Goal: Information Seeking & Learning: Learn about a topic

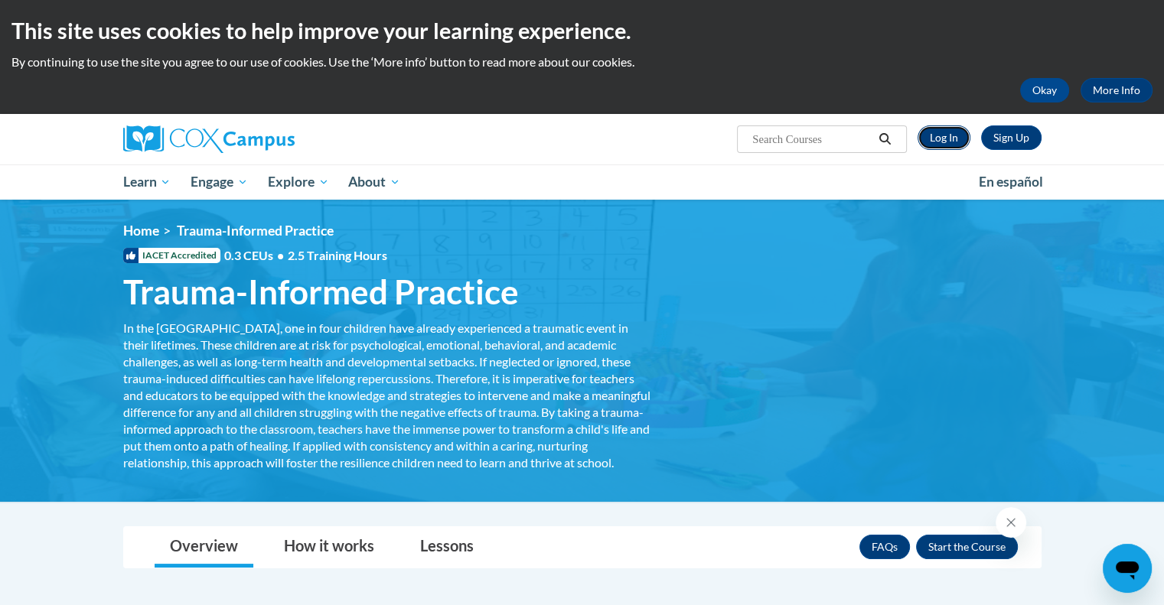
click at [939, 138] on link "Log In" at bounding box center [943, 137] width 53 height 24
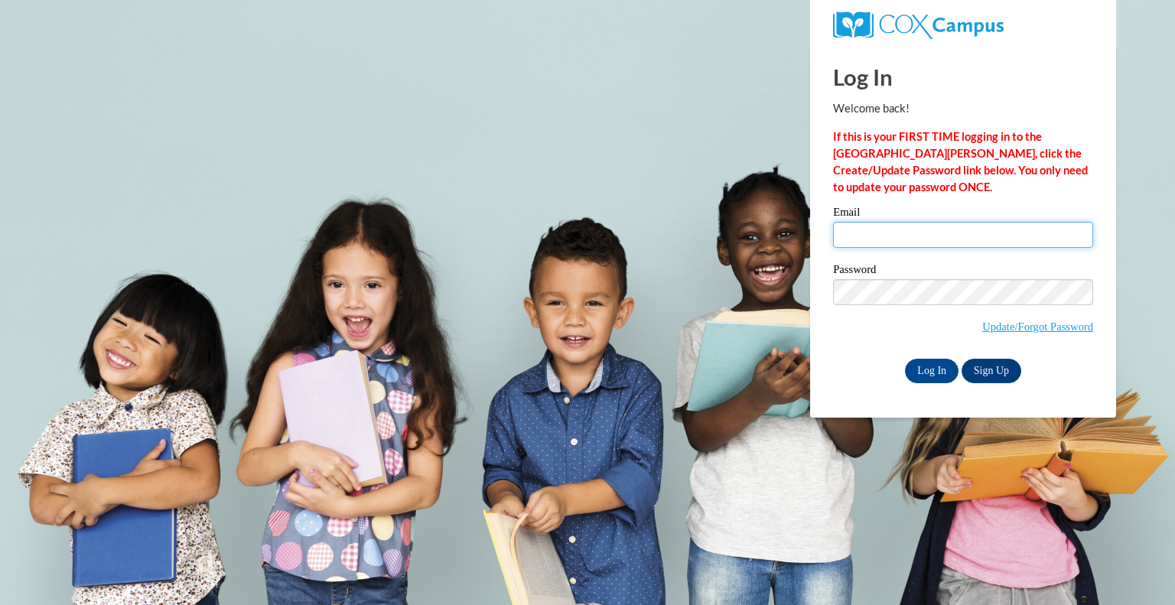
click at [863, 230] on input "Email" at bounding box center [963, 235] width 260 height 26
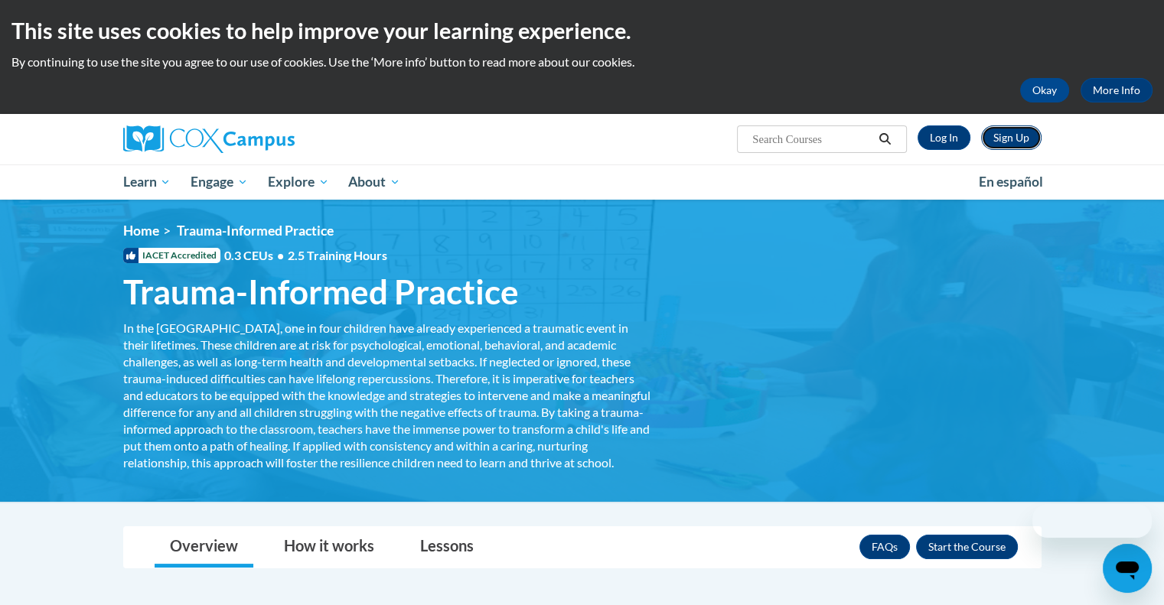
click at [998, 142] on link "Sign Up" at bounding box center [1011, 137] width 60 height 24
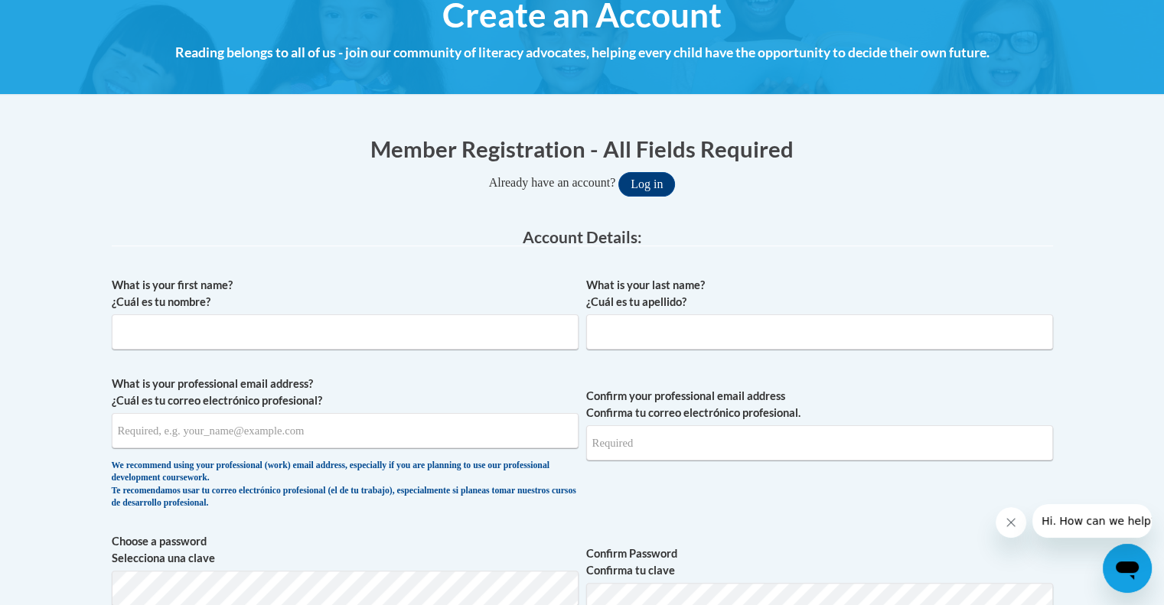
scroll to position [195, 0]
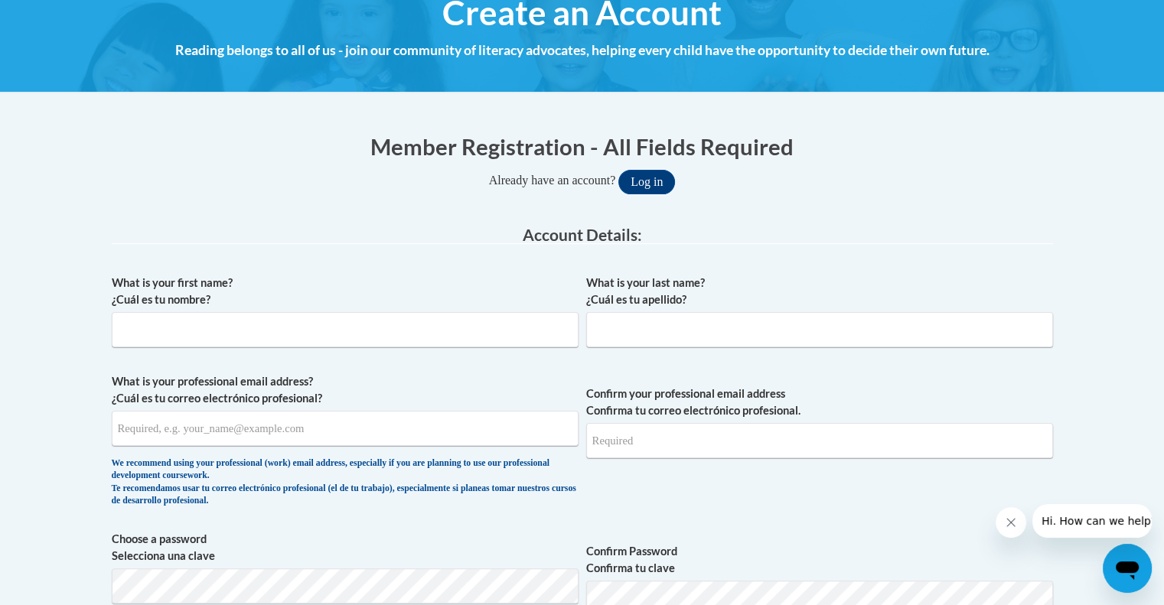
click at [398, 306] on label "What is your first name? ¿Cuál es tu nombre?" at bounding box center [345, 292] width 467 height 34
click at [398, 312] on input "What is your first name? ¿Cuál es tu nombre?" at bounding box center [345, 329] width 467 height 35
type input "[PERSON_NAME]"
type input "Mackrella"
type input "[EMAIL_ADDRESS][DOMAIN_NAME]"
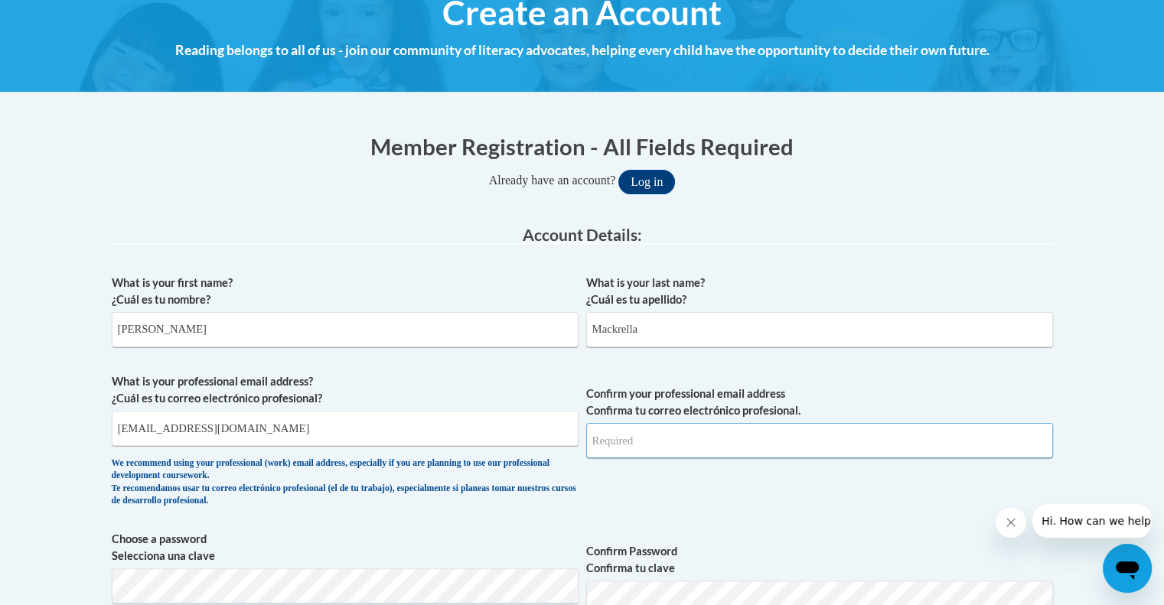
type input "[EMAIL_ADDRESS][DOMAIN_NAME]"
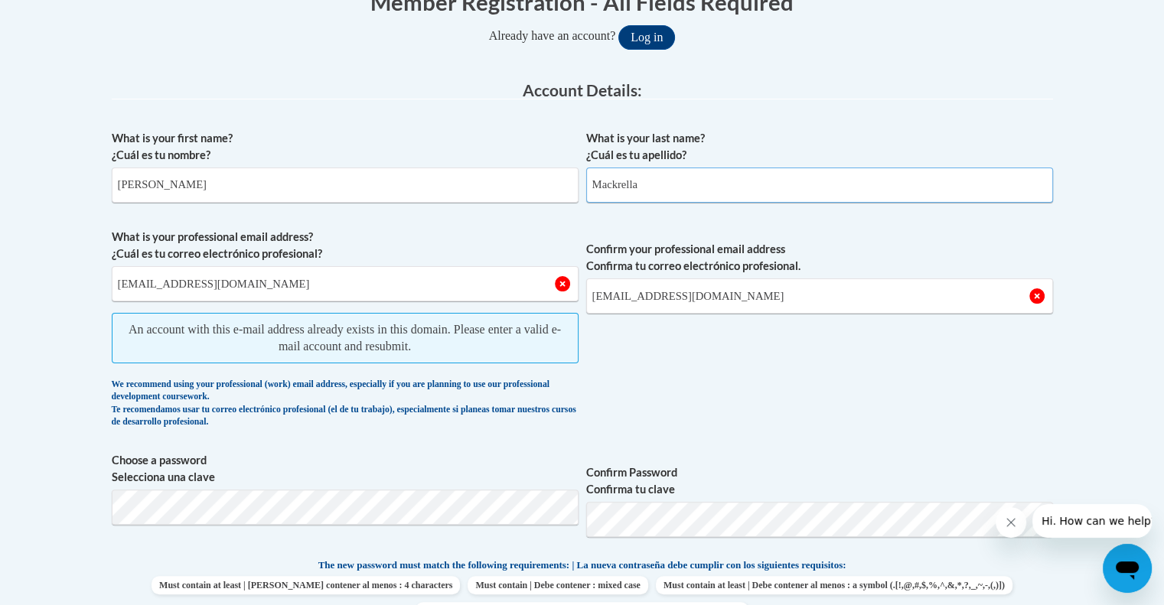
scroll to position [386, 0]
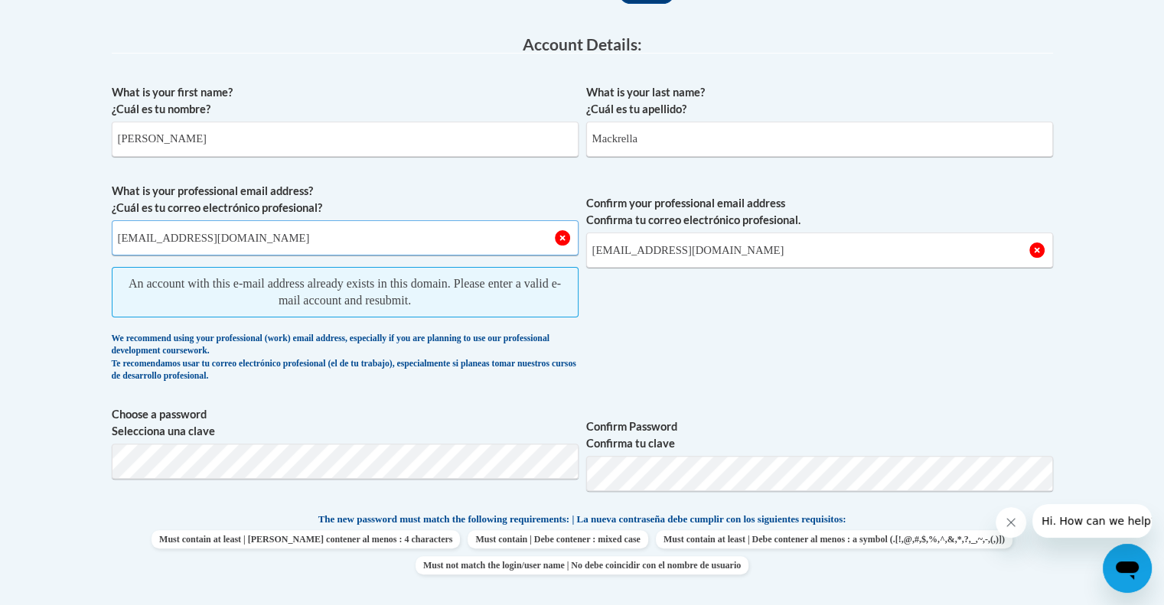
click at [406, 236] on input "[EMAIL_ADDRESS][DOMAIN_NAME]" at bounding box center [345, 237] width 467 height 35
click at [406, 238] on input "[EMAIL_ADDRESS][DOMAIN_NAME]" at bounding box center [345, 237] width 467 height 35
type input "[EMAIL_ADDRESS][DOMAIN_NAME]"
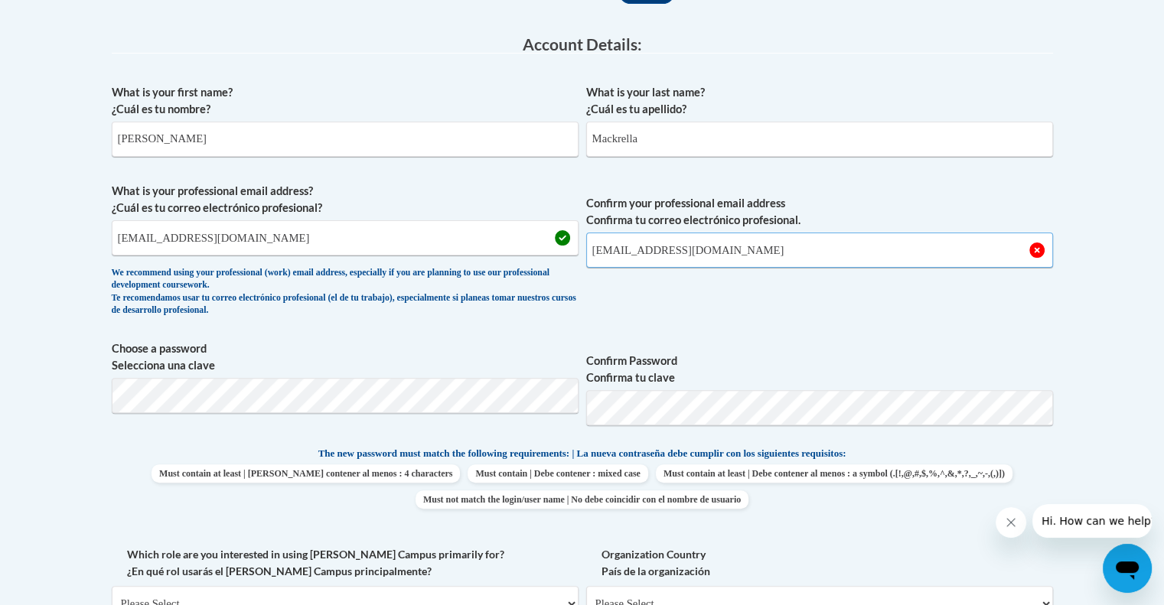
type input "[EMAIL_ADDRESS][DOMAIN_NAME]"
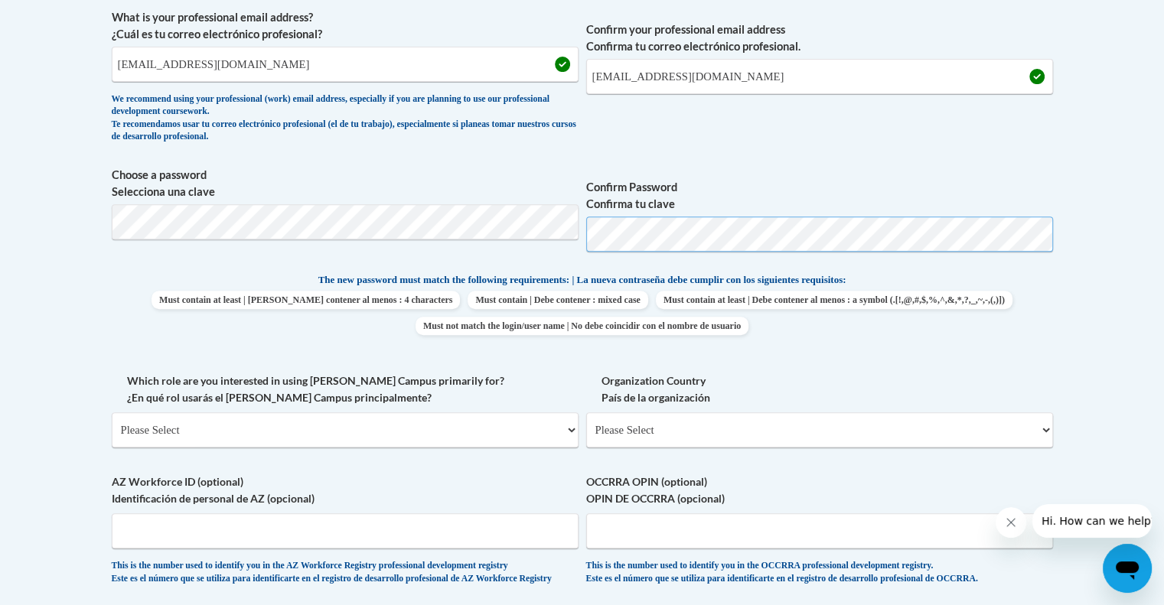
scroll to position [568, 0]
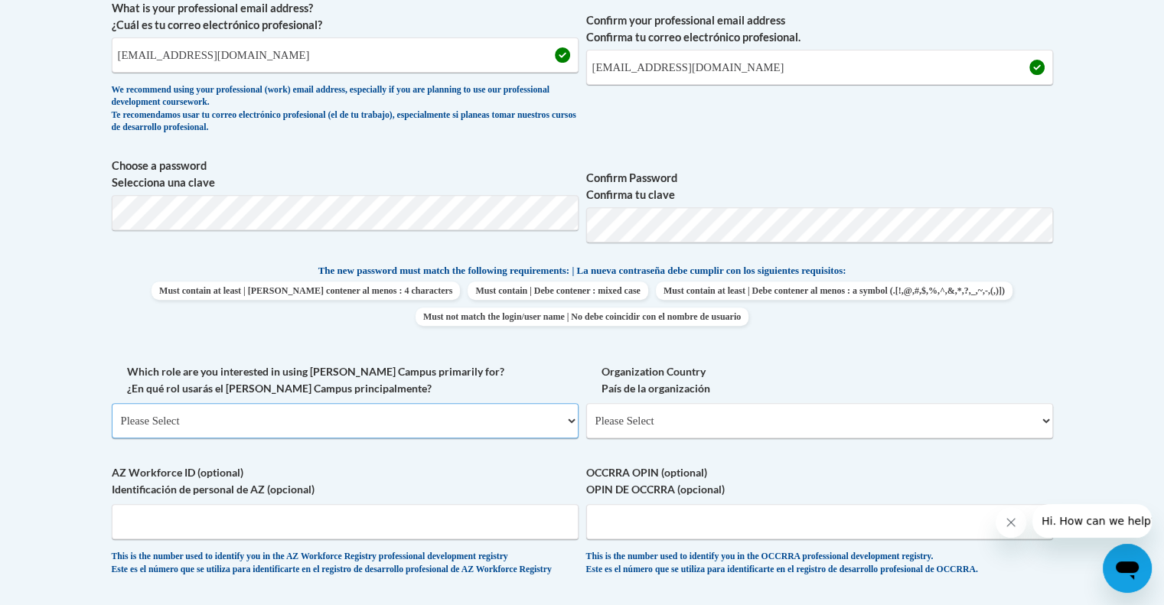
click at [499, 422] on select "Please Select College/University | Colegio/Universidad Community/Nonprofit Part…" at bounding box center [345, 420] width 467 height 35
click at [112, 403] on select "Please Select College/University | Colegio/Universidad Community/Nonprofit Part…" at bounding box center [345, 420] width 467 height 35
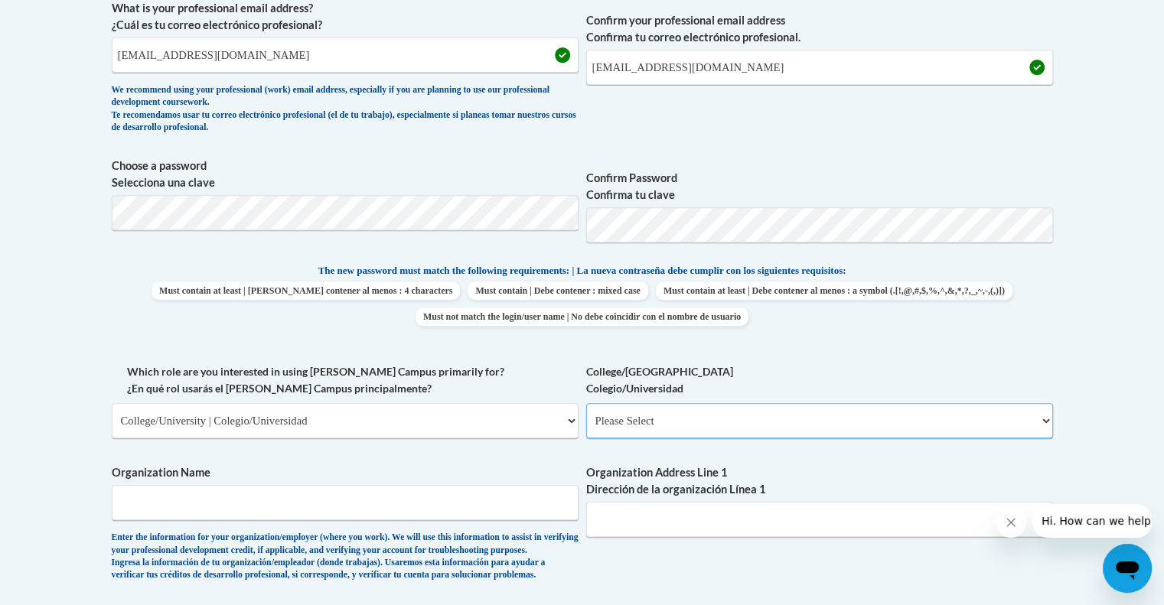
click at [678, 427] on select "Please Select College/University Staff | Empleado universitario College/Univers…" at bounding box center [819, 420] width 467 height 35
click at [513, 418] on select "Please Select College/University | Colegio/Universidad Community/Nonprofit Part…" at bounding box center [345, 420] width 467 height 35
select select "fbf2d438-af2f-41f8-98f1-81c410e29de3"
click at [112, 403] on select "Please Select College/University | Colegio/Universidad Community/Nonprofit Part…" at bounding box center [345, 420] width 467 height 35
click at [676, 411] on select "Please Select Early Learning/Daycare Teacher/Family Home Care Provider | Maestr…" at bounding box center [819, 420] width 467 height 35
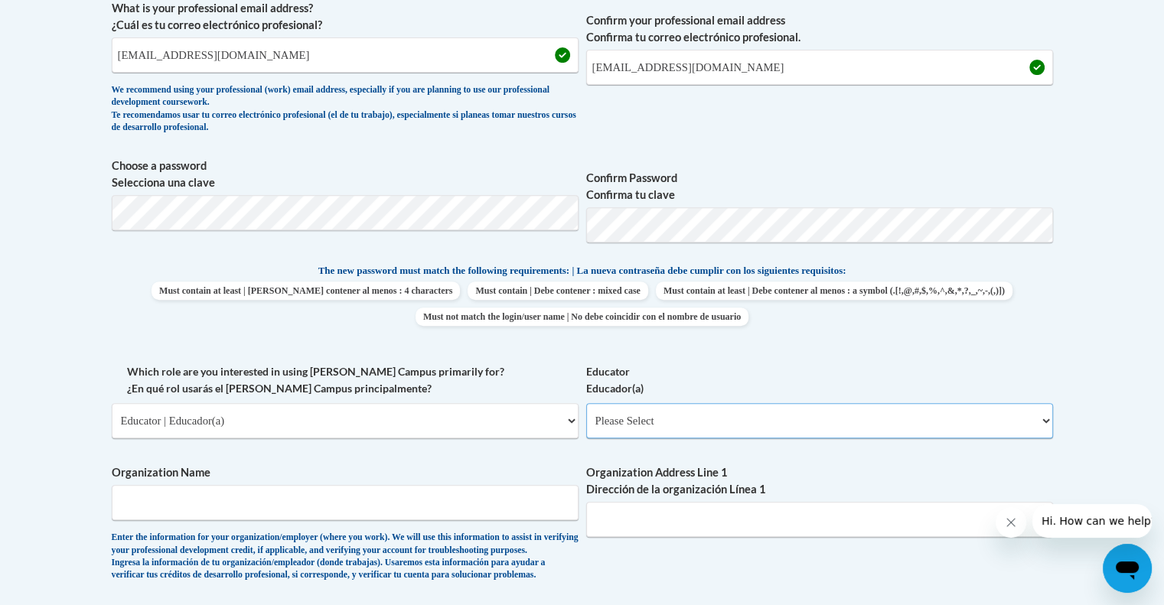
click at [631, 406] on select "Please Select Early Learning/Daycare Teacher/Family Home Care Provider | Maestr…" at bounding box center [819, 420] width 467 height 35
select select "8e40623d-54d0-45cd-9f92-5df65cd3f8cf"
click at [586, 403] on select "Please Select Early Learning/Daycare Teacher/Family Home Care Provider | Maestr…" at bounding box center [819, 420] width 467 height 35
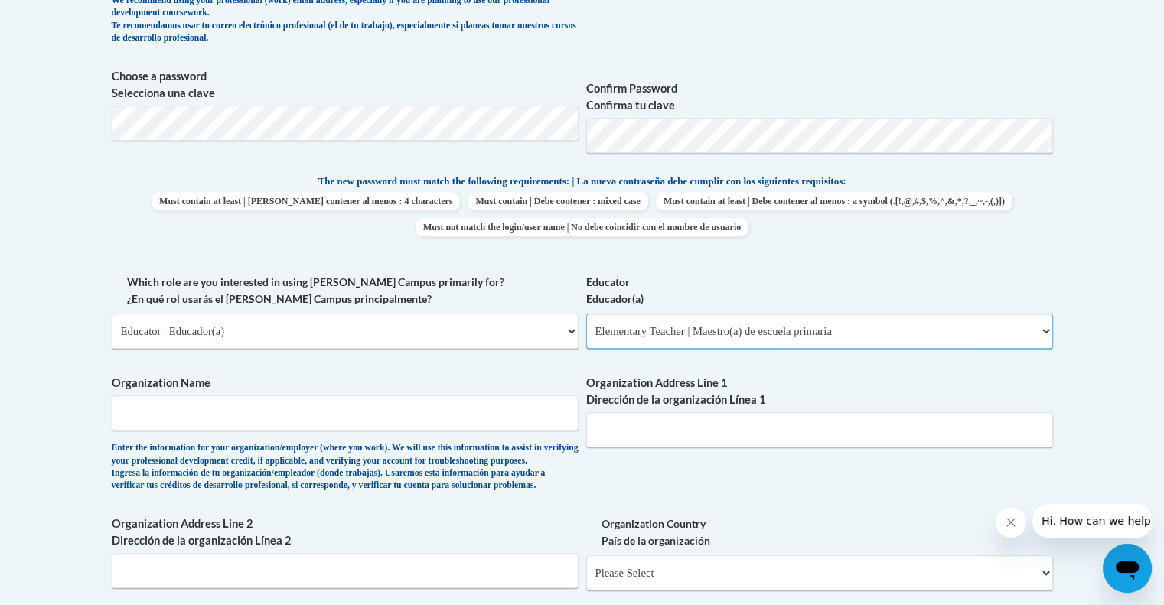
scroll to position [660, 0]
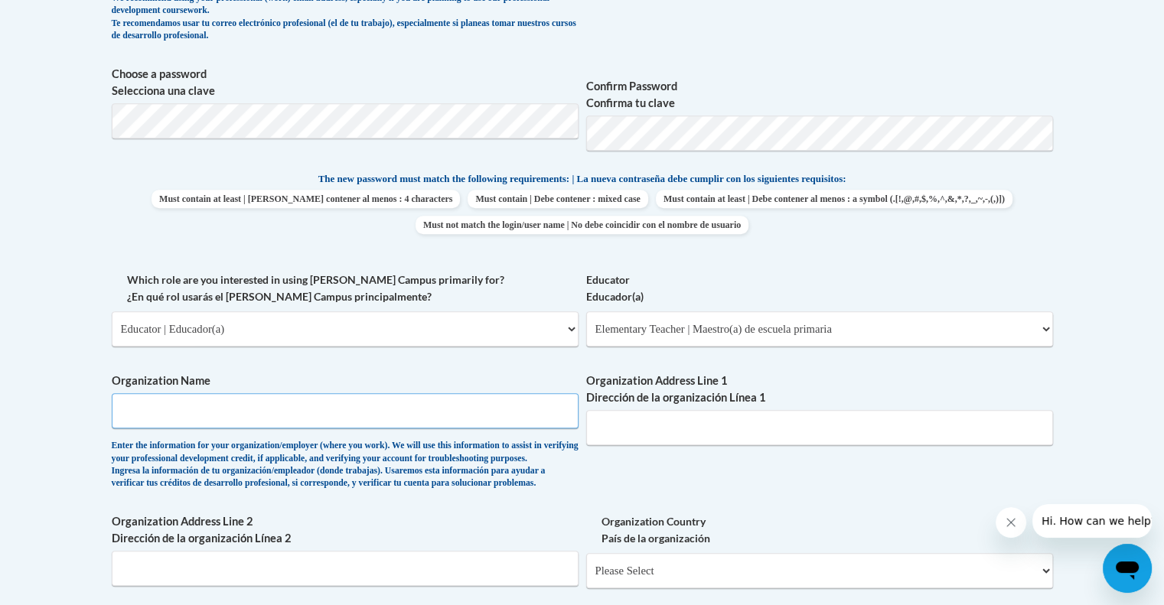
click at [508, 407] on input "Organization Name" at bounding box center [345, 410] width 467 height 35
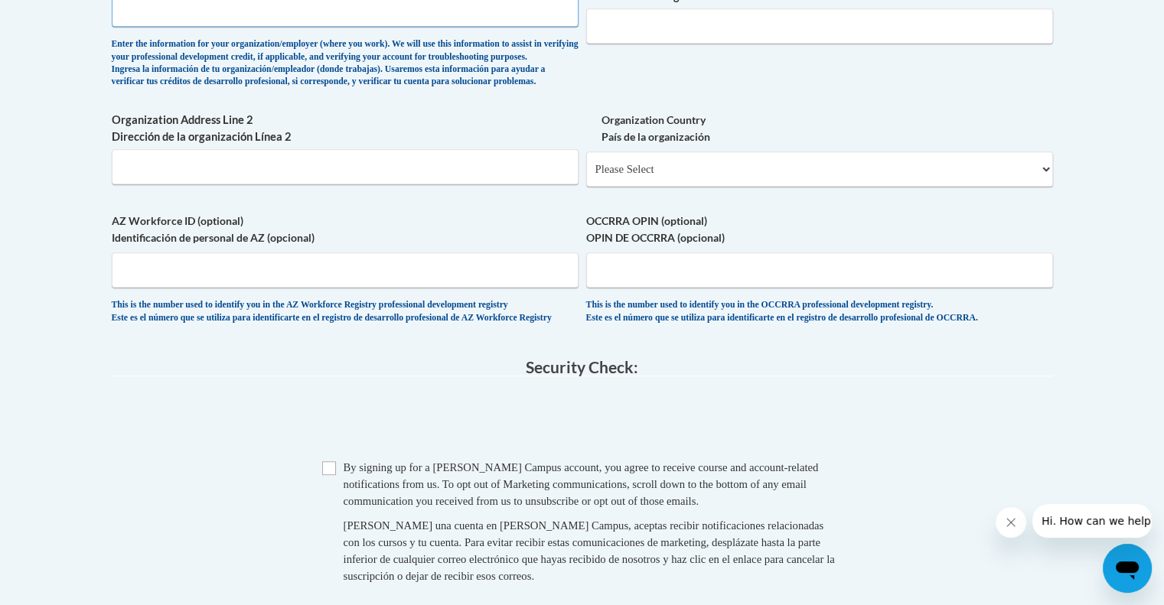
scroll to position [1071, 0]
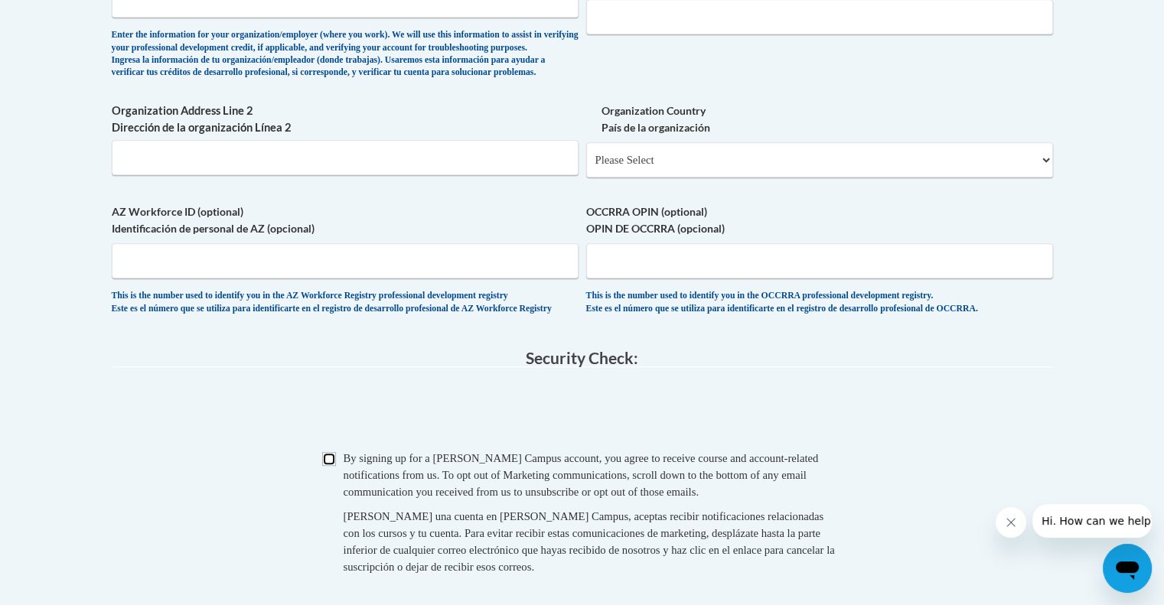
click at [331, 466] on input "Checkbox" at bounding box center [329, 459] width 14 height 14
checkbox input "true"
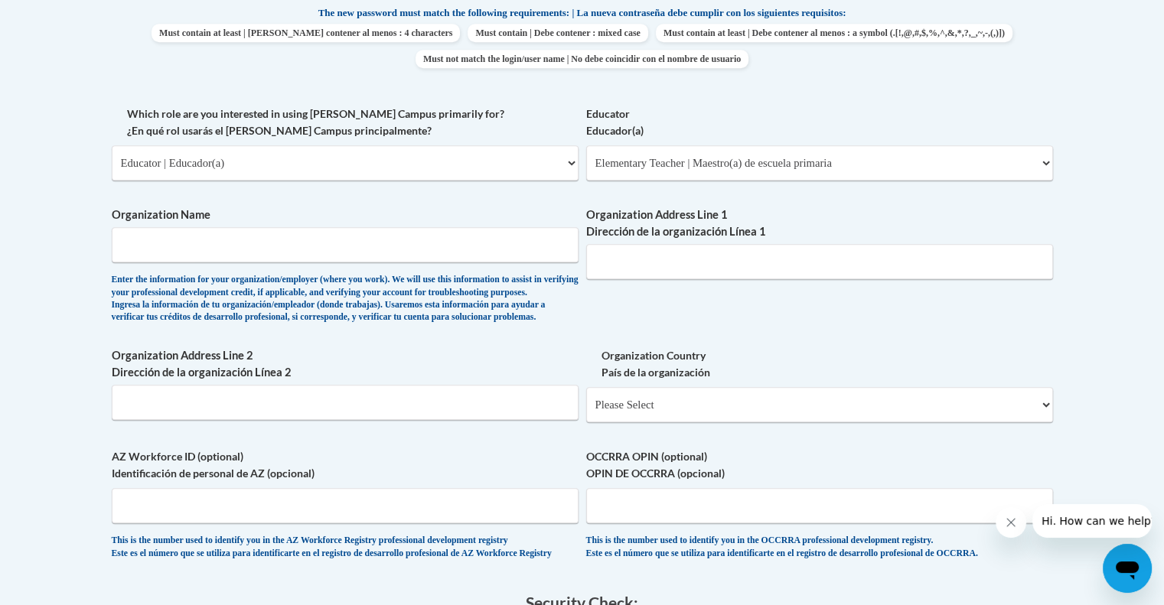
scroll to position [825, 0]
click at [637, 176] on select "Please Select Early Learning/Daycare Teacher/Family Home Care Provider | Maestr…" at bounding box center [819, 164] width 467 height 35
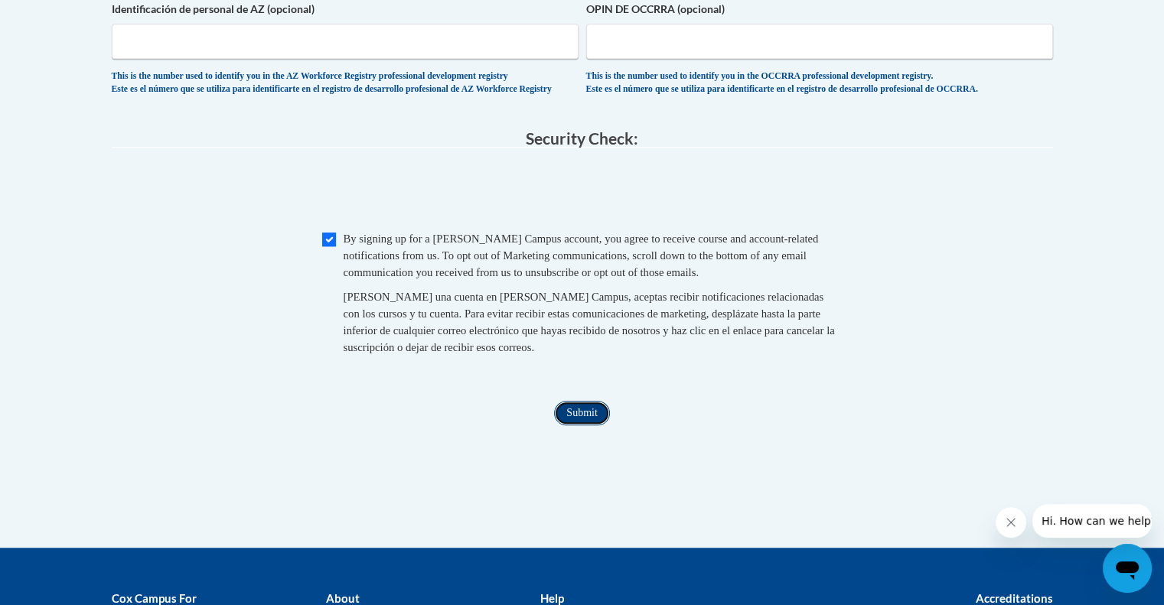
click at [567, 425] on input "Submit" at bounding box center [581, 413] width 55 height 24
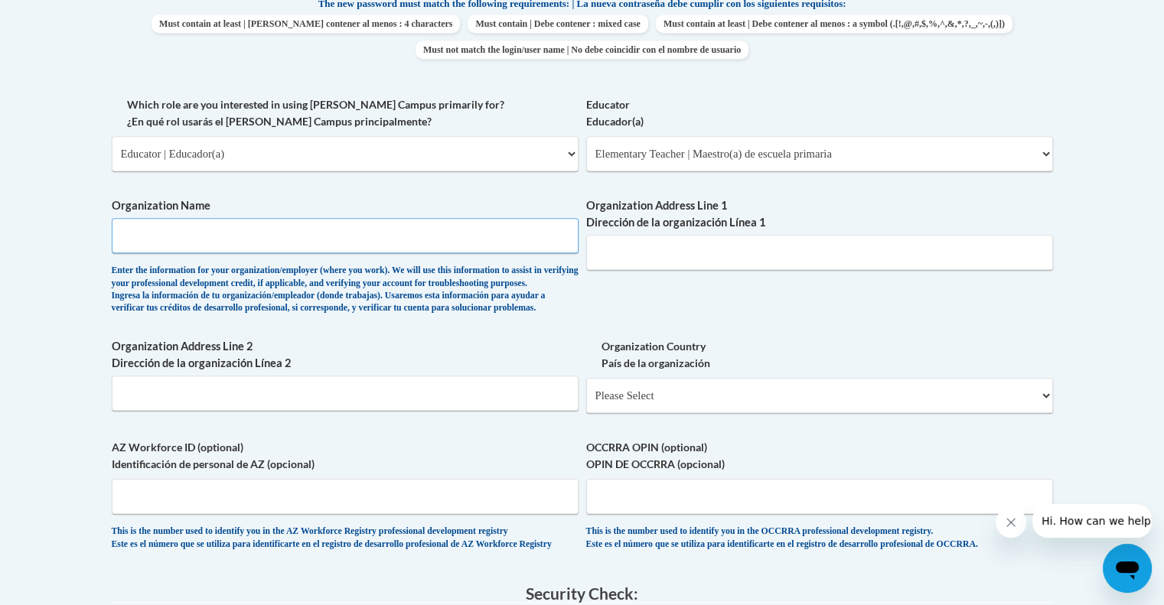
scroll to position [835, 0]
click at [435, 232] on input "Organization Name" at bounding box center [345, 236] width 467 height 35
click at [428, 288] on div "Enter the information for your organization/employer (where you work). We will …" at bounding box center [345, 290] width 467 height 50
click at [446, 233] on input "Organization Name" at bounding box center [345, 236] width 467 height 35
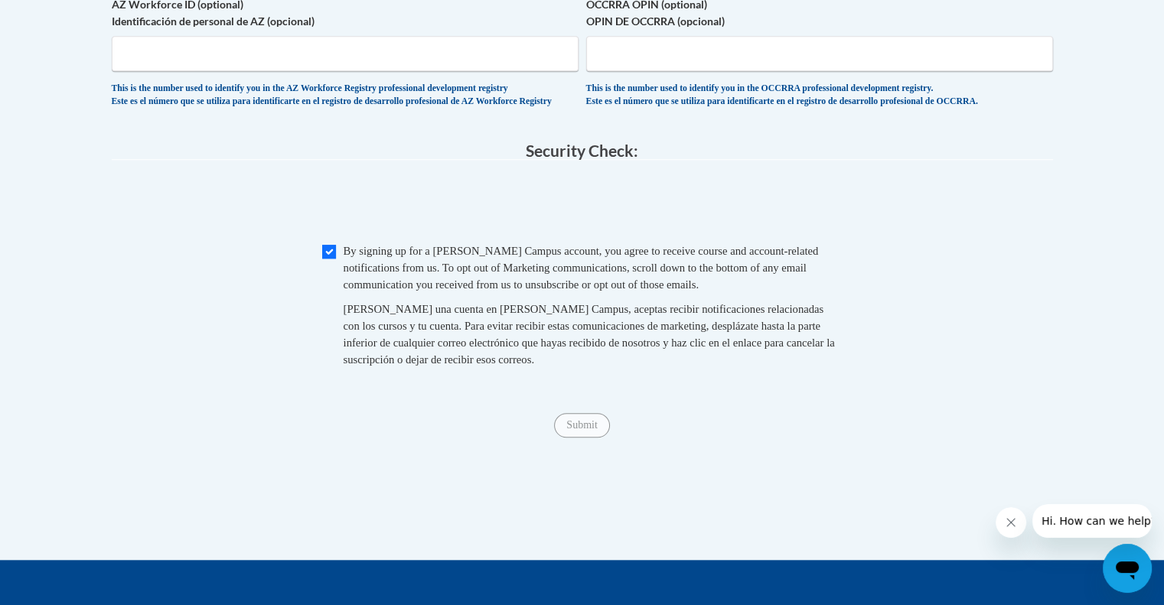
scroll to position [1522, 0]
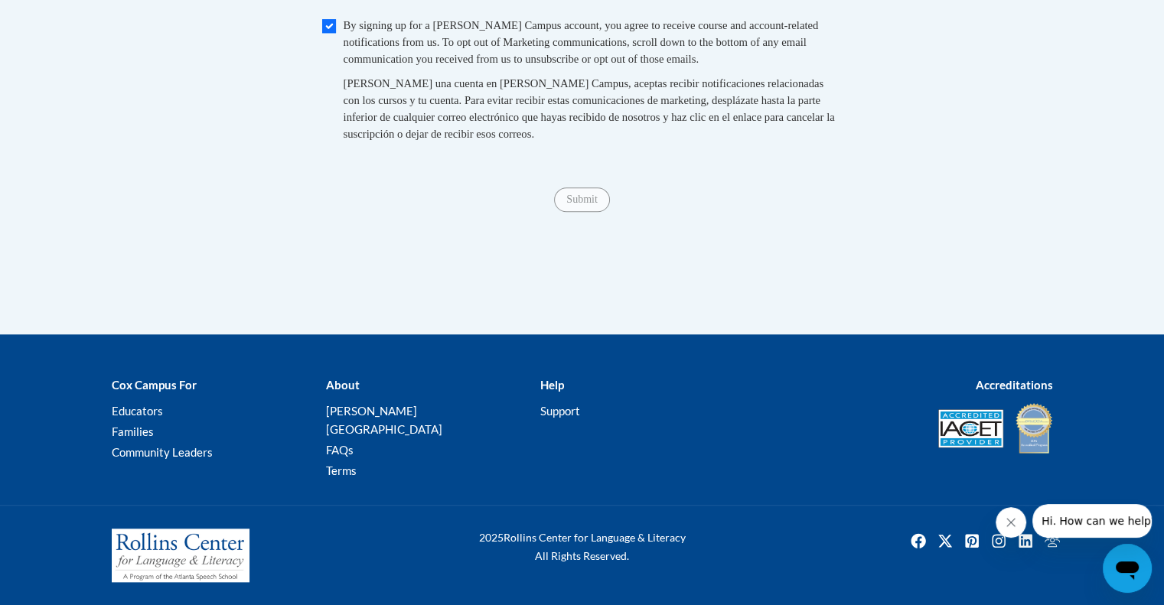
type input "ignite"
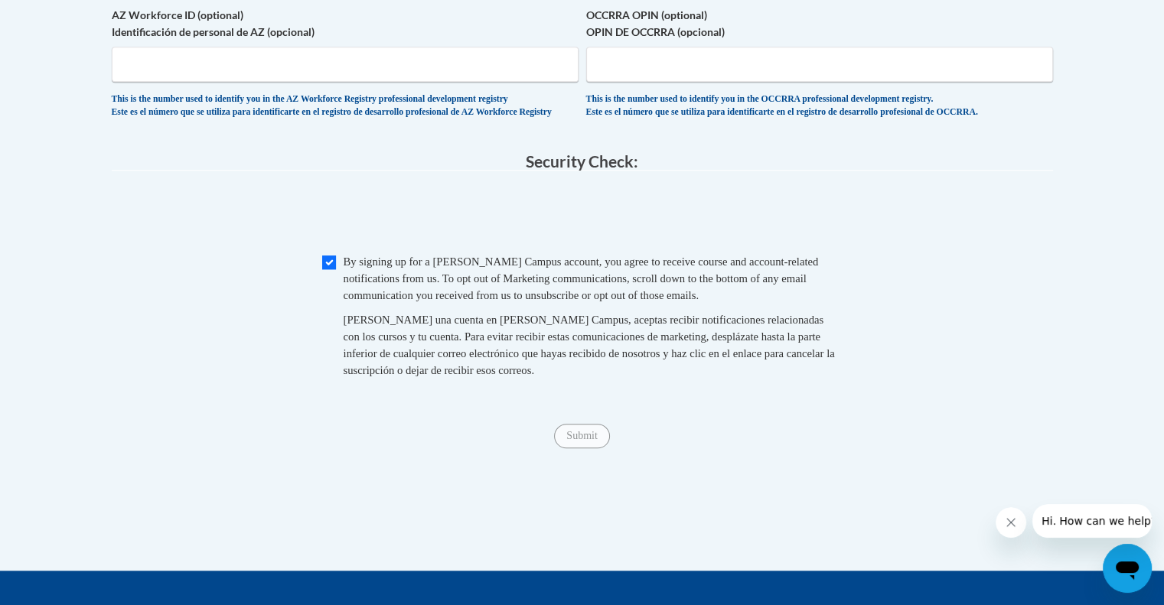
scroll to position [1252, 0]
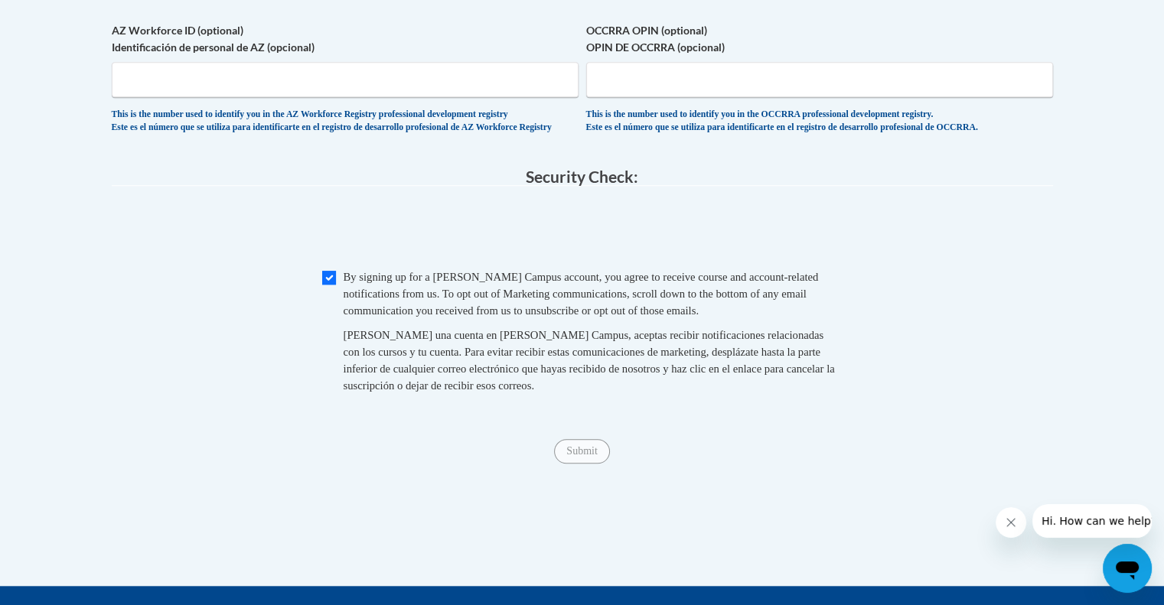
click at [467, 186] on legend "Security Check:" at bounding box center [582, 177] width 941 height 18
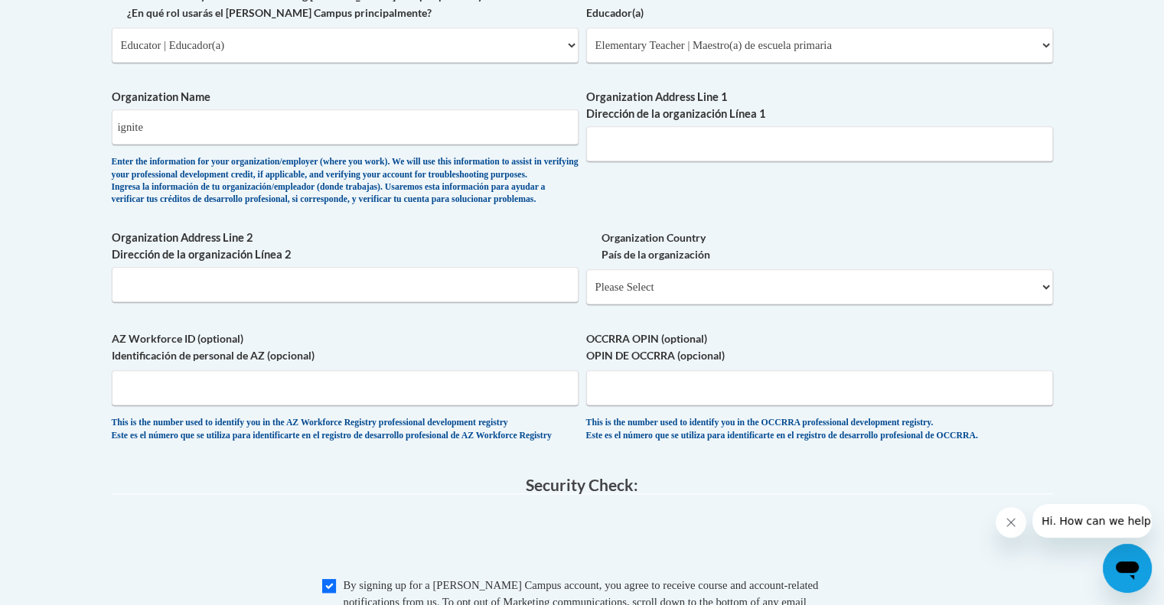
scroll to position [943, 0]
click at [616, 148] on input "Organization Address Line 1 Dirección de la organización Línea 1" at bounding box center [819, 144] width 467 height 35
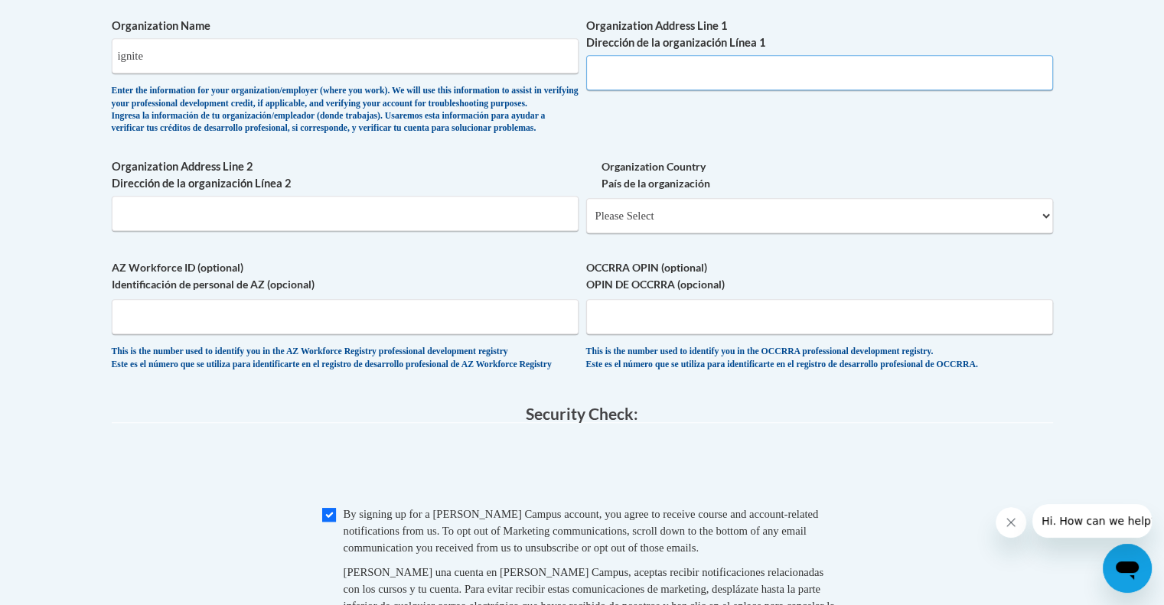
scroll to position [1021, 0]
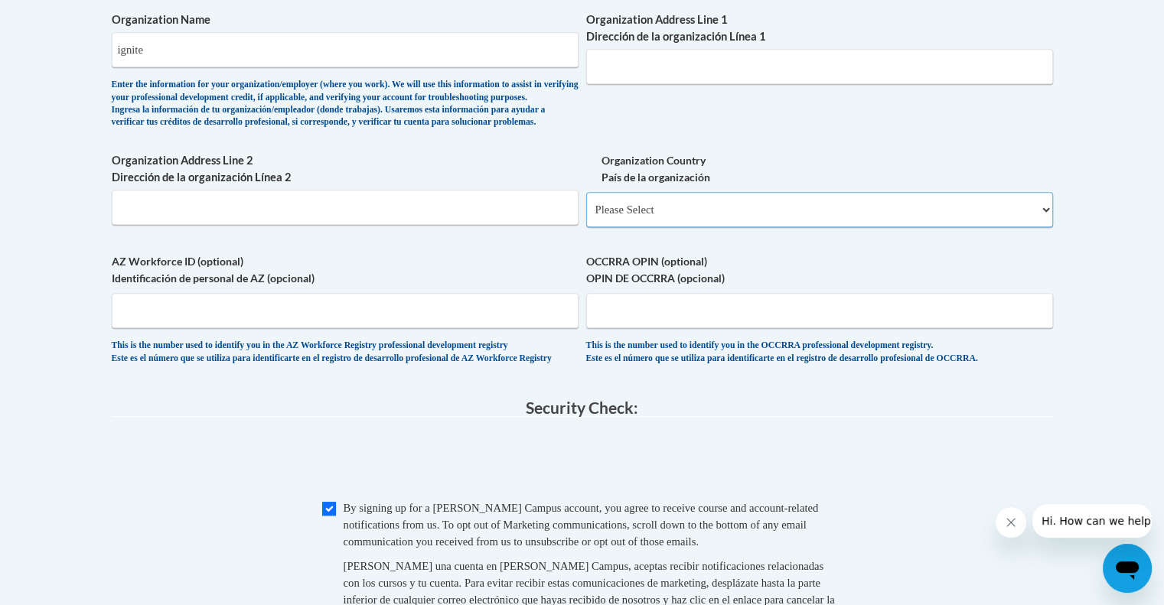
click at [631, 227] on select "Please Select United States | Estados Unidos Outside of the United States | Fue…" at bounding box center [819, 209] width 467 height 35
select select "ad49bcad-a171-4b2e-b99c-48b446064914"
click at [586, 217] on select "Please Select United States | Estados Unidos Outside of the United States | Fue…" at bounding box center [819, 209] width 467 height 35
select select
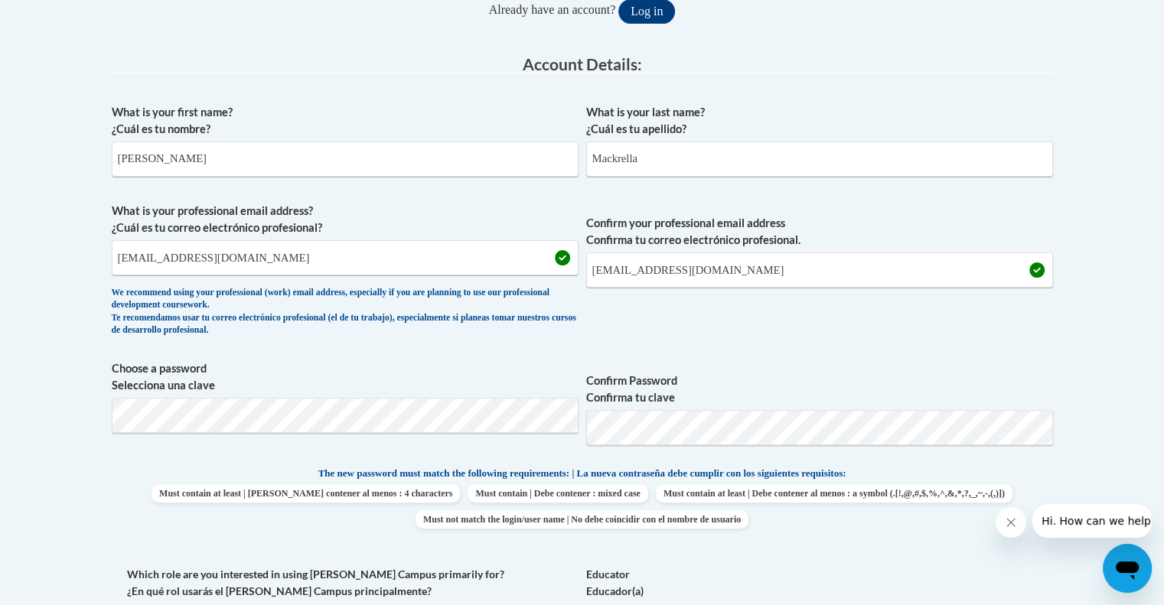
scroll to position [288, 0]
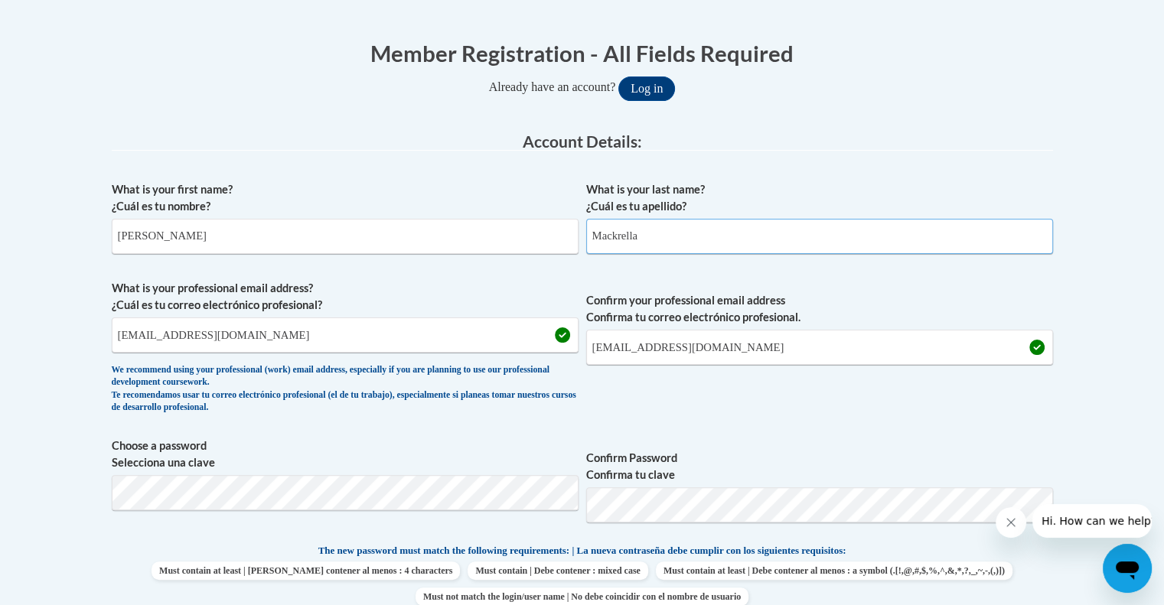
click at [687, 243] on input "Mackrella" at bounding box center [819, 236] width 467 height 35
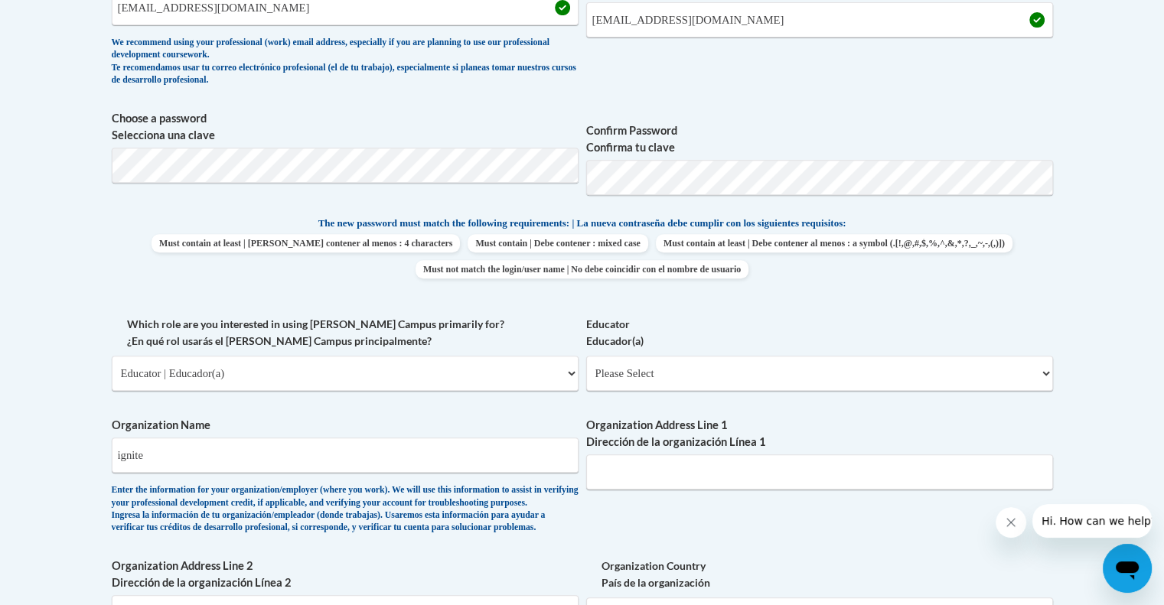
scroll to position [765, 0]
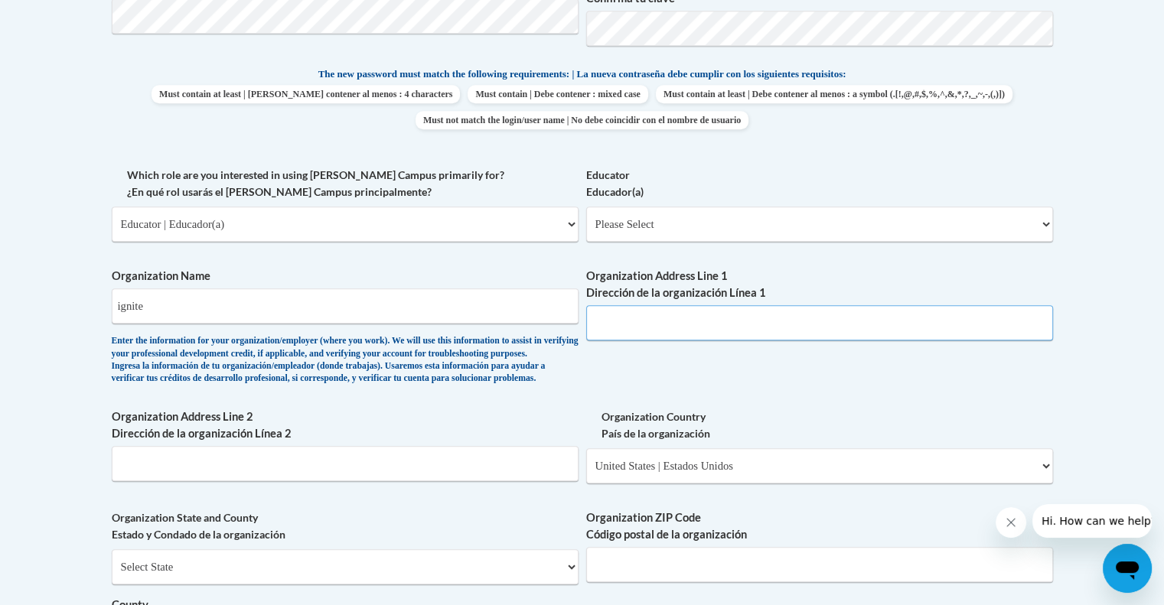
click at [636, 333] on input "Organization Address Line 1 Dirección de la organización Línea 1" at bounding box center [819, 322] width 467 height 35
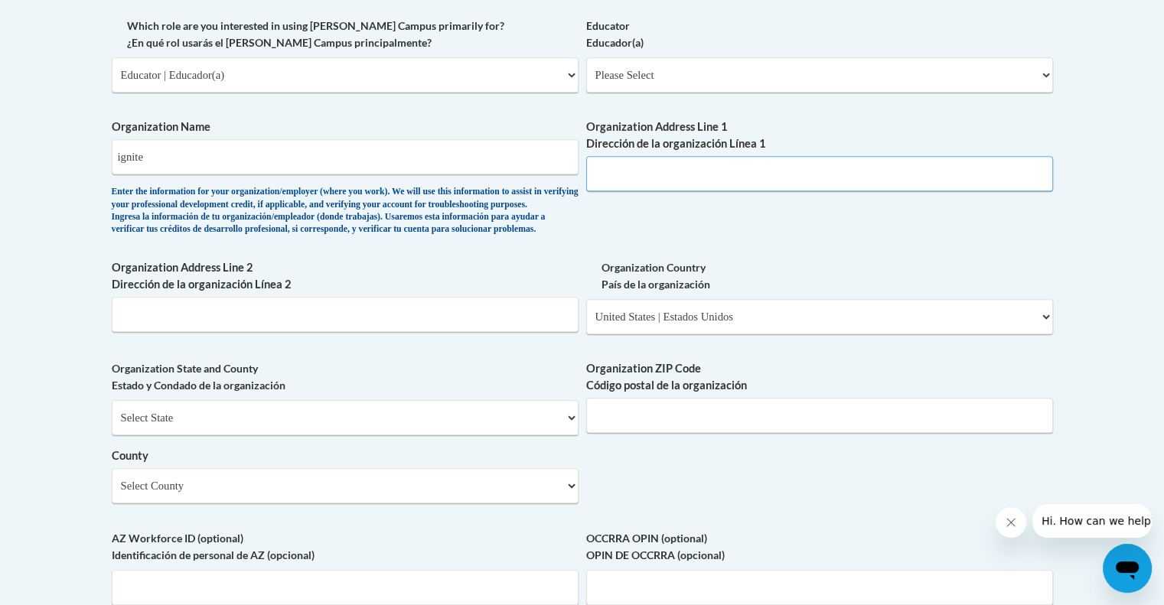
scroll to position [958, 0]
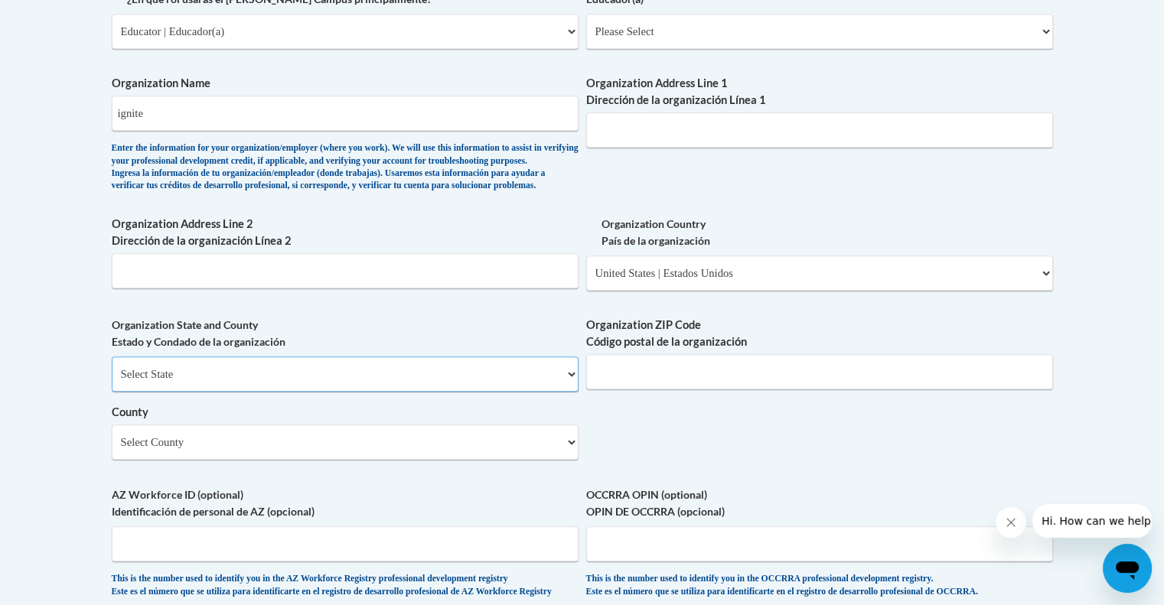
click at [484, 392] on select "Select State Alabama Alaska Arizona Arkansas California Colorado Connecticut De…" at bounding box center [345, 374] width 467 height 35
select select "Tennessee"
click at [112, 381] on select "Select State Alabama Alaska Arizona Arkansas California Colorado Connecticut De…" at bounding box center [345, 374] width 467 height 35
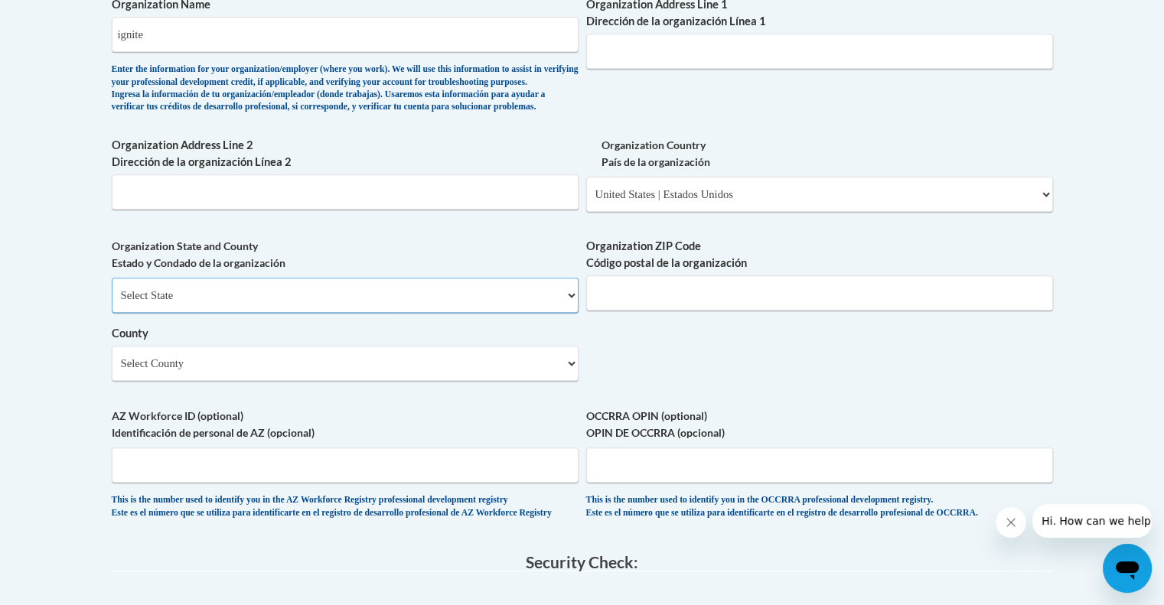
scroll to position [1037, 0]
click at [650, 310] on input "Organization ZIP Code Código postal de la organización" at bounding box center [819, 292] width 467 height 35
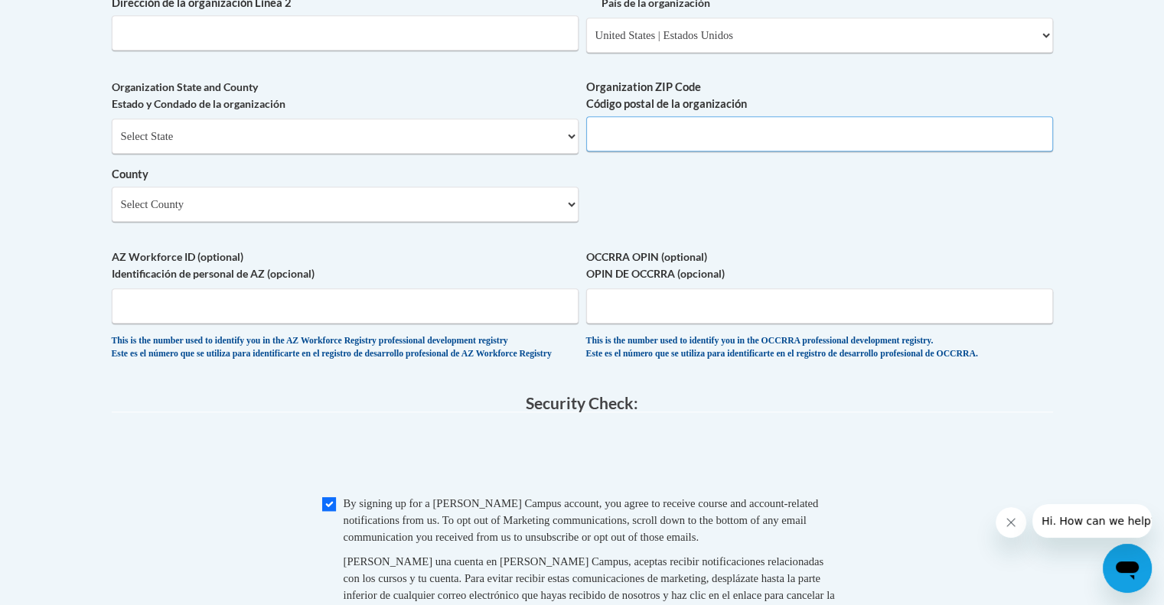
scroll to position [1190, 0]
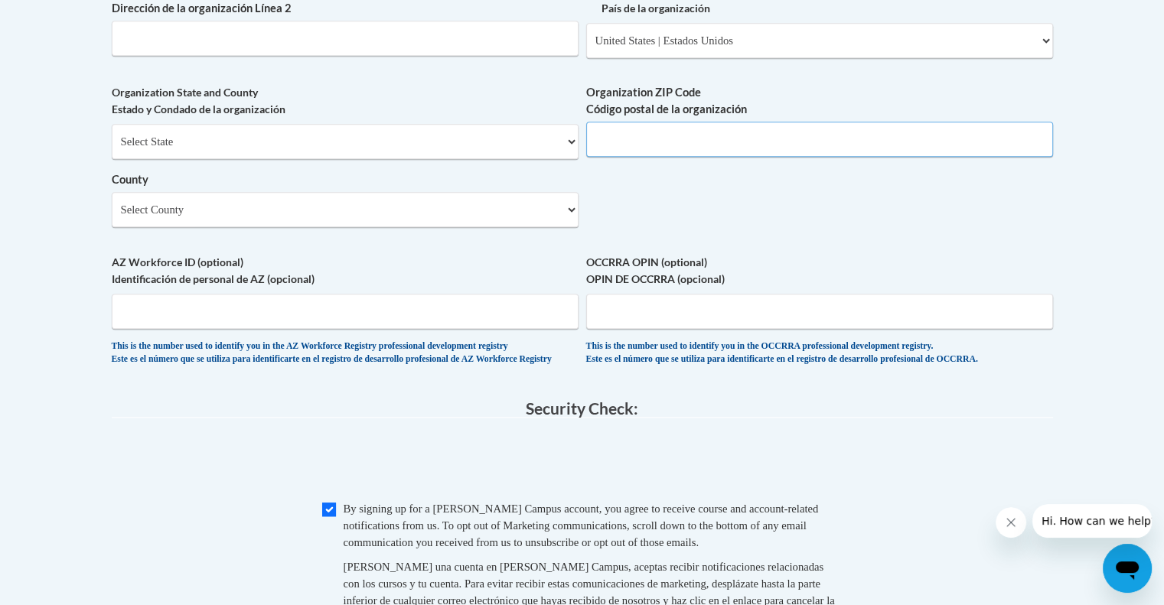
click at [645, 157] on input "Organization ZIP Code Código postal de la organización" at bounding box center [819, 139] width 467 height 35
type input "37034"
type input "4920 Eagleville Pike"
click at [538, 213] on div "Select State Alabama Alaska Arizona Arkansas California Colorado Connecticut De…" at bounding box center [345, 175] width 467 height 103
click at [532, 226] on select "Select County Anderson Bedford Benton Bledsoe Blount Bradley Campbell Cannon Ca…" at bounding box center [345, 209] width 467 height 35
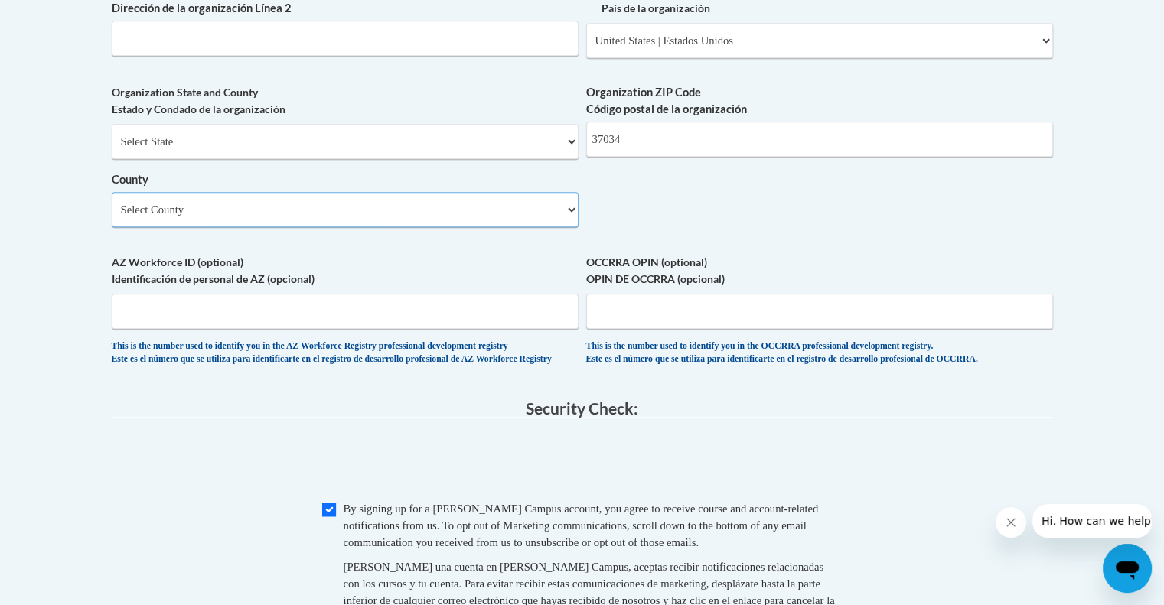
select select "Marshall"
click at [112, 217] on select "Select County Anderson Bedford Benton Bledsoe Blount Bradley Campbell Cannon Ca…" at bounding box center [345, 209] width 467 height 35
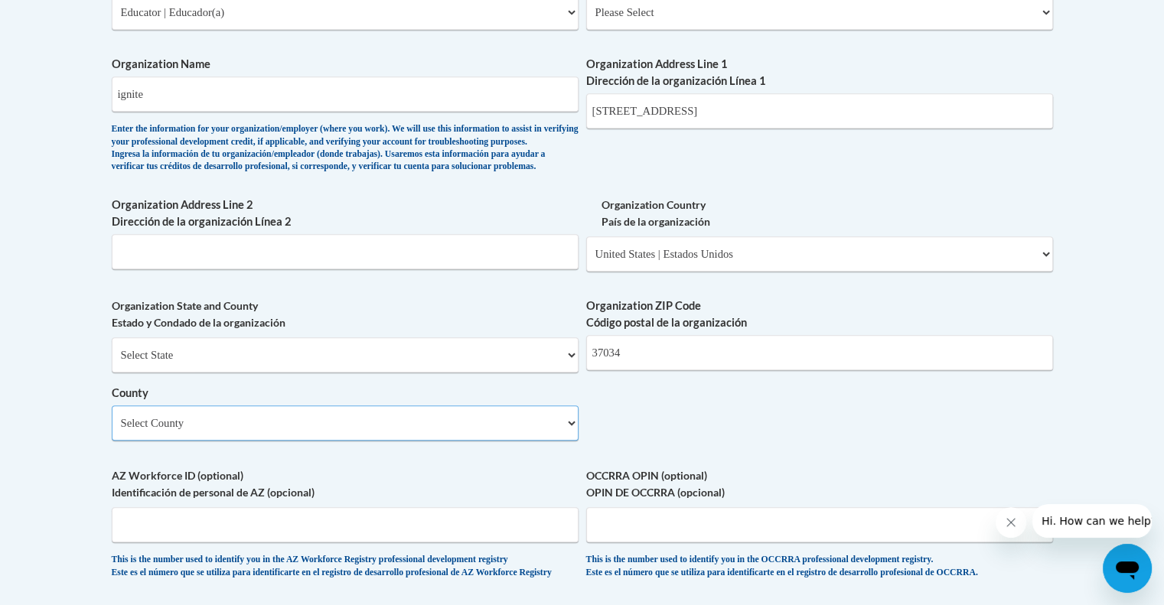
scroll to position [972, 0]
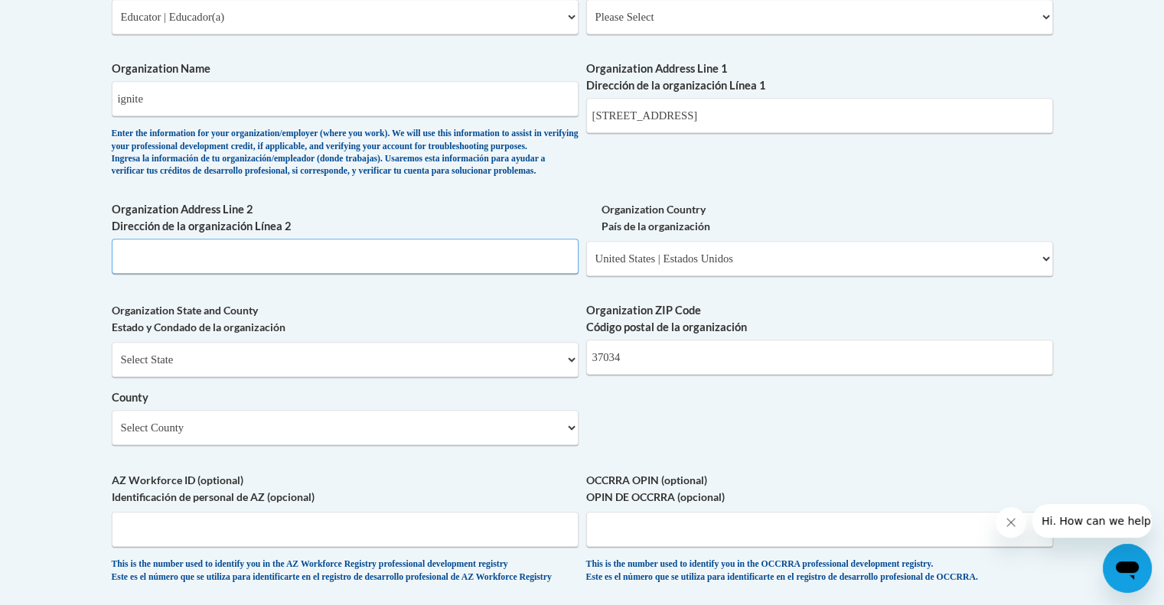
click at [430, 274] on input "Organization Address Line 2 Dirección de la organización Línea 2" at bounding box center [345, 256] width 467 height 35
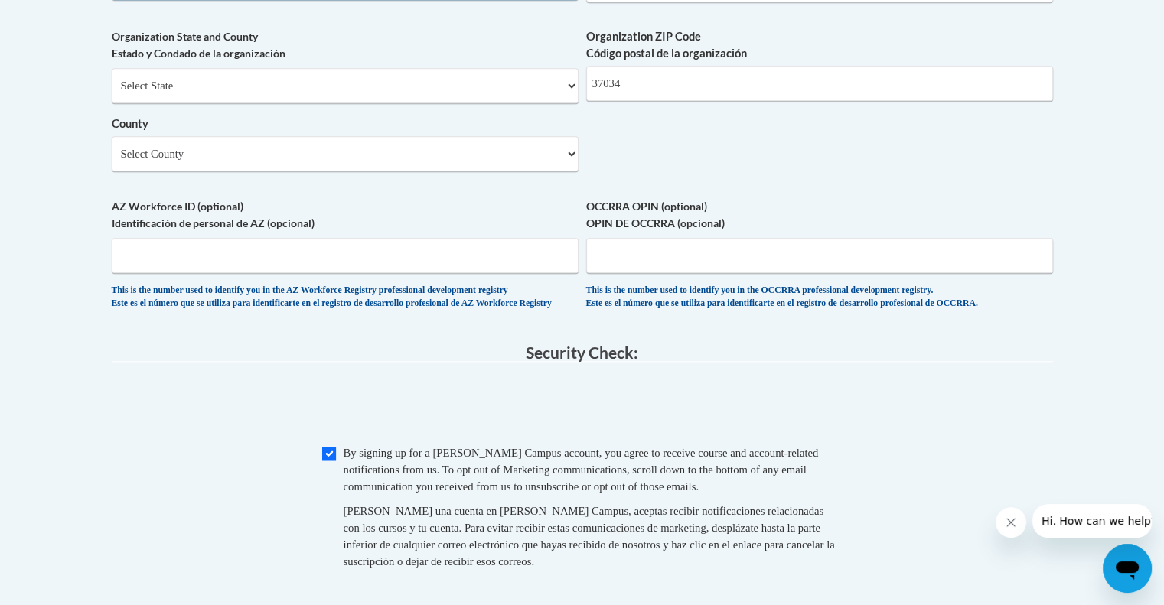
scroll to position [1485, 0]
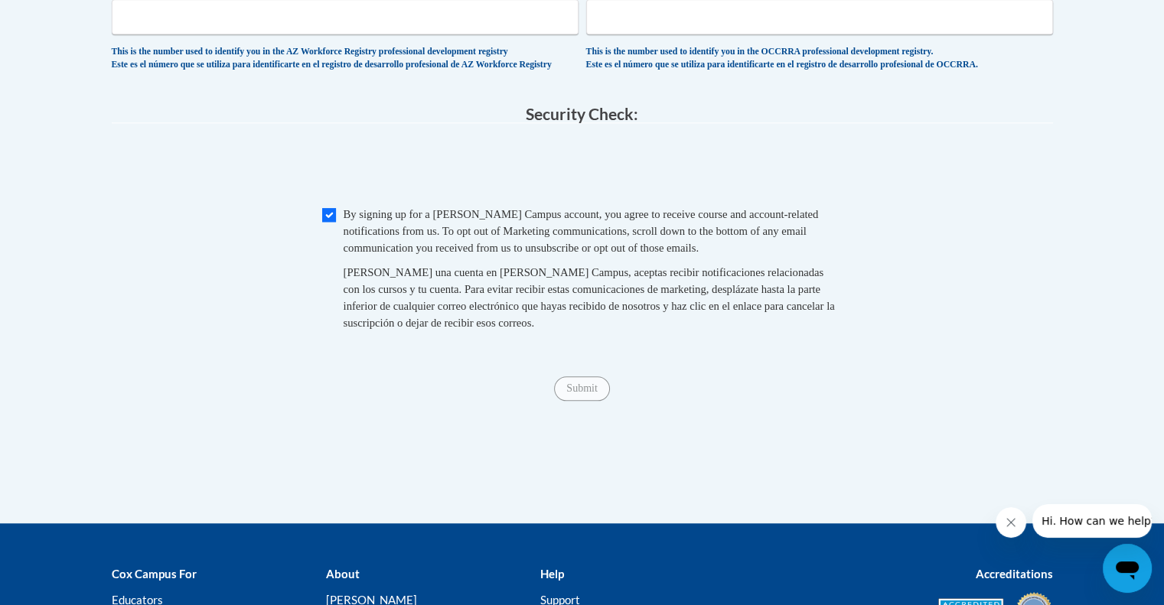
type input "k"
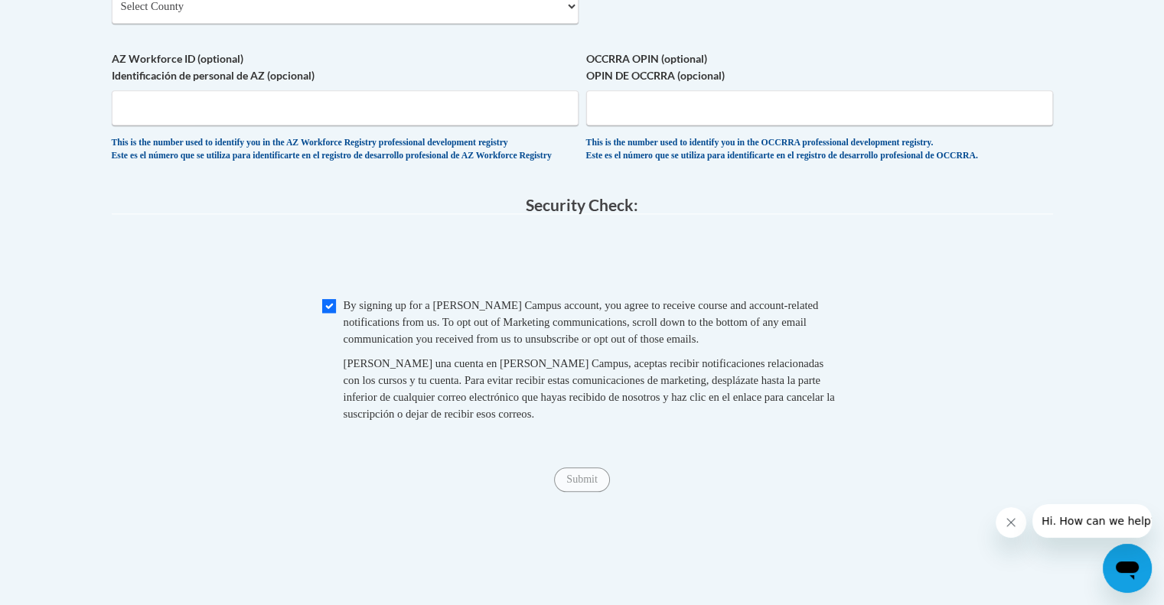
scroll to position [1390, 0]
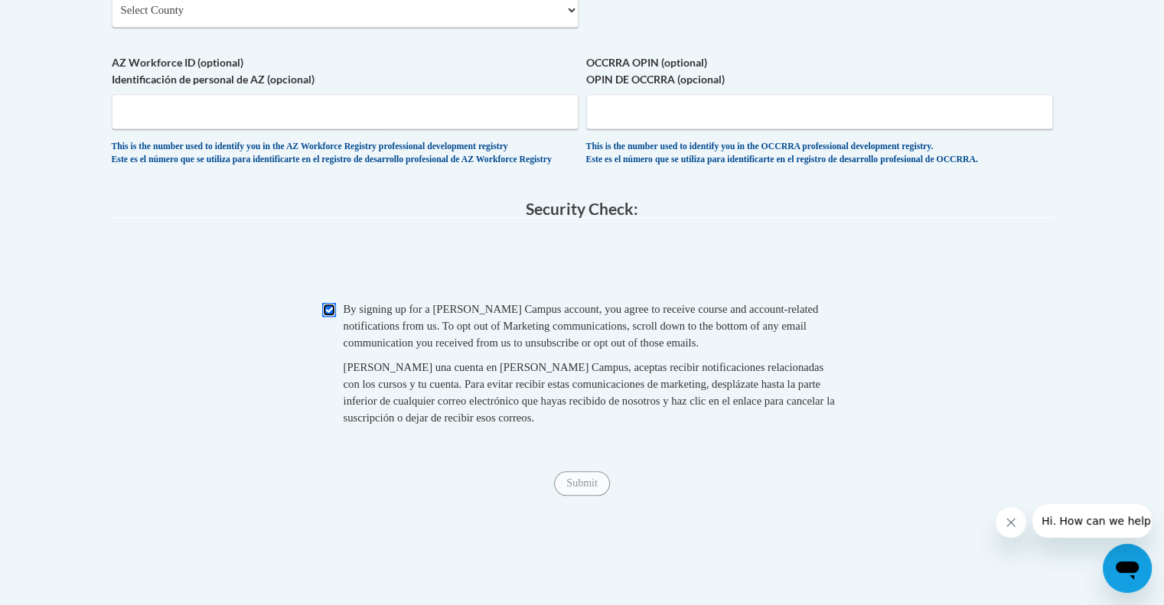
click at [332, 317] on input "Checkbox" at bounding box center [329, 310] width 14 height 14
checkbox input "true"
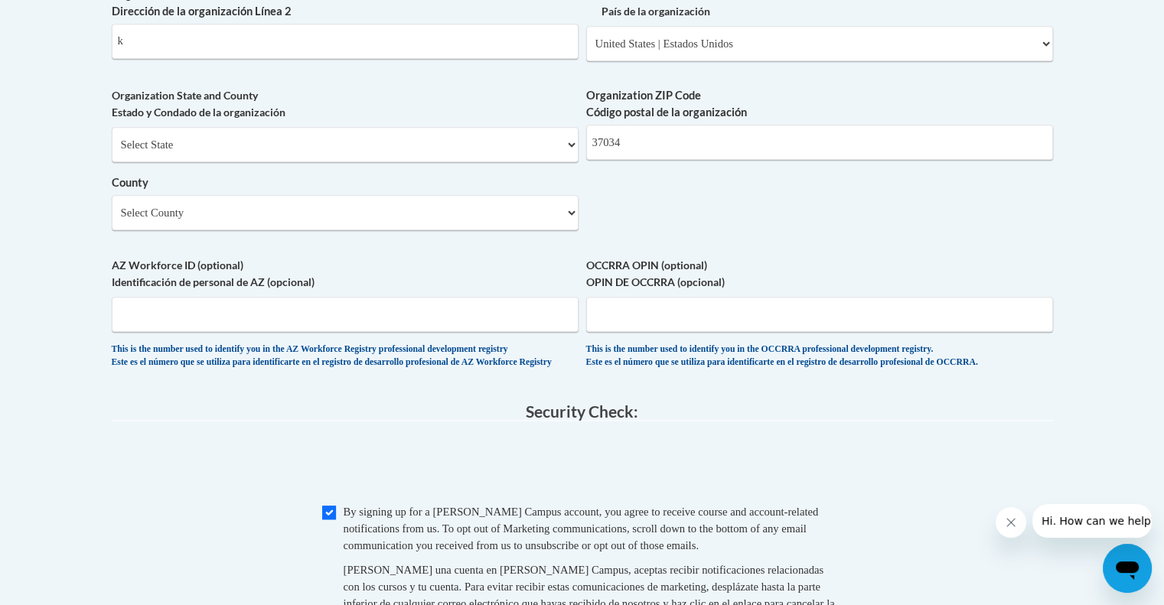
scroll to position [1184, 0]
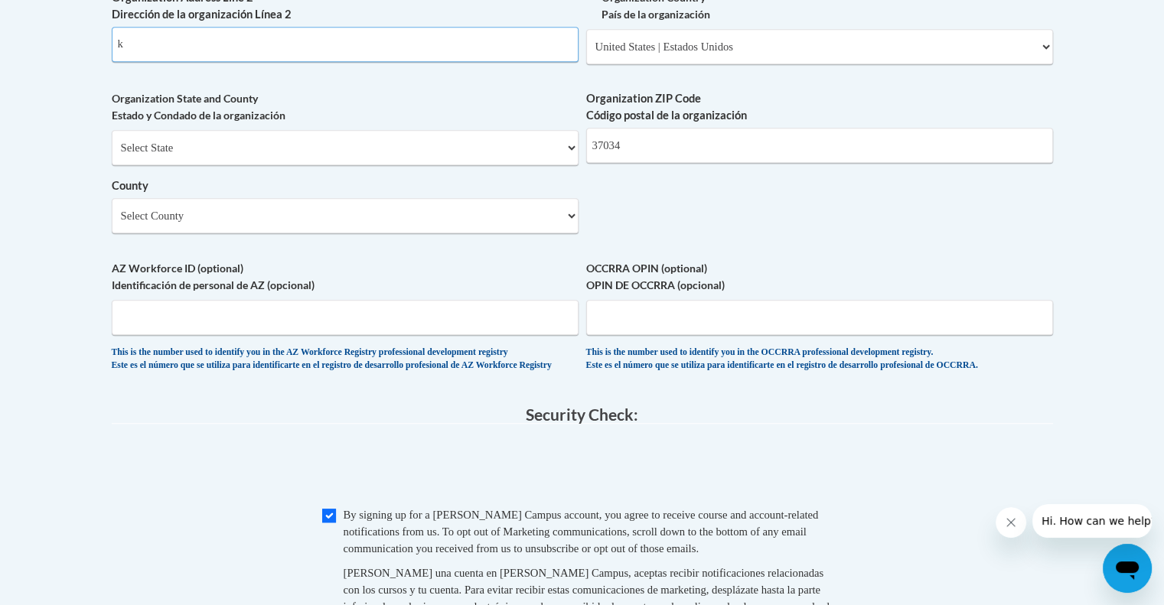
click at [353, 62] on input "k" at bounding box center [345, 44] width 467 height 35
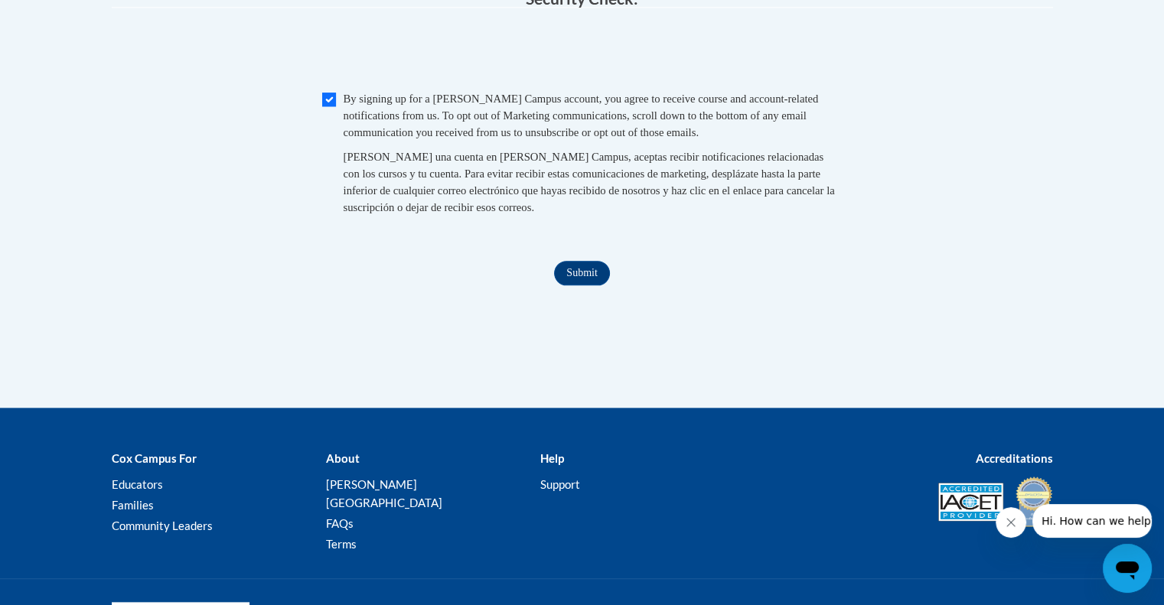
scroll to position [1617, 0]
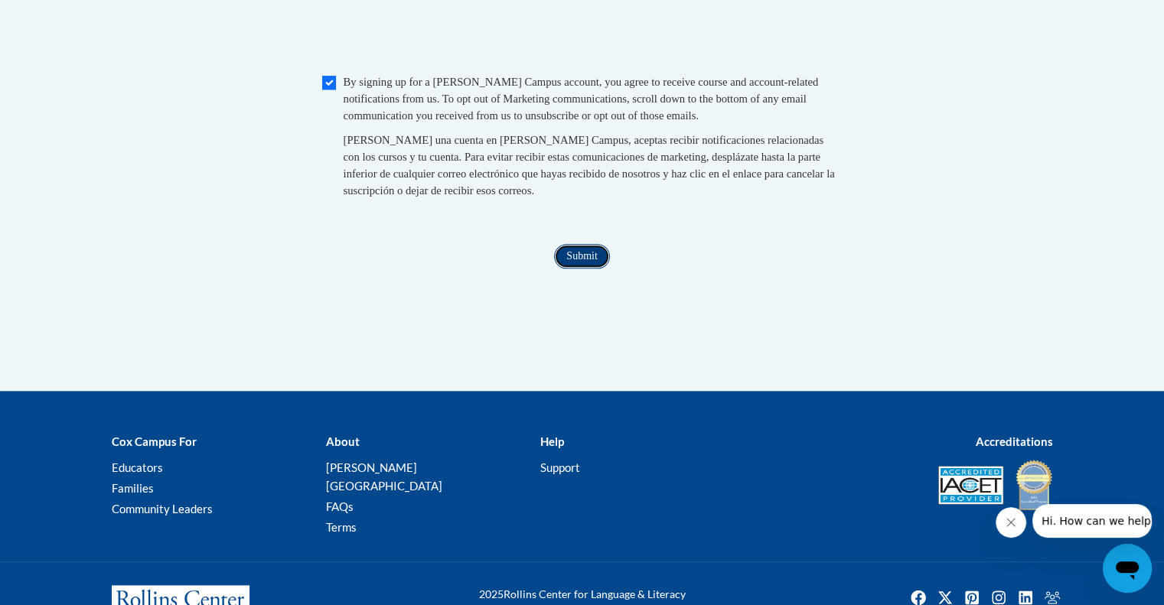
click at [575, 269] on input "Submit" at bounding box center [581, 256] width 55 height 24
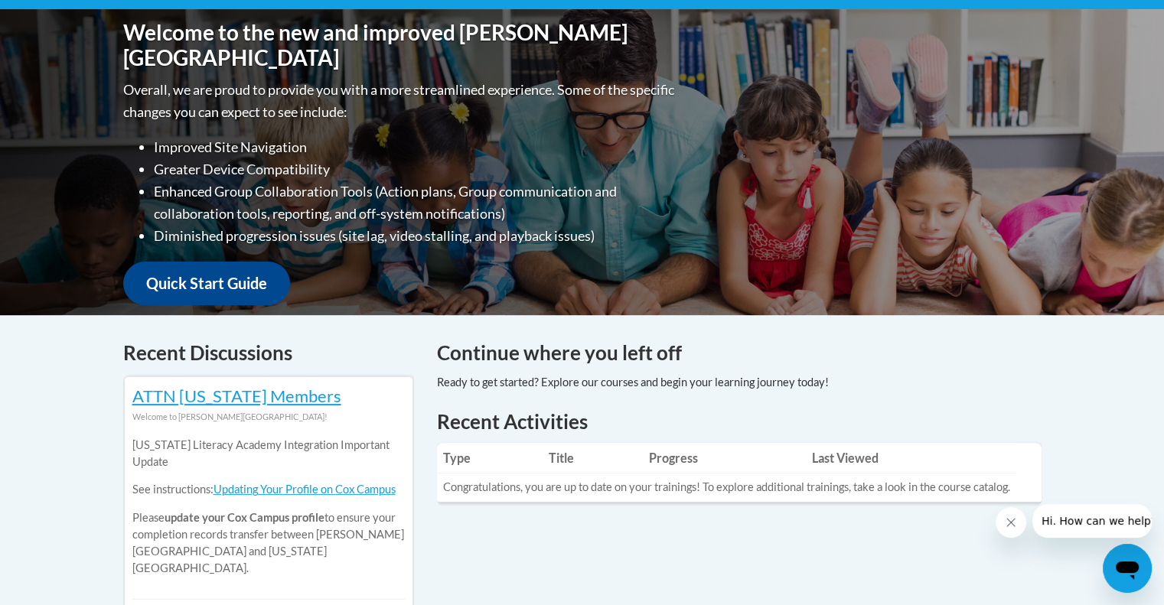
scroll to position [338, 0]
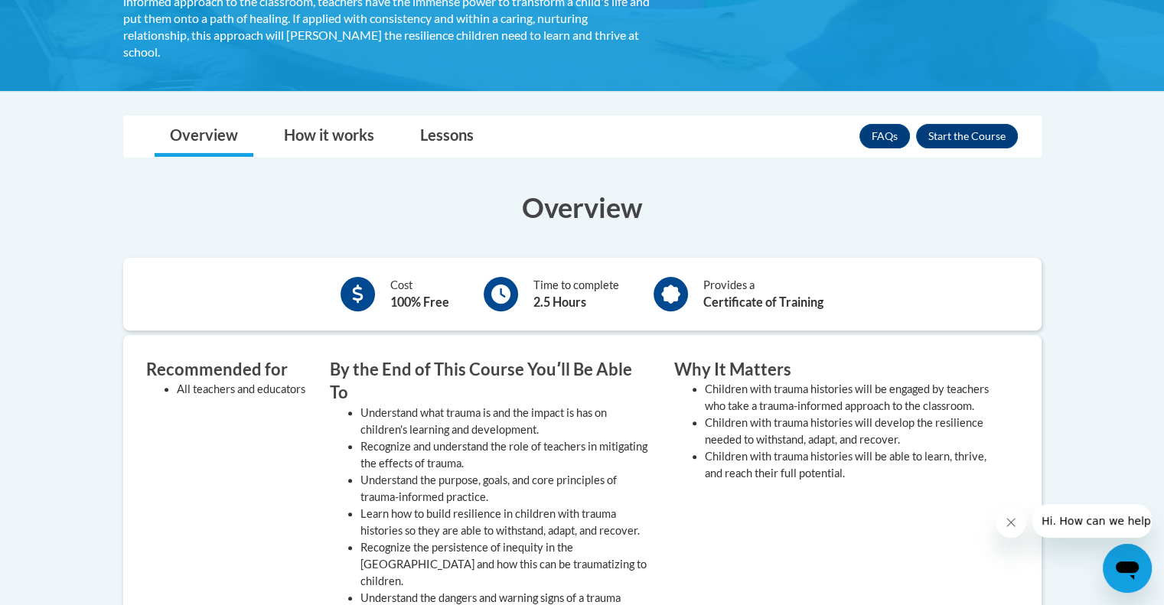
scroll to position [428, 0]
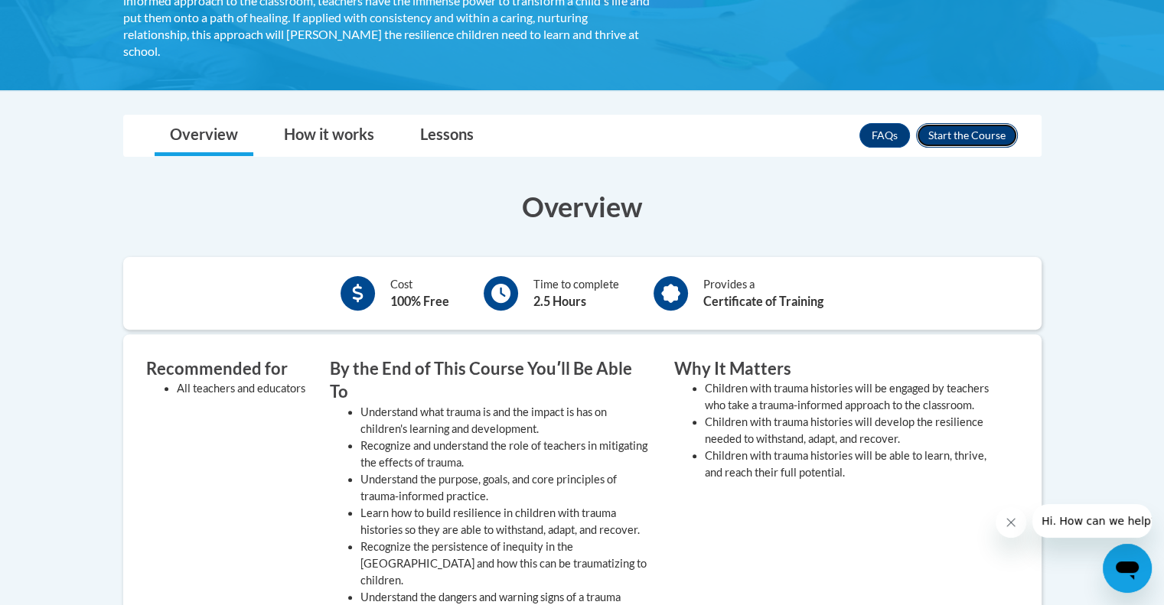
click at [952, 138] on button "Enroll" at bounding box center [967, 135] width 102 height 24
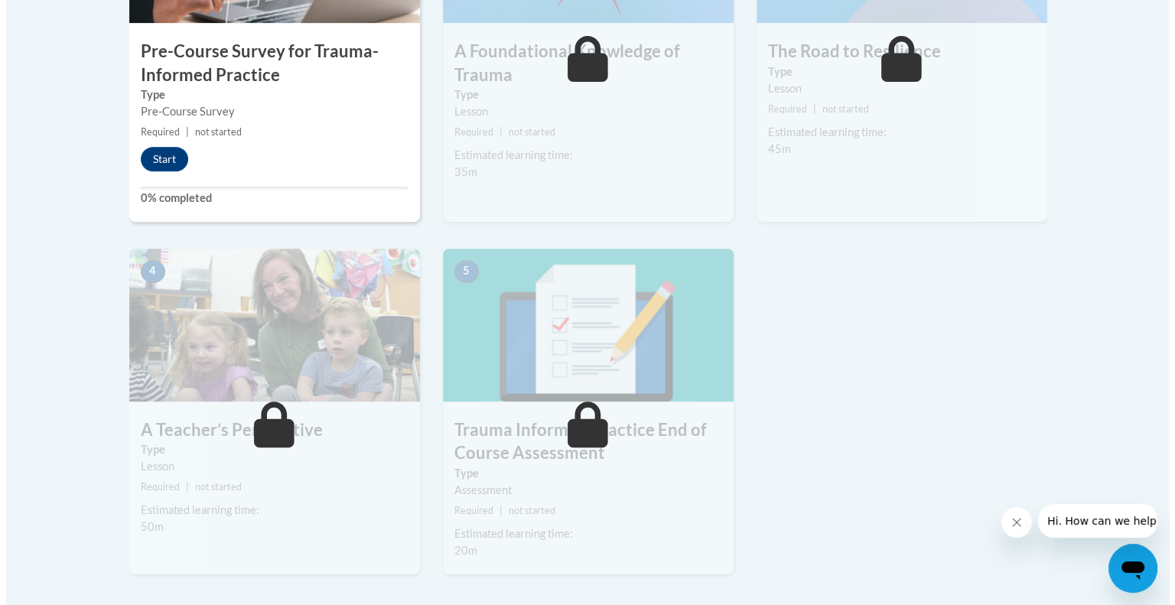
scroll to position [566, 0]
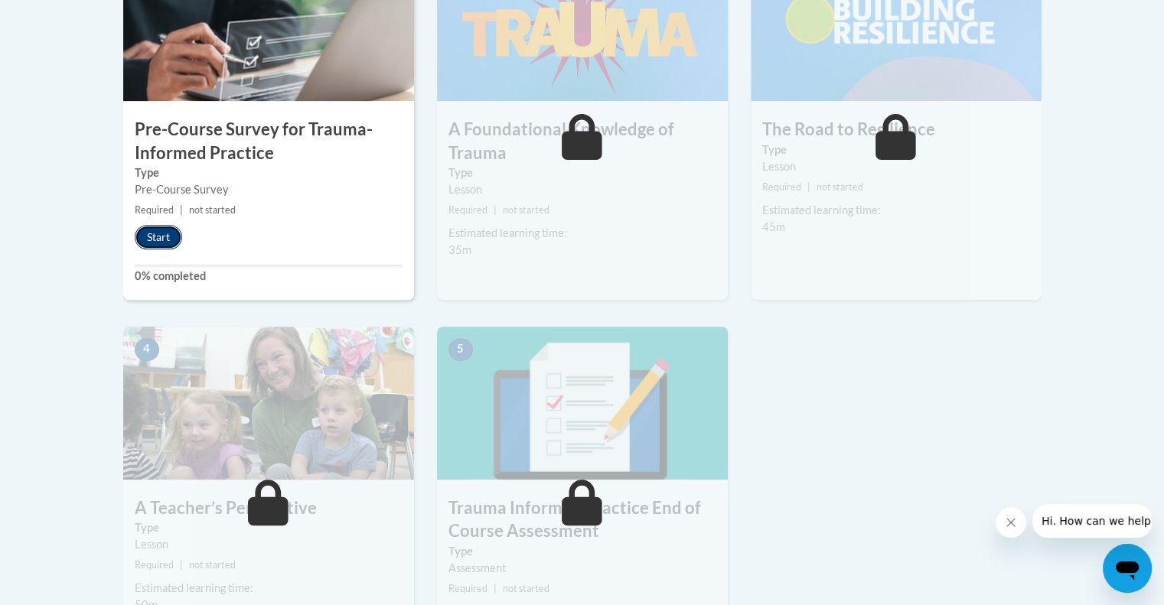
click at [165, 234] on button "Start" at bounding box center [158, 237] width 47 height 24
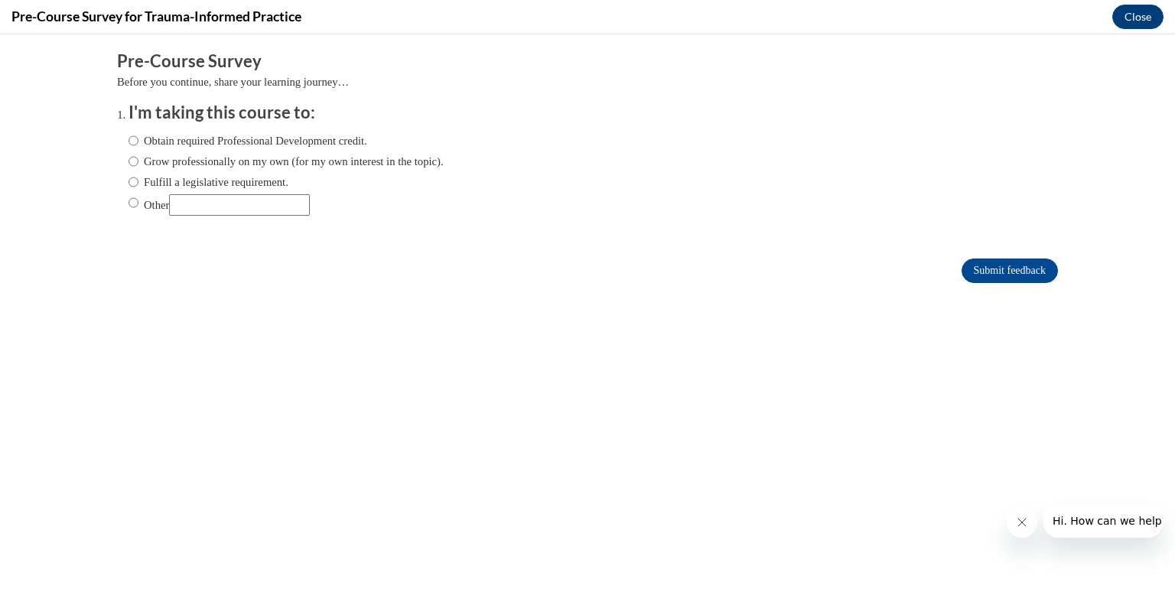
scroll to position [0, 0]
click at [129, 142] on label "Obtain required Professional Development credit." at bounding box center [248, 140] width 239 height 17
click at [129, 142] on input "Obtain required Professional Development credit." at bounding box center [134, 140] width 10 height 17
radio input "true"
click at [129, 204] on input "Other" at bounding box center [134, 202] width 10 height 17
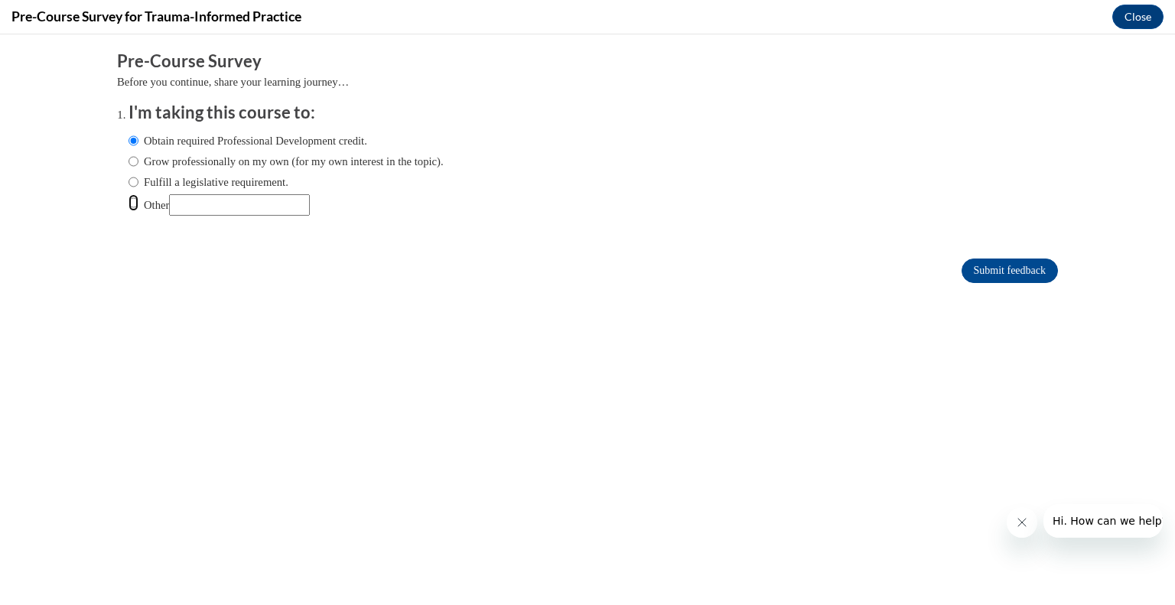
radio input "true"
click at [962, 265] on input "Submit feedback" at bounding box center [1010, 271] width 96 height 24
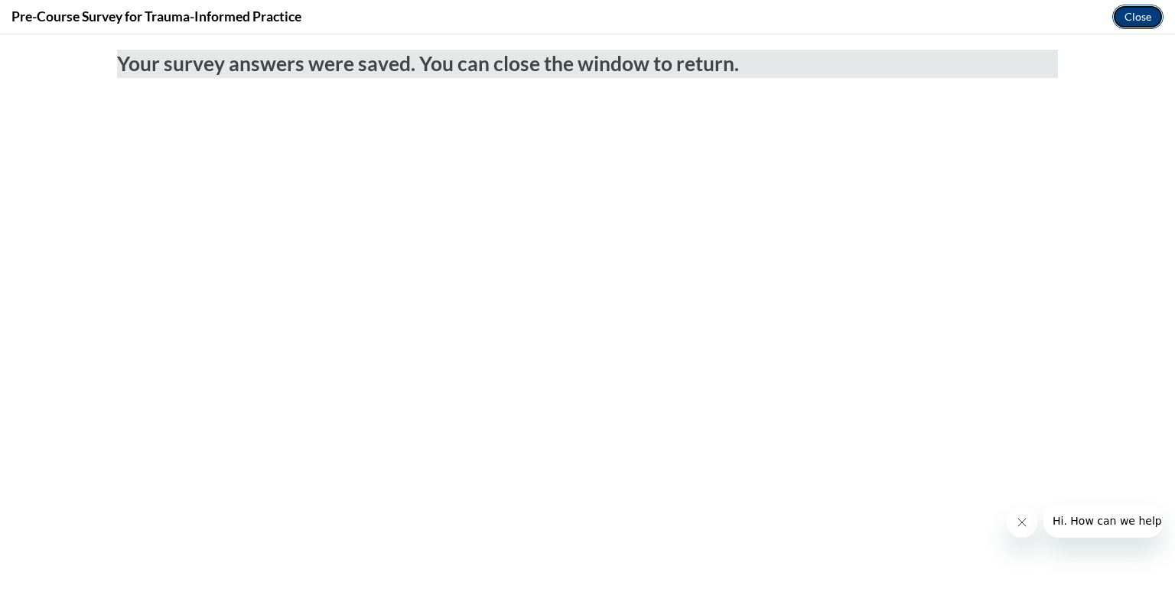
click at [1129, 16] on button "Close" at bounding box center [1137, 17] width 51 height 24
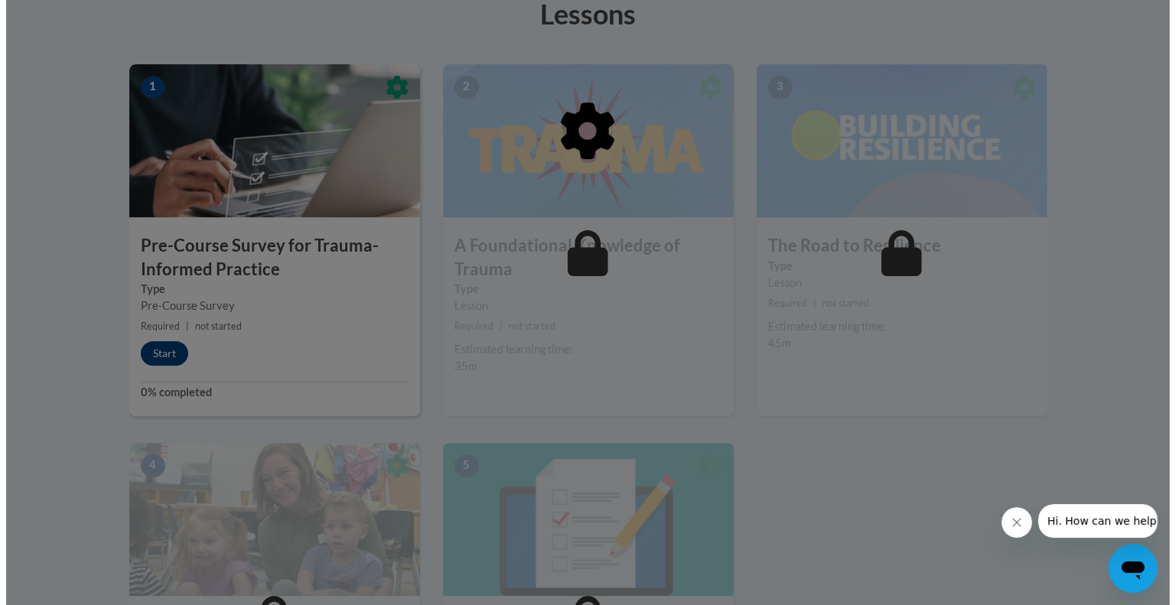
scroll to position [450, 0]
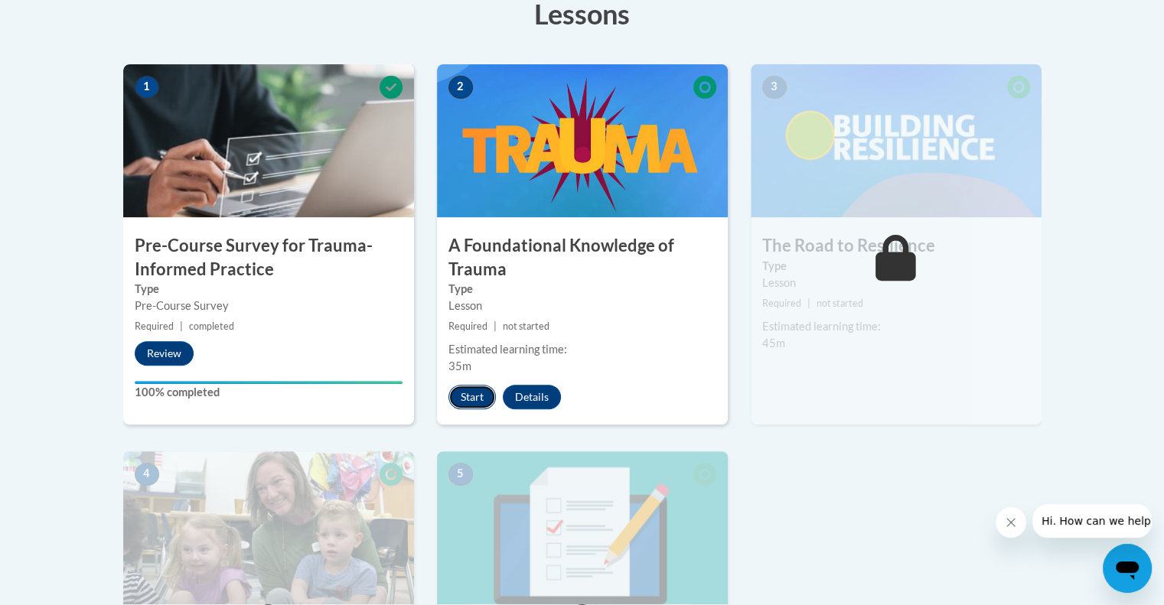
click at [466, 402] on button "Start" at bounding box center [471, 397] width 47 height 24
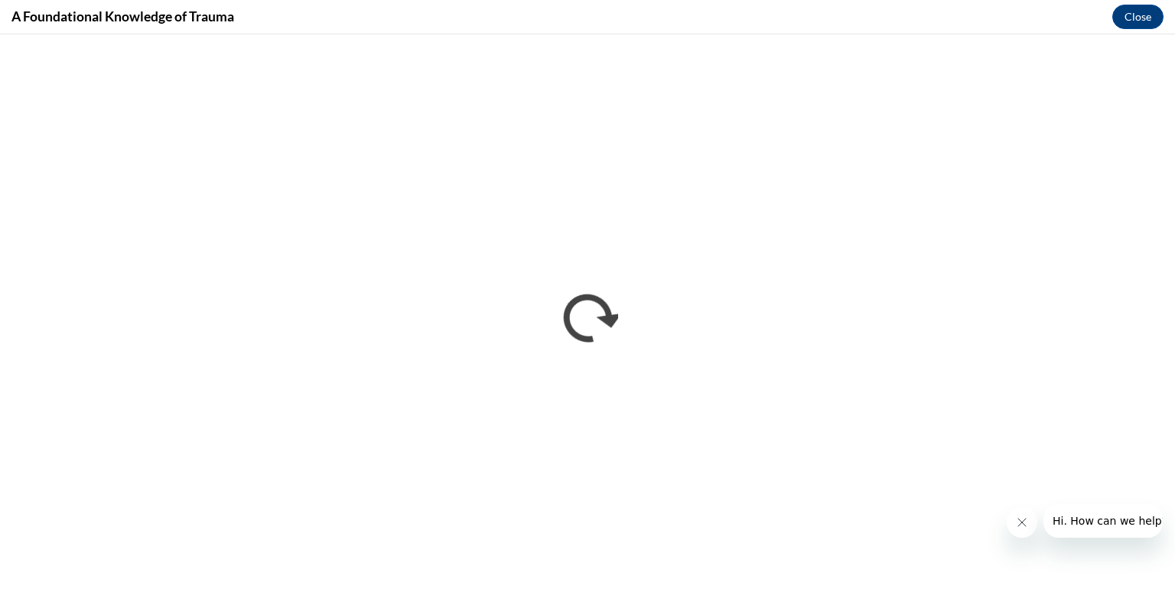
scroll to position [0, 0]
click at [1018, 523] on icon "Close message from company" at bounding box center [1021, 522] width 12 height 12
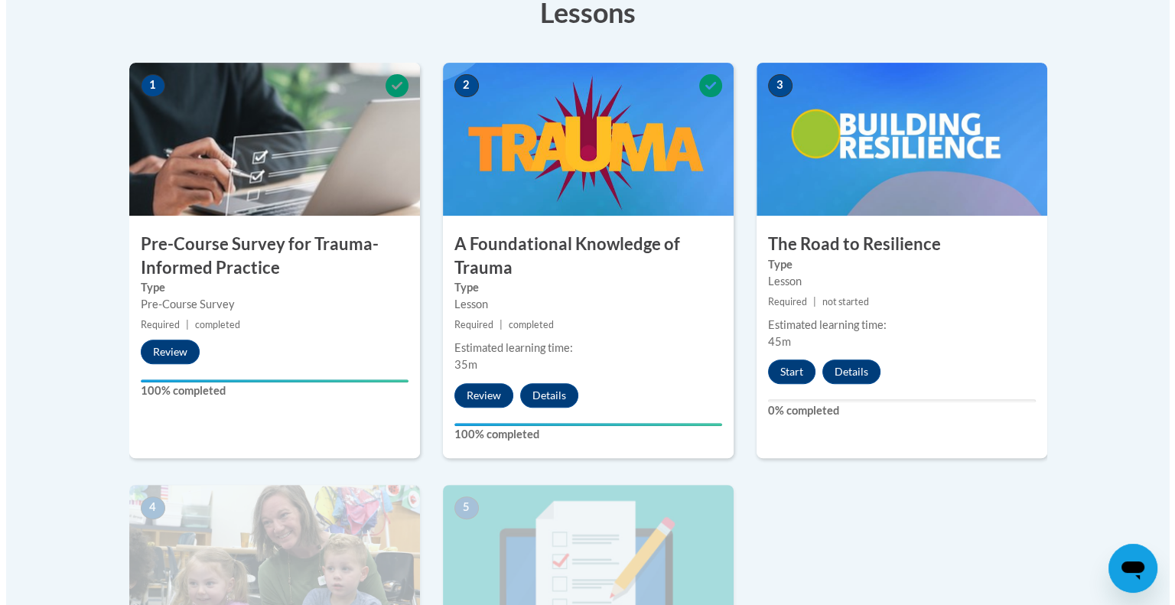
scroll to position [452, 0]
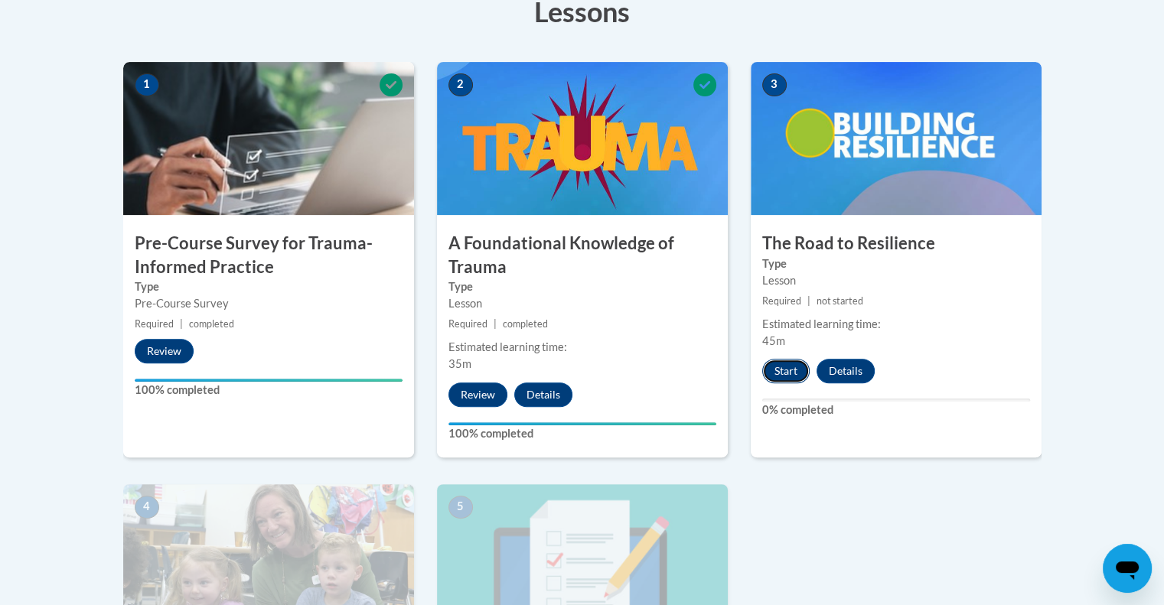
click at [781, 370] on button "Start" at bounding box center [785, 371] width 47 height 24
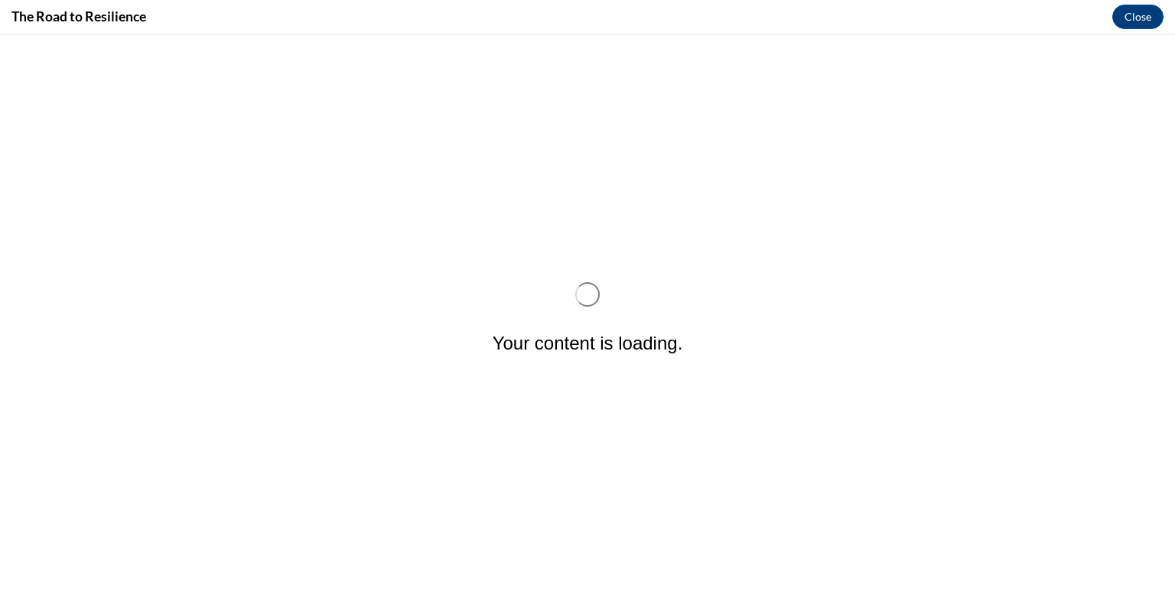
scroll to position [0, 0]
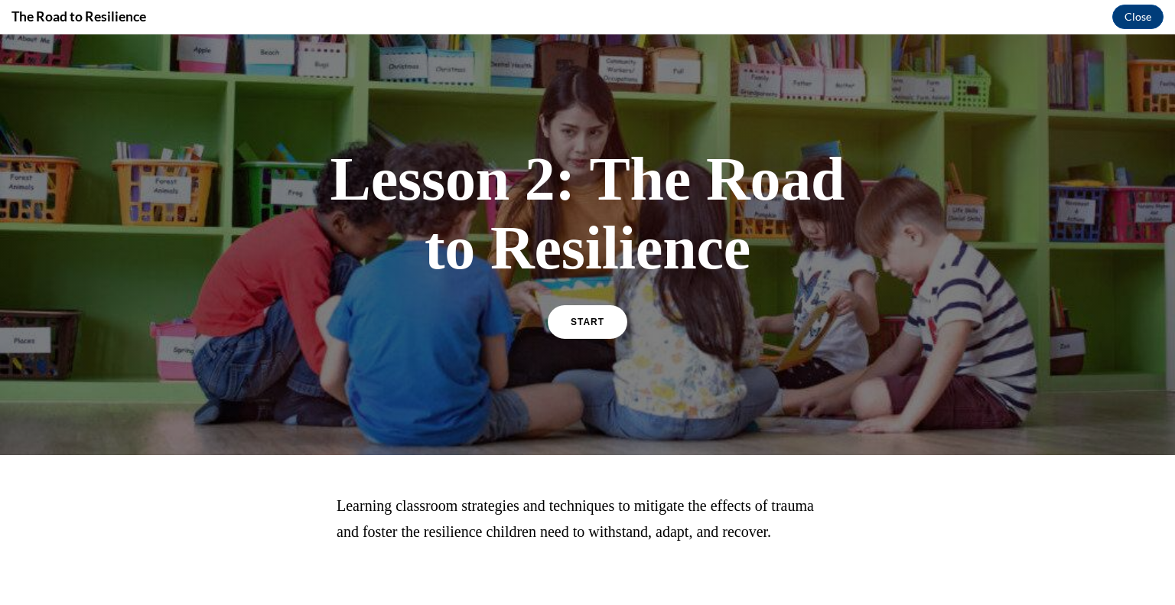
click at [566, 339] on div "START" at bounding box center [588, 328] width 80 height 47
click at [576, 330] on link "START" at bounding box center [586, 321] width 83 height 35
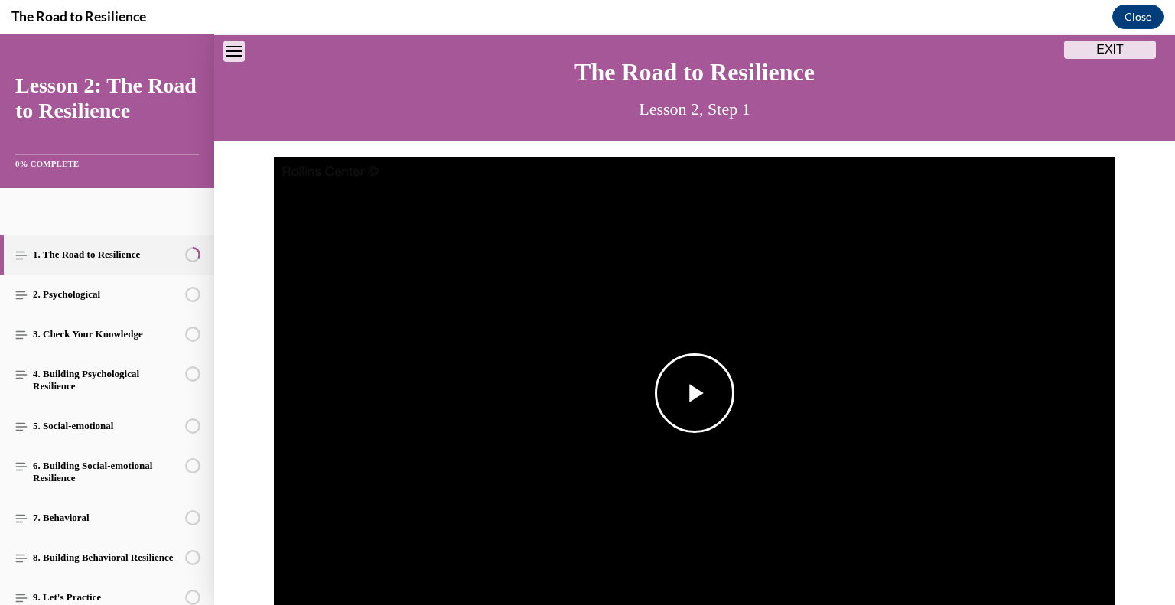
click at [695, 393] on span "Video player" at bounding box center [695, 393] width 0 height 0
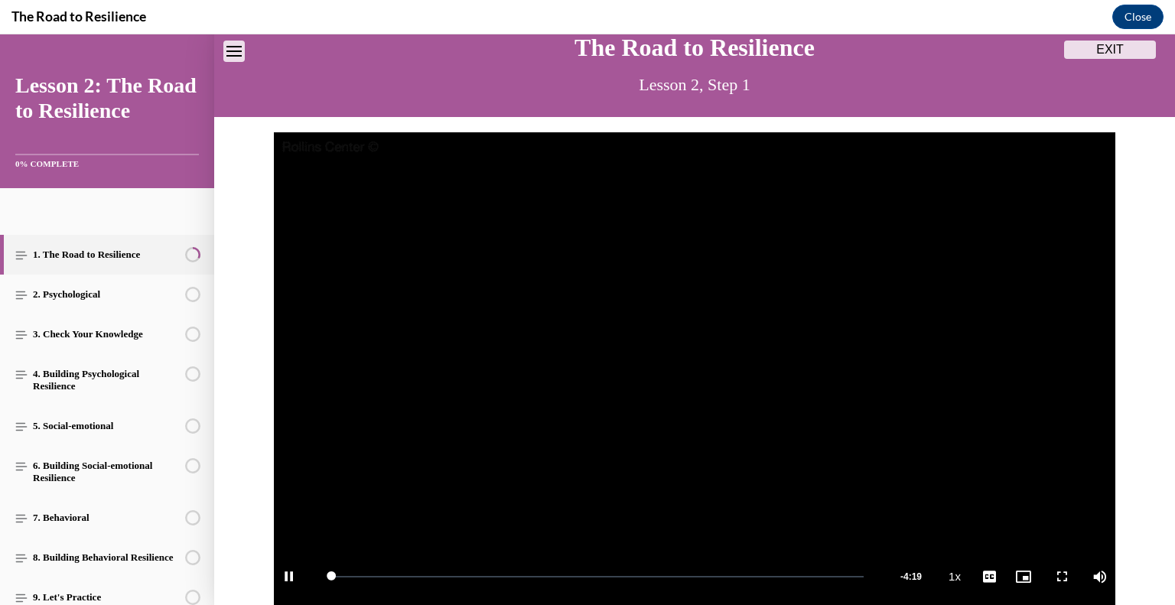
scroll to position [250, 0]
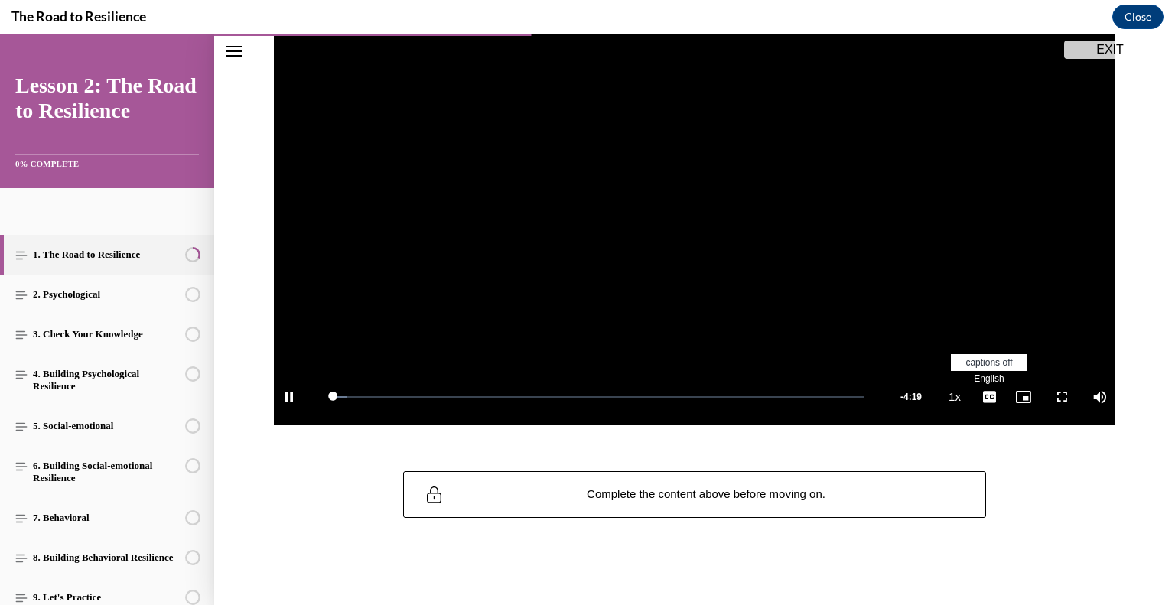
click at [957, 391] on button "Playback Rate 1x" at bounding box center [954, 396] width 31 height 57
click at [954, 284] on span "2x" at bounding box center [959, 280] width 10 height 11
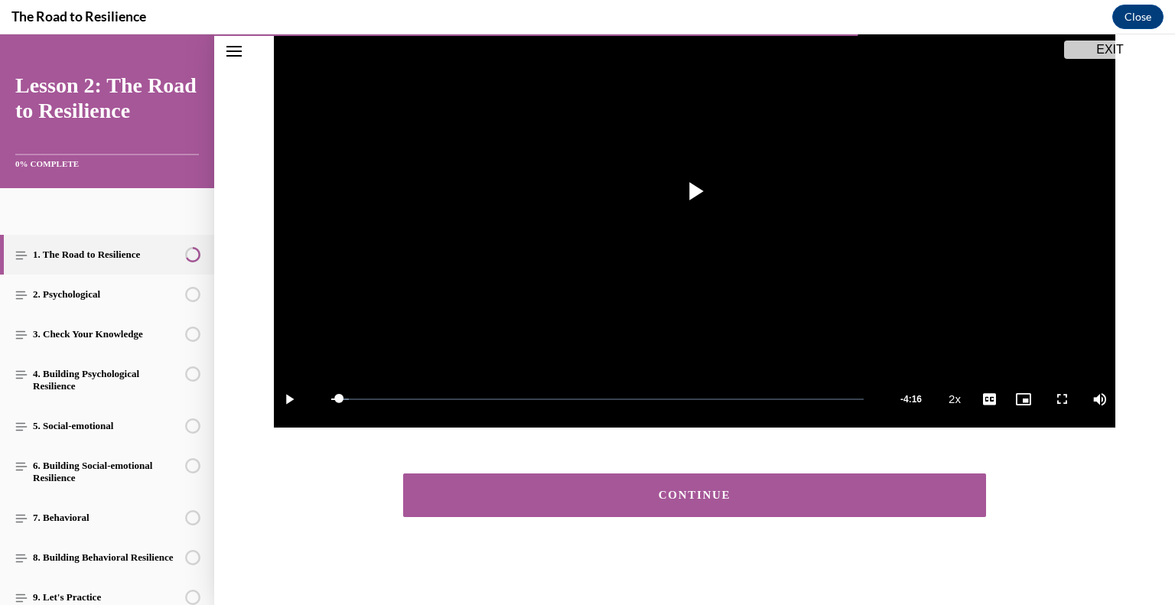
scroll to position [248, 0]
click at [724, 478] on button "CONTINUE" at bounding box center [694, 496] width 583 height 44
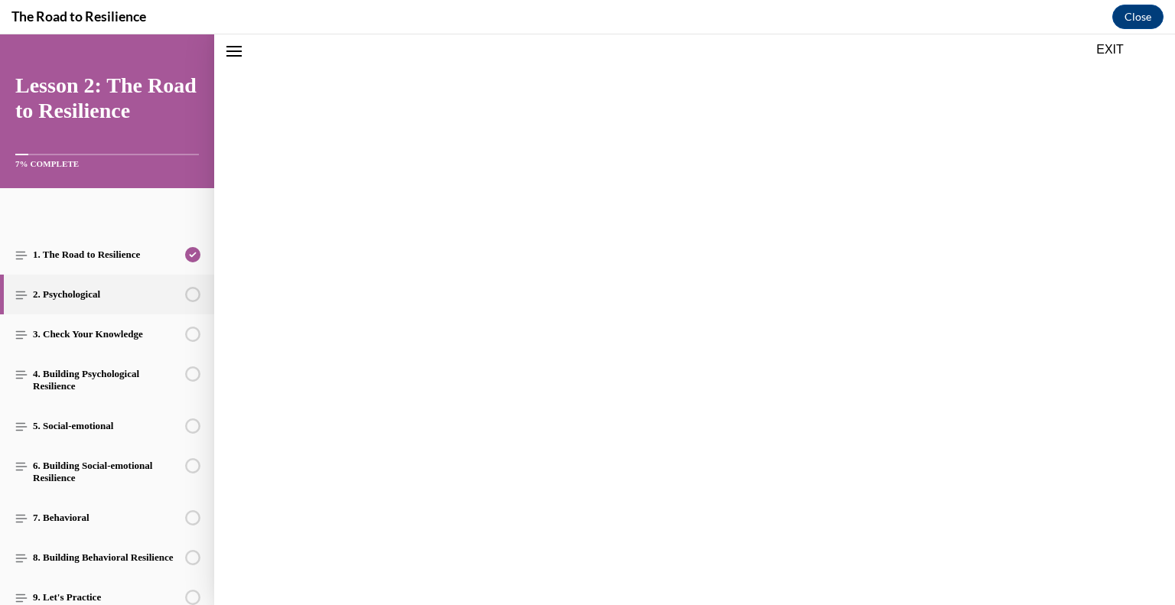
scroll to position [47, 0]
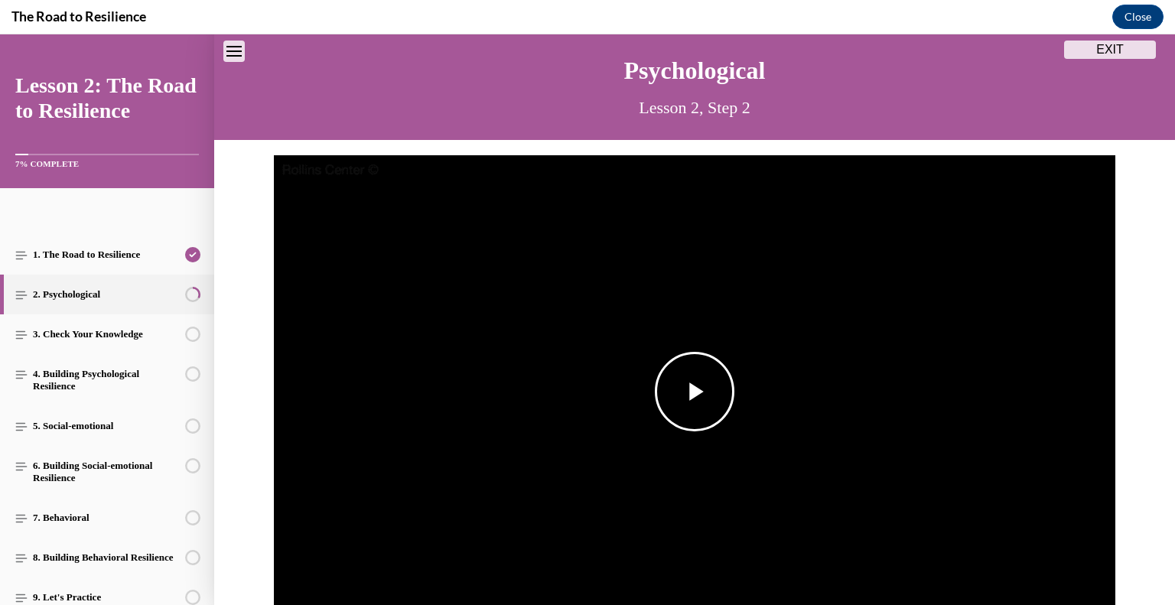
click at [695, 392] on span "Video player" at bounding box center [695, 392] width 0 height 0
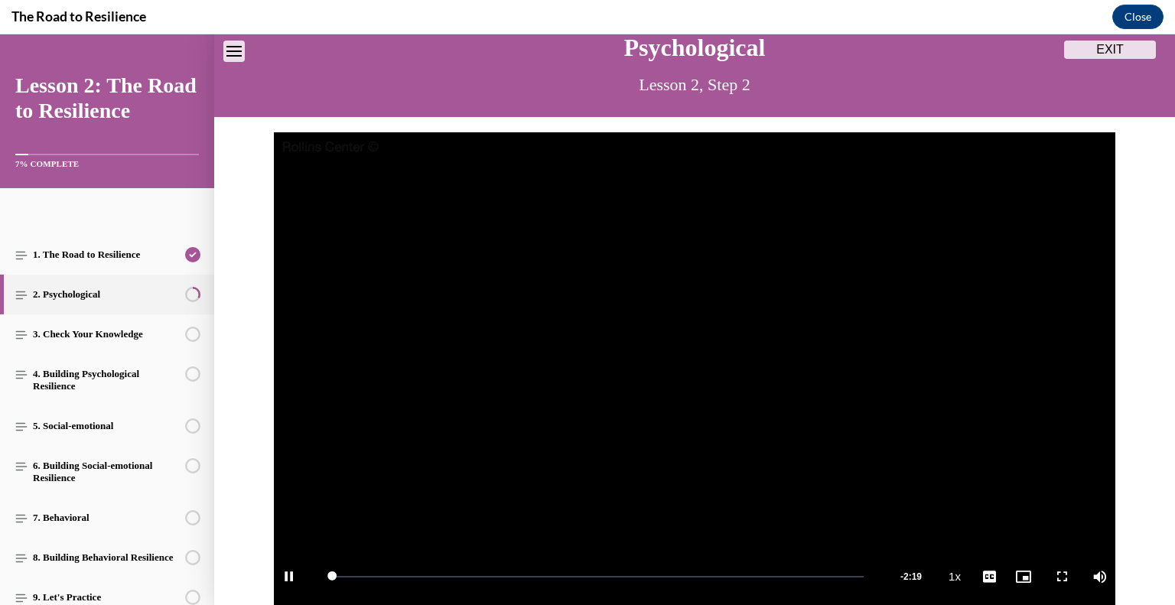
scroll to position [193, 0]
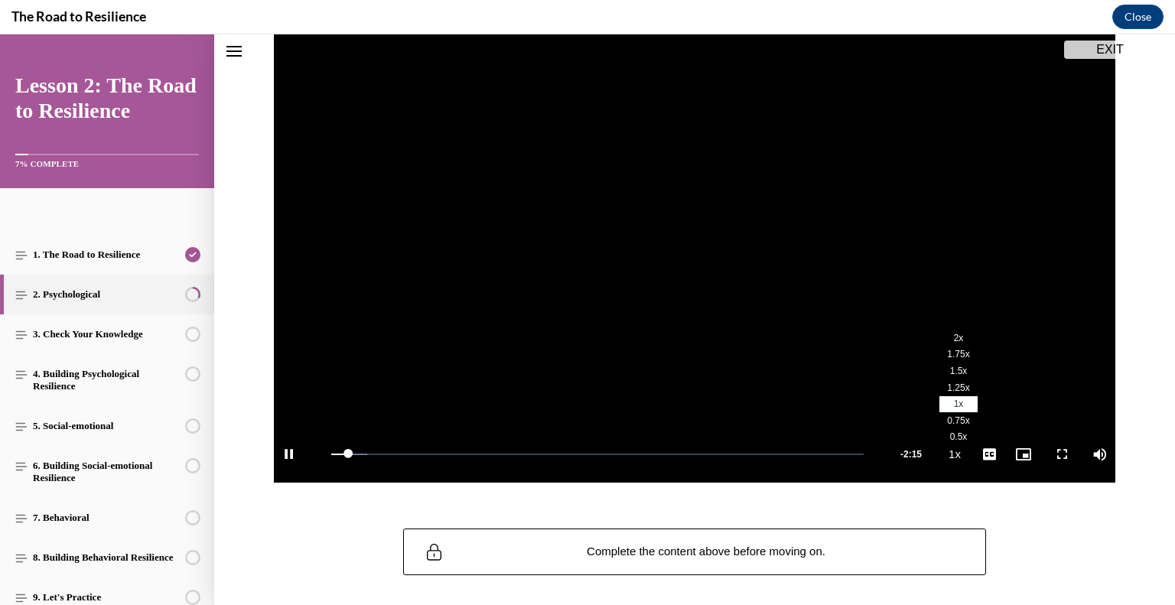
click at [954, 336] on span "2x" at bounding box center [959, 338] width 10 height 11
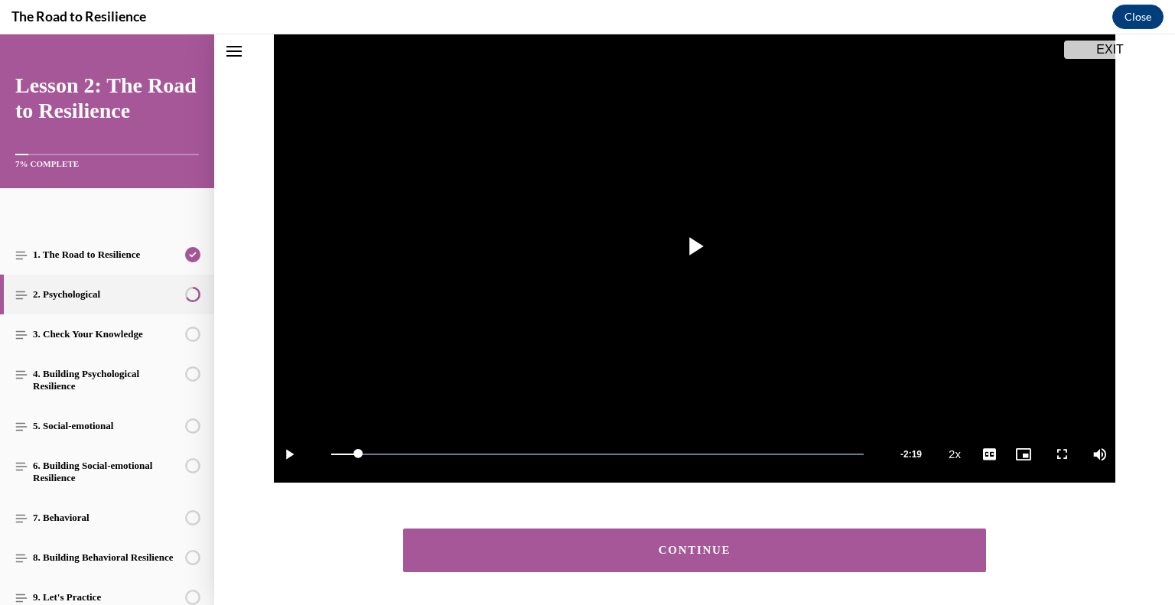
click at [866, 539] on button "CONTINUE" at bounding box center [694, 551] width 583 height 44
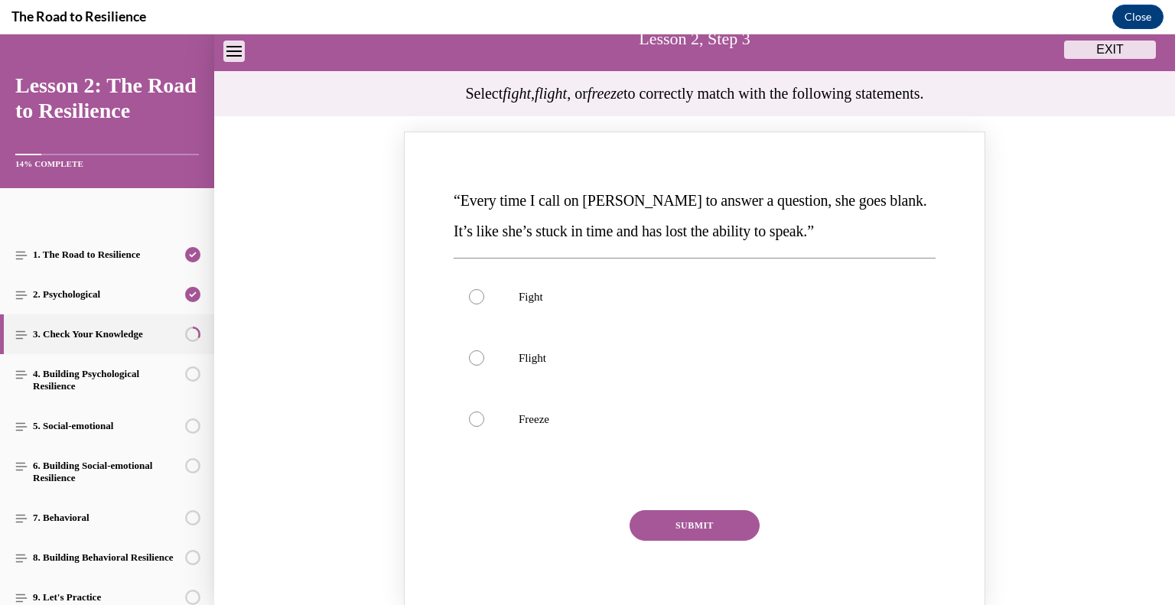
scroll to position [135, 0]
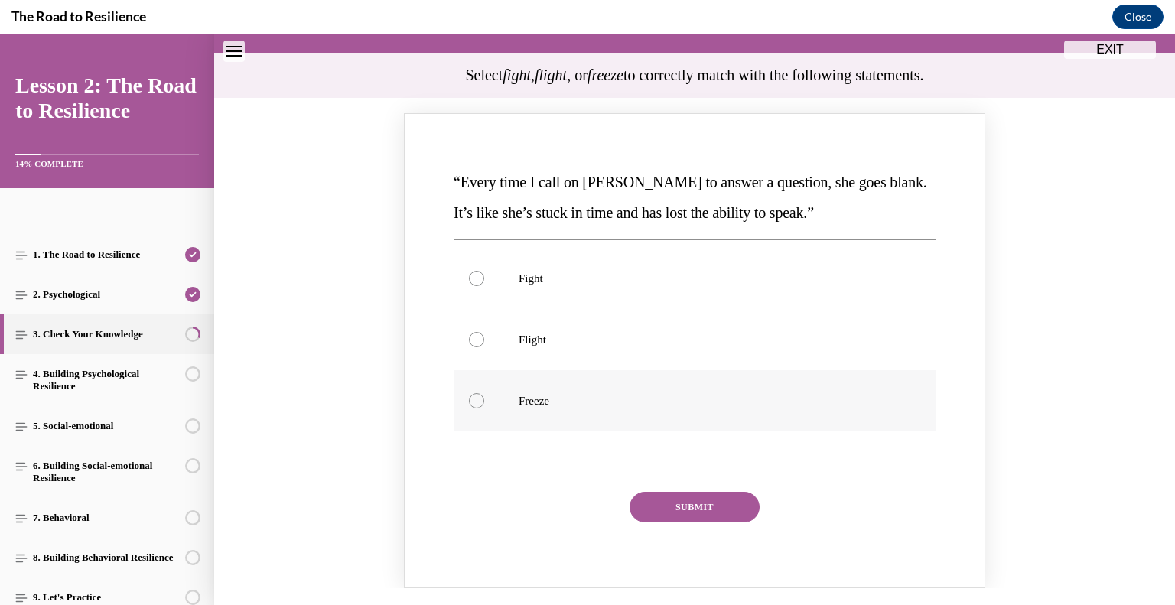
click at [519, 396] on p "Freeze" at bounding box center [708, 400] width 379 height 15
click at [484, 396] on input "Freeze" at bounding box center [476, 400] width 15 height 15
radio input "true"
click at [657, 507] on button "SUBMIT" at bounding box center [695, 507] width 130 height 31
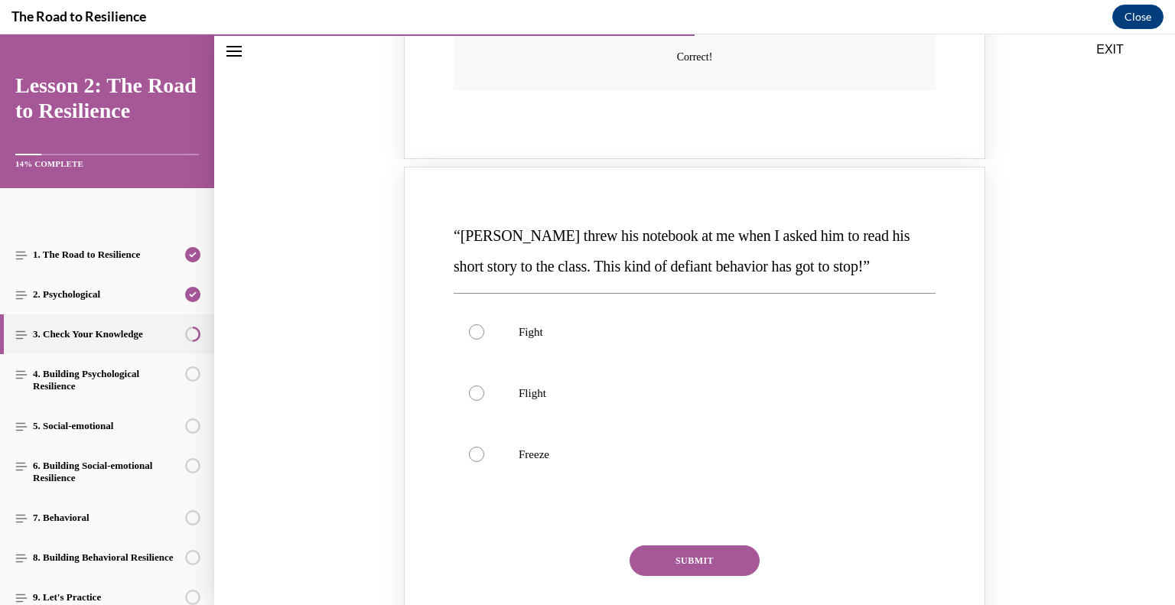
scroll to position [800, 0]
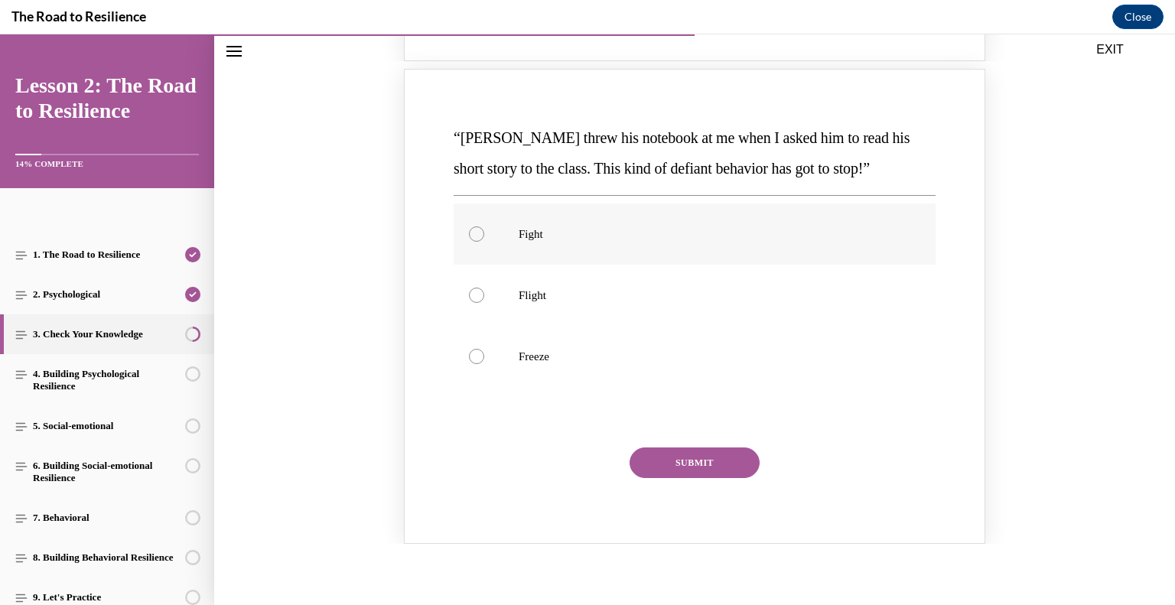
click at [563, 239] on p "Fight" at bounding box center [708, 233] width 379 height 15
click at [484, 239] on input "Fight" at bounding box center [476, 233] width 15 height 15
radio input "true"
click at [674, 464] on button "SUBMIT" at bounding box center [695, 463] width 130 height 31
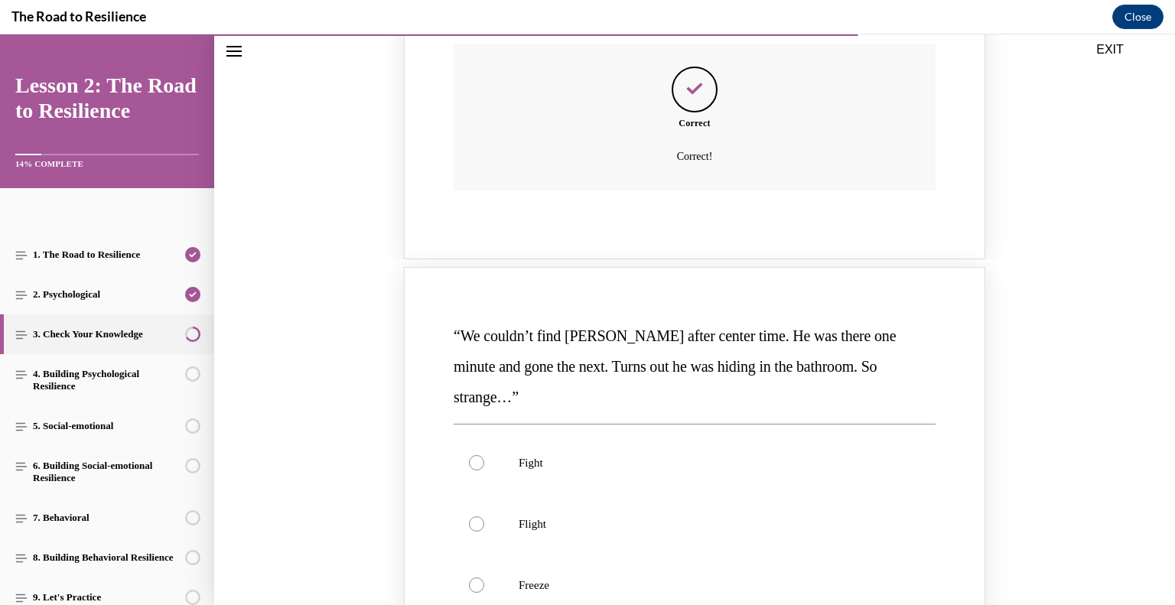
scroll to position [1330, 0]
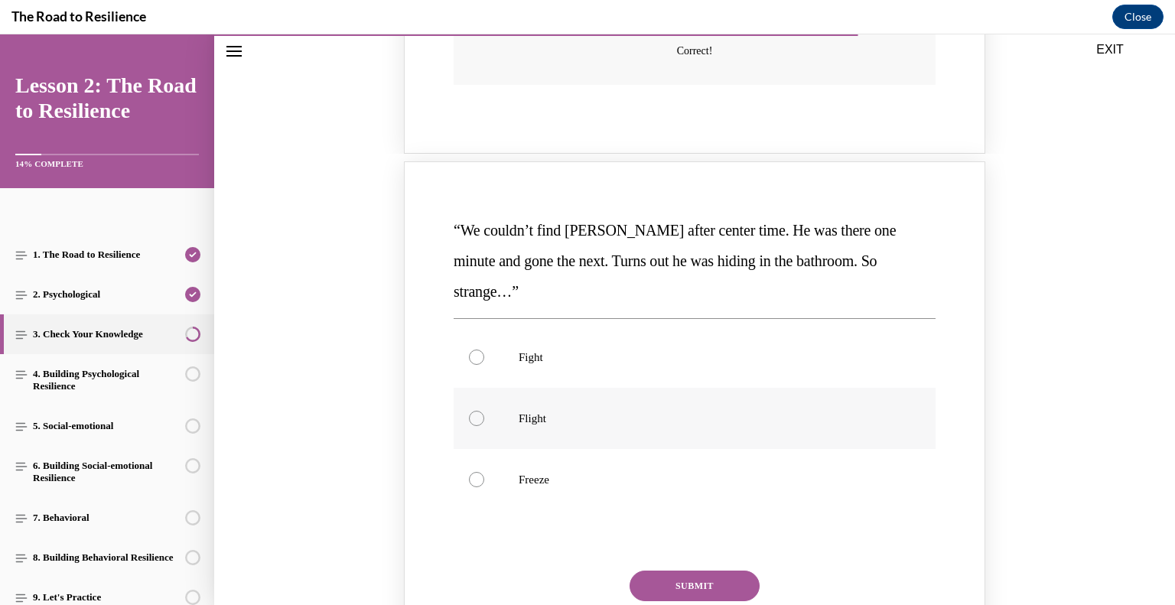
click at [614, 388] on label "Flight" at bounding box center [695, 418] width 482 height 61
click at [484, 411] on input "Flight" at bounding box center [476, 418] width 15 height 15
radio input "true"
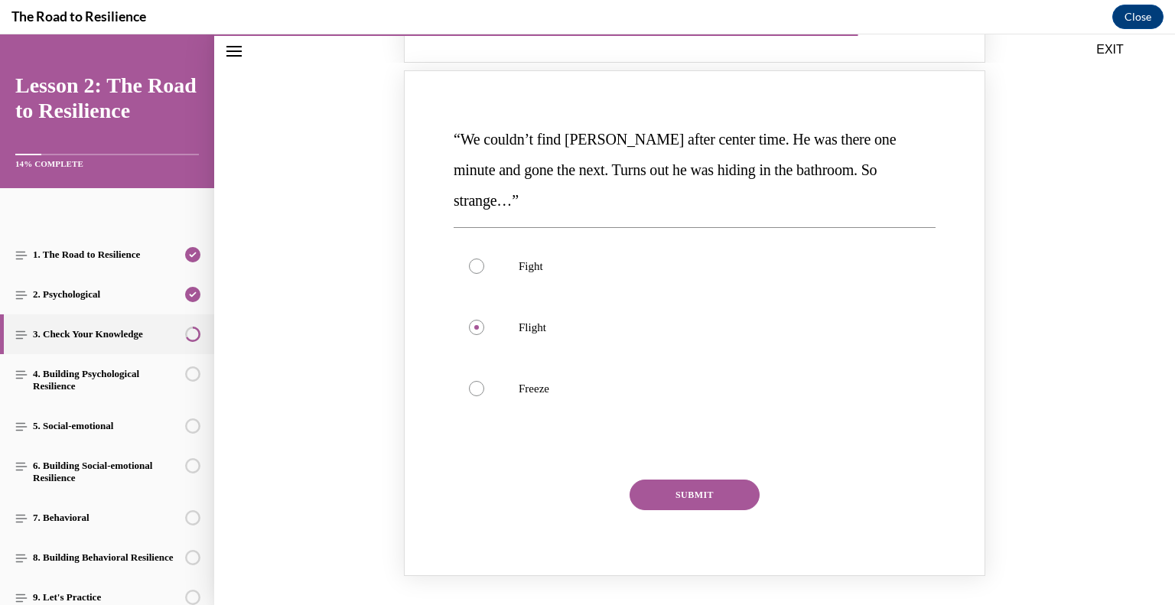
click at [694, 480] on button "SUBMIT" at bounding box center [695, 495] width 130 height 31
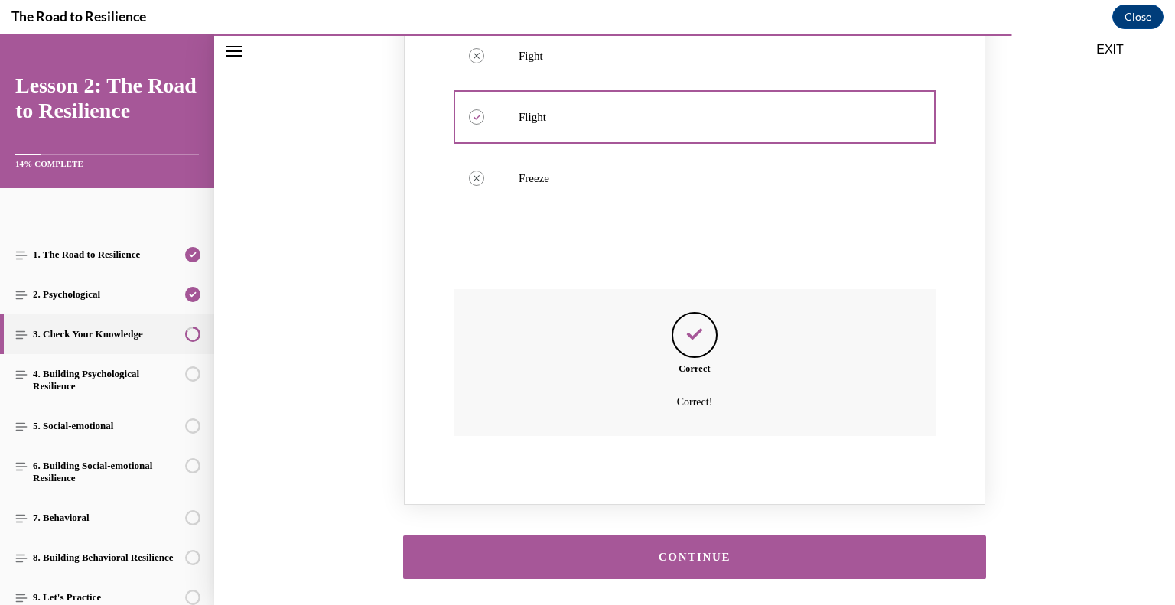
scroll to position [1660, 0]
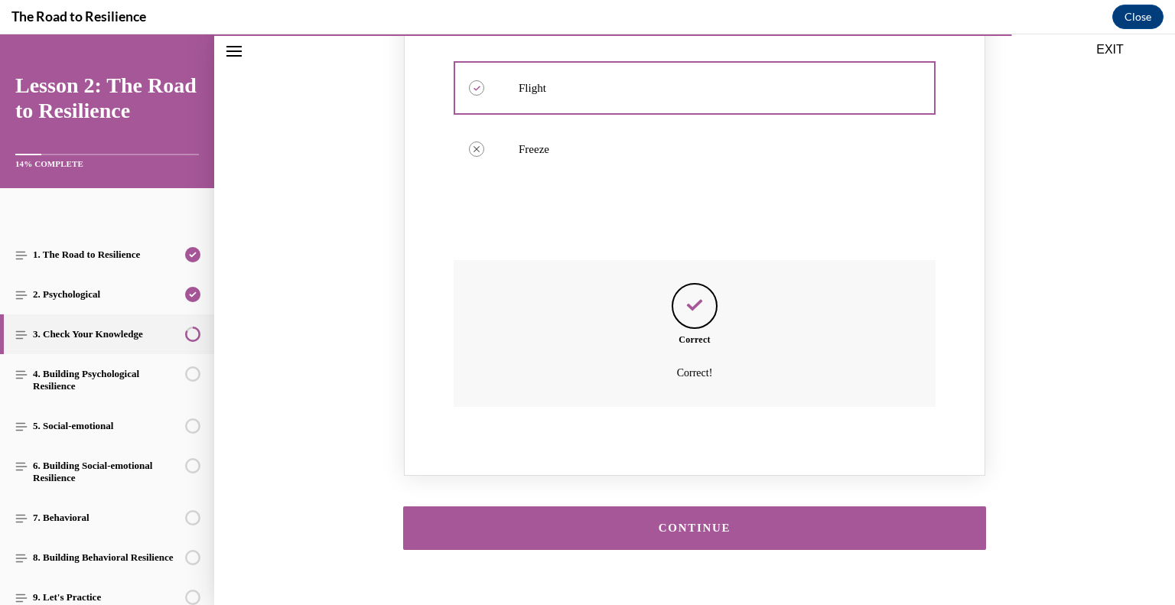
click at [681, 506] on button "CONTINUE" at bounding box center [694, 528] width 583 height 44
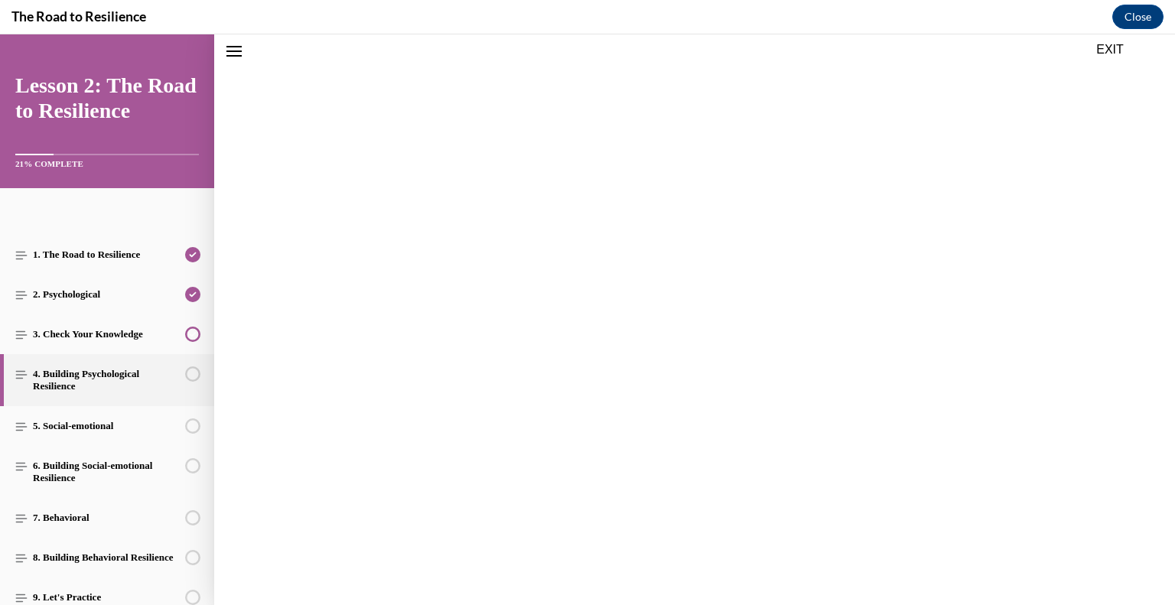
scroll to position [1613, 0]
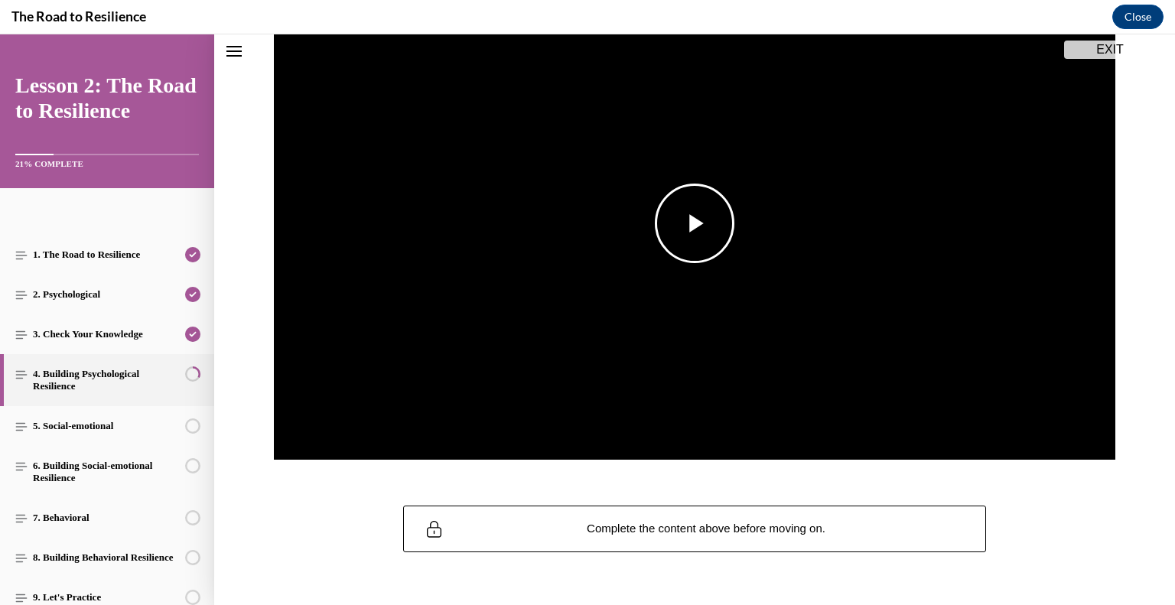
click at [698, 278] on img "Video player" at bounding box center [695, 224] width 842 height 474
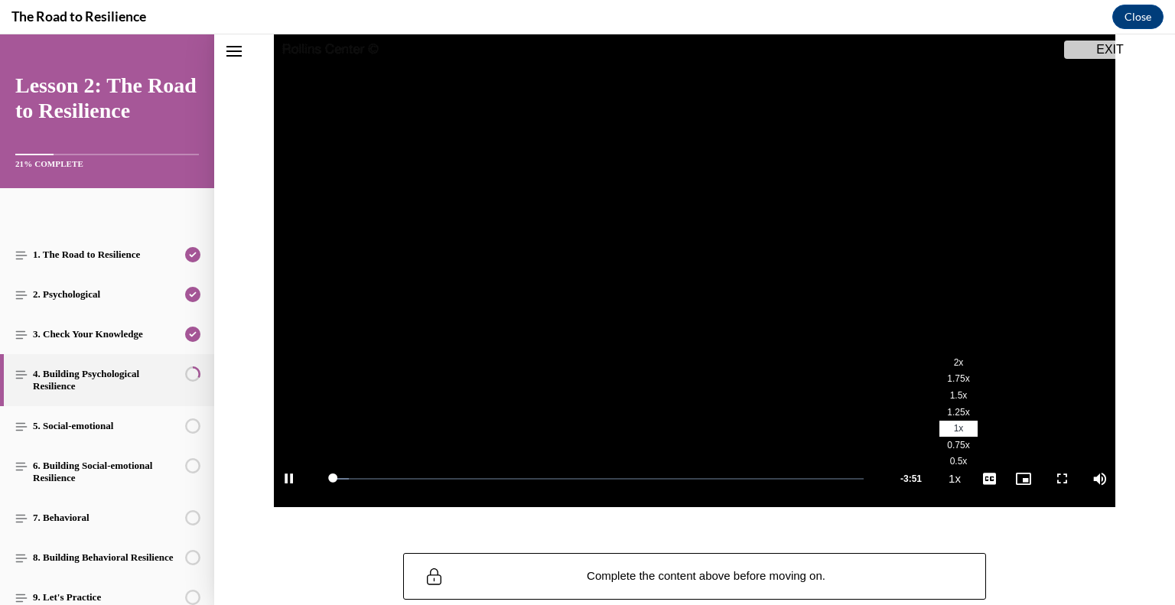
click at [940, 484] on button "Playback Rate 1x" at bounding box center [954, 478] width 31 height 57
click at [954, 366] on span "2x" at bounding box center [959, 362] width 10 height 11
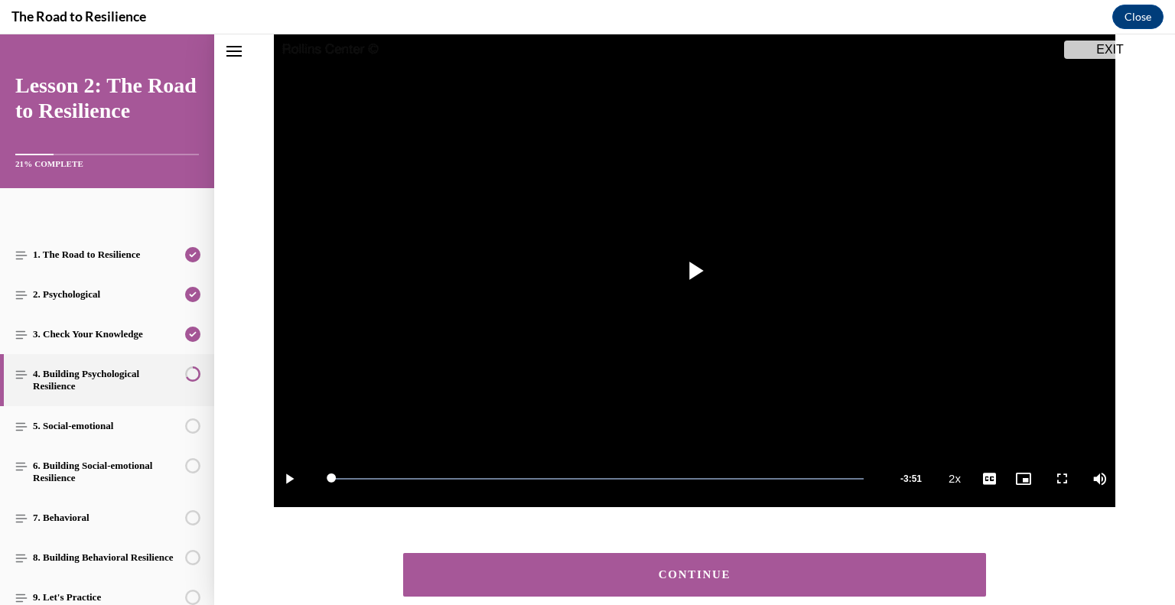
click at [681, 579] on div "CONTINUE" at bounding box center [695, 574] width 536 height 11
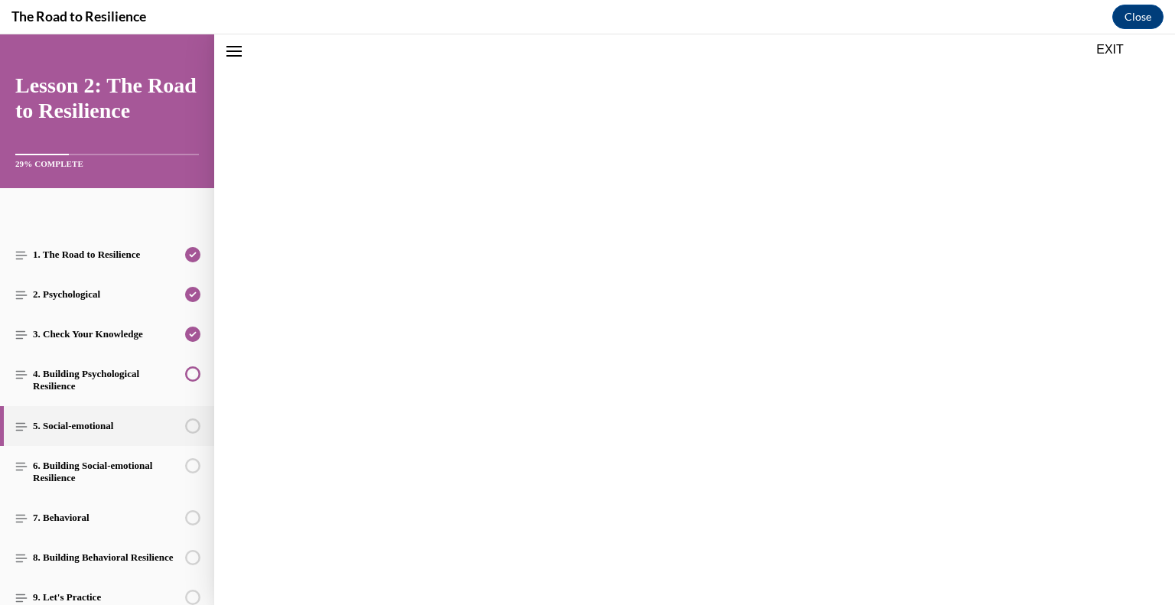
scroll to position [200, 0]
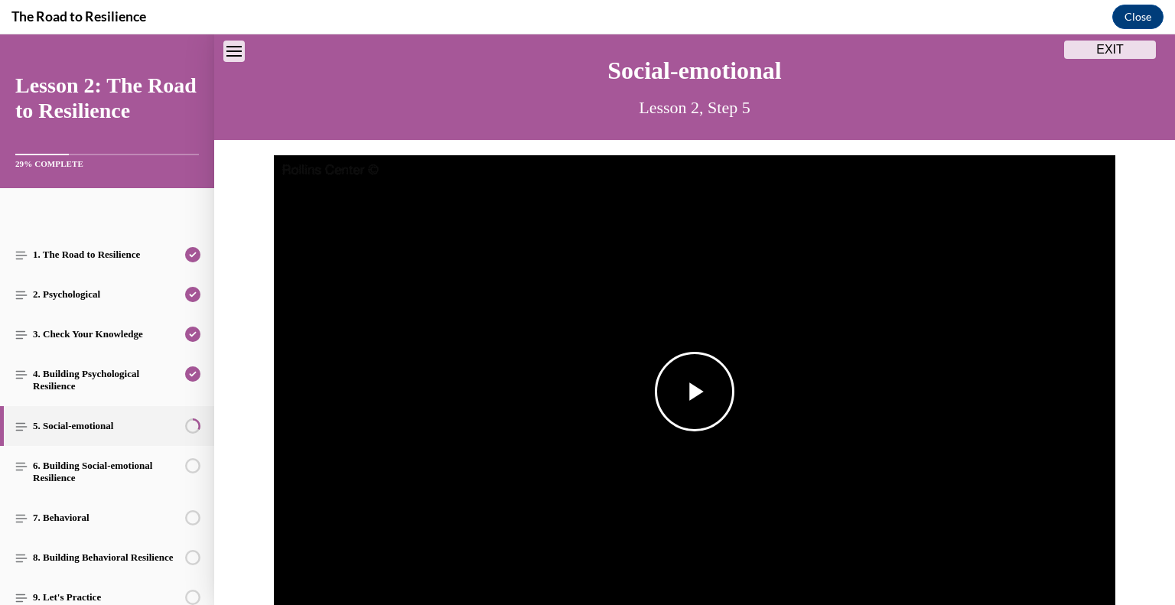
click at [683, 306] on img "Video player" at bounding box center [695, 392] width 842 height 474
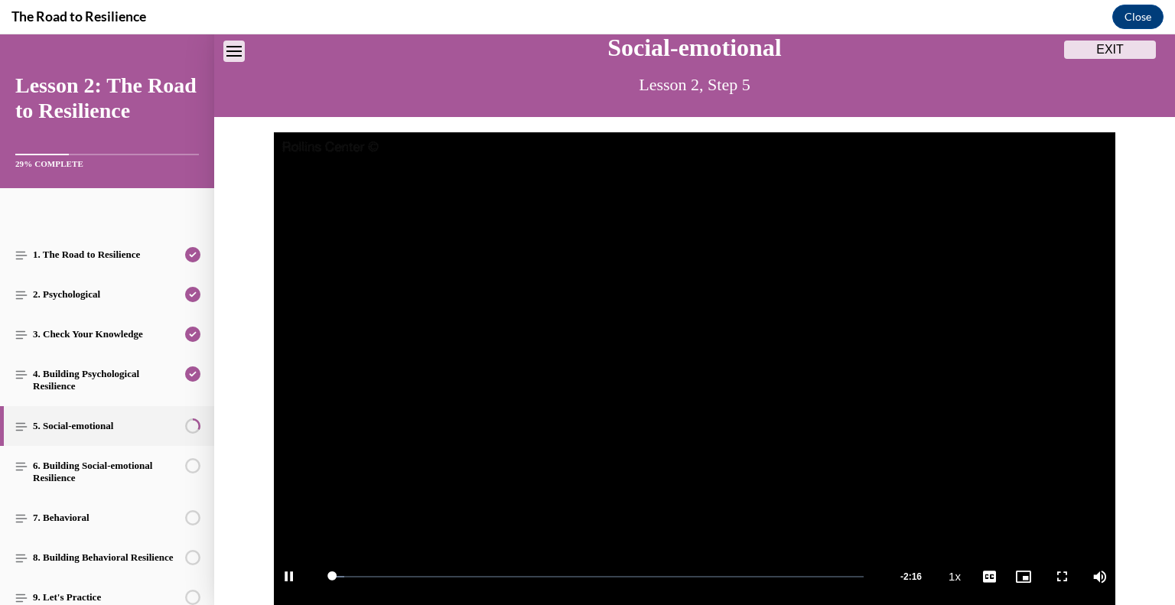
scroll to position [250, 0]
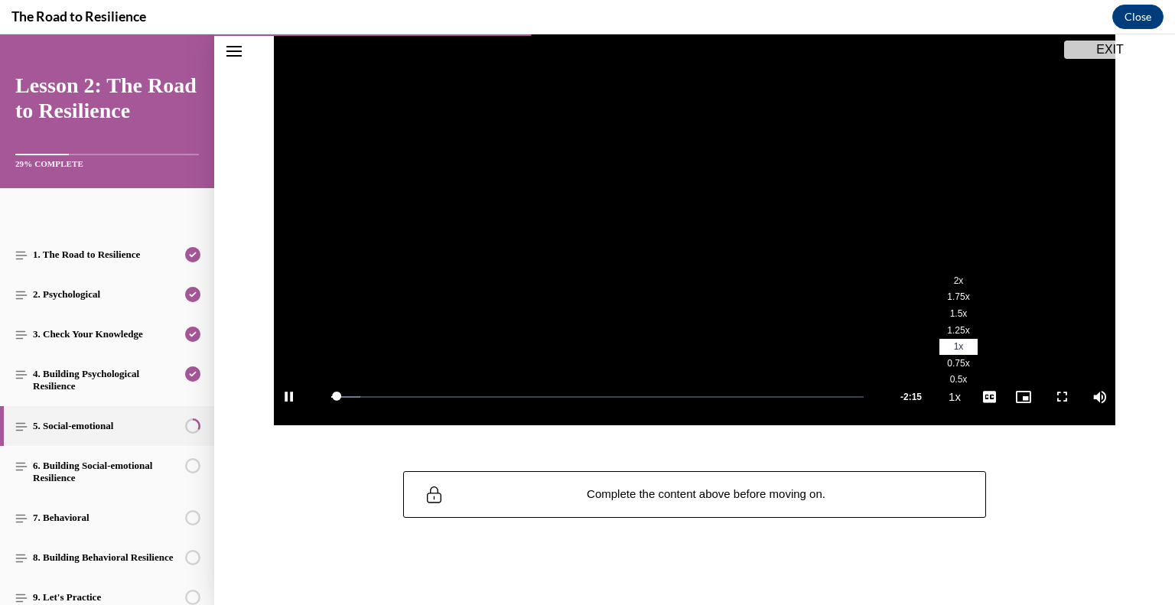
click at [943, 286] on li "2x" at bounding box center [958, 280] width 38 height 17
click at [93, 41] on div "Navigation menu" at bounding box center [107, 111] width 214 height 154
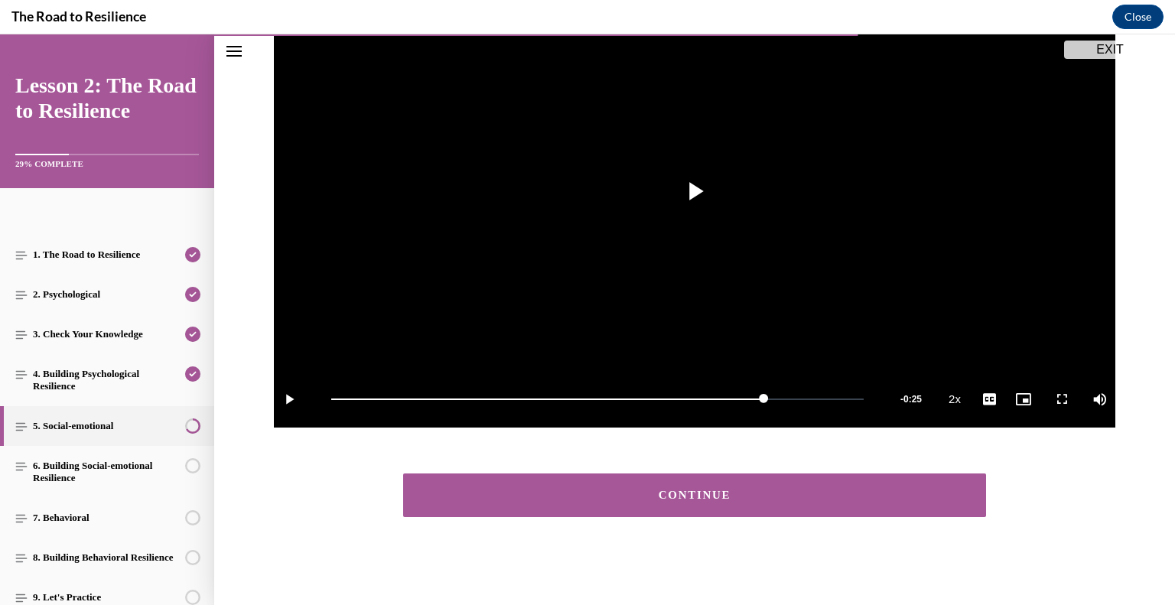
scroll to position [248, 0]
click at [719, 502] on button "CONTINUE" at bounding box center [694, 496] width 583 height 44
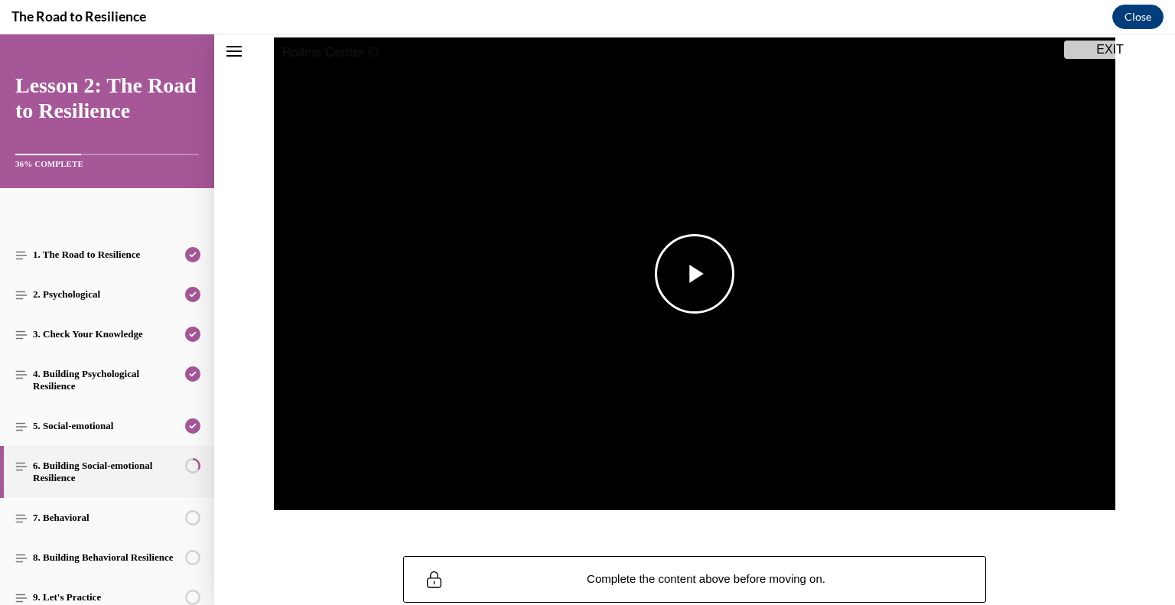
scroll to position [166, 0]
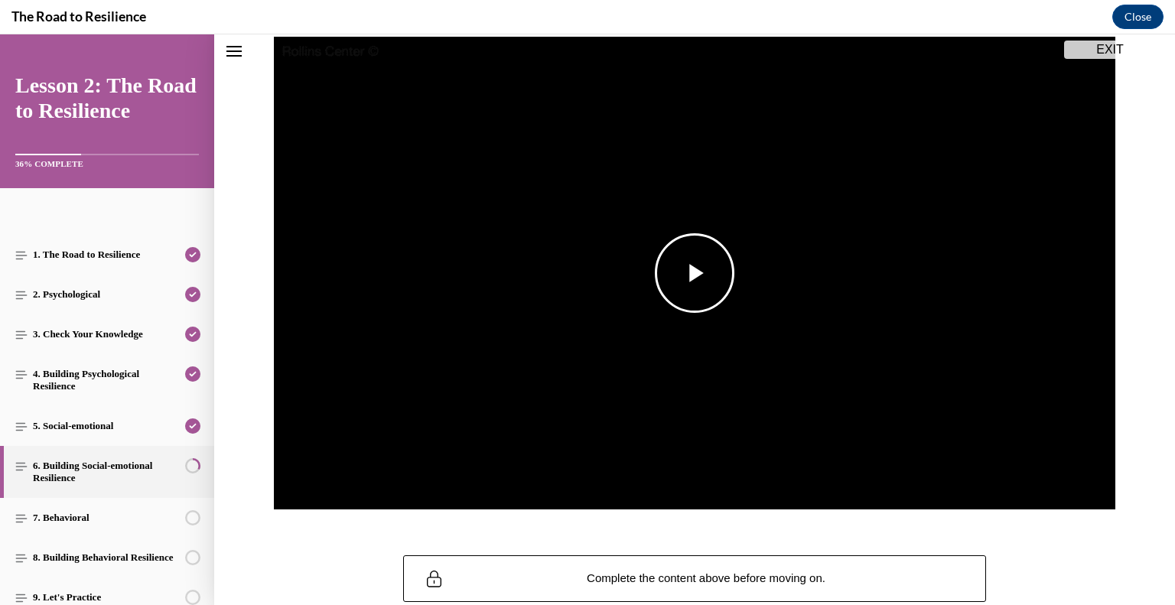
click at [695, 273] on span "Video player" at bounding box center [695, 273] width 0 height 0
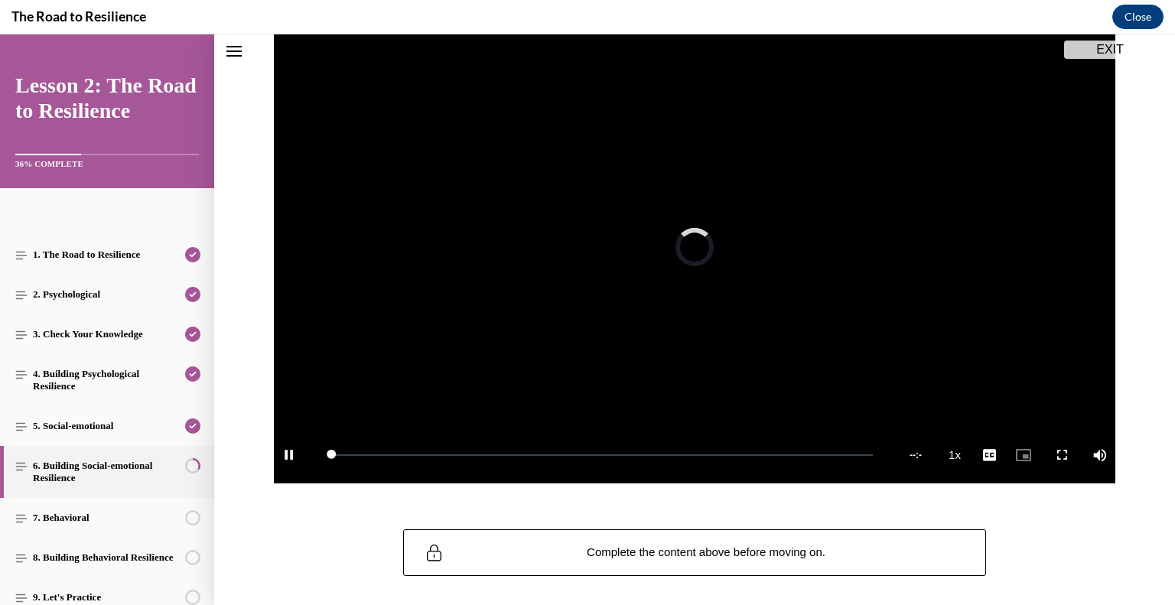
scroll to position [193, 0]
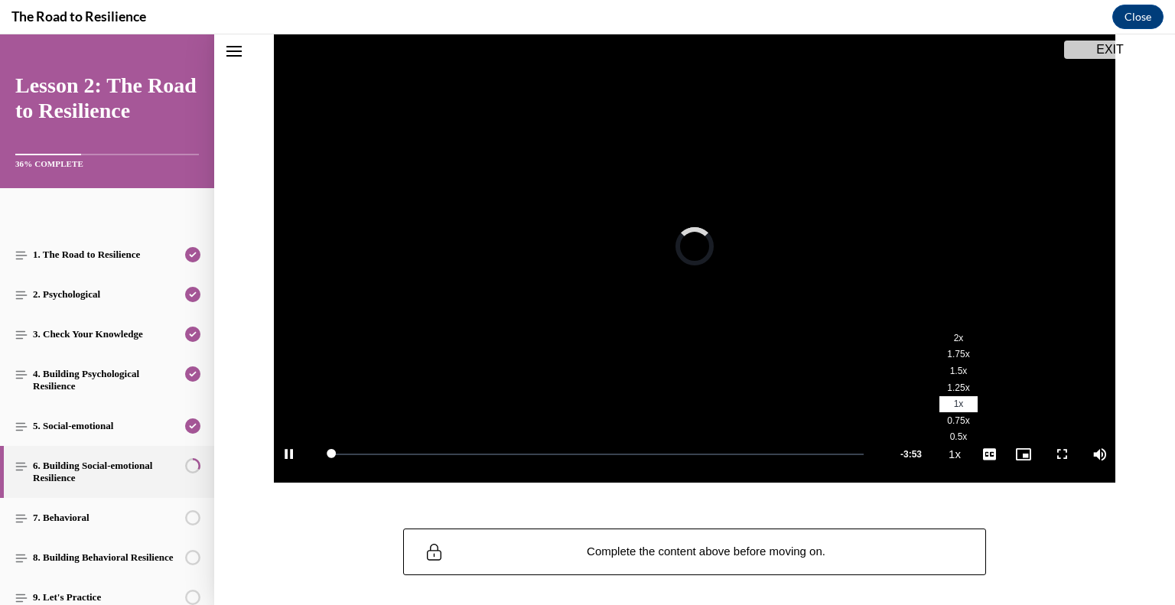
click at [951, 448] on button "Playback Rate 1x" at bounding box center [954, 453] width 31 height 57
click at [954, 333] on span "2x" at bounding box center [959, 338] width 10 height 11
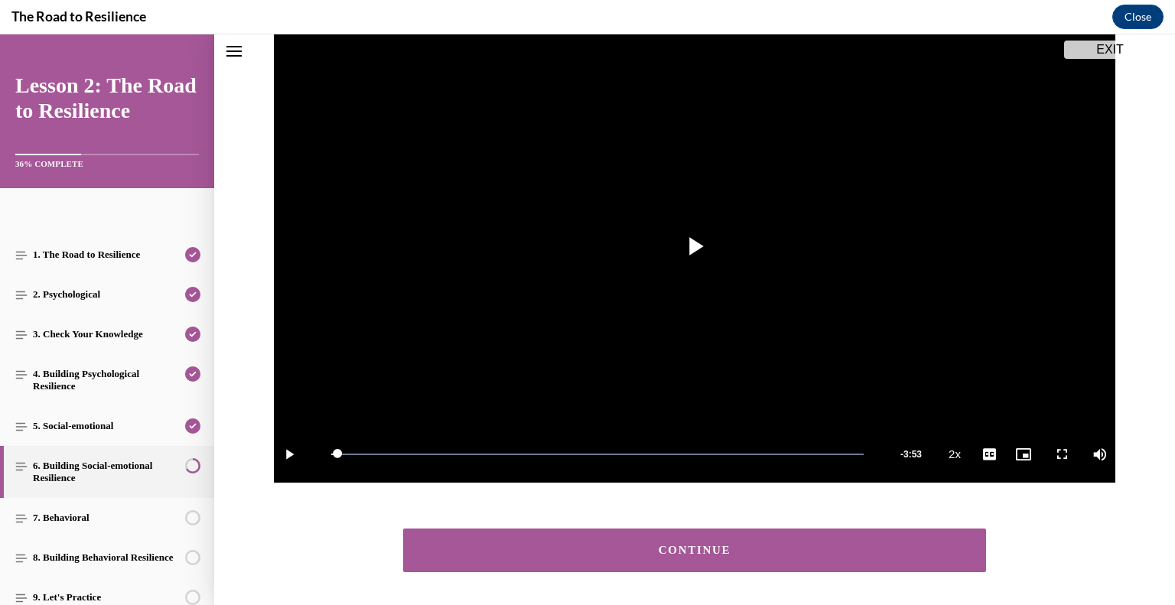
click at [684, 538] on button "CONTINUE" at bounding box center [694, 551] width 583 height 44
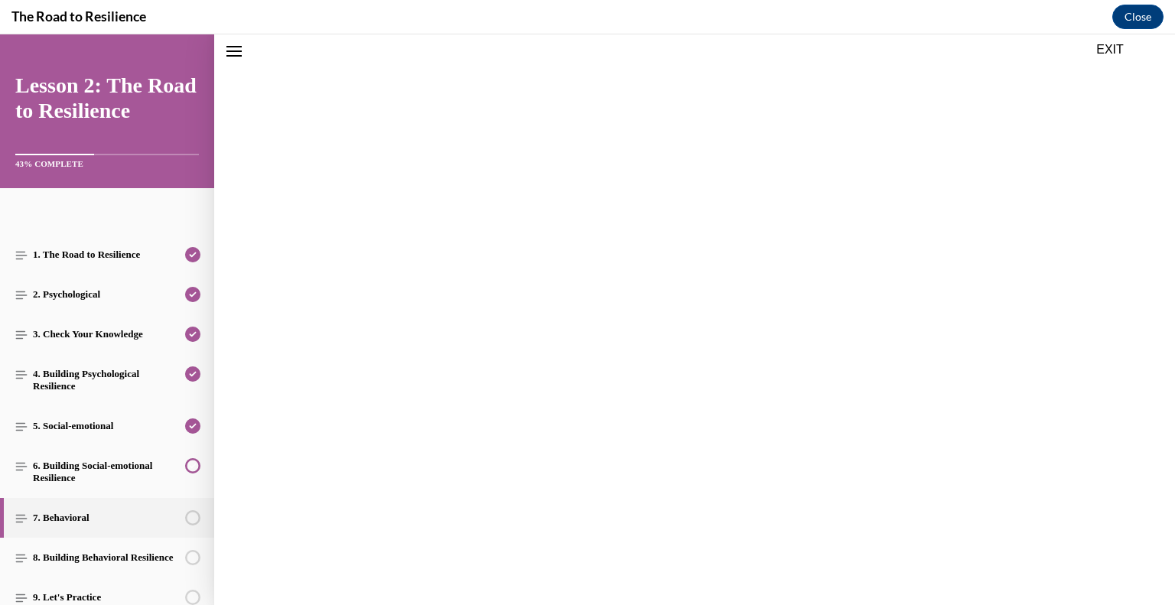
scroll to position [200, 0]
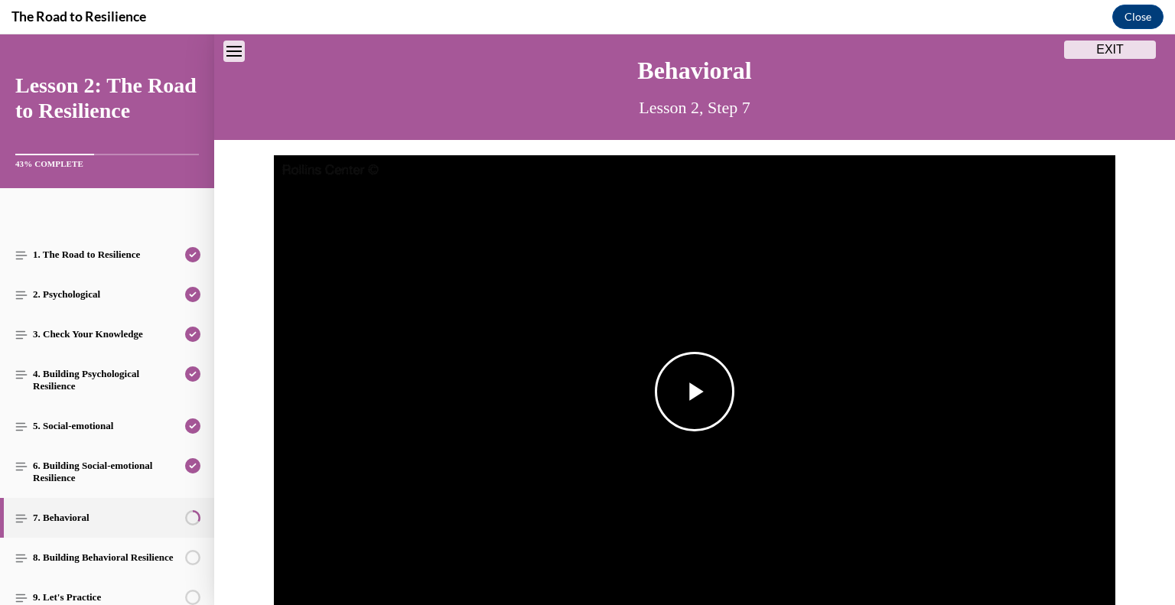
click at [695, 392] on span "Video player" at bounding box center [695, 392] width 0 height 0
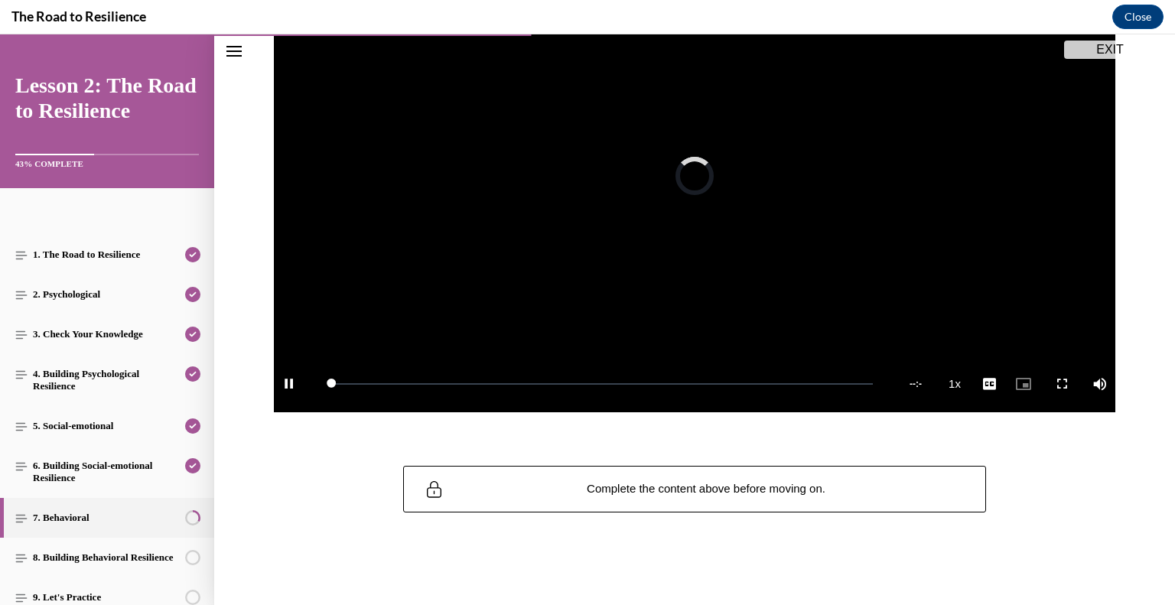
scroll to position [265, 0]
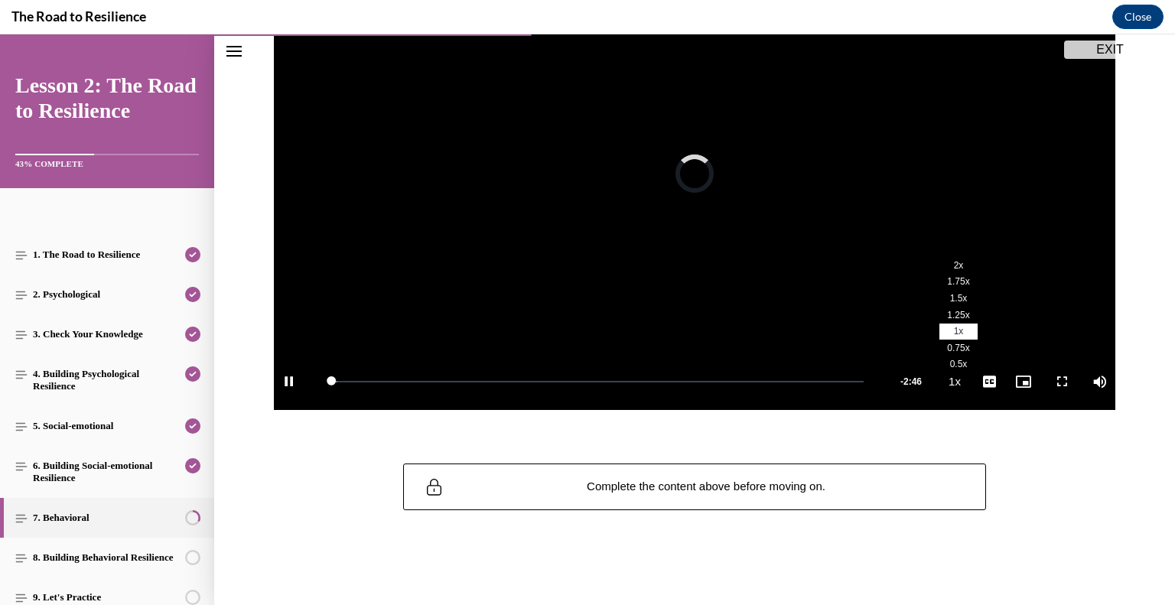
click at [949, 382] on button "Playback Rate 1x" at bounding box center [954, 381] width 31 height 57
click at [954, 266] on span "2x" at bounding box center [959, 265] width 10 height 11
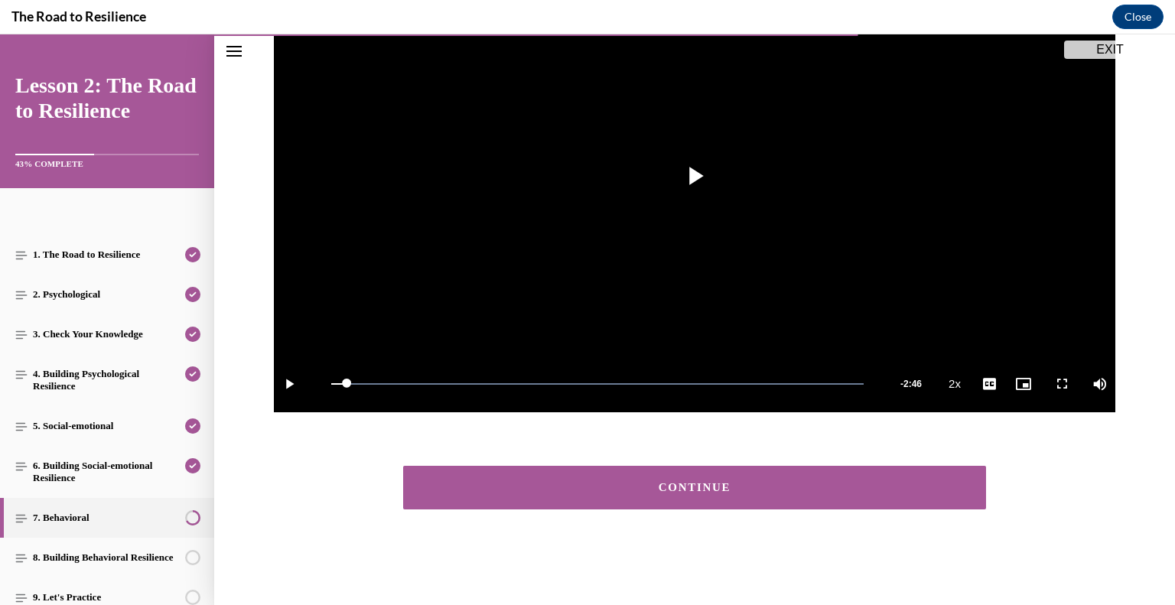
scroll to position [263, 0]
click at [837, 476] on button "CONTINUE" at bounding box center [694, 488] width 583 height 44
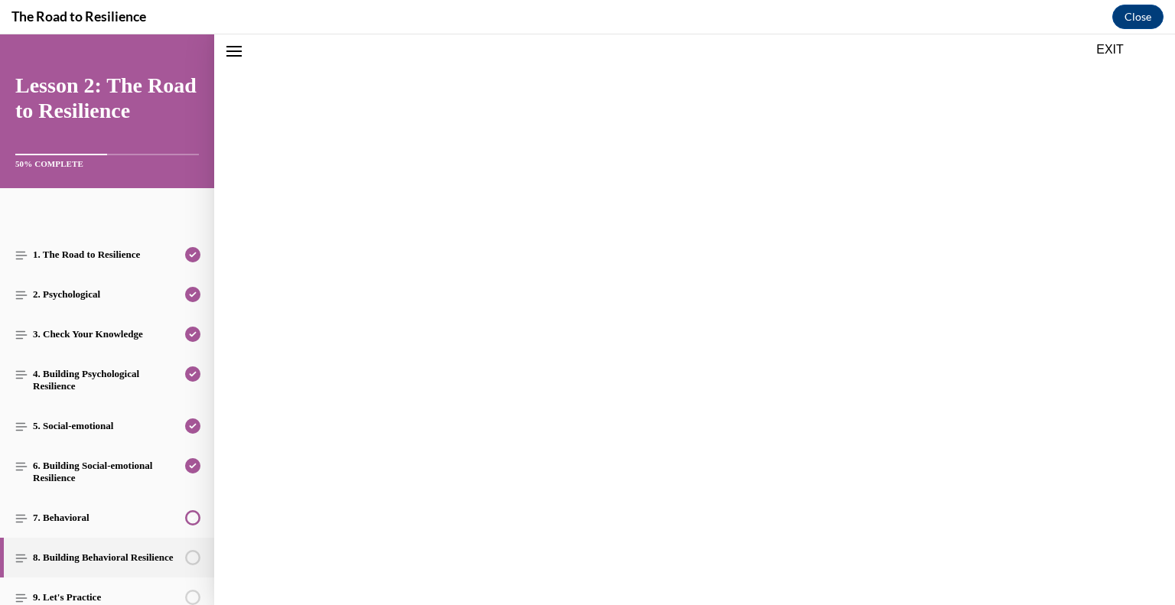
scroll to position [216, 0]
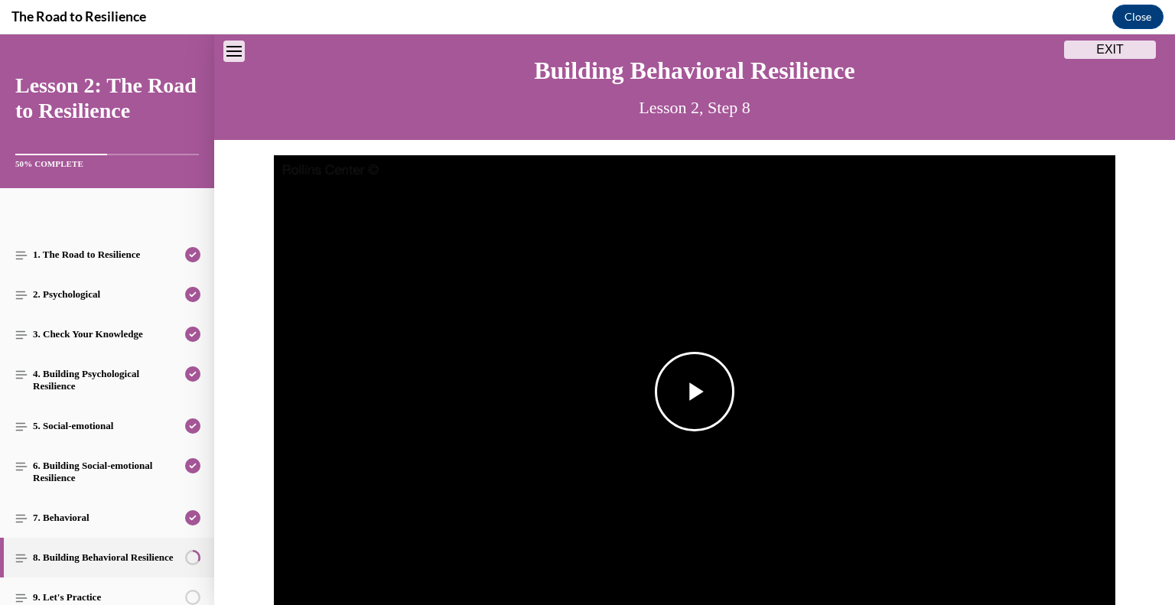
click at [667, 343] on img "Video player" at bounding box center [695, 392] width 842 height 474
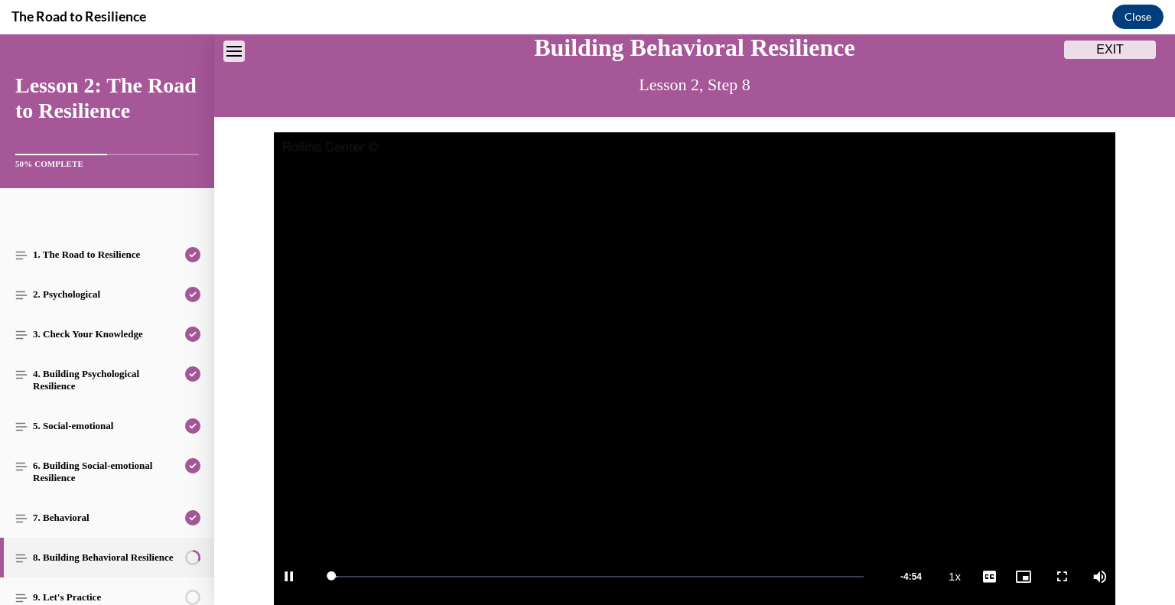
scroll to position [265, 0]
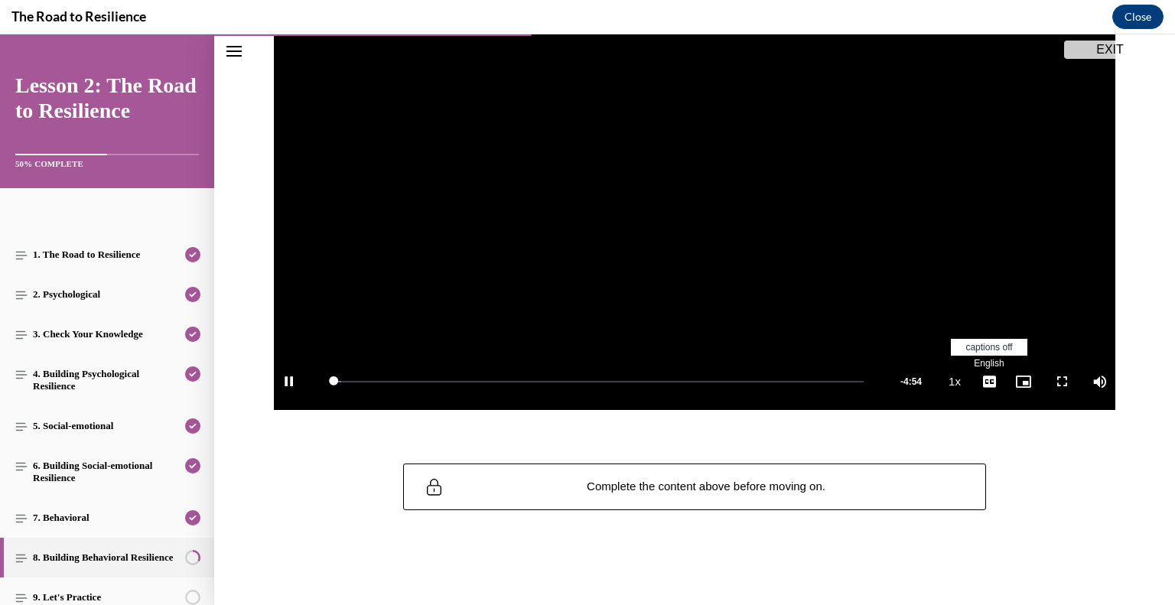
click at [978, 382] on span "Video player" at bounding box center [989, 382] width 31 height 0
click at [952, 376] on button "Playback Rate 1x" at bounding box center [954, 381] width 31 height 57
click at [939, 262] on li "2x" at bounding box center [958, 265] width 38 height 17
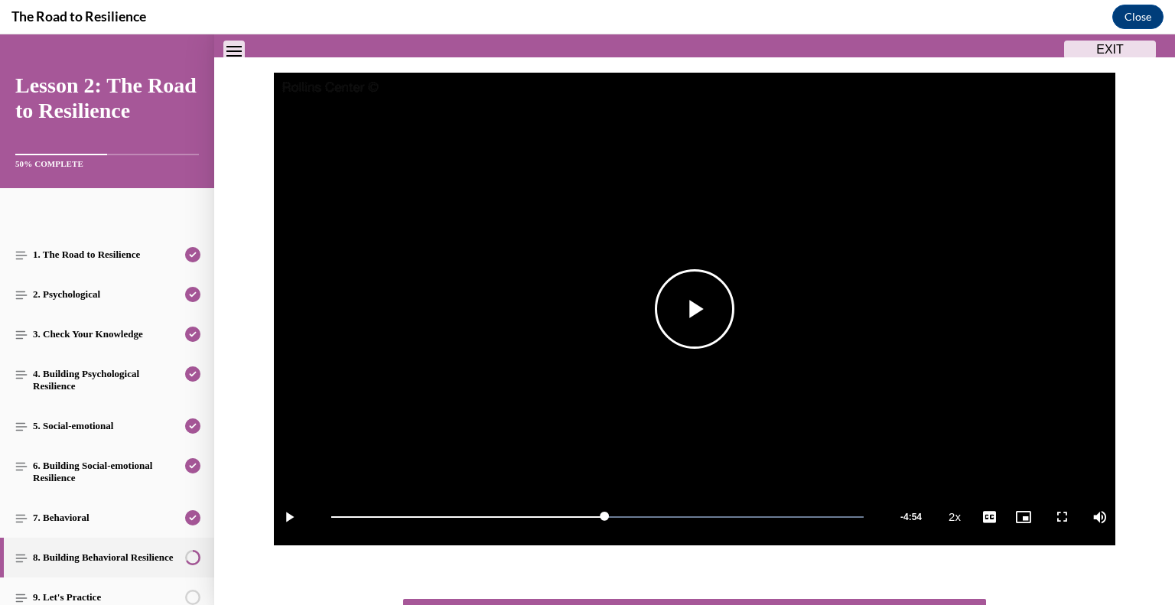
scroll to position [263, 0]
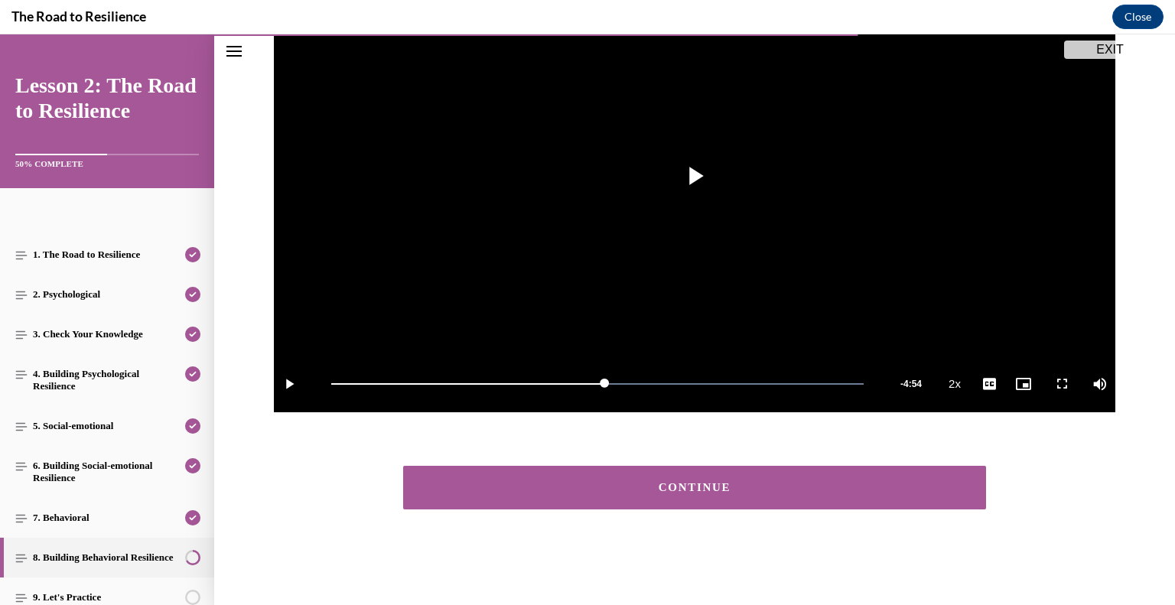
click at [747, 501] on button "CONTINUE" at bounding box center [694, 488] width 583 height 44
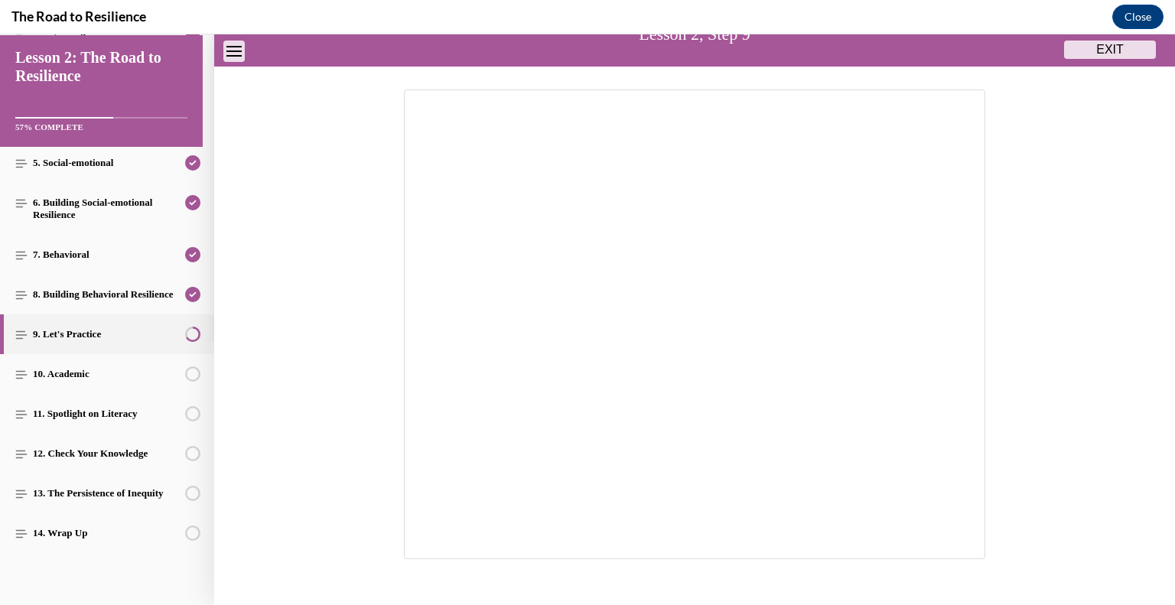
scroll to position [200, 0]
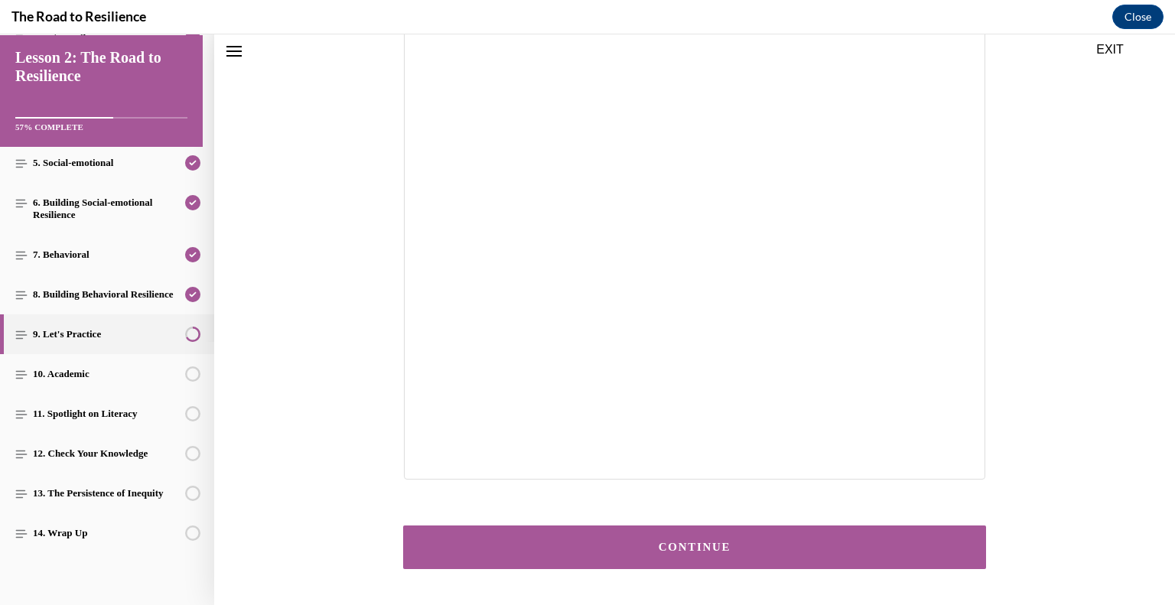
click at [985, 392] on div at bounding box center [694, 245] width 673 height 470
click at [737, 530] on button "CONTINUE" at bounding box center [694, 548] width 583 height 44
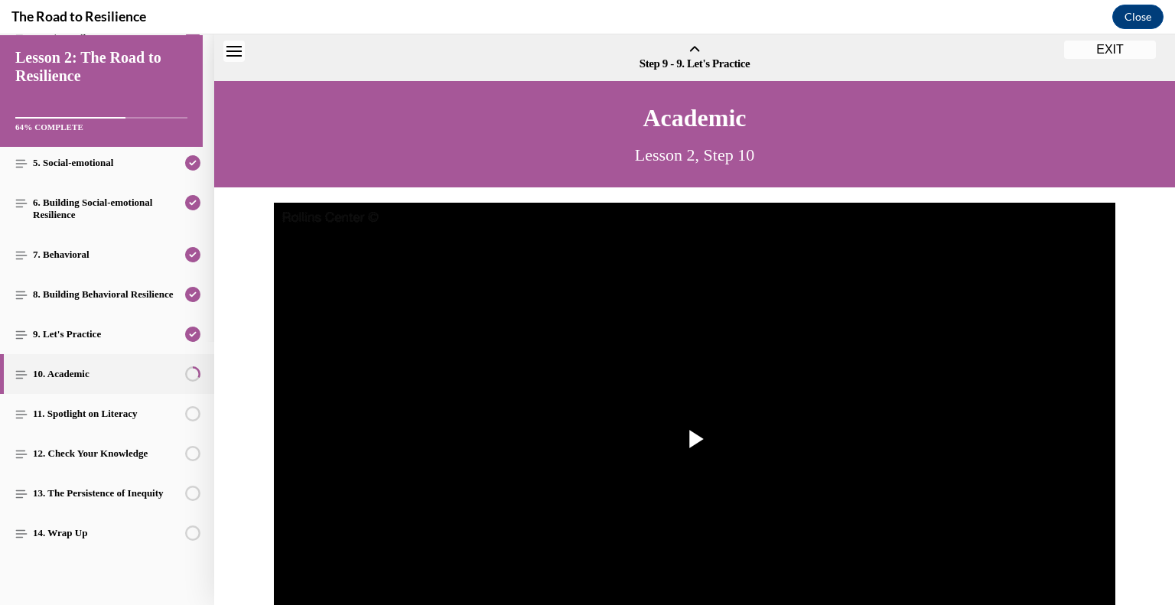
scroll to position [47, 0]
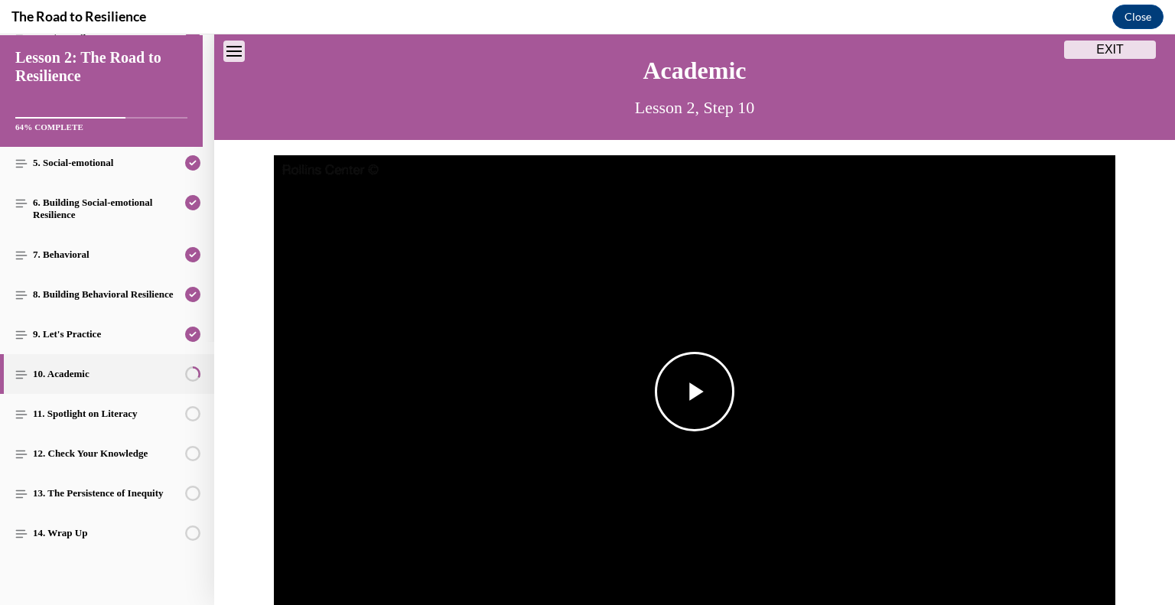
click at [695, 392] on span "Video player" at bounding box center [695, 392] width 0 height 0
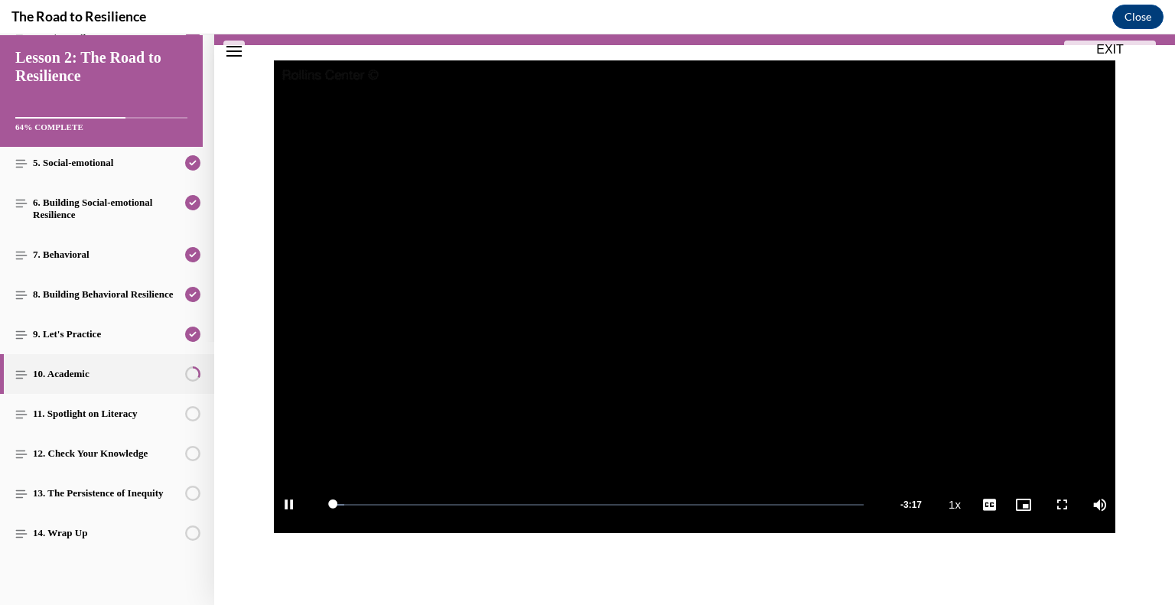
scroll to position [144, 0]
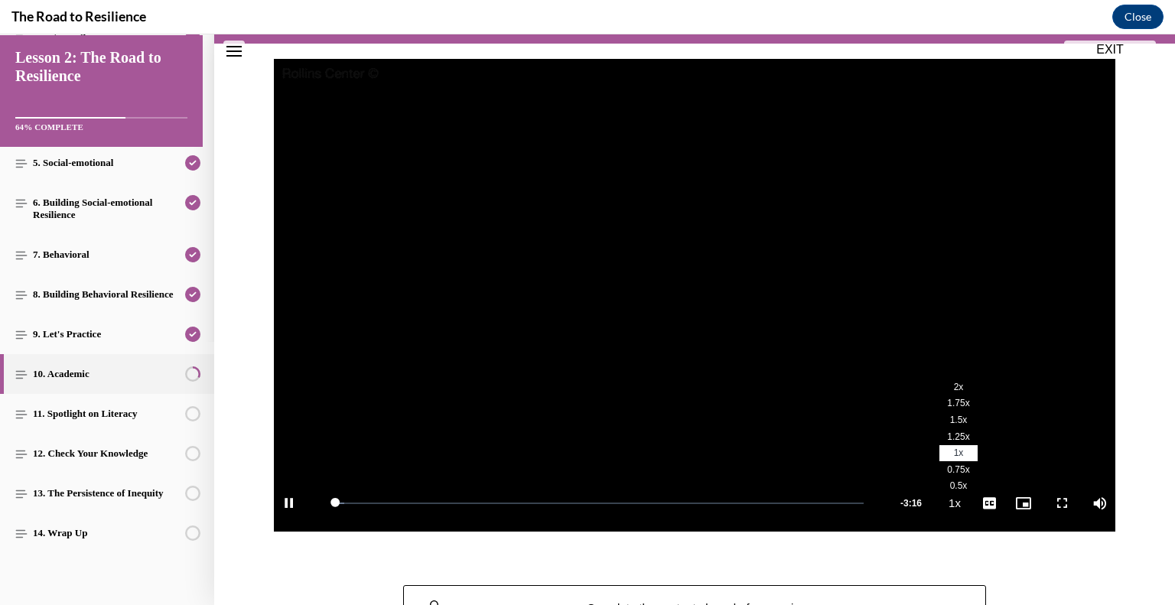
click at [947, 507] on button "Playback Rate 1x" at bounding box center [954, 502] width 31 height 57
click at [954, 389] on span "2x" at bounding box center [959, 387] width 10 height 11
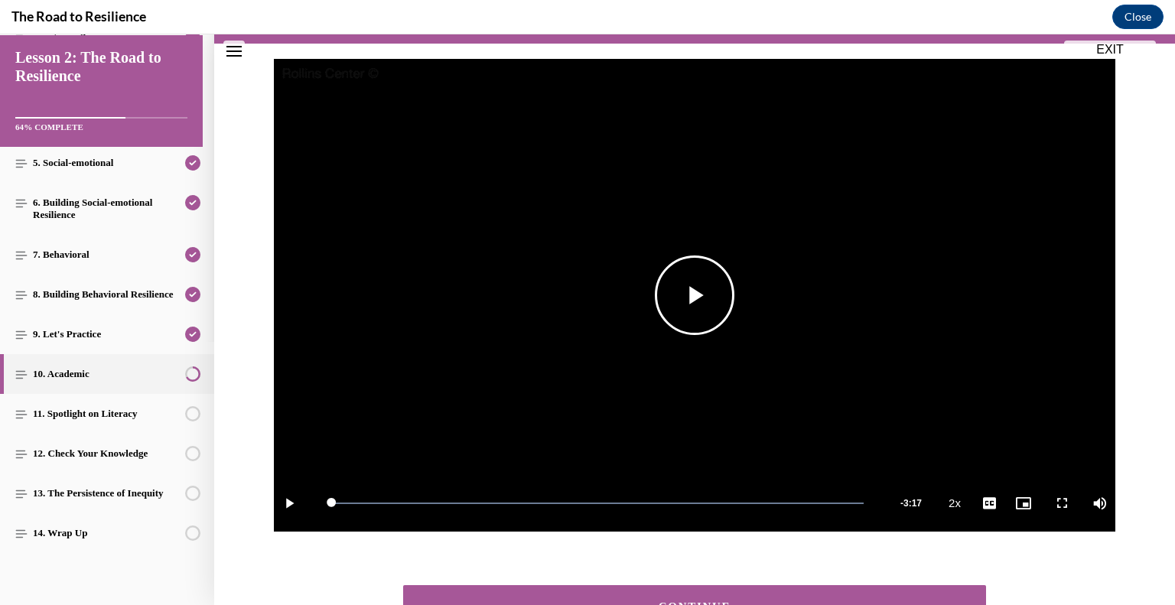
scroll to position [263, 0]
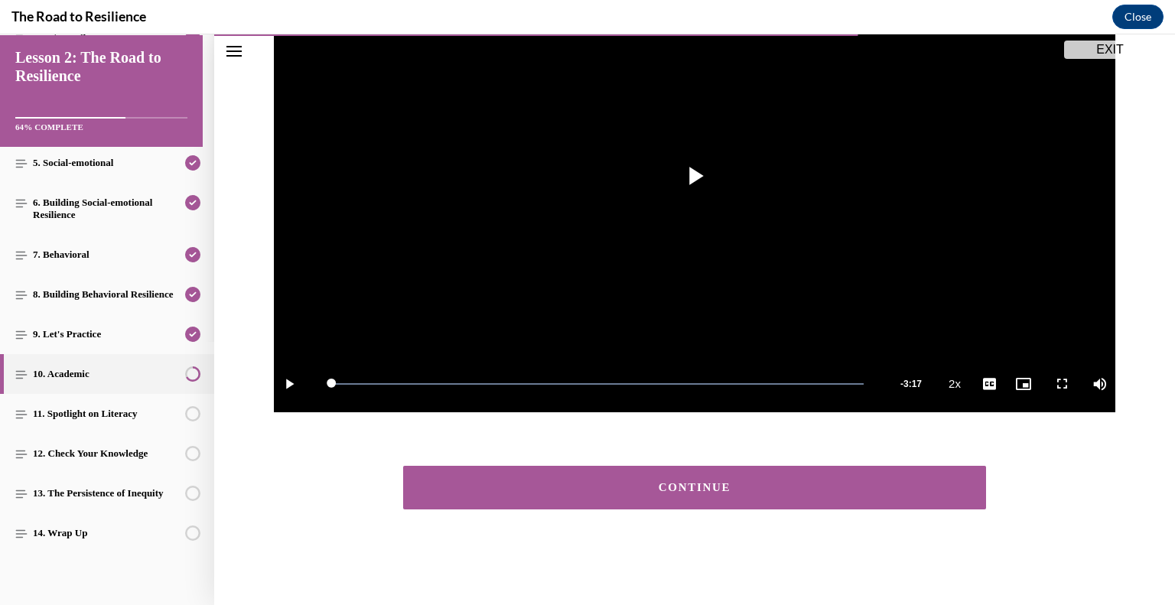
click at [758, 484] on div "CONTINUE" at bounding box center [695, 487] width 536 height 11
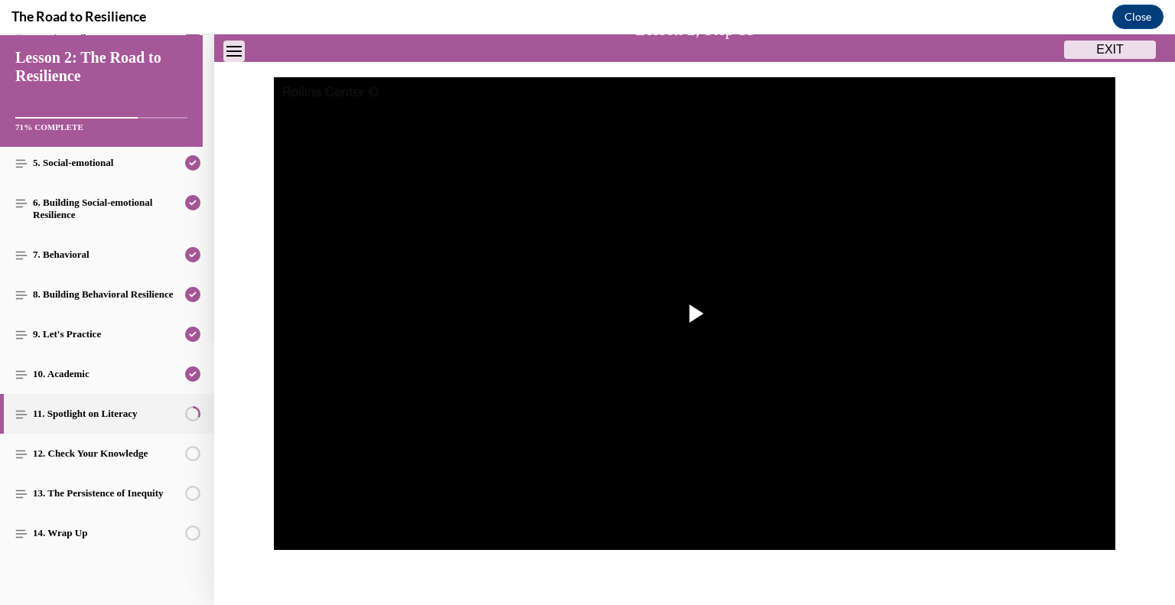
scroll to position [126, 0]
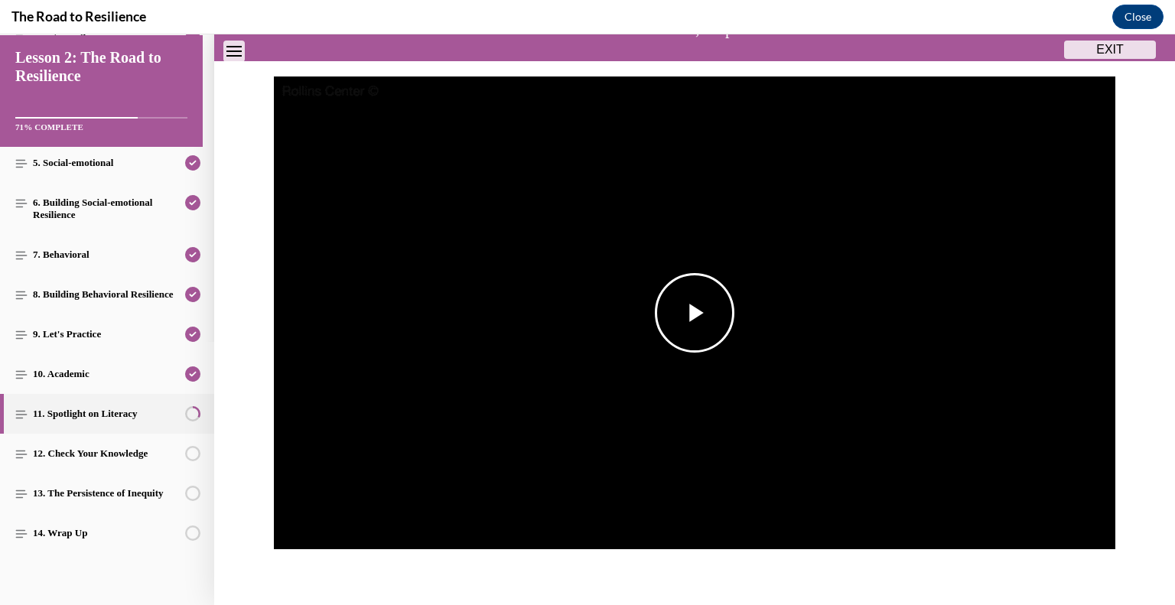
click at [695, 313] on span "Video player" at bounding box center [695, 313] width 0 height 0
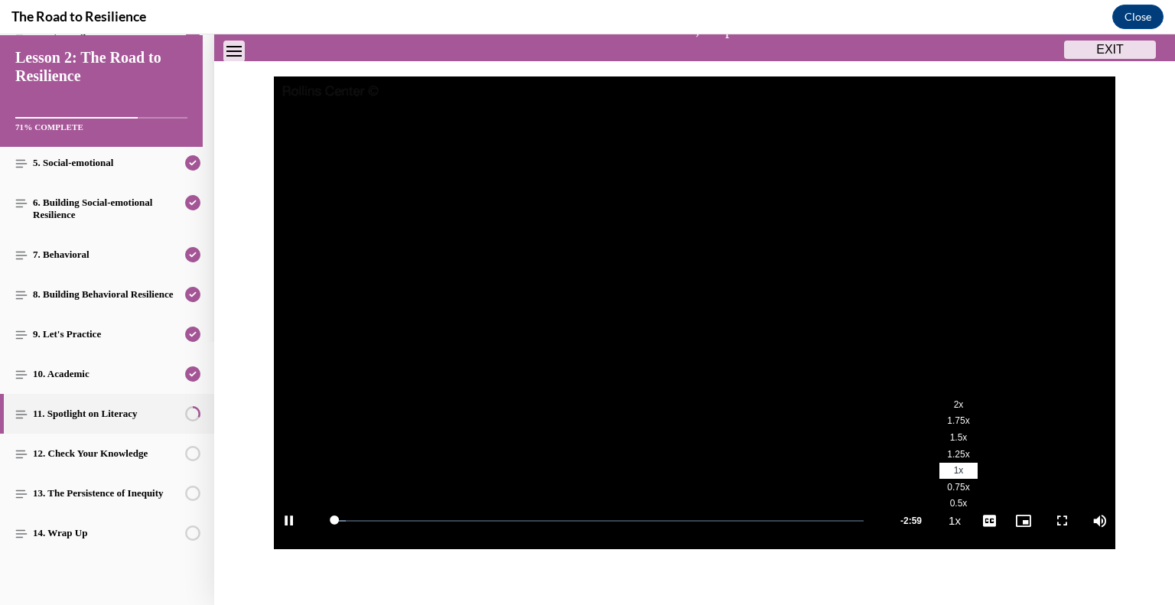
click at [944, 516] on button "Playback Rate 1x" at bounding box center [954, 520] width 31 height 57
click at [954, 400] on span "2x" at bounding box center [959, 404] width 10 height 11
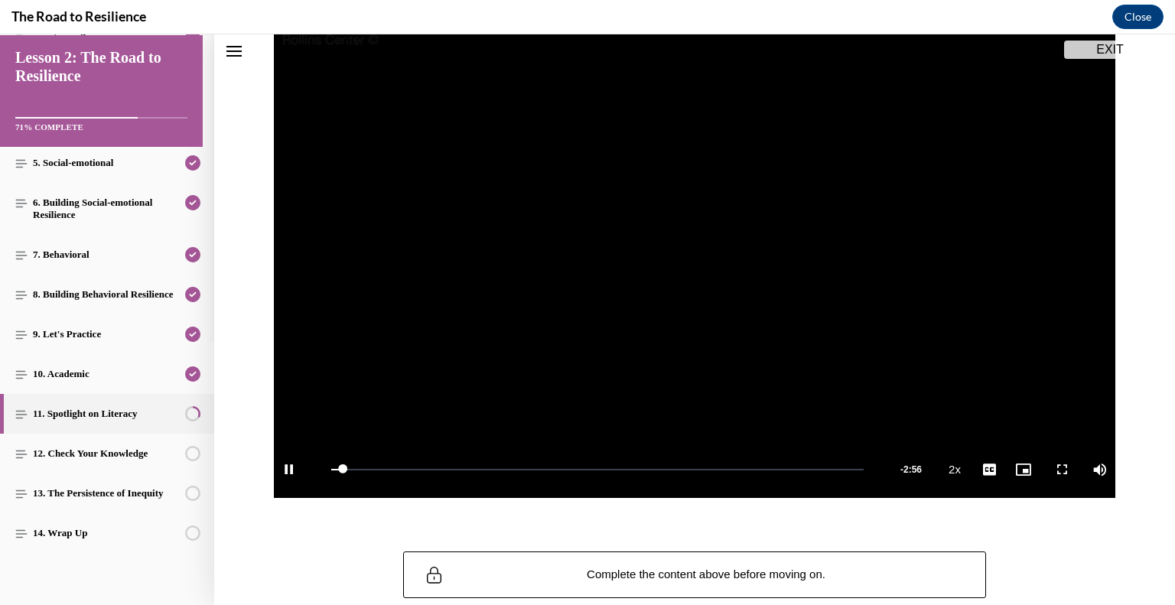
scroll to position [178, 0]
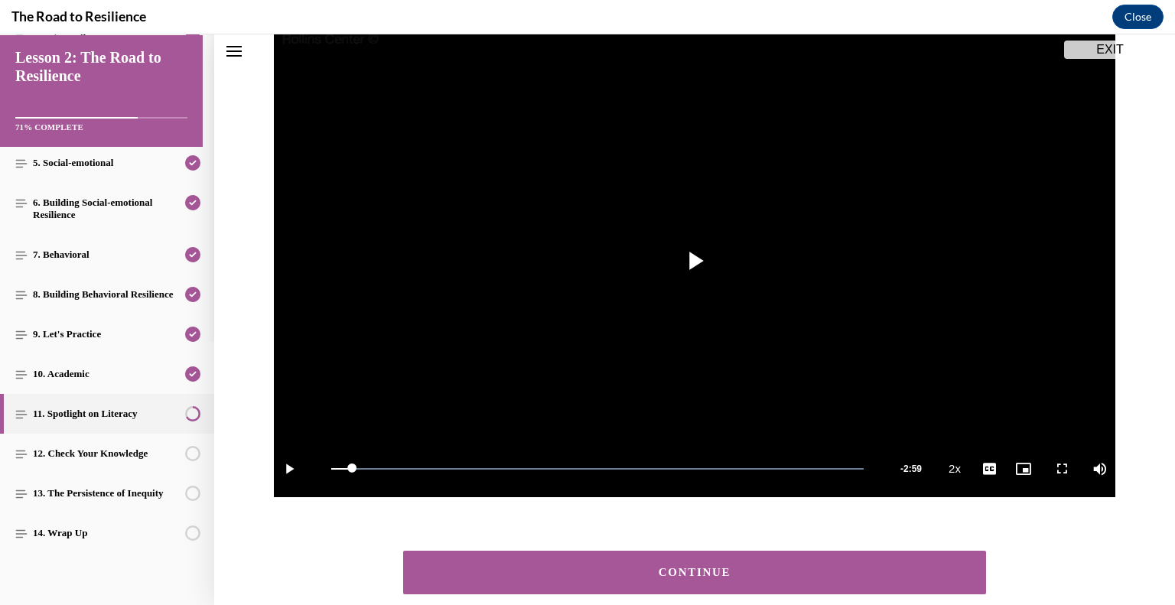
click at [720, 567] on div "CONTINUE" at bounding box center [695, 572] width 536 height 11
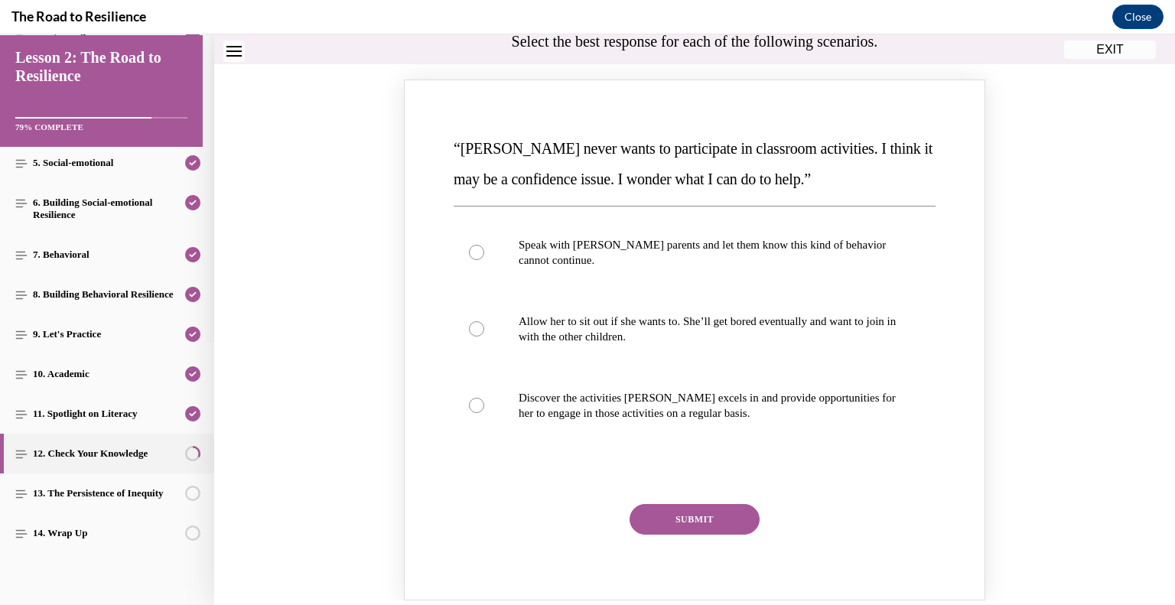
scroll to position [170, 0]
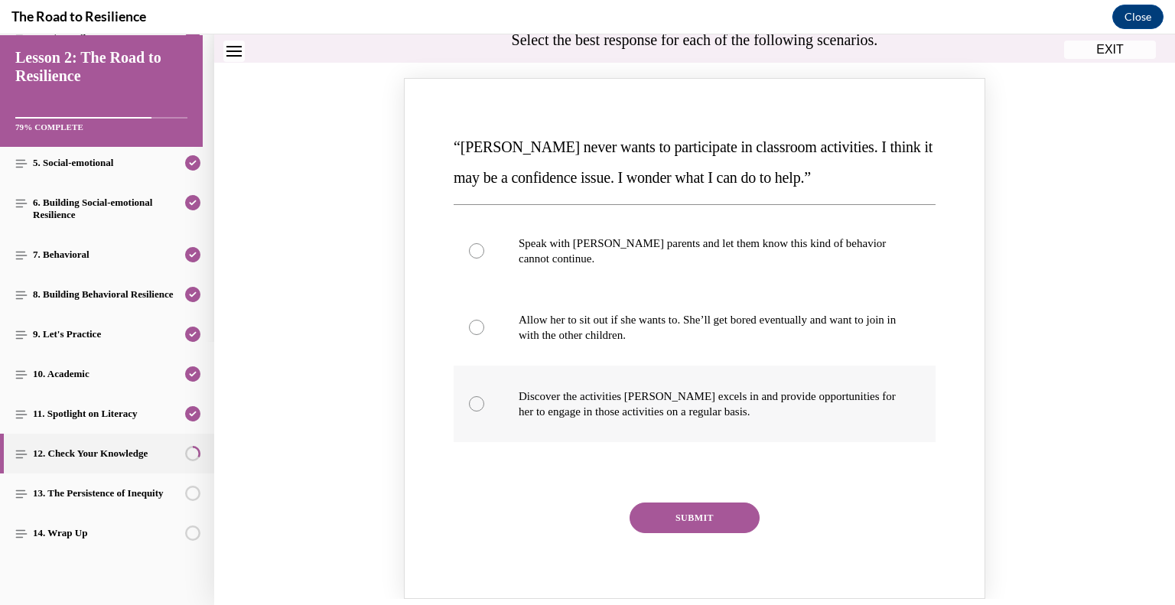
click at [660, 422] on label "Discover the activities Mattison excels in and provide opportunities for her to…" at bounding box center [695, 404] width 482 height 77
click at [484, 412] on input "Discover the activities Mattison excels in and provide opportunities for her to…" at bounding box center [476, 403] width 15 height 15
radio input "true"
click at [662, 507] on button "SUBMIT" at bounding box center [695, 518] width 130 height 31
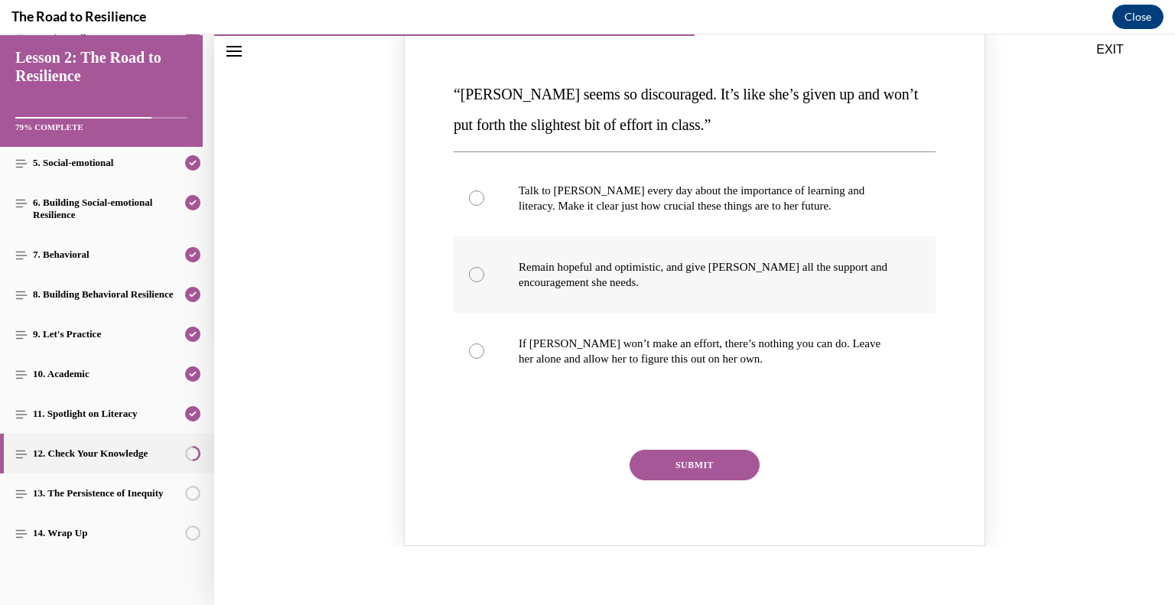
scroll to position [895, 0]
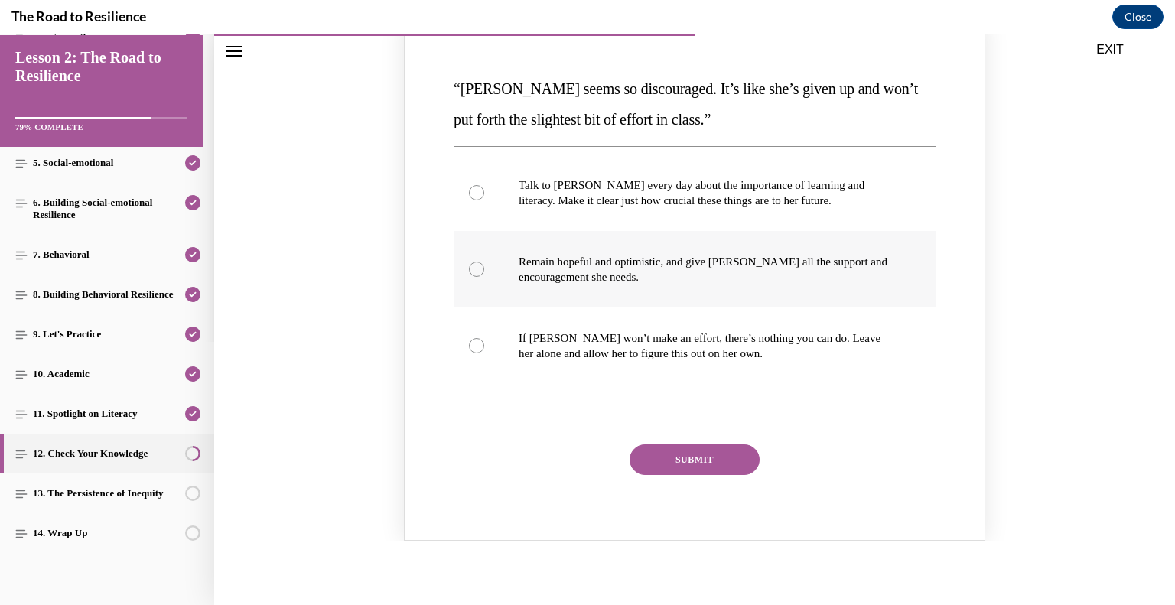
click at [701, 288] on label "Remain hopeful and optimistic, and give Alyson all the support and encouragemen…" at bounding box center [695, 269] width 482 height 77
click at [484, 277] on input "Remain hopeful and optimistic, and give Alyson all the support and encouragemen…" at bounding box center [476, 269] width 15 height 15
radio input "true"
click at [689, 467] on button "SUBMIT" at bounding box center [695, 459] width 130 height 31
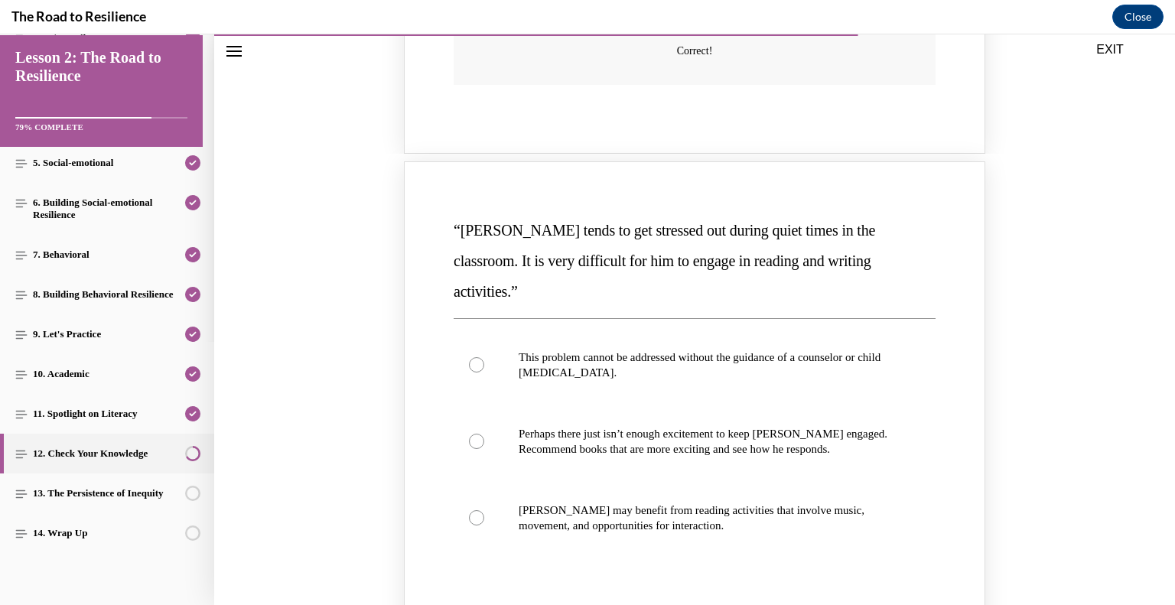
scroll to position [1538, 0]
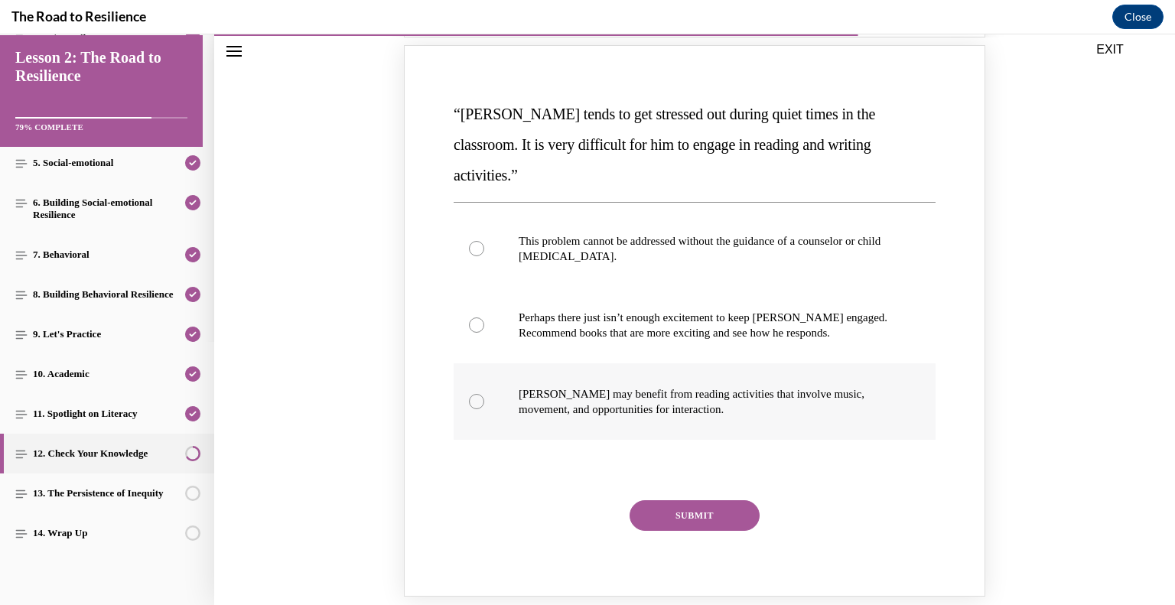
click at [662, 386] on p "Harrison may benefit from reading activities that involve music, movement, and …" at bounding box center [708, 401] width 379 height 31
click at [484, 394] on input "Harrison may benefit from reading activities that involve music, movement, and …" at bounding box center [476, 401] width 15 height 15
radio input "true"
click at [678, 500] on button "SUBMIT" at bounding box center [695, 515] width 130 height 31
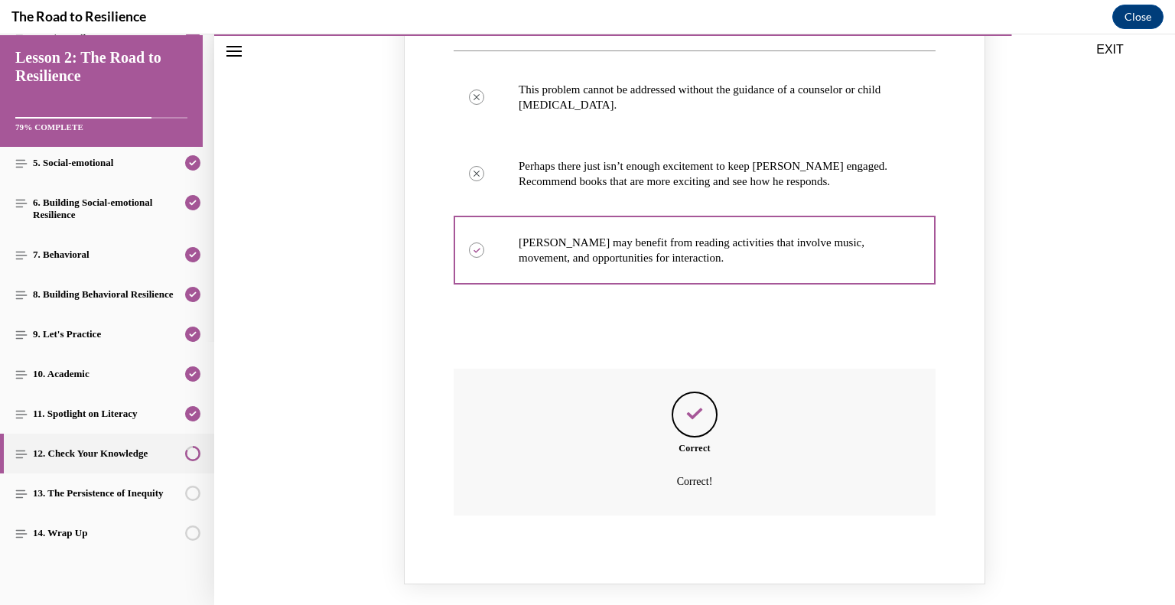
scroll to position [1813, 0]
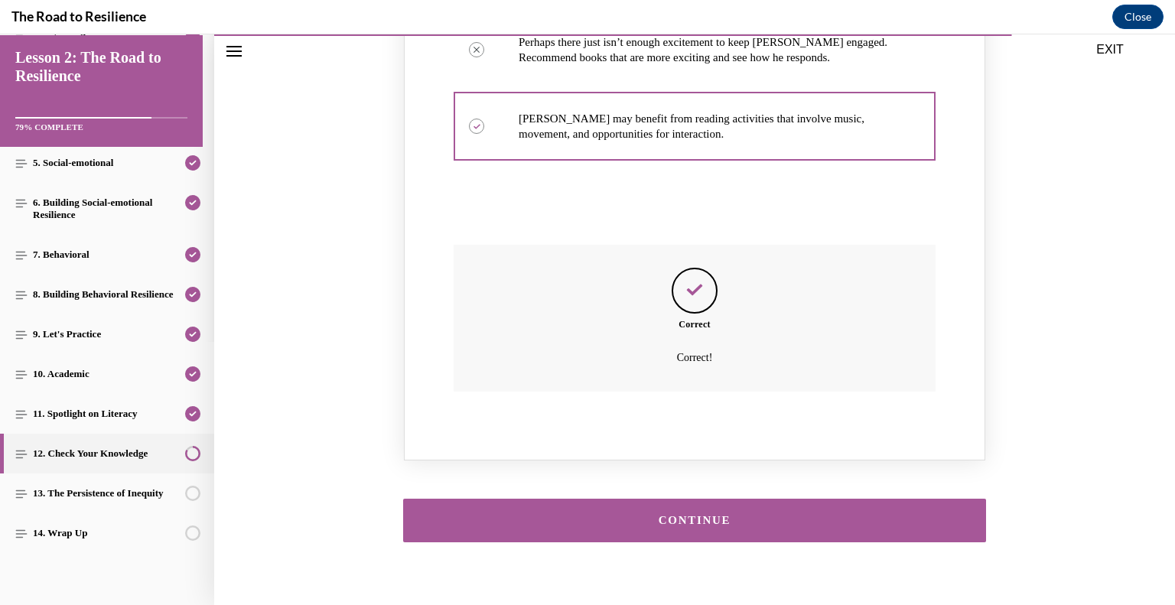
click at [686, 499] on button "CONTINUE" at bounding box center [694, 521] width 583 height 44
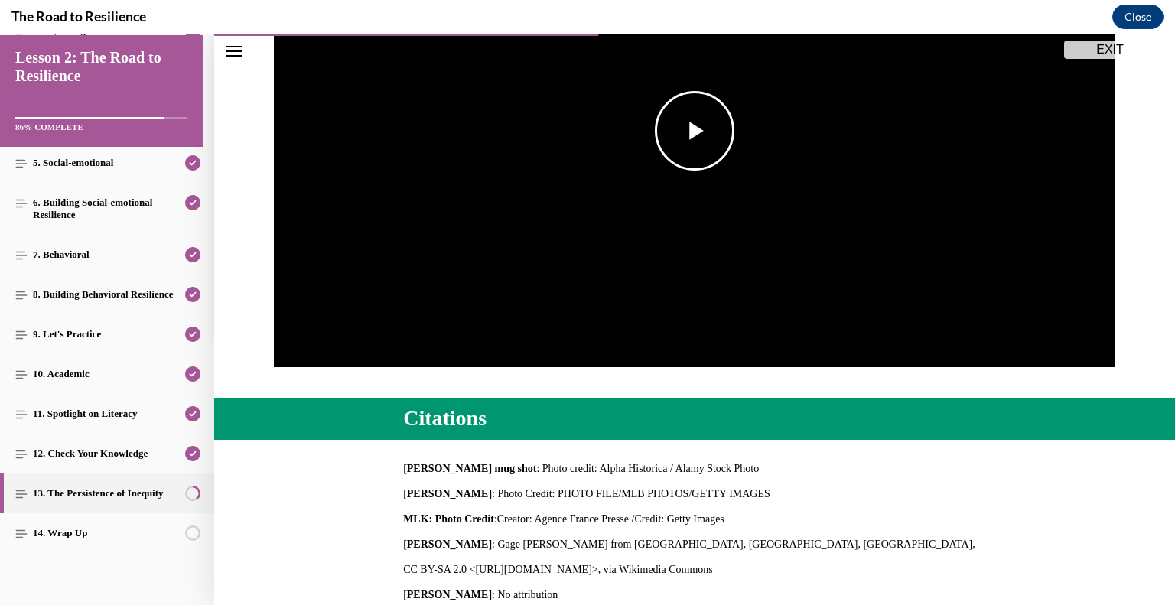
scroll to position [324, 0]
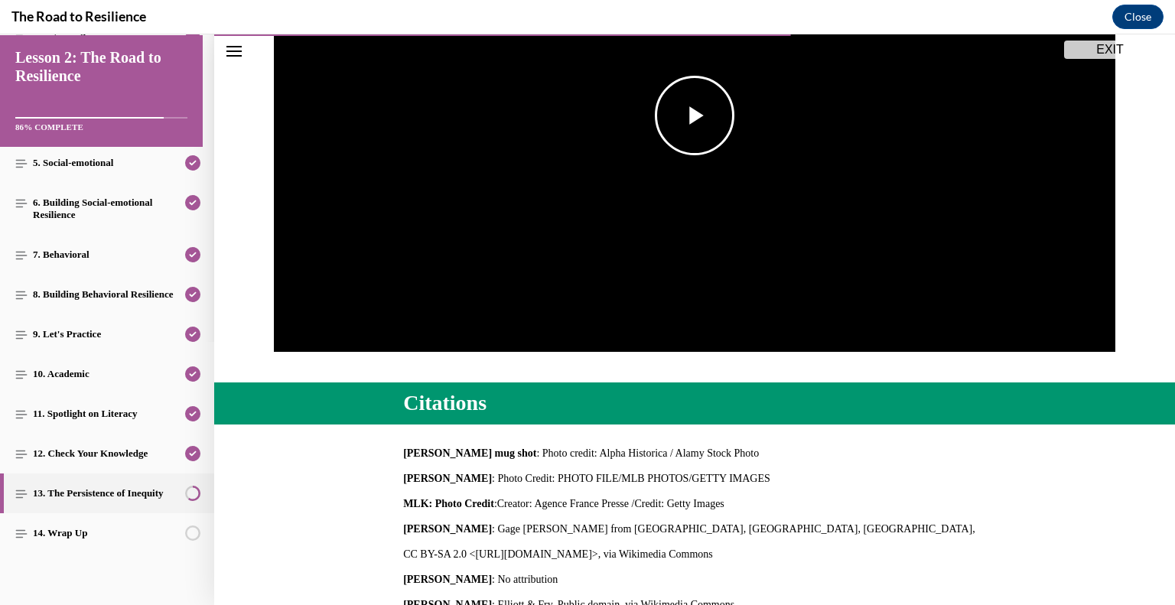
click at [695, 116] on span "Video player" at bounding box center [695, 116] width 0 height 0
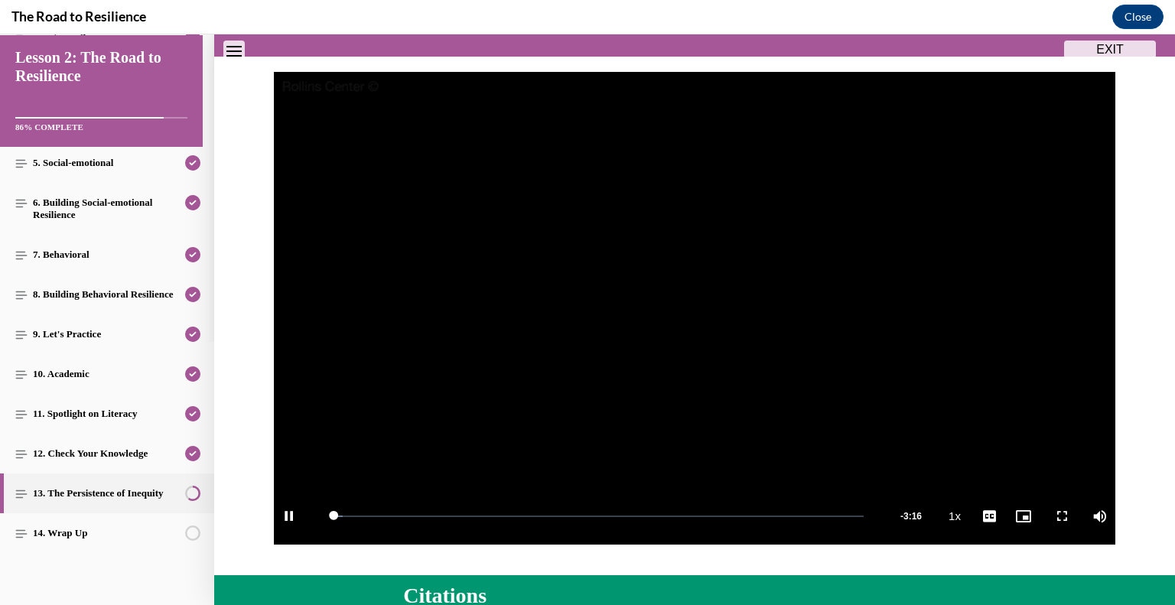
scroll to position [130, 0]
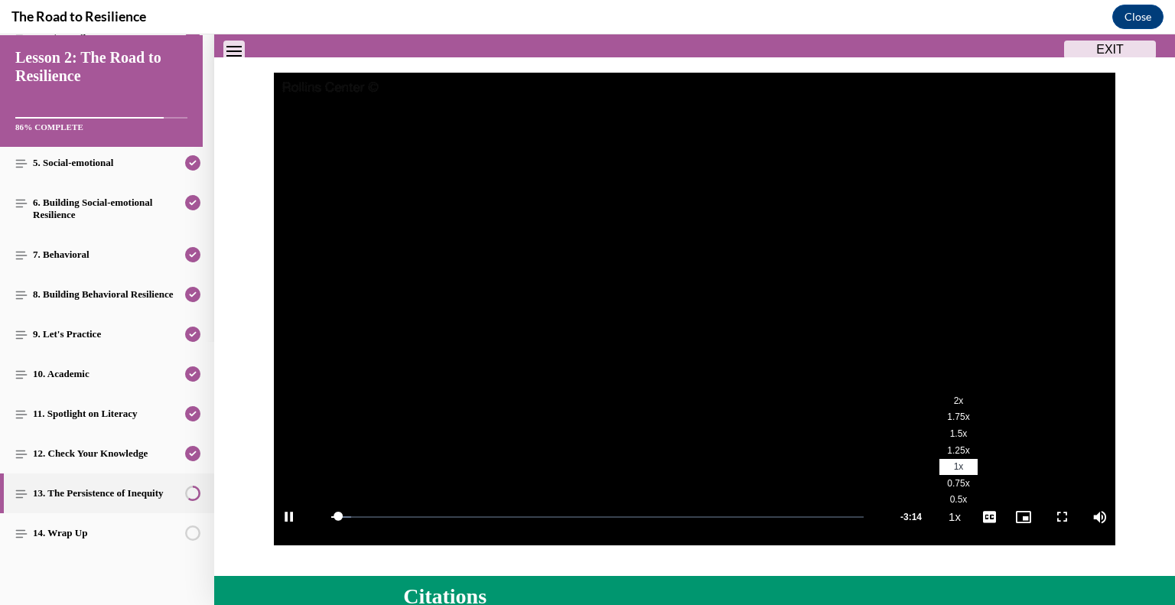
click at [954, 397] on span "2x" at bounding box center [959, 401] width 10 height 11
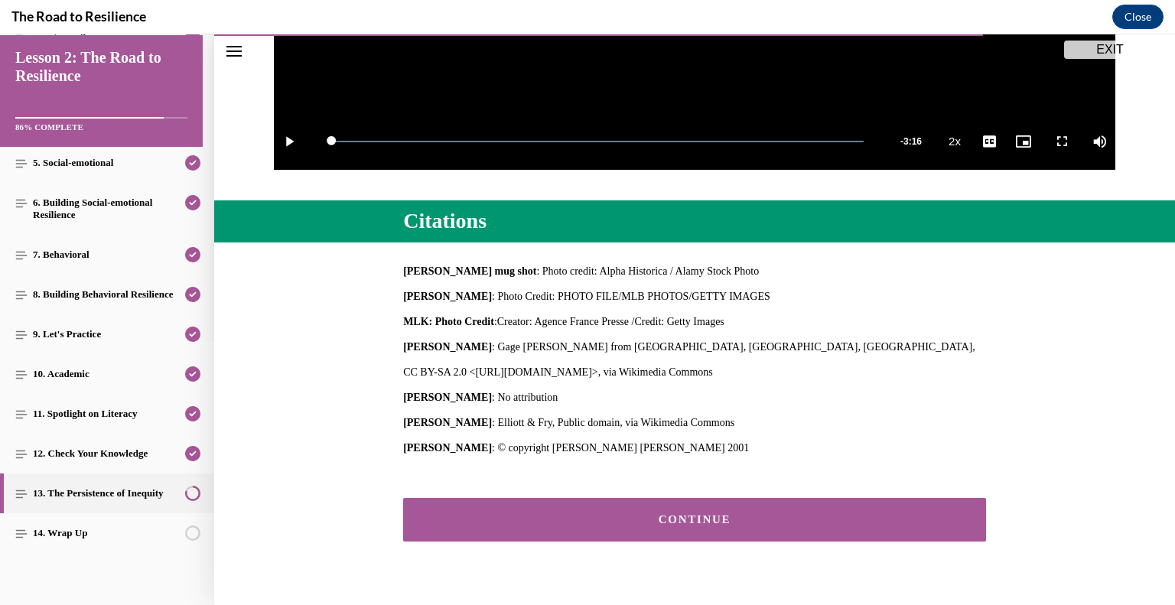
scroll to position [537, 0]
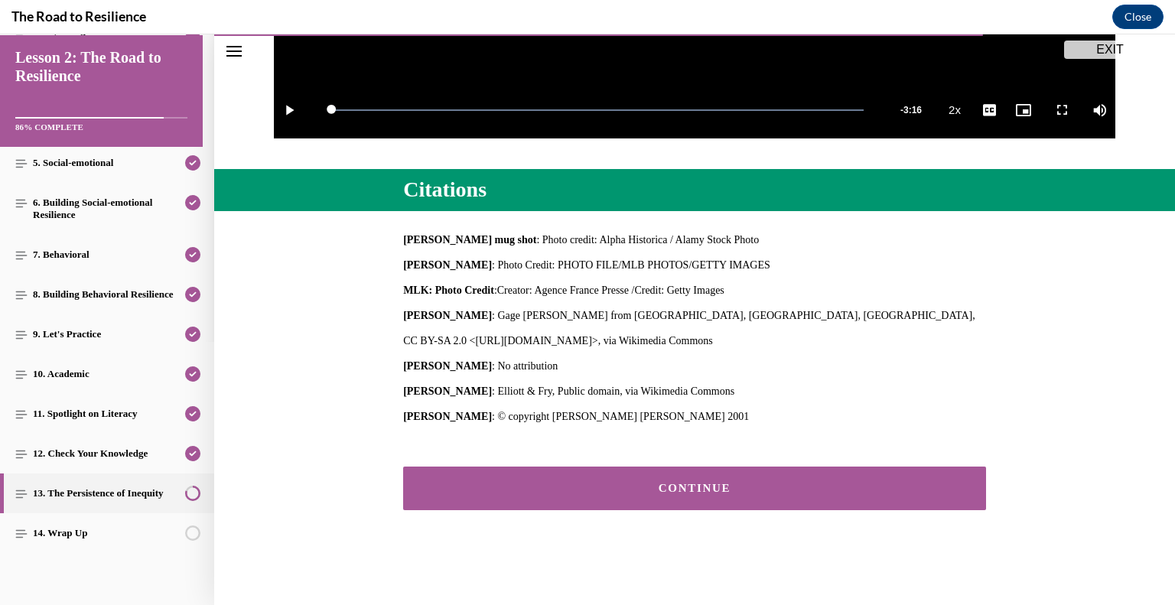
click at [664, 477] on button "CONTINUE" at bounding box center [694, 489] width 583 height 44
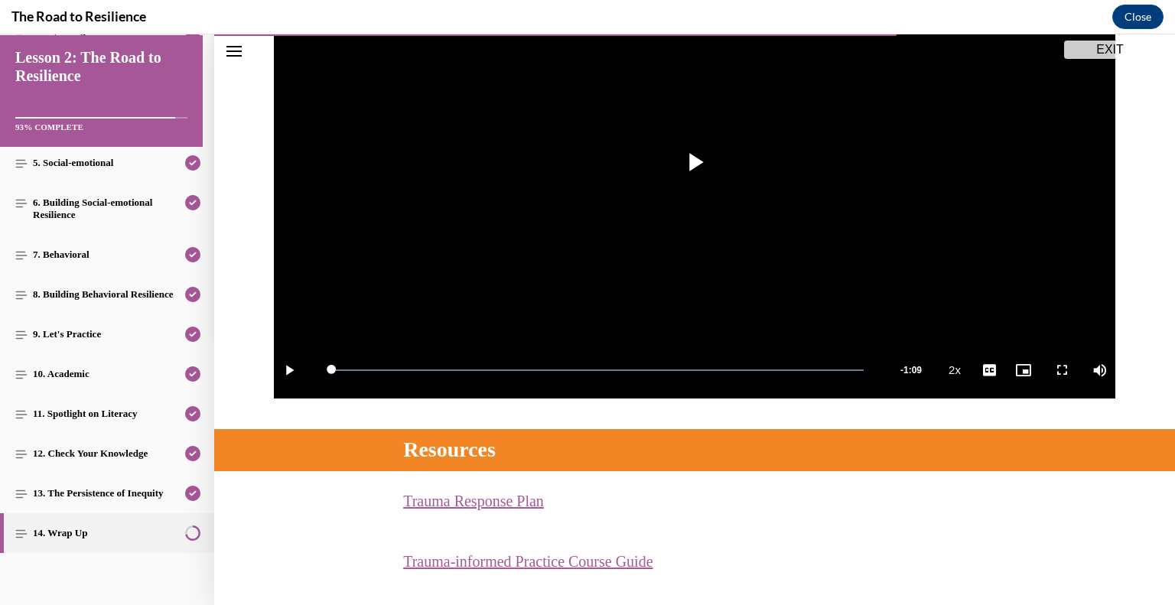
scroll to position [425, 0]
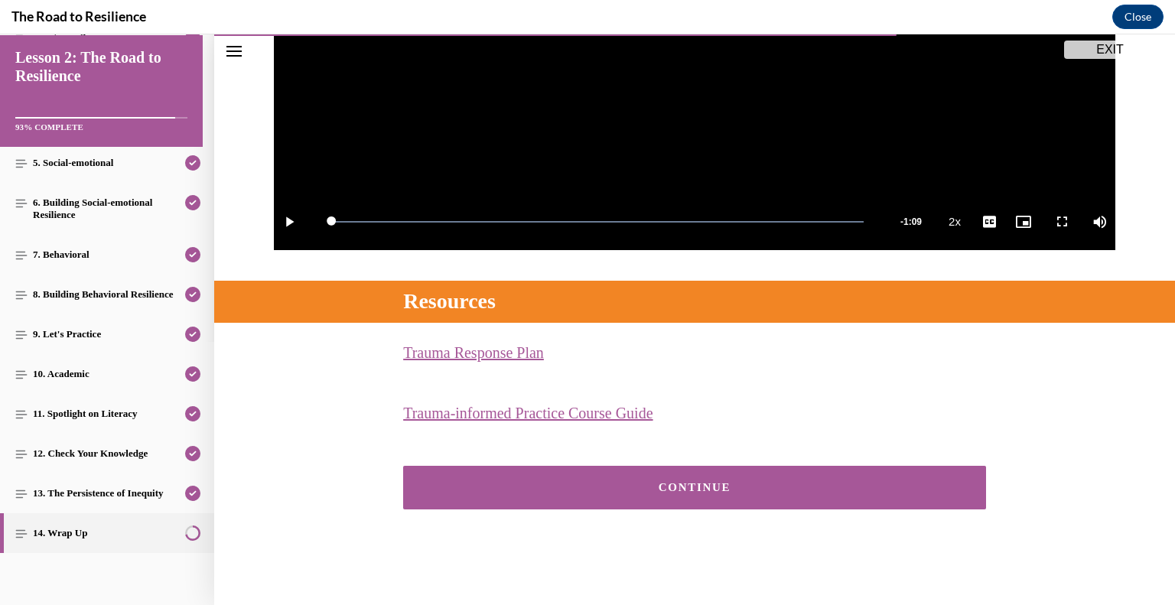
click at [796, 492] on div "CONTINUE" at bounding box center [695, 487] width 536 height 11
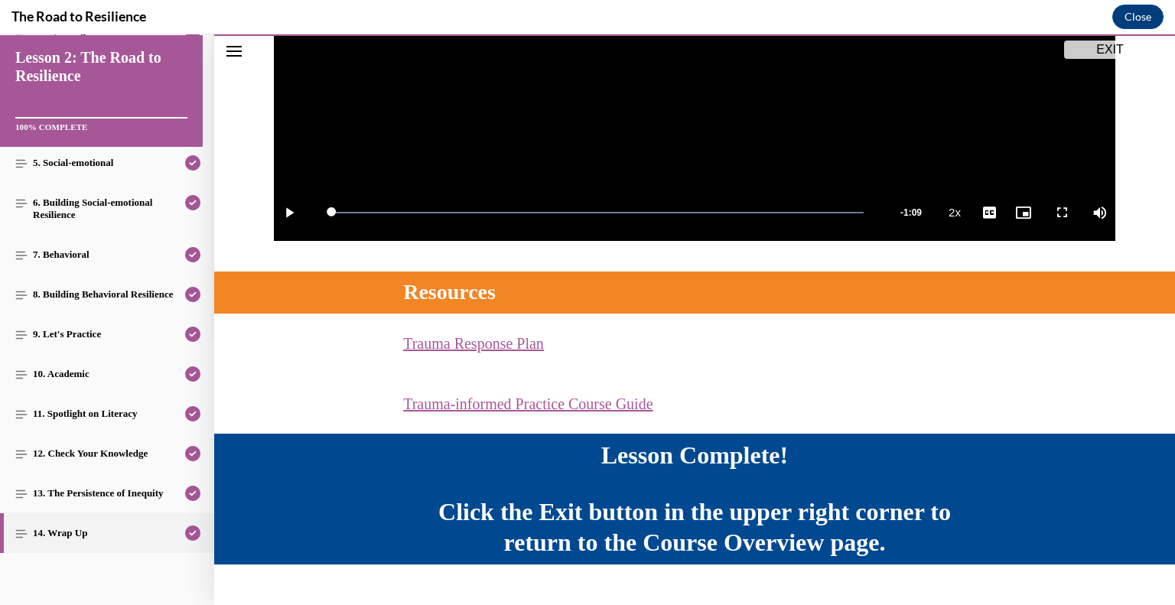
scroll to position [465, 0]
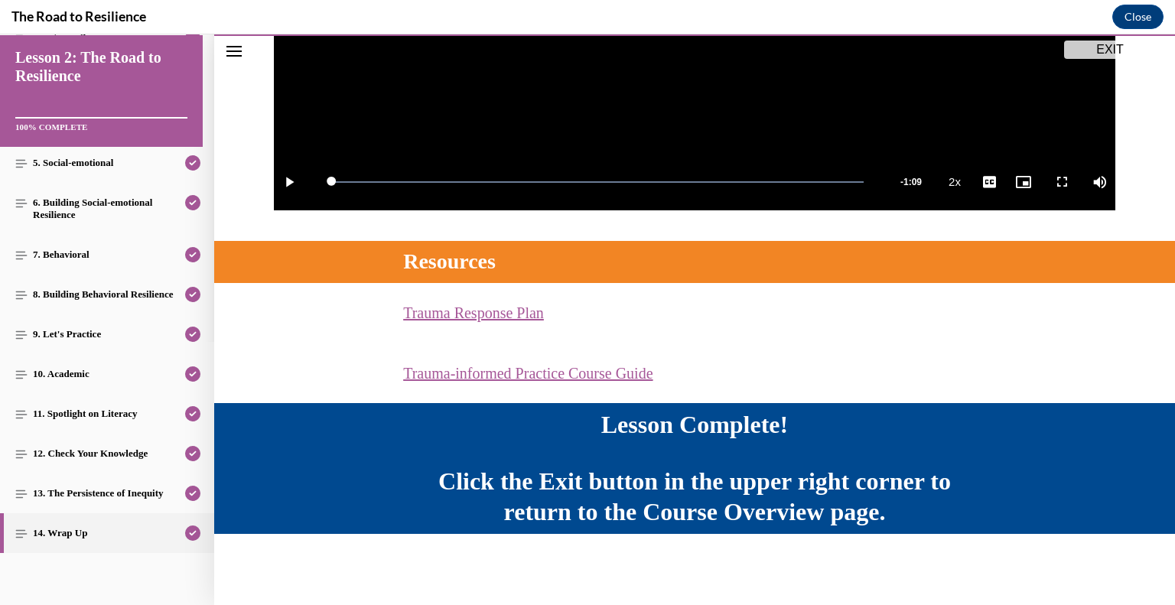
click at [1100, 48] on button "EXIT" at bounding box center [1110, 50] width 92 height 18
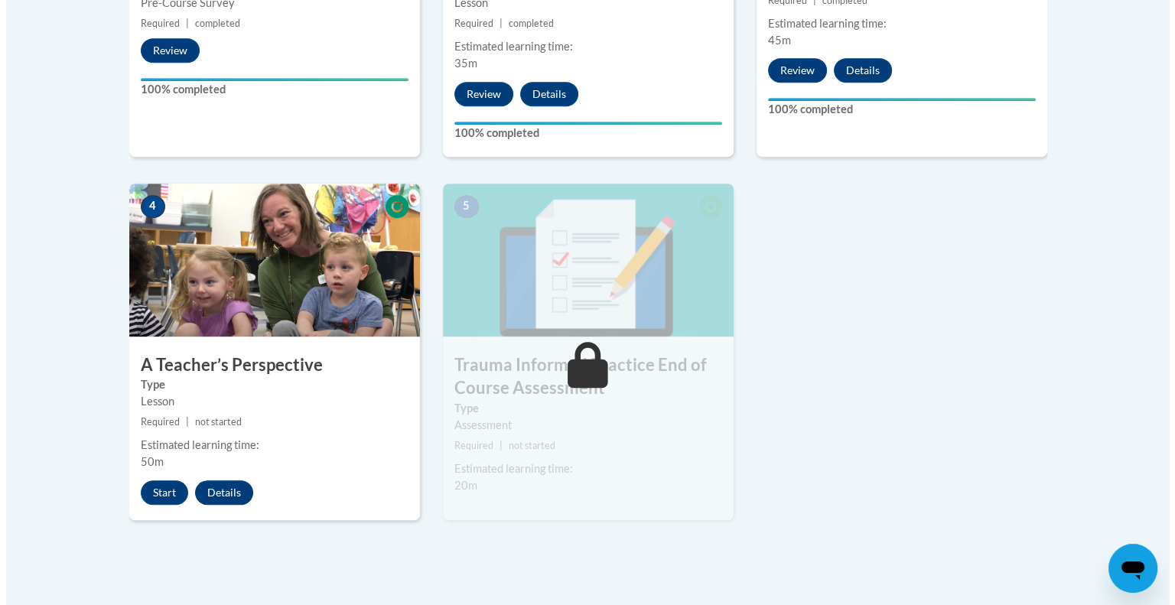
scroll to position [753, 0]
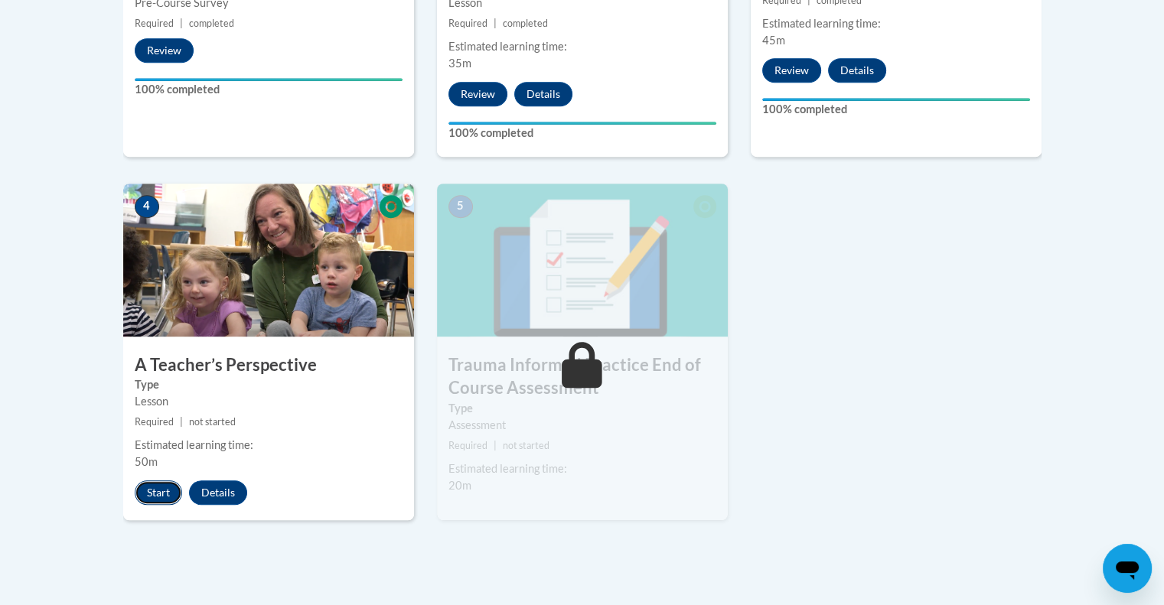
click at [165, 487] on button "Start" at bounding box center [158, 492] width 47 height 24
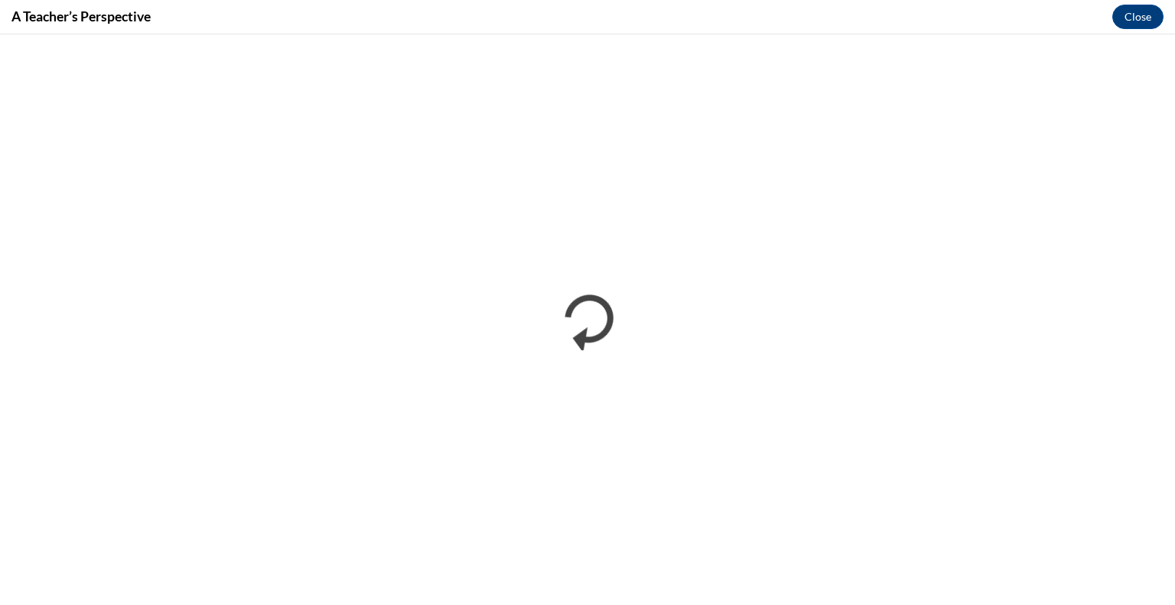
scroll to position [0, 0]
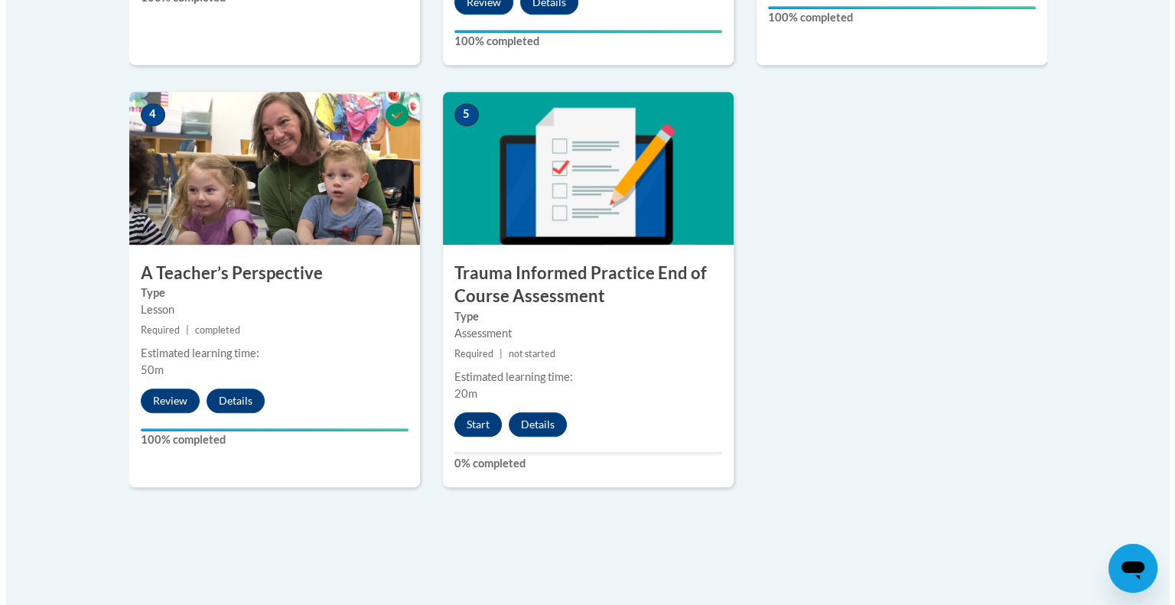
scroll to position [846, 0]
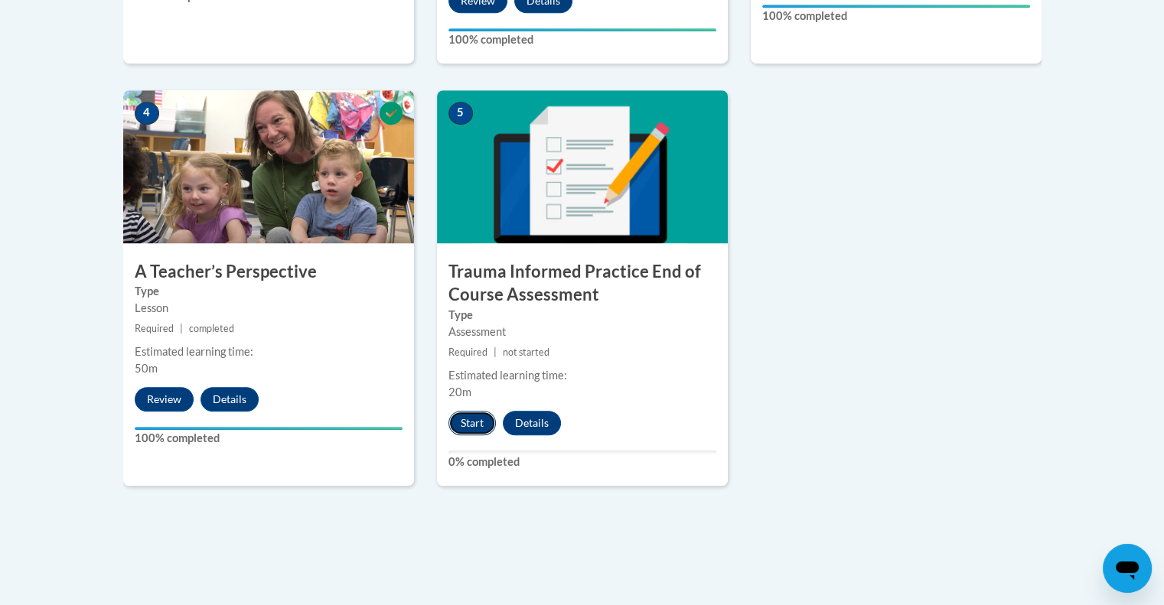
click at [477, 421] on button "Start" at bounding box center [471, 423] width 47 height 24
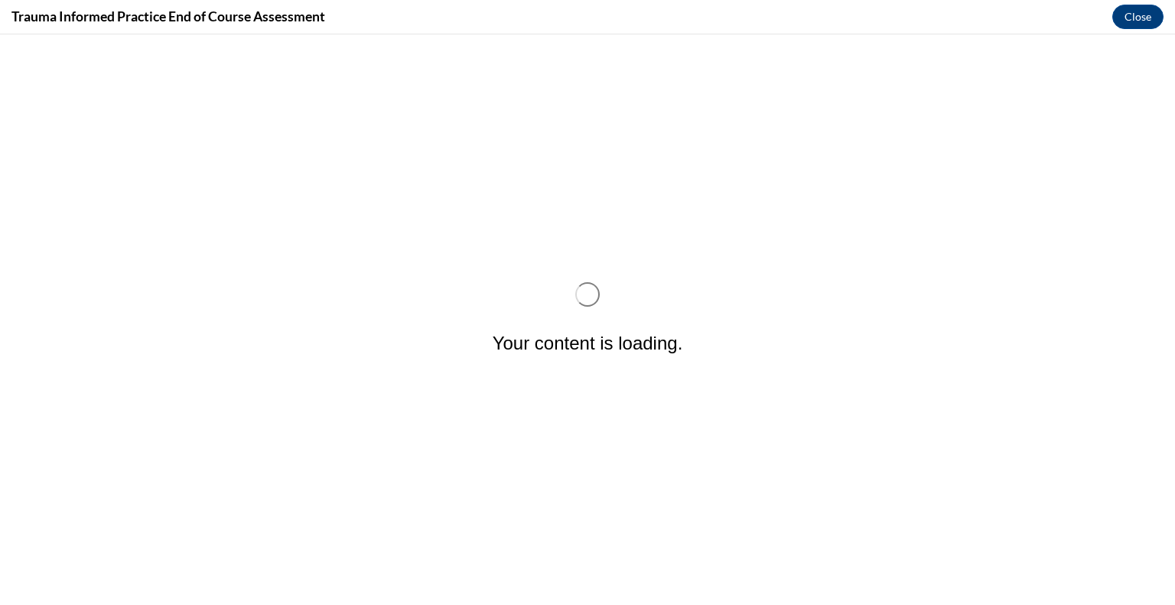
scroll to position [0, 0]
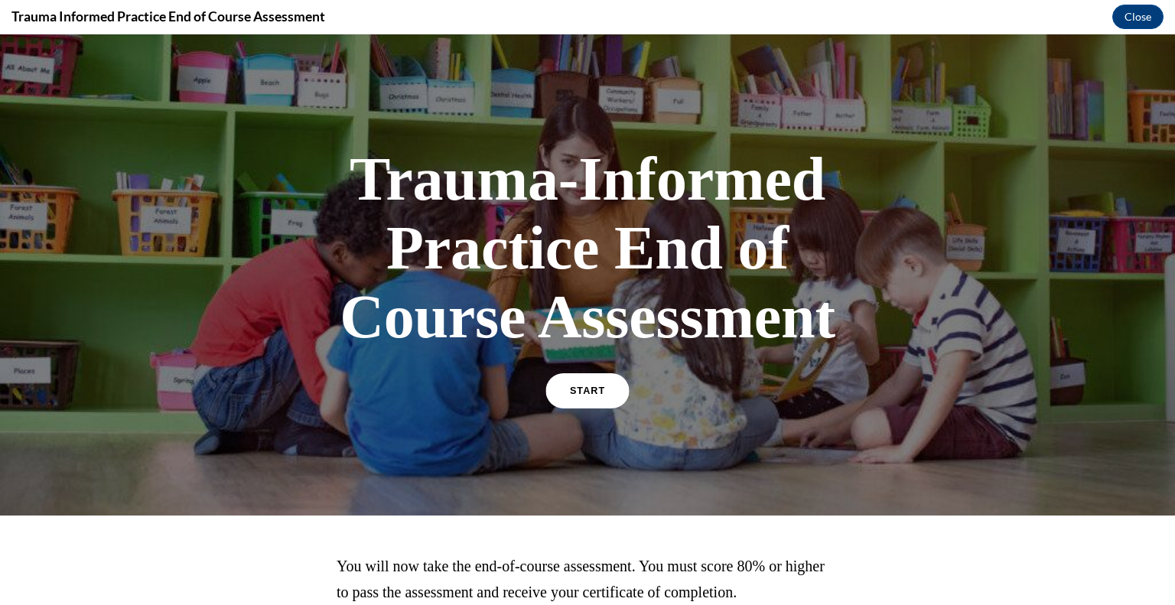
click at [581, 387] on span "START" at bounding box center [587, 391] width 35 height 11
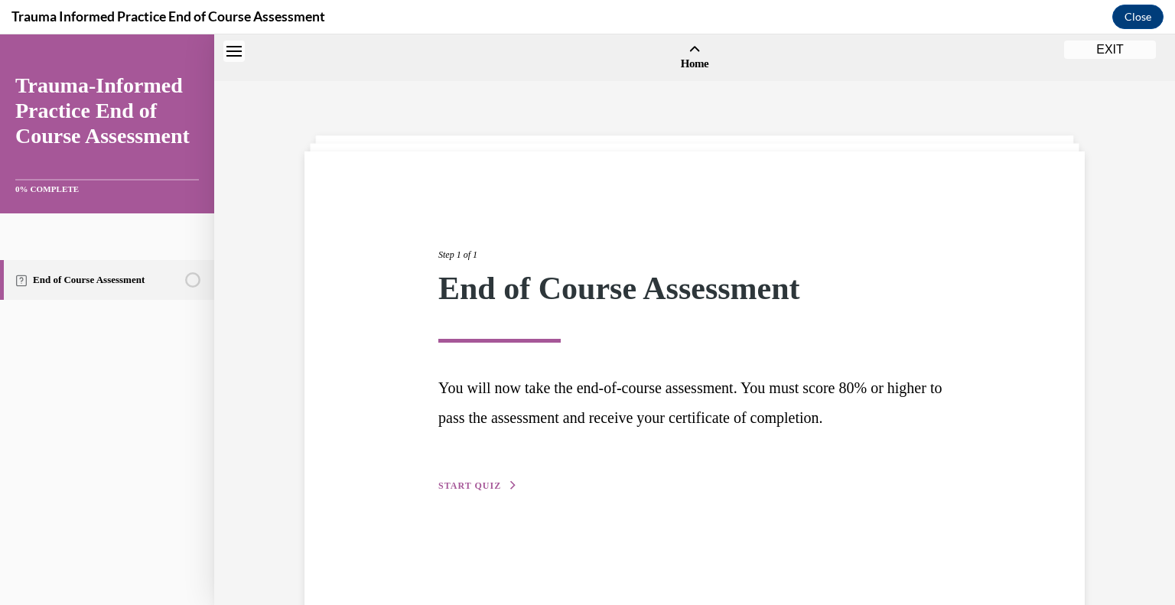
scroll to position [47, 0]
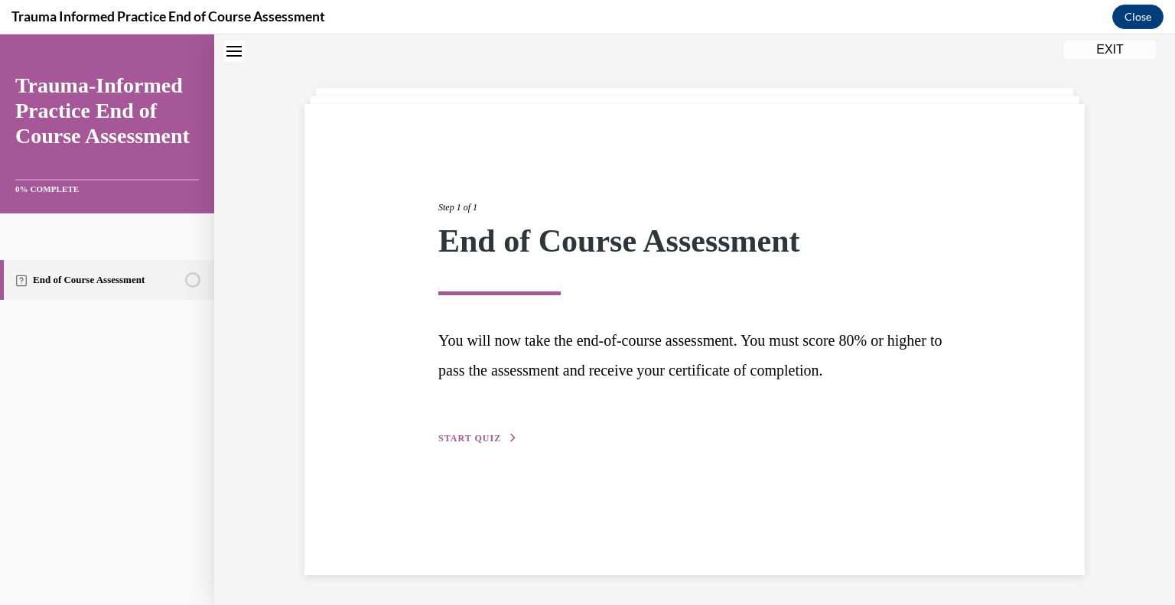
click at [481, 431] on button "START QUIZ" at bounding box center [478, 438] width 80 height 14
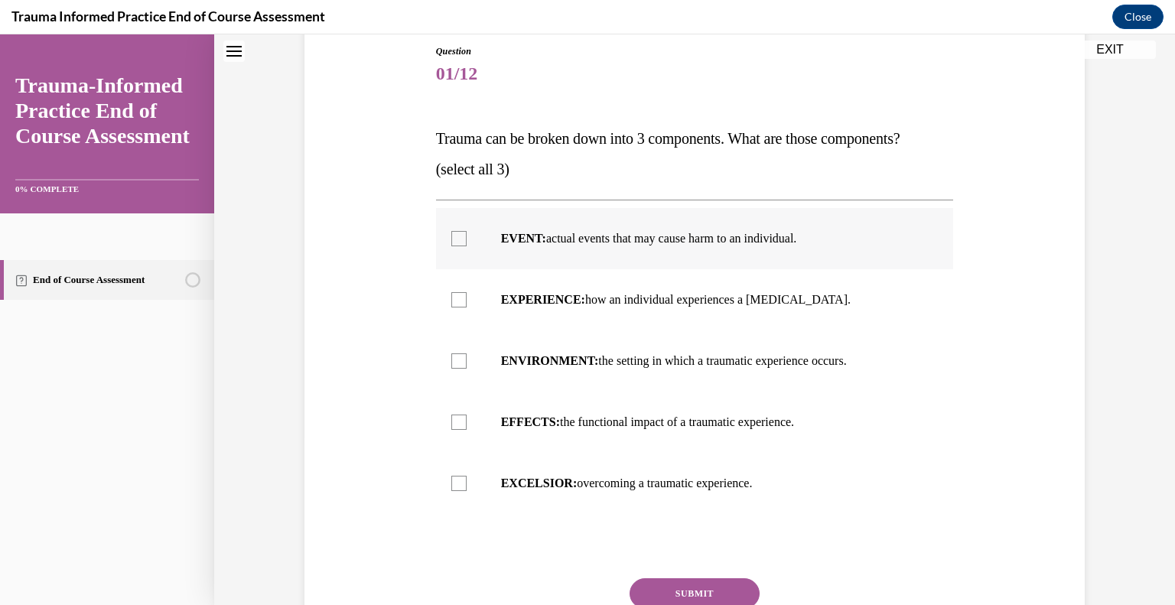
scroll to position [176, 0]
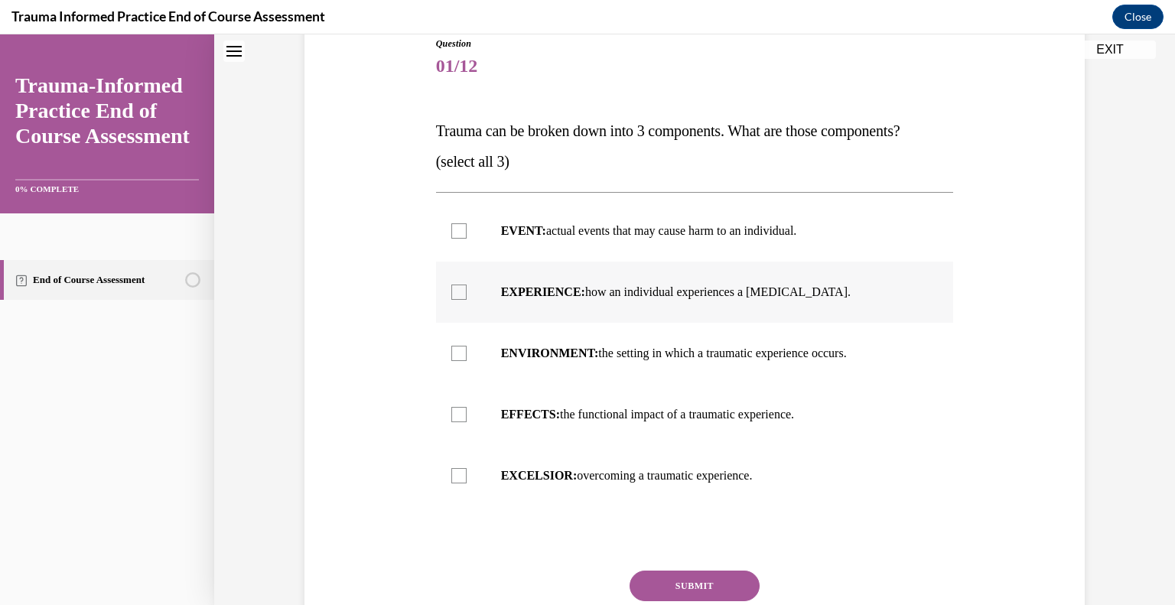
click at [562, 281] on label "EXPERIENCE: how an individual experiences a stressor." at bounding box center [695, 292] width 518 height 61
click at [467, 285] on input "EXPERIENCE: how an individual experiences a stressor." at bounding box center [458, 292] width 15 height 15
checkbox input "true"
click at [598, 241] on label "EVENT: actual events that may cause harm to an individual." at bounding box center [695, 230] width 518 height 61
click at [467, 239] on input "EVENT: actual events that may cause harm to an individual." at bounding box center [458, 230] width 15 height 15
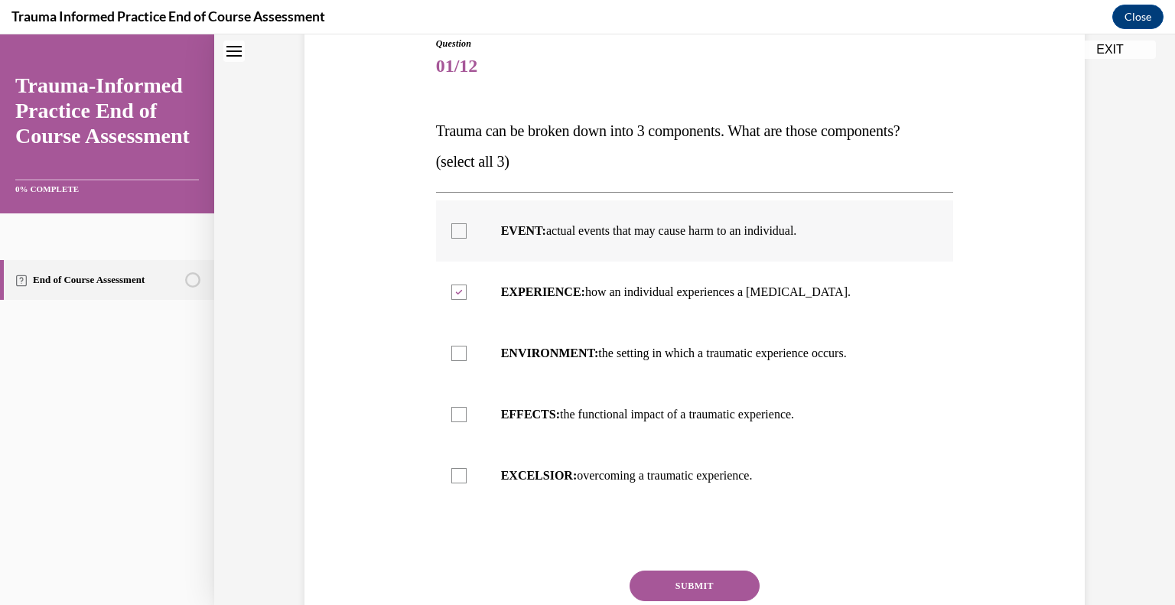
checkbox input "true"
click at [554, 431] on label "EFFECTS: the functional impact of a traumatic experience." at bounding box center [695, 414] width 518 height 61
click at [467, 422] on input "EFFECTS: the functional impact of a traumatic experience." at bounding box center [458, 414] width 15 height 15
checkbox input "true"
click at [657, 584] on button "SUBMIT" at bounding box center [695, 586] width 130 height 31
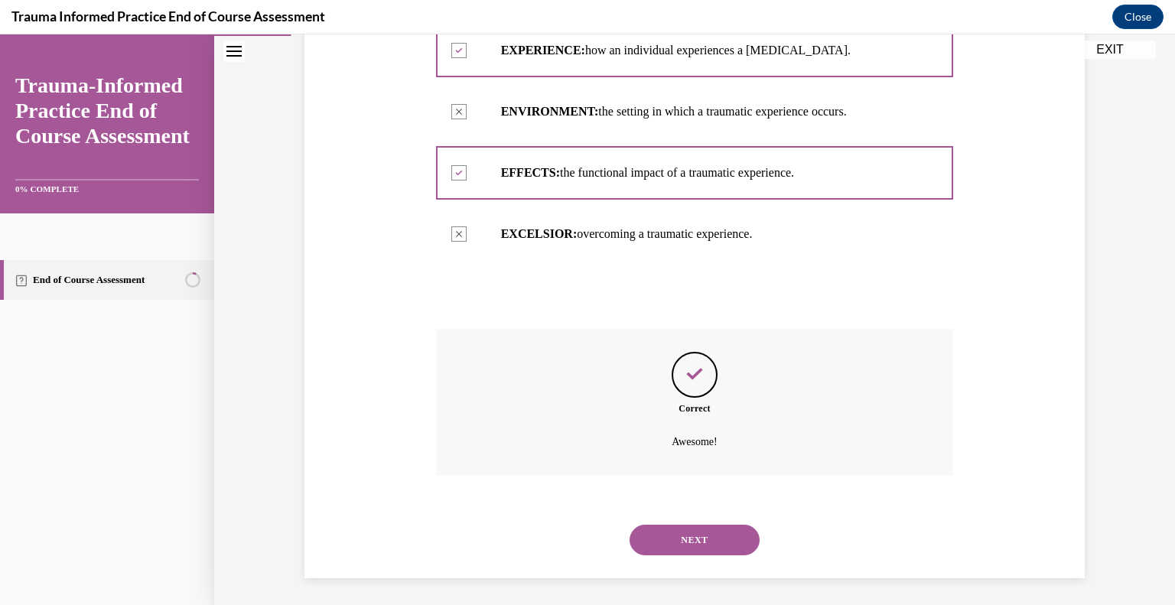
scroll to position [421, 0]
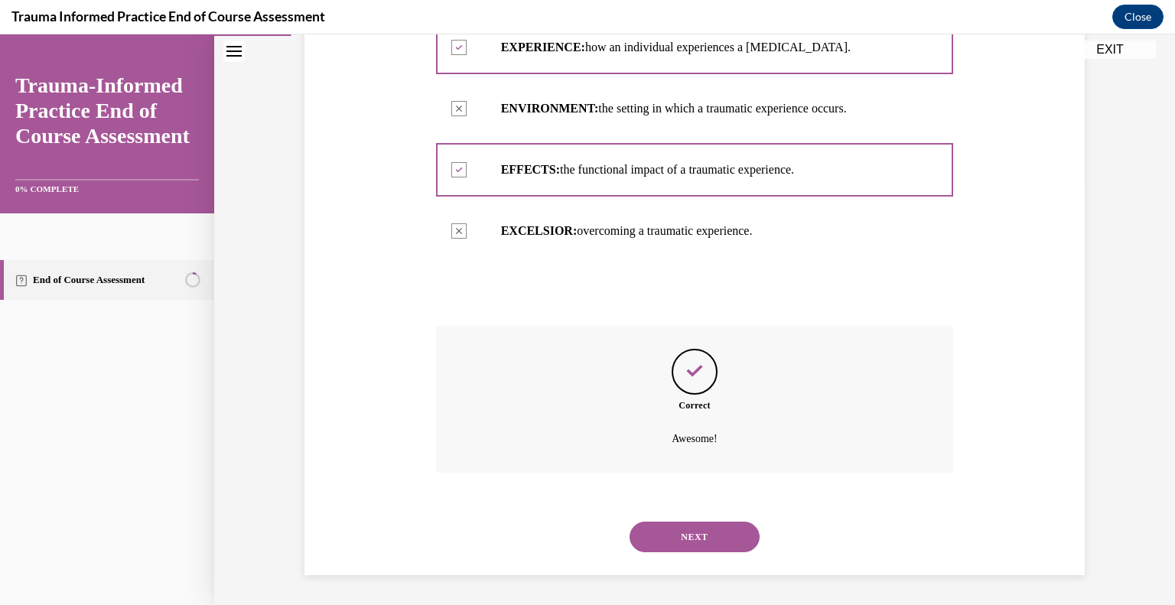
click at [682, 523] on button "NEXT" at bounding box center [695, 537] width 130 height 31
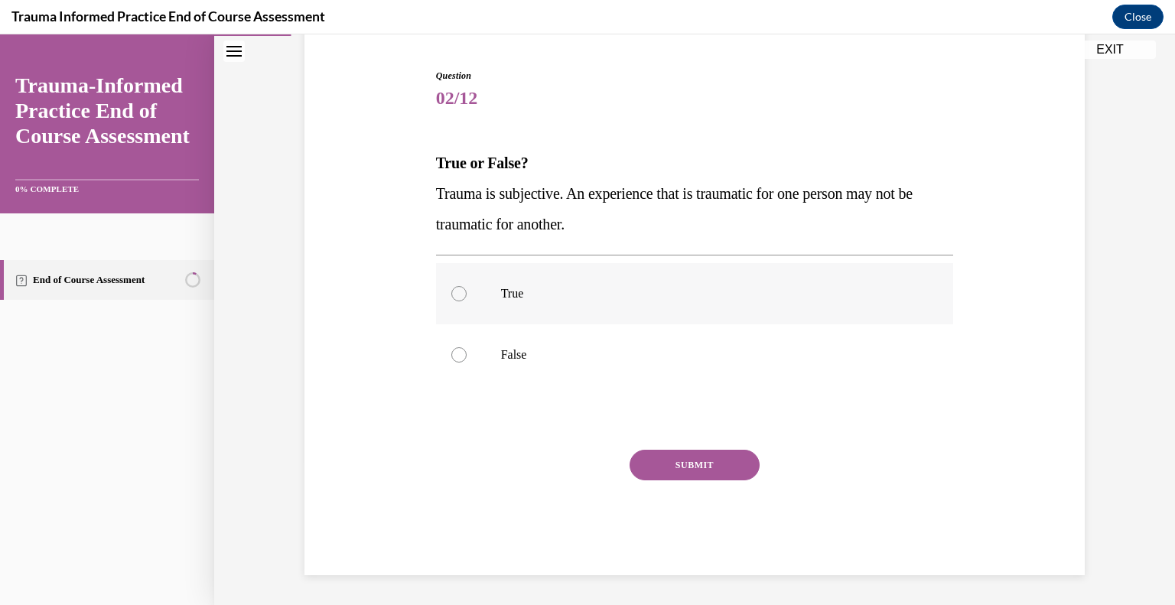
click at [670, 287] on p "True" at bounding box center [708, 293] width 415 height 15
click at [467, 287] on input "True" at bounding box center [458, 293] width 15 height 15
radio input "true"
click at [658, 467] on button "SUBMIT" at bounding box center [695, 465] width 130 height 31
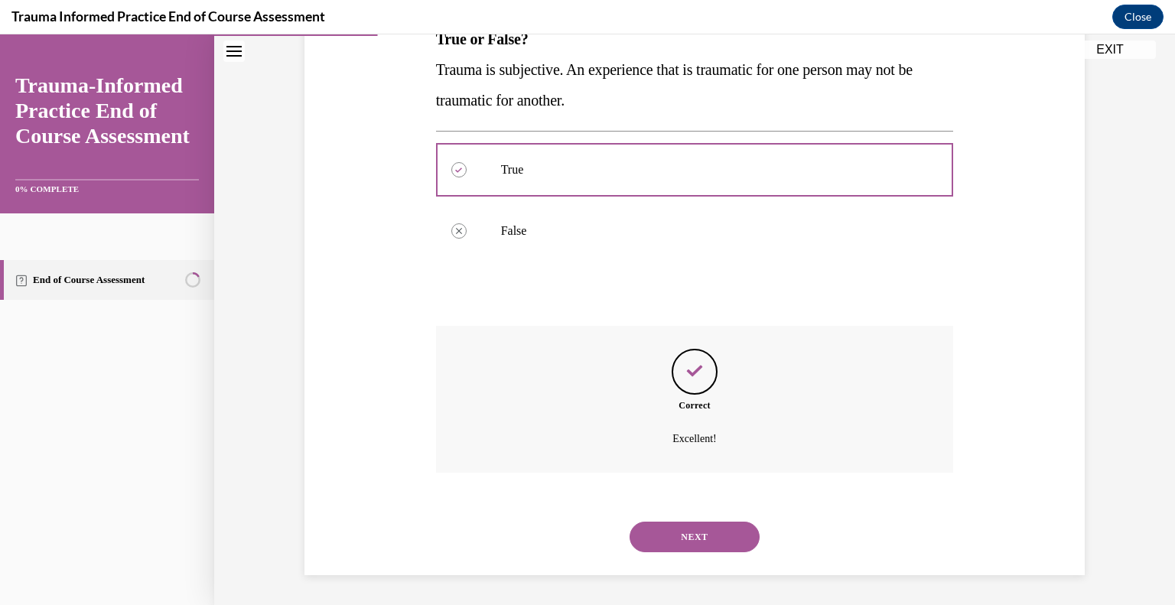
click at [666, 545] on button "NEXT" at bounding box center [695, 537] width 130 height 31
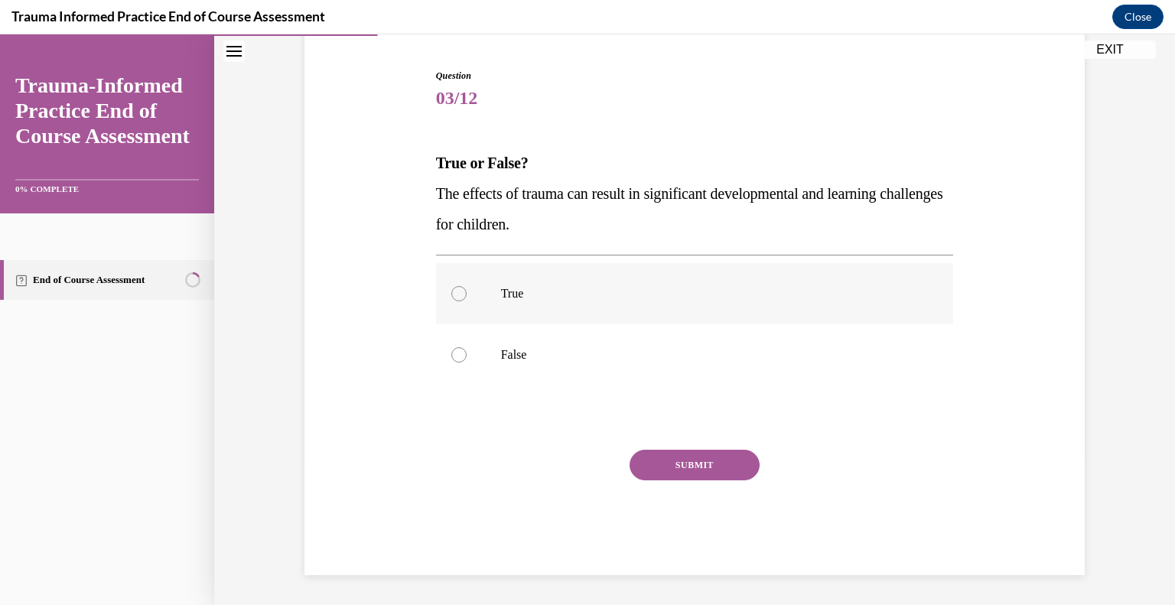
click at [667, 264] on label "True" at bounding box center [695, 293] width 518 height 61
click at [467, 286] on input "True" at bounding box center [458, 293] width 15 height 15
radio input "true"
click at [652, 458] on button "SUBMIT" at bounding box center [695, 465] width 130 height 31
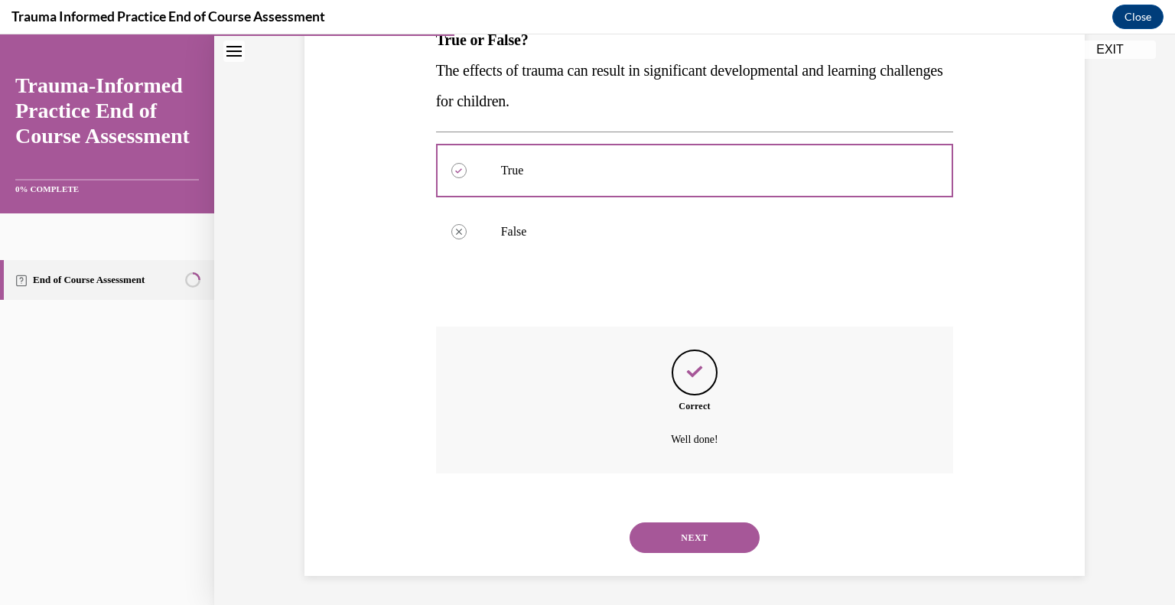
scroll to position [268, 0]
click at [677, 532] on button "NEXT" at bounding box center [695, 537] width 130 height 31
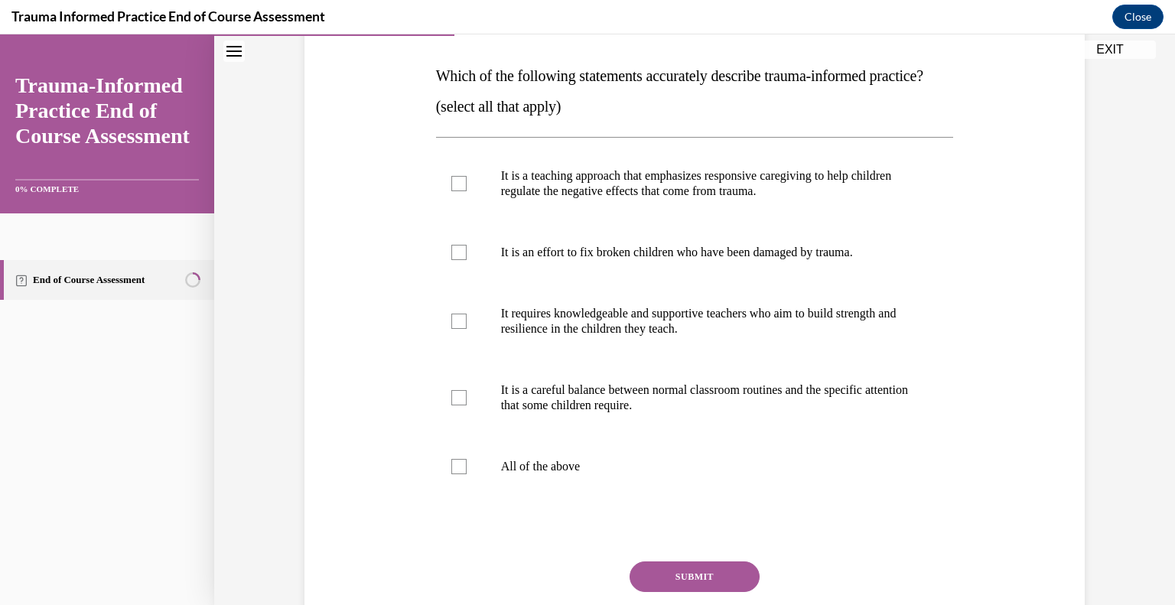
scroll to position [232, 0]
click at [624, 221] on label "It is a teaching approach that emphasizes responsive caregiving to help childre…" at bounding box center [695, 183] width 518 height 77
click at [467, 190] on input "It is a teaching approach that emphasizes responsive caregiving to help childre…" at bounding box center [458, 182] width 15 height 15
checkbox input "true"
click at [606, 336] on p "It requires knowledgeable and supportive teachers who aim to build strength and…" at bounding box center [708, 320] width 415 height 31
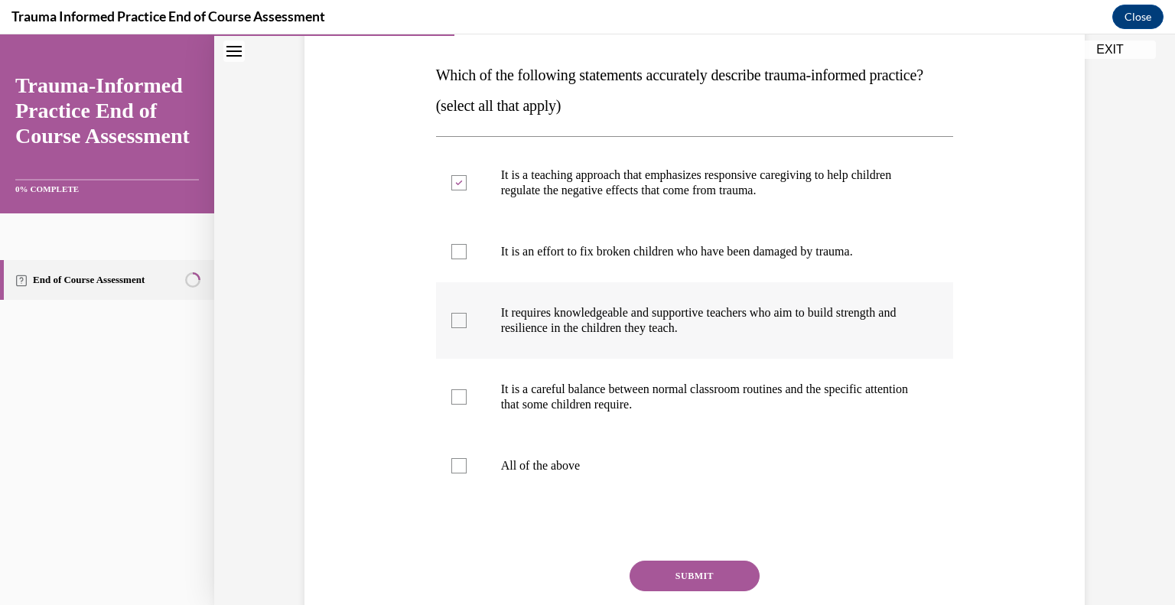
click at [467, 328] on input "It requires knowledgeable and supportive teachers who aim to build strength and…" at bounding box center [458, 320] width 15 height 15
checkbox input "true"
click at [594, 412] on p "It is a careful balance between normal classroom routines and the specific atte…" at bounding box center [708, 397] width 415 height 31
click at [467, 405] on input "It is a careful balance between normal classroom routines and the specific atte…" at bounding box center [458, 396] width 15 height 15
checkbox input "true"
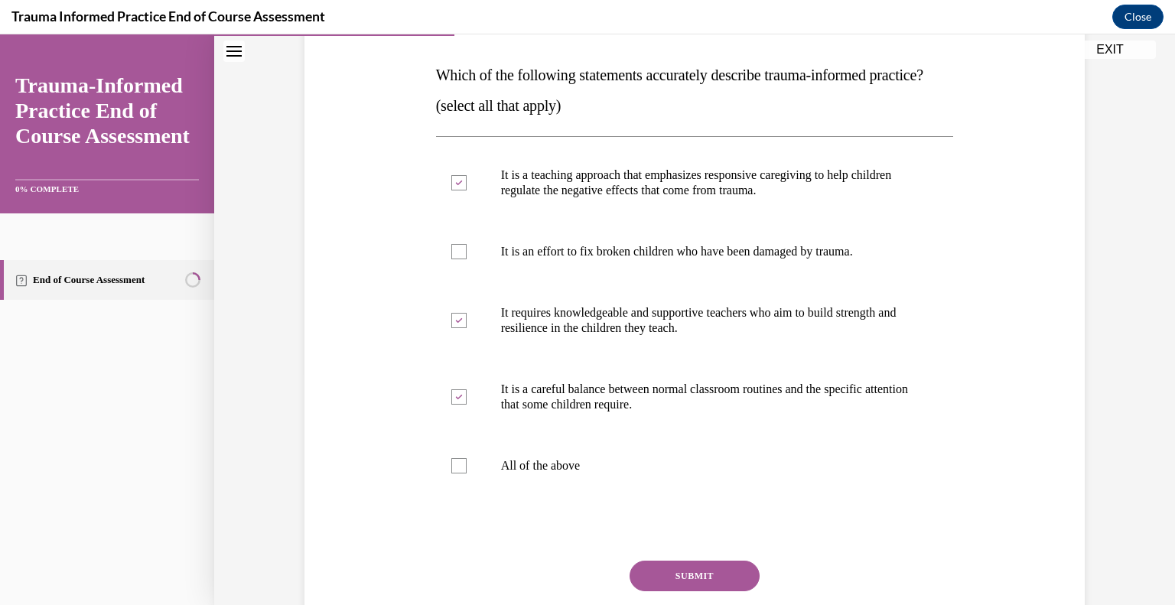
click at [669, 591] on button "SUBMIT" at bounding box center [695, 576] width 130 height 31
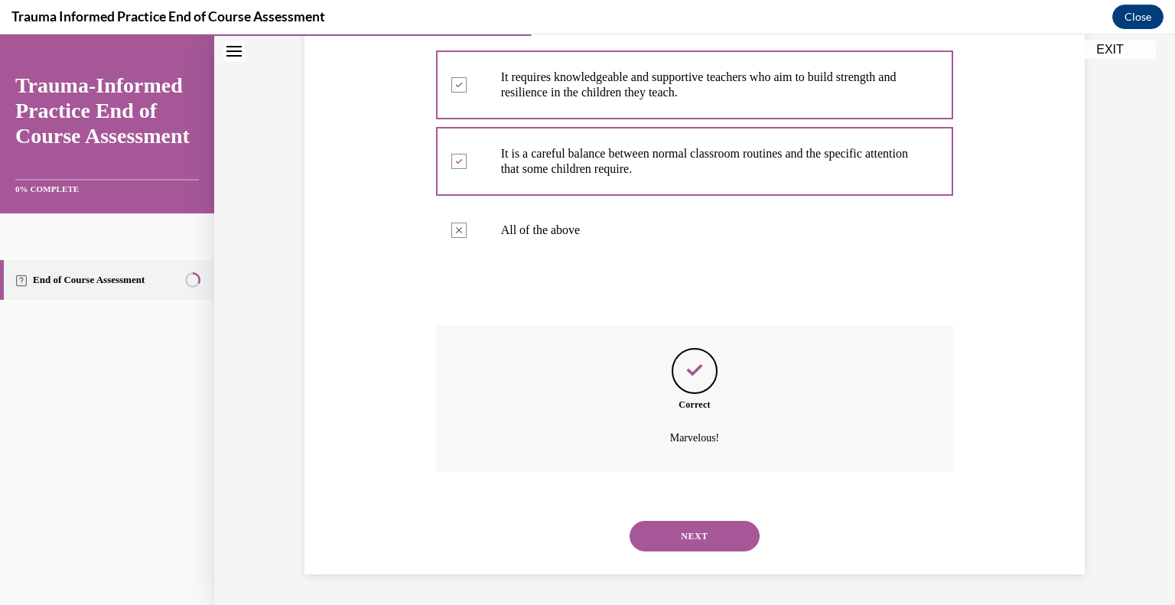
scroll to position [497, 0]
click at [662, 528] on button "NEXT" at bounding box center [695, 536] width 130 height 31
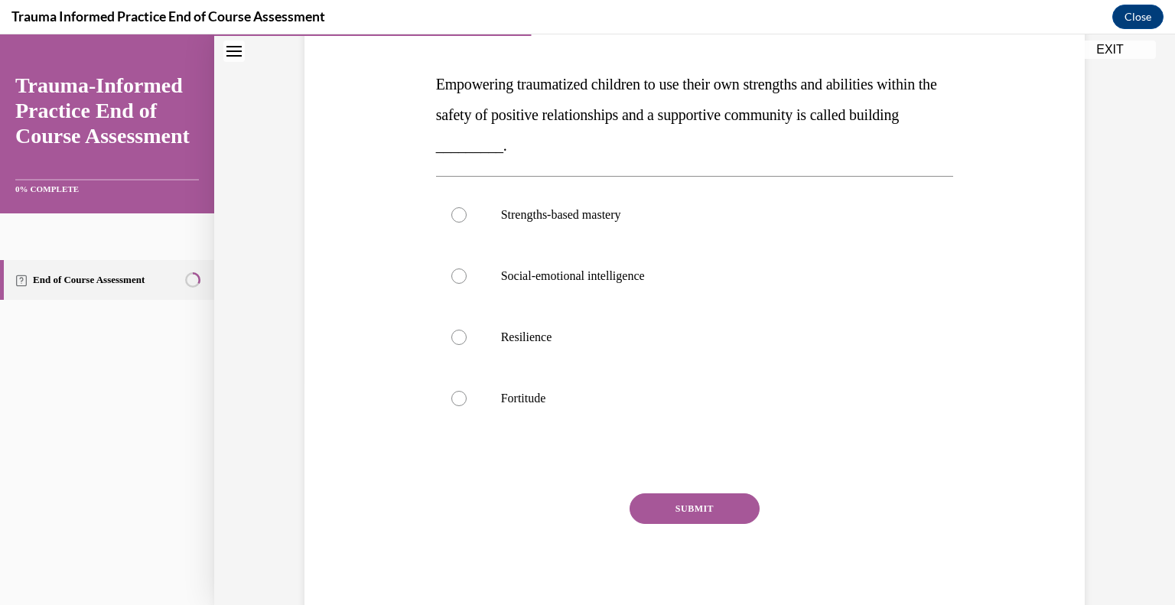
scroll to position [223, 0]
click at [627, 187] on label "Strengths-based mastery" at bounding box center [695, 214] width 518 height 61
click at [467, 207] on input "Strengths-based mastery" at bounding box center [458, 214] width 15 height 15
radio input "true"
click at [693, 513] on button "SUBMIT" at bounding box center [695, 508] width 130 height 31
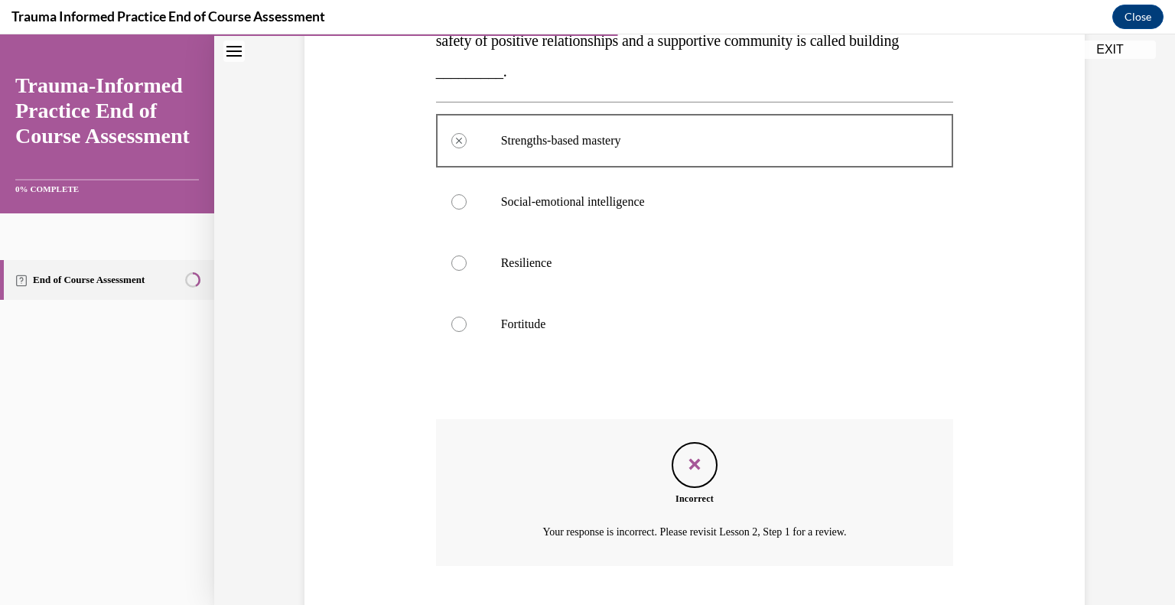
scroll to position [390, 0]
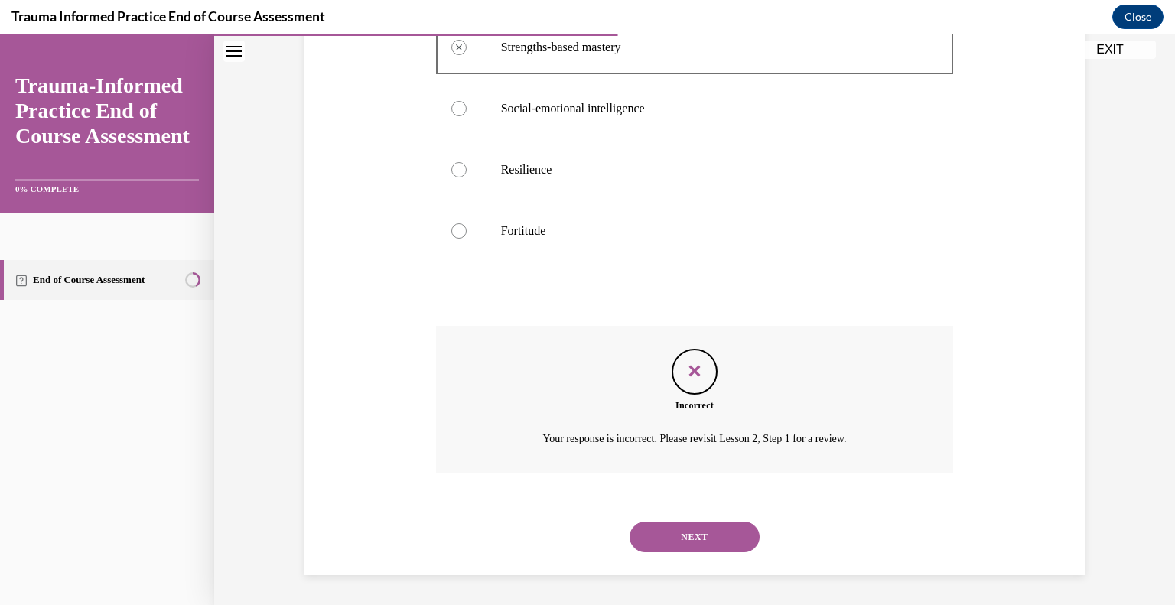
click at [695, 529] on button "NEXT" at bounding box center [695, 537] width 130 height 31
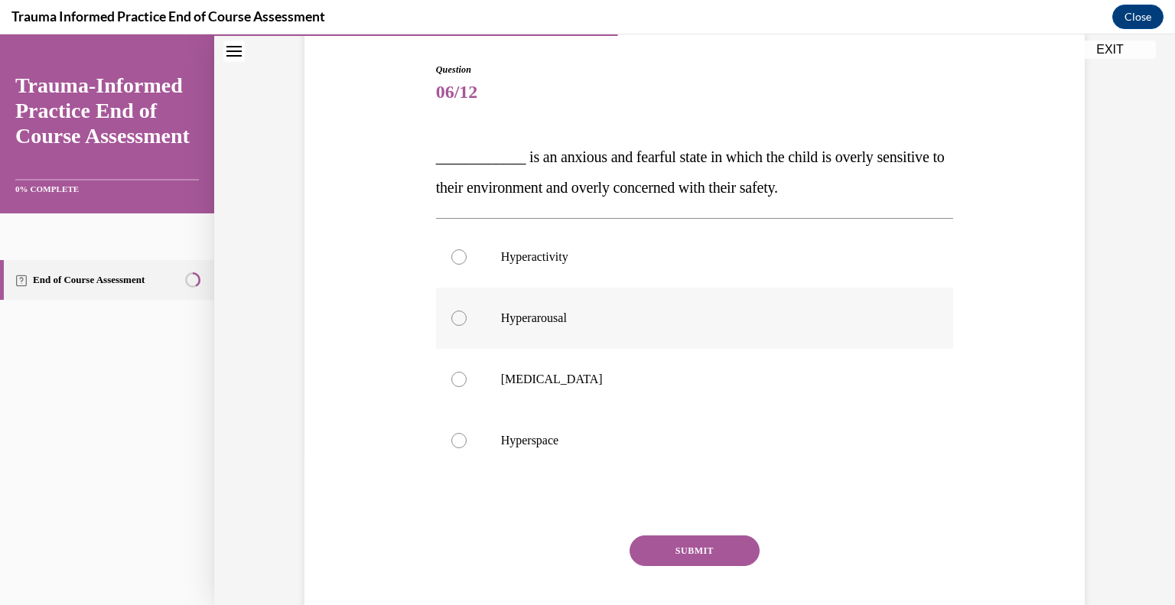
scroll to position [236, 0]
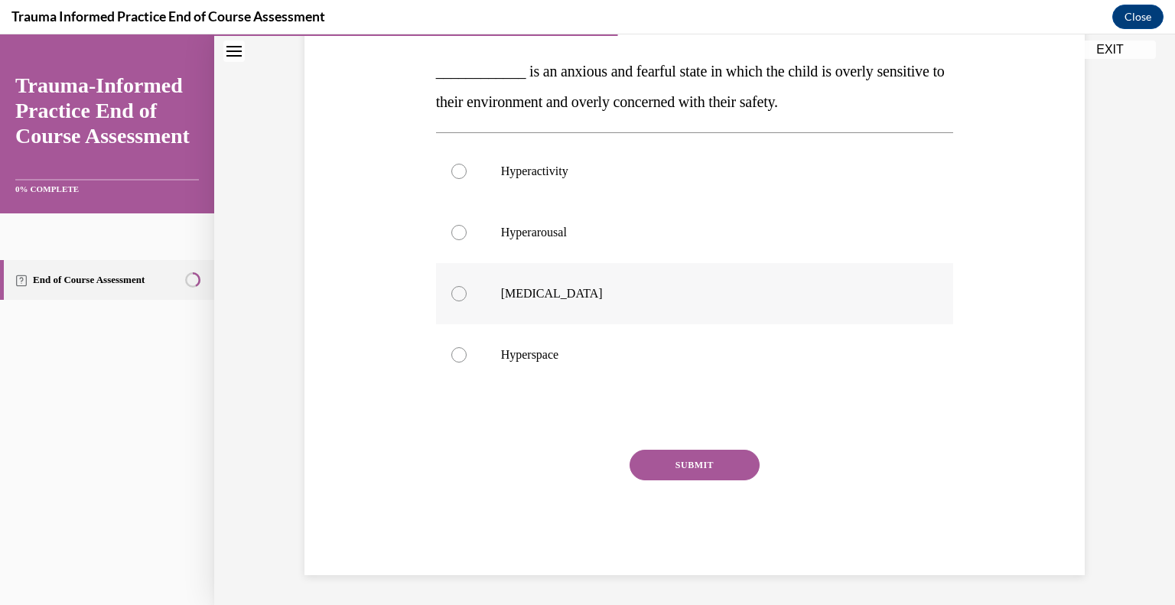
click at [583, 280] on label "Hyperhidrosis" at bounding box center [695, 293] width 518 height 61
click at [467, 286] on input "Hyperhidrosis" at bounding box center [458, 293] width 15 height 15
radio input "true"
click at [581, 233] on p "Hyperarousal" at bounding box center [708, 232] width 415 height 15
click at [467, 233] on input "Hyperarousal" at bounding box center [458, 232] width 15 height 15
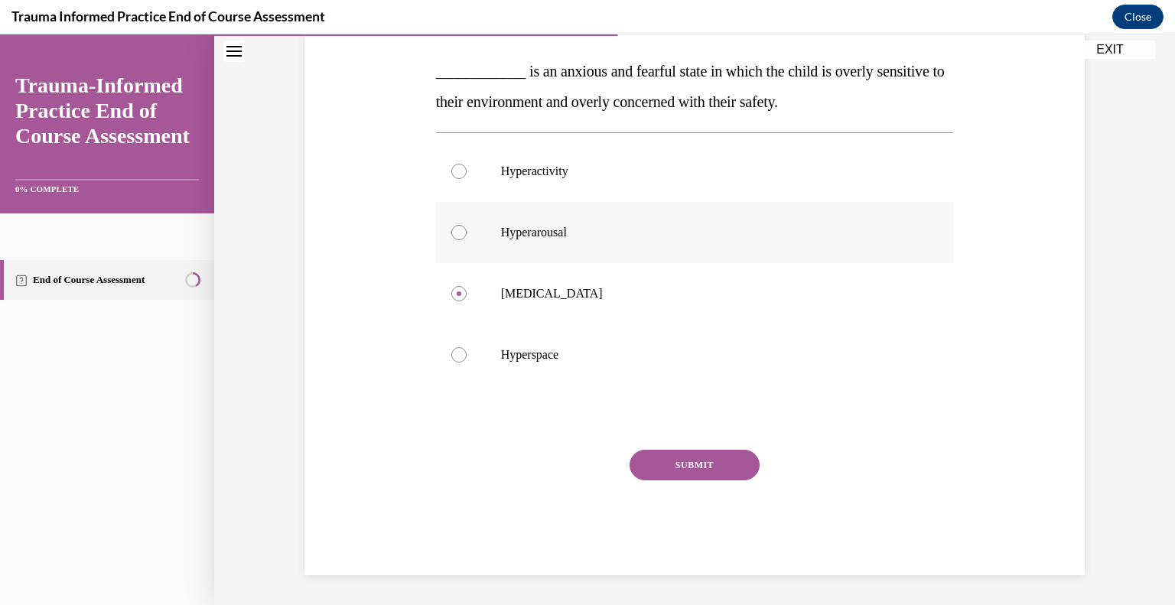
radio input "true"
click at [656, 469] on button "SUBMIT" at bounding box center [695, 465] width 130 height 31
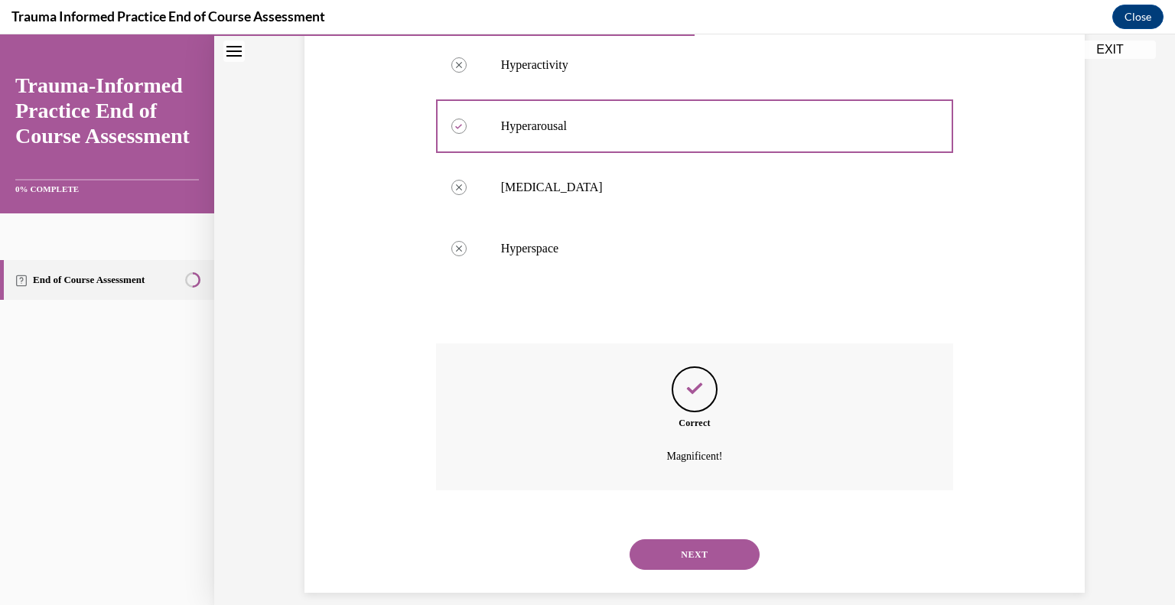
scroll to position [360, 0]
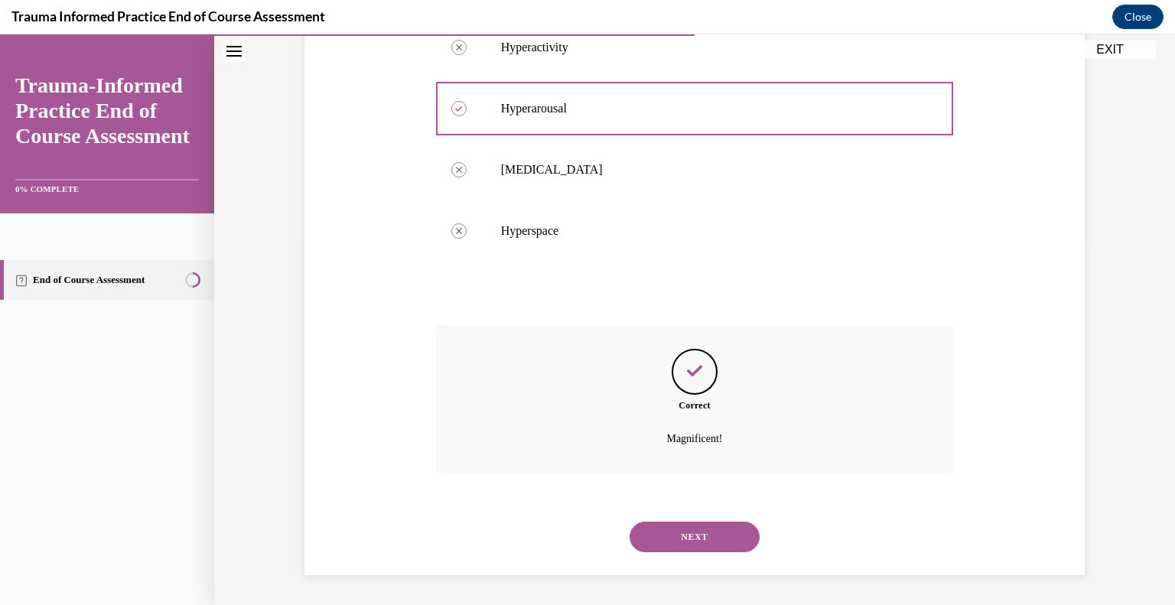
click at [683, 523] on button "NEXT" at bounding box center [695, 537] width 130 height 31
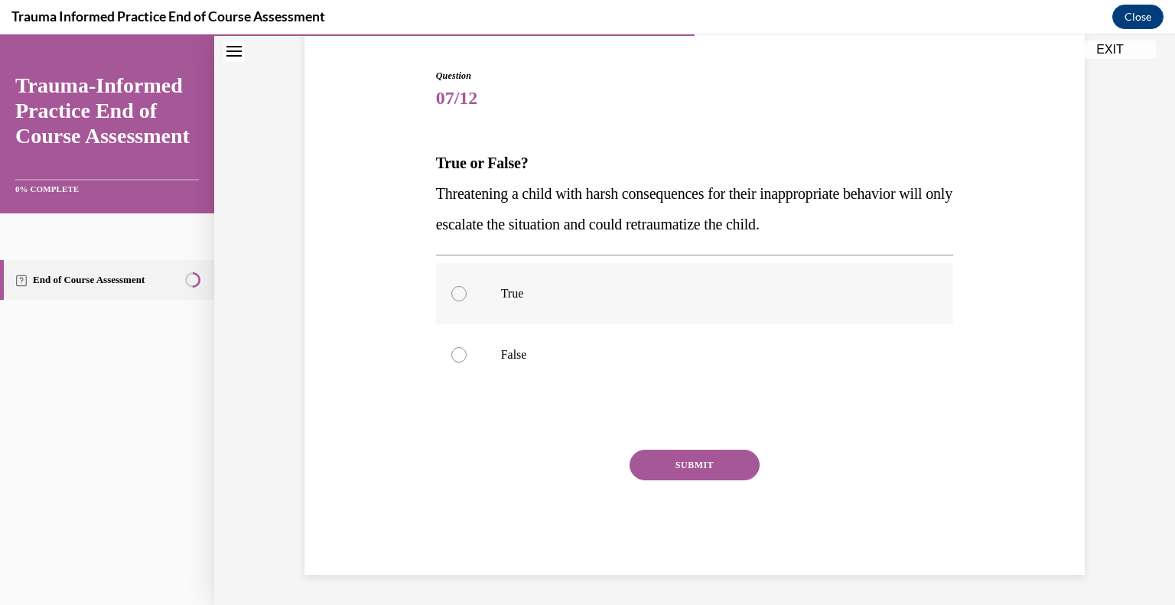
click at [562, 304] on label "True" at bounding box center [695, 293] width 518 height 61
click at [467, 301] on input "True" at bounding box center [458, 293] width 15 height 15
radio input "true"
click at [664, 461] on button "SUBMIT" at bounding box center [695, 465] width 130 height 31
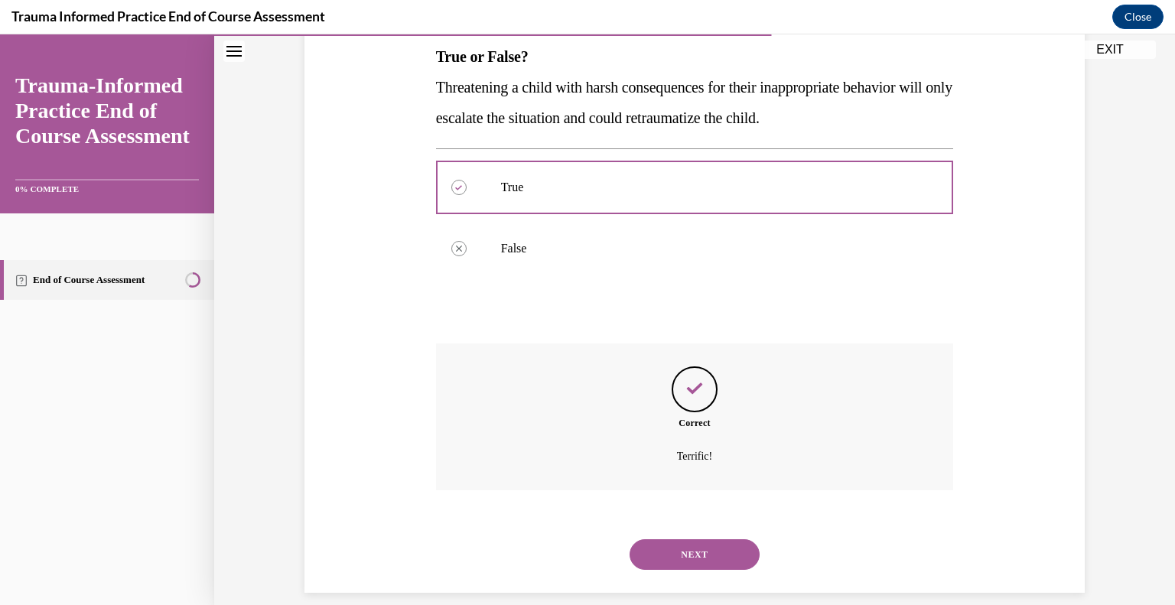
scroll to position [268, 0]
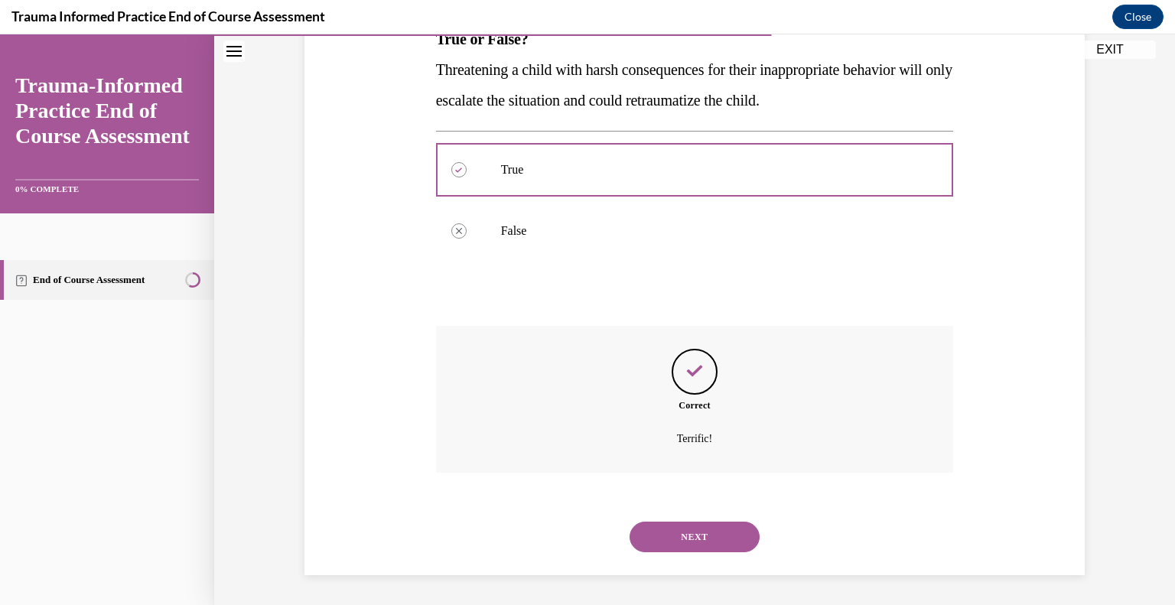
click at [672, 526] on button "NEXT" at bounding box center [695, 537] width 130 height 31
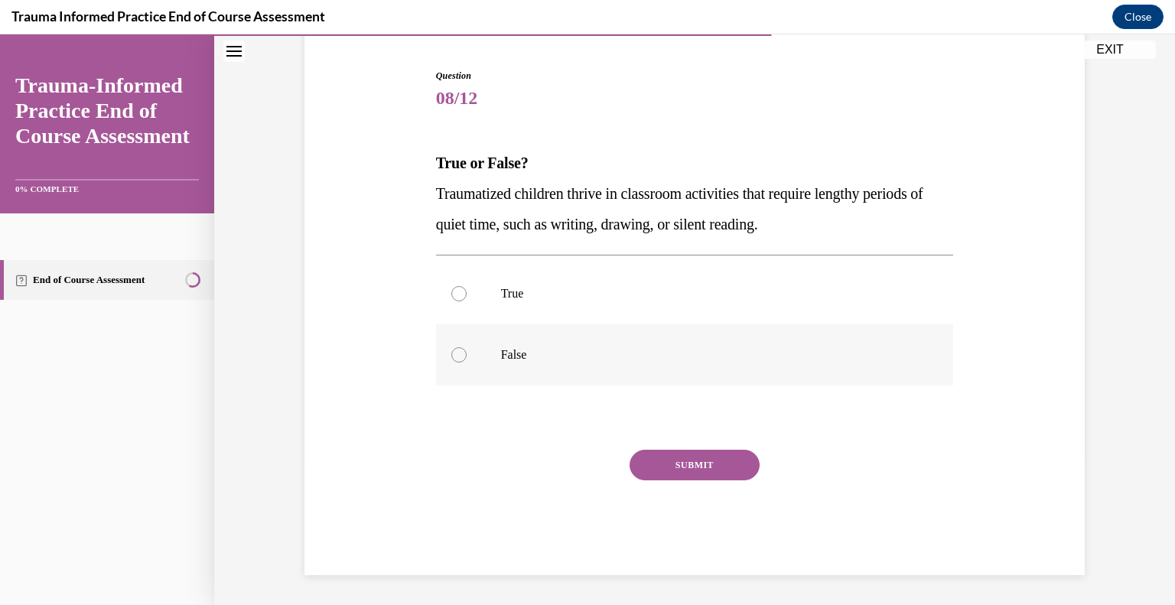
click at [581, 340] on label "False" at bounding box center [695, 354] width 518 height 61
click at [467, 347] on input "False" at bounding box center [458, 354] width 15 height 15
radio input "true"
click at [682, 474] on button "SUBMIT" at bounding box center [695, 465] width 130 height 31
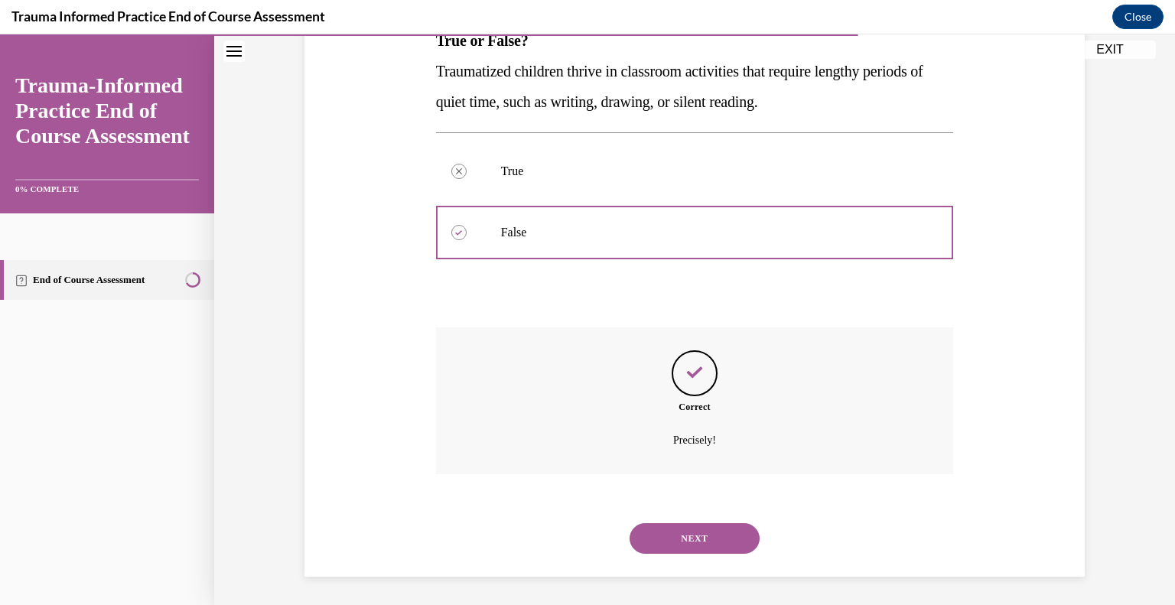
scroll to position [268, 0]
click at [681, 539] on button "NEXT" at bounding box center [695, 537] width 130 height 31
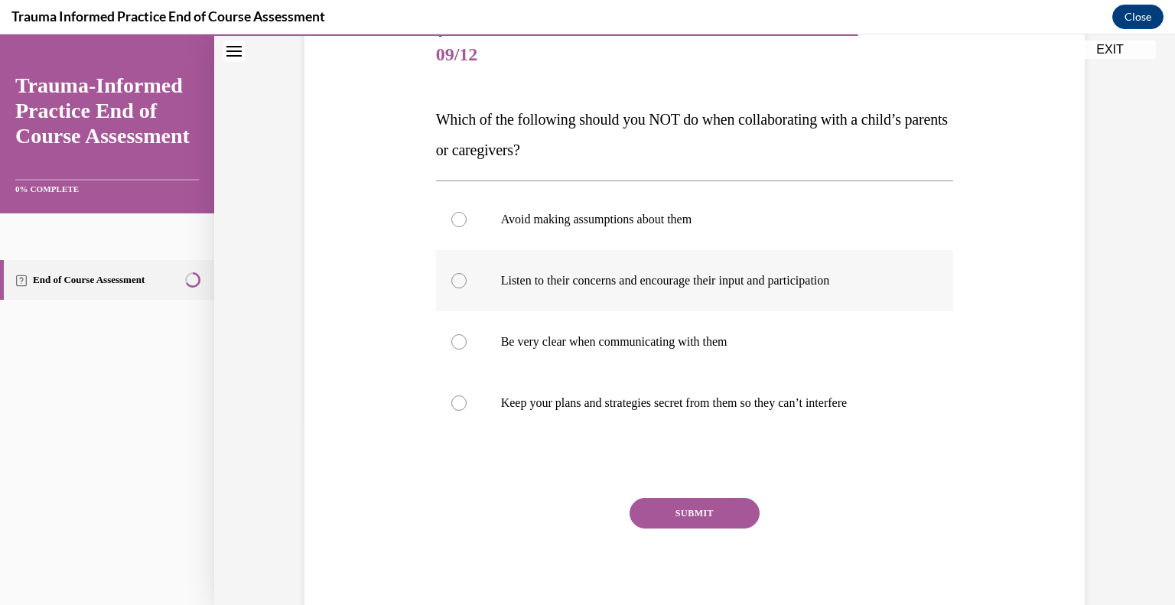
scroll to position [205, 0]
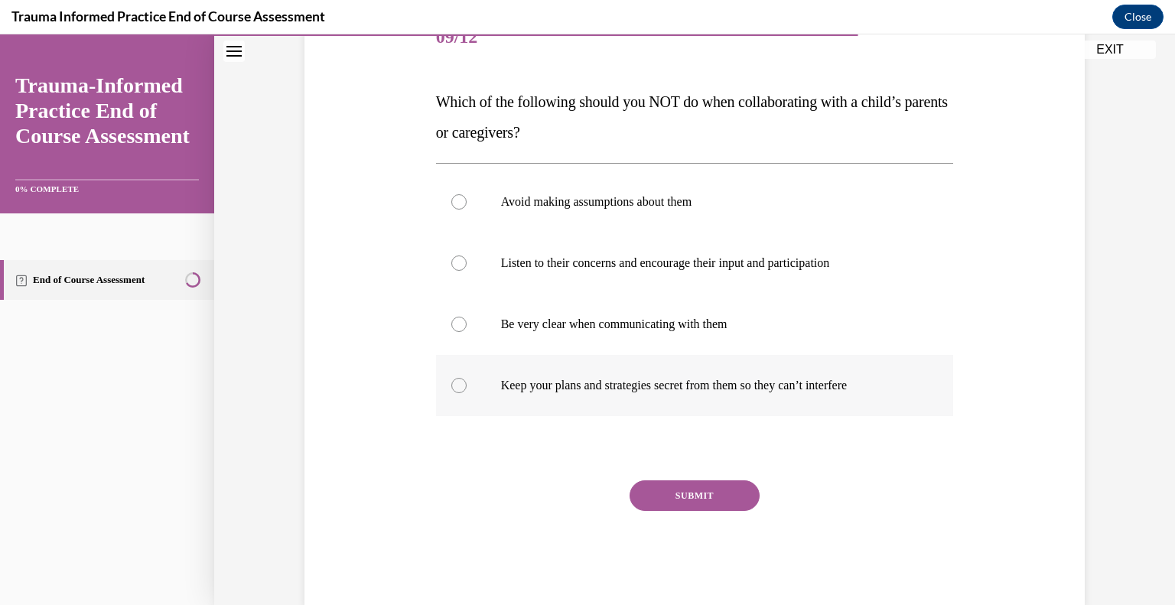
click at [647, 391] on p "Keep your plans and strategies secret from them so they can’t interfere" at bounding box center [708, 385] width 415 height 15
click at [467, 391] on input "Keep your plans and strategies secret from them so they can’t interfere" at bounding box center [458, 385] width 15 height 15
radio input "true"
click at [673, 497] on button "SUBMIT" at bounding box center [695, 495] width 130 height 31
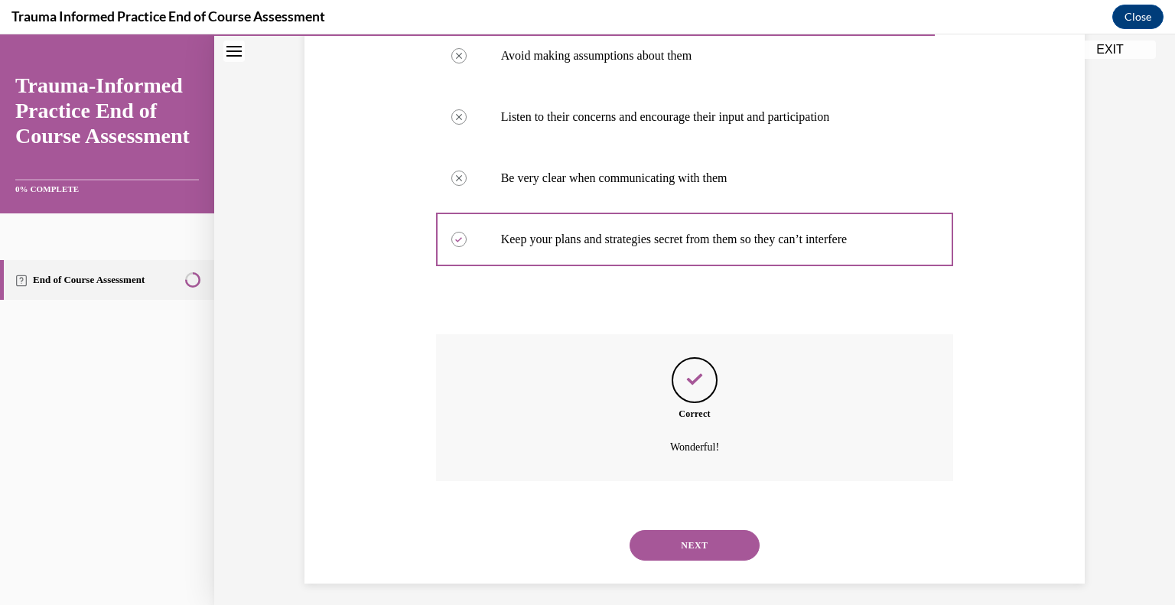
scroll to position [360, 0]
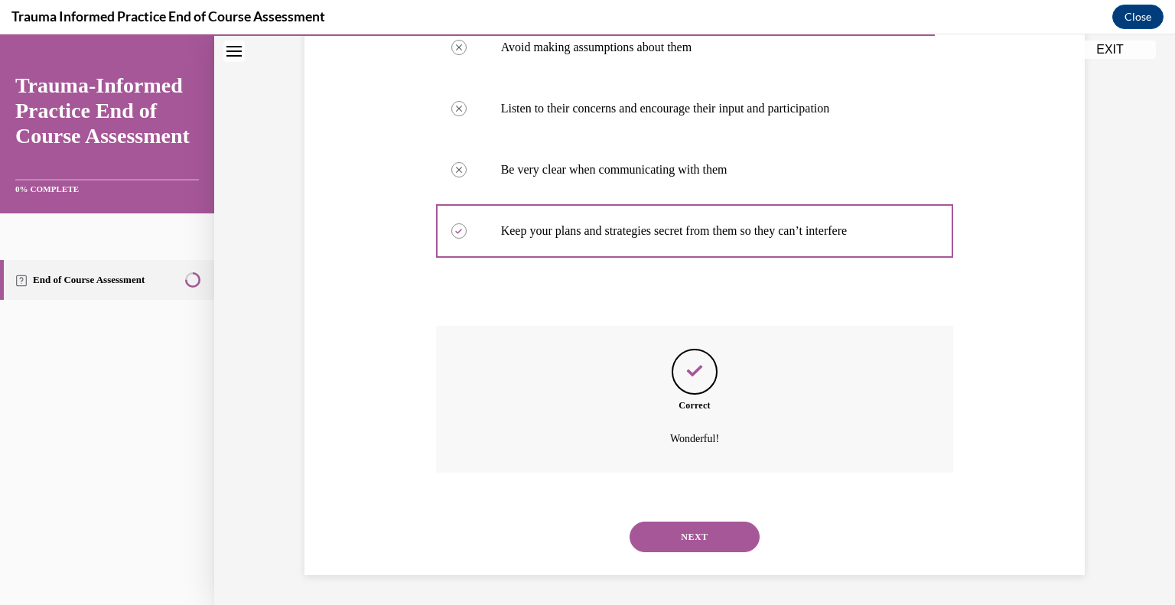
click at [676, 535] on button "NEXT" at bounding box center [695, 537] width 130 height 31
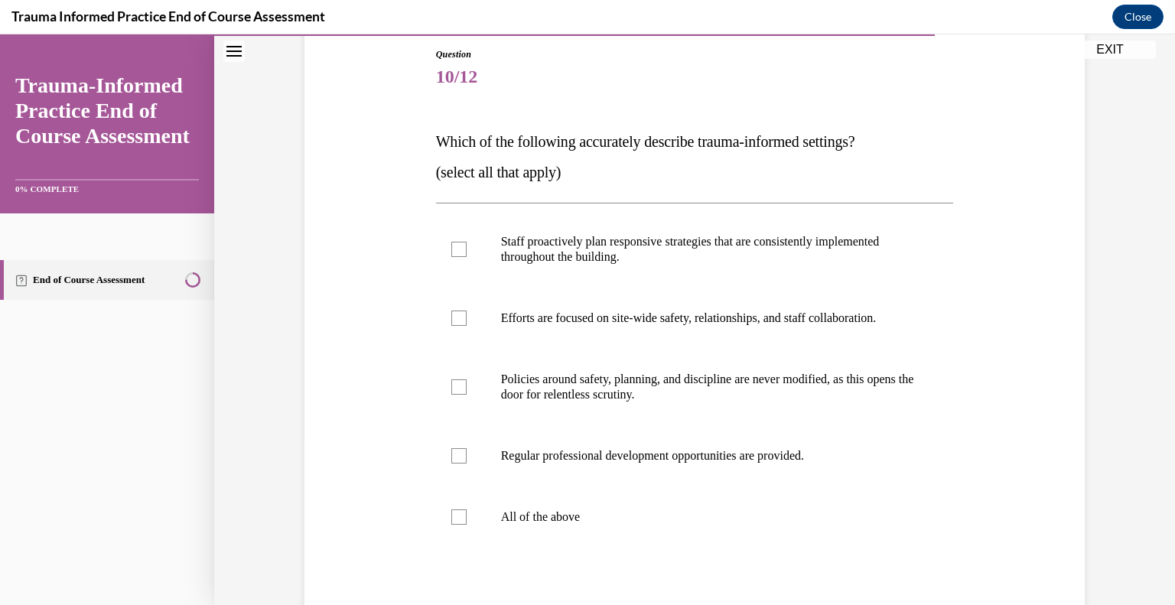
scroll to position [232, 0]
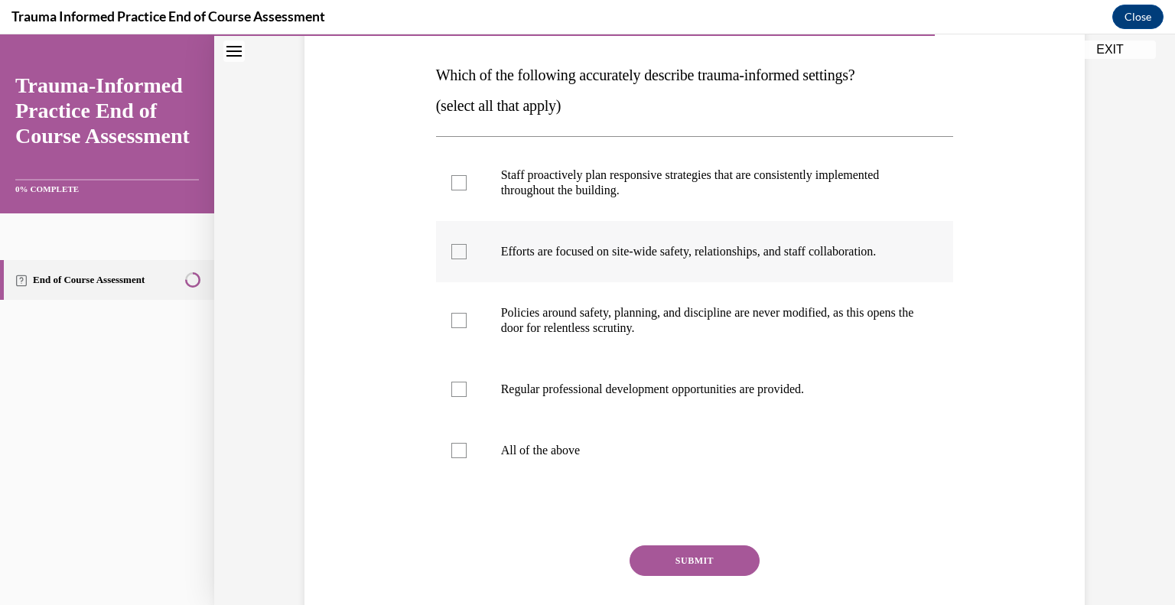
click at [710, 254] on p "Efforts are focused on site-wide safety, relationships, and staff collaboration." at bounding box center [708, 251] width 415 height 15
click at [467, 254] on input "Efforts are focused on site-wide safety, relationships, and staff collaboration." at bounding box center [458, 251] width 15 height 15
checkbox input "true"
click at [699, 391] on p "Regular professional development opportunities are provided." at bounding box center [708, 389] width 415 height 15
click at [467, 391] on input "Regular professional development opportunities are provided." at bounding box center [458, 389] width 15 height 15
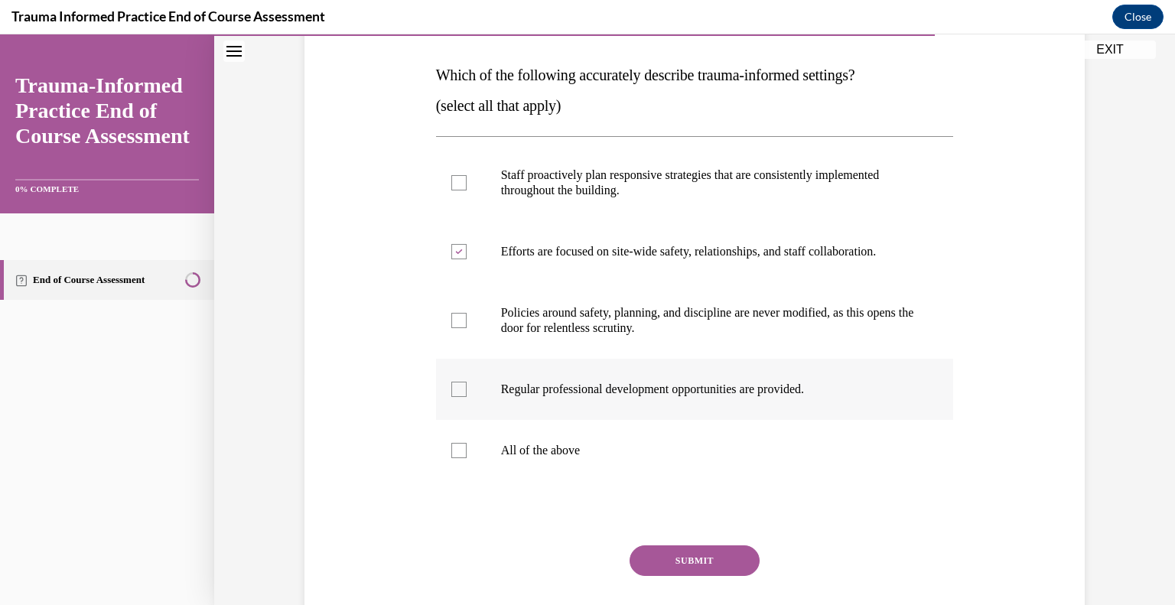
checkbox input "true"
click at [711, 206] on label "Staff proactively plan responsive strategies that are consistently implemented …" at bounding box center [695, 183] width 518 height 77
click at [467, 190] on input "Staff proactively plan responsive strategies that are consistently implemented …" at bounding box center [458, 182] width 15 height 15
checkbox input "true"
click at [716, 406] on label "Regular professional development opportunities are provided." at bounding box center [695, 389] width 518 height 61
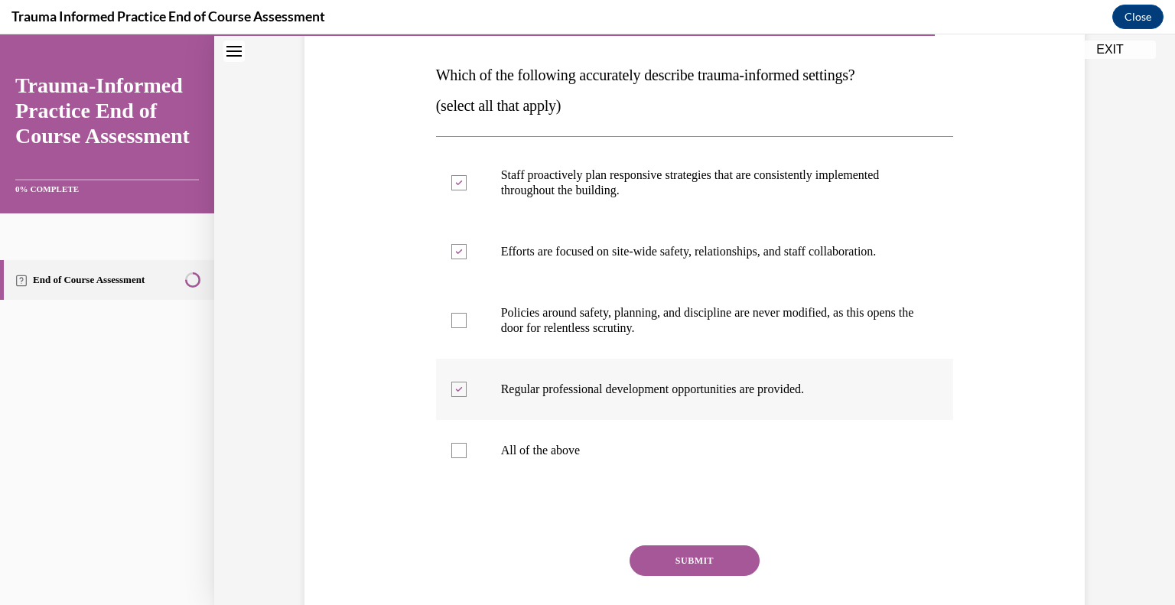
click at [467, 397] on input "Regular professional development opportunities are provided." at bounding box center [458, 389] width 15 height 15
click at [701, 408] on label "Regular professional development opportunities are provided." at bounding box center [695, 389] width 518 height 61
click at [467, 397] on input "Regular professional development opportunities are provided." at bounding box center [458, 389] width 15 height 15
checkbox input "true"
click at [684, 558] on button "SUBMIT" at bounding box center [695, 560] width 130 height 31
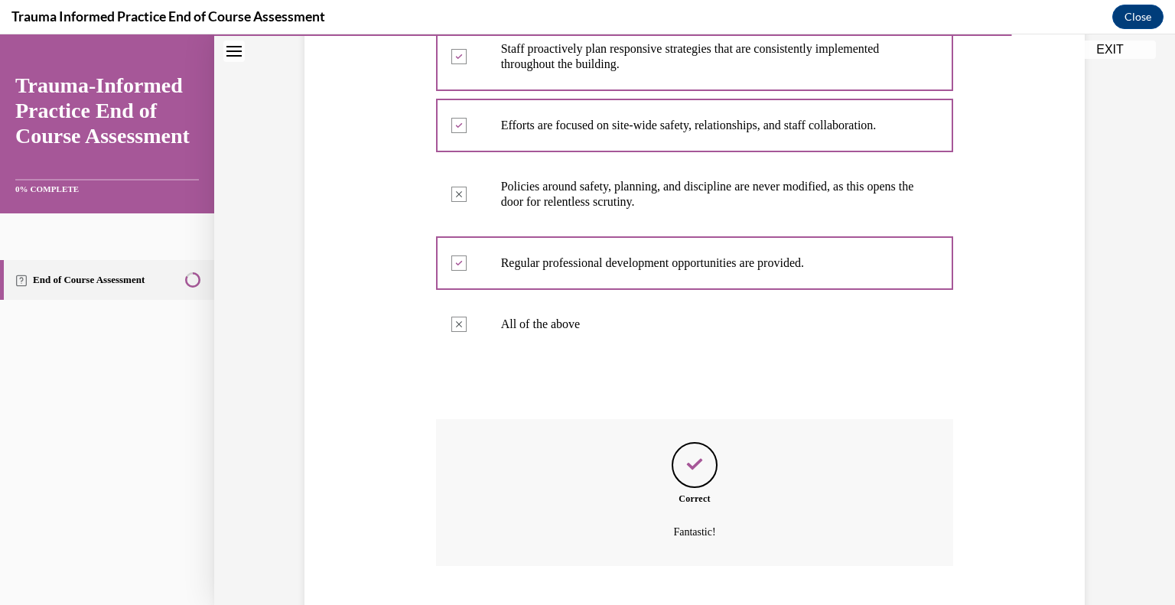
scroll to position [451, 0]
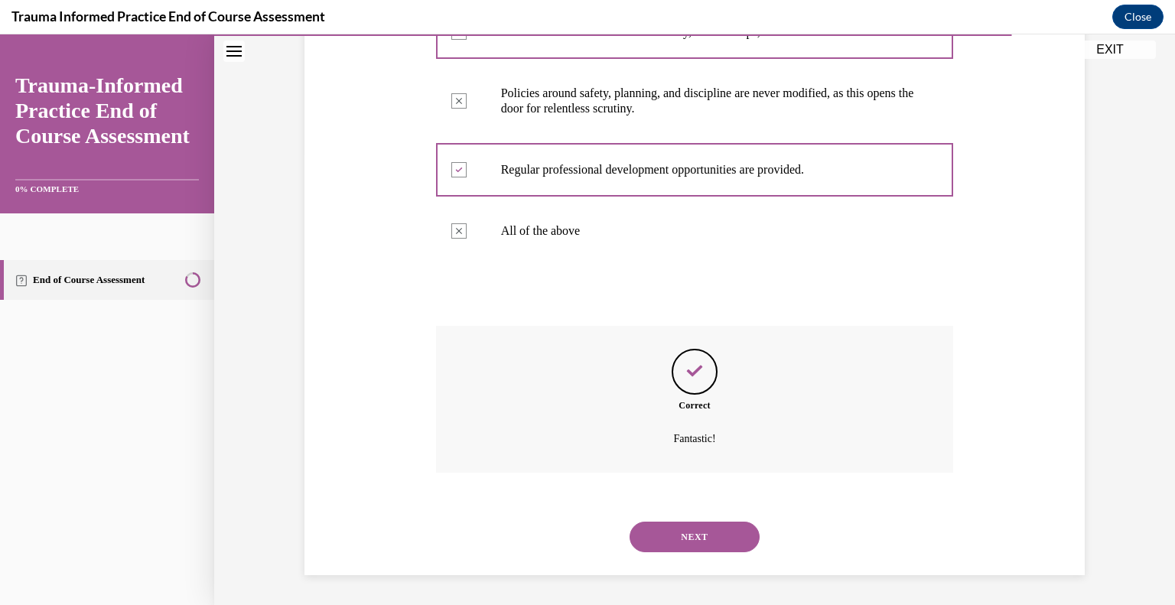
click at [694, 532] on button "NEXT" at bounding box center [695, 537] width 130 height 31
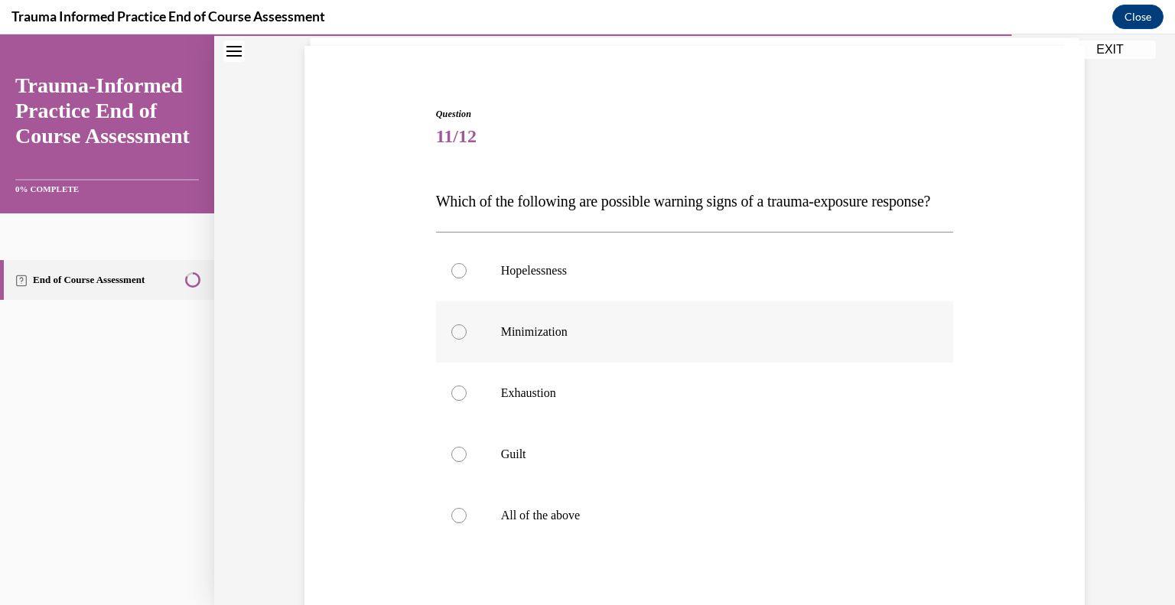
scroll to position [129, 0]
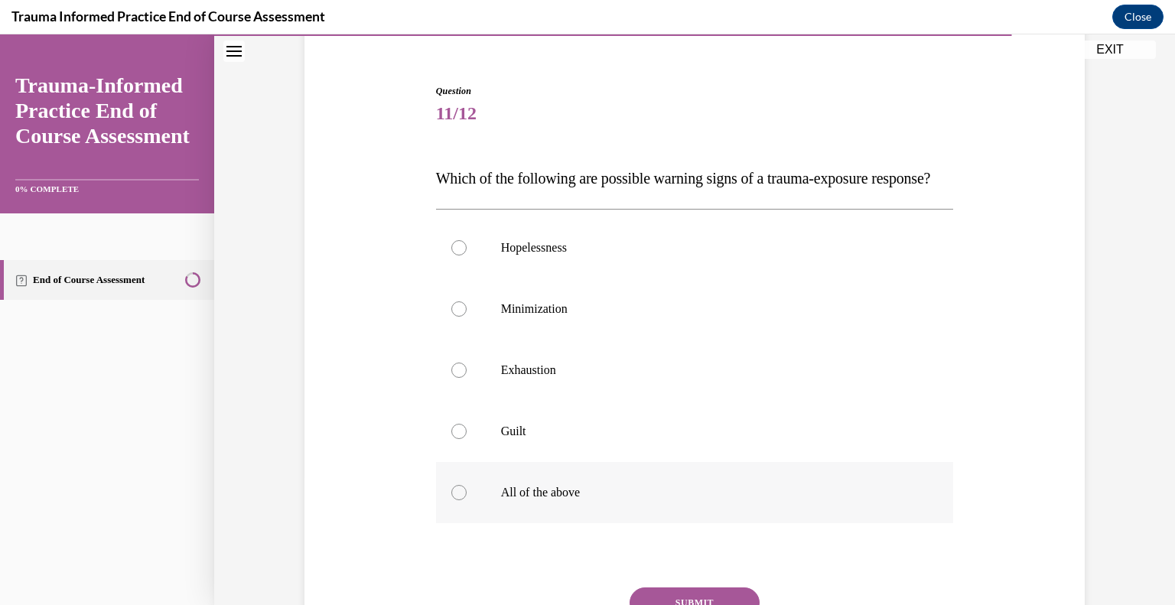
click at [568, 500] on label "All of the above" at bounding box center [695, 492] width 518 height 61
click at [467, 500] on input "All of the above" at bounding box center [458, 492] width 15 height 15
radio input "true"
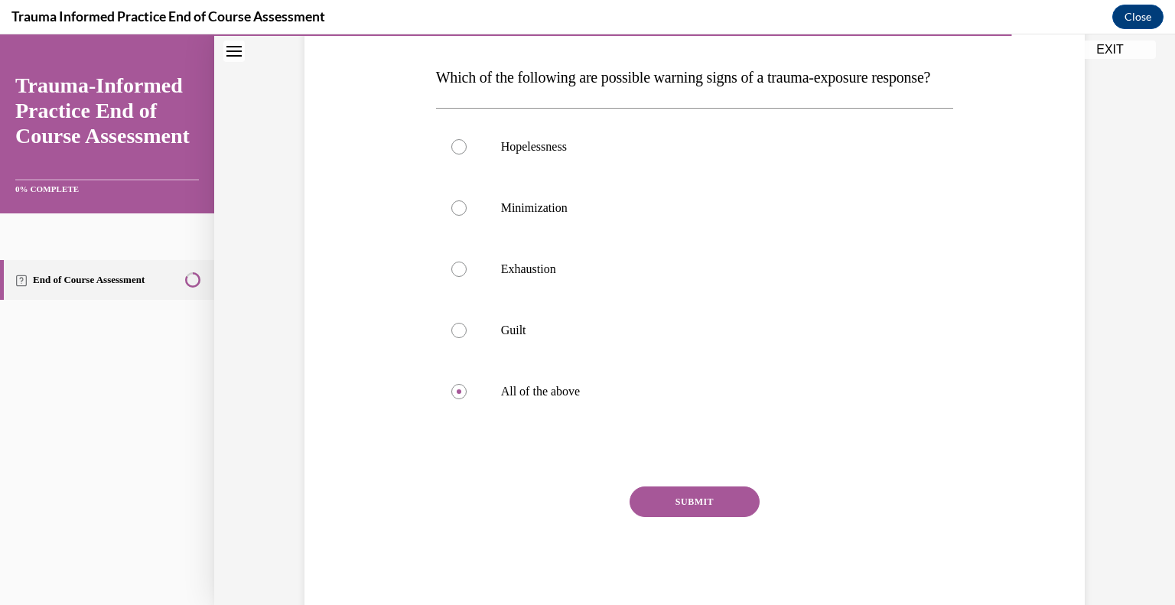
scroll to position [230, 0]
click at [685, 517] on button "SUBMIT" at bounding box center [695, 502] width 130 height 31
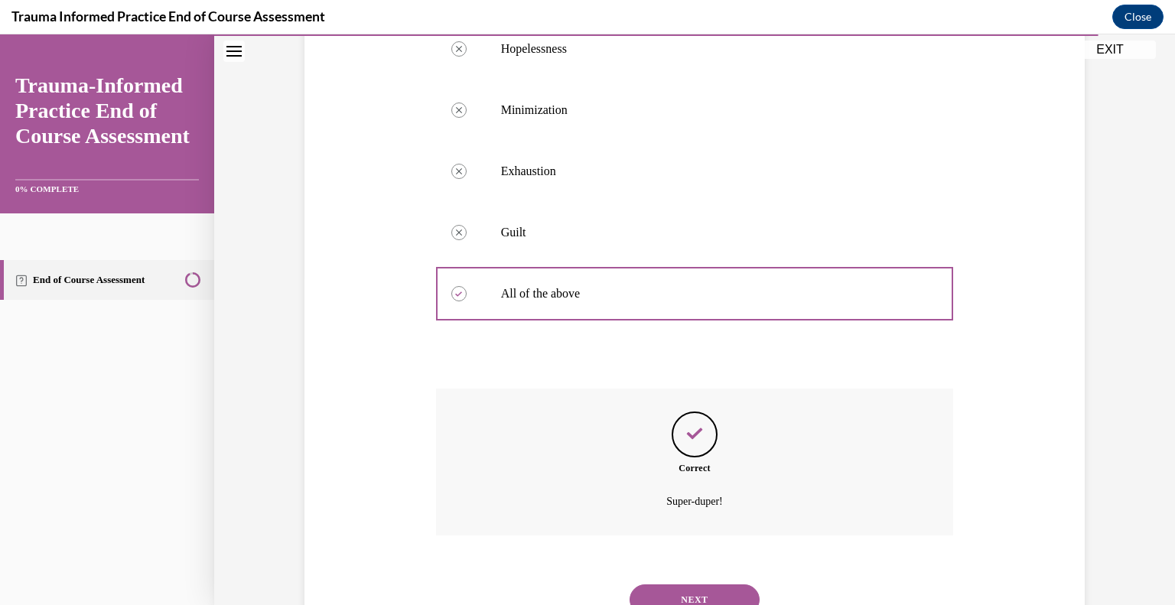
scroll to position [421, 0]
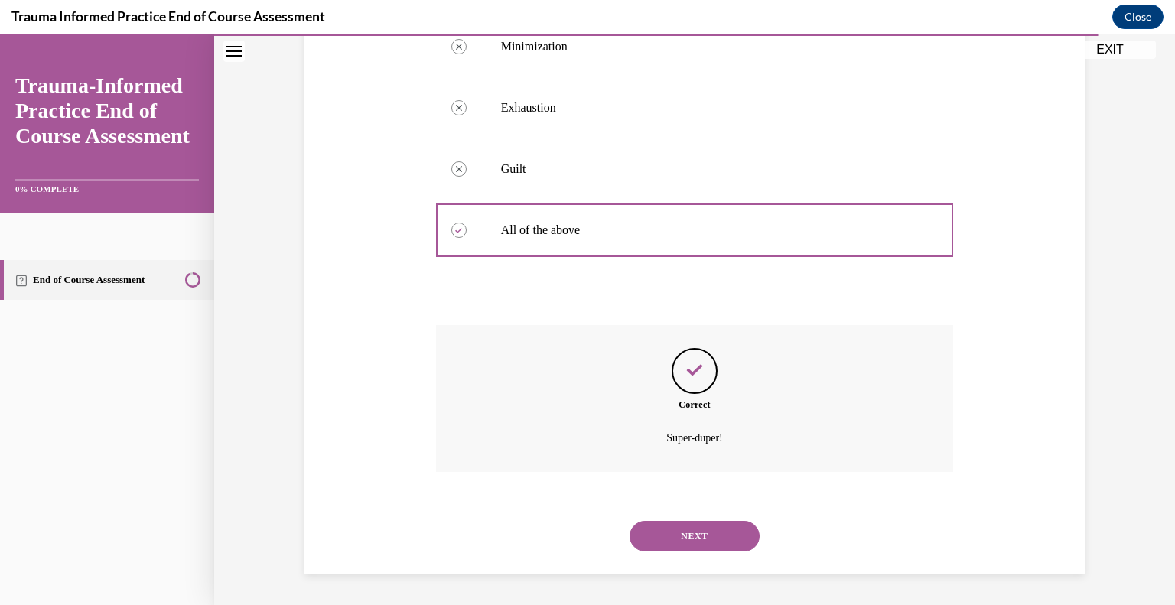
click at [688, 532] on button "NEXT" at bounding box center [695, 536] width 130 height 31
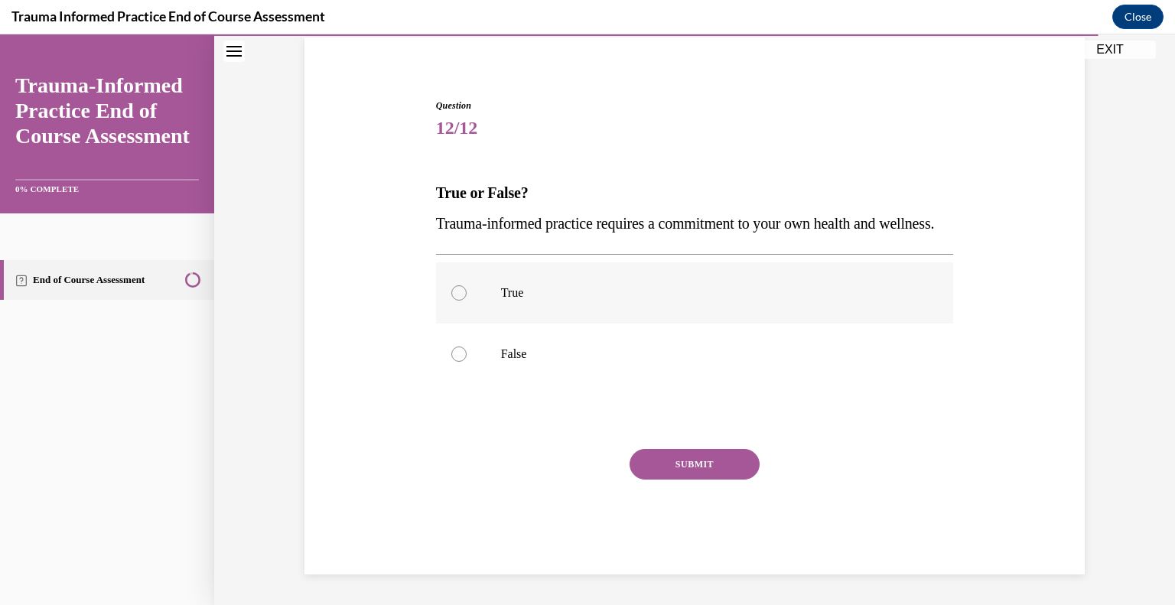
click at [630, 298] on p "True" at bounding box center [708, 292] width 415 height 15
click at [467, 298] on input "True" at bounding box center [458, 292] width 15 height 15
radio input "true"
click at [661, 467] on button "SUBMIT" at bounding box center [695, 464] width 130 height 31
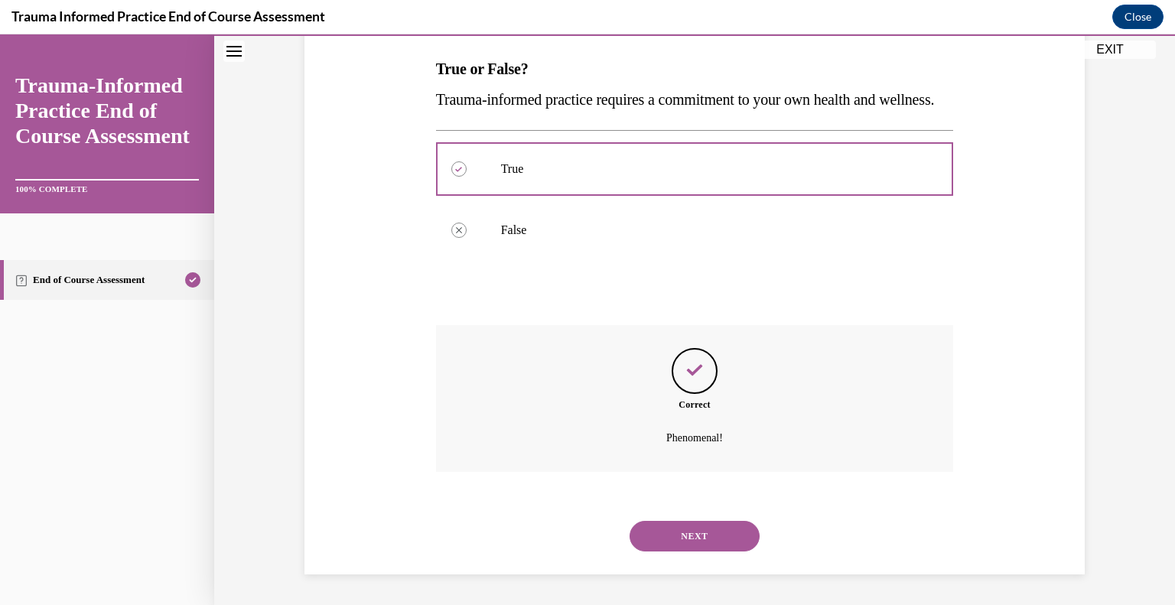
scroll to position [268, 0]
click at [679, 529] on button "NEXT" at bounding box center [695, 536] width 130 height 31
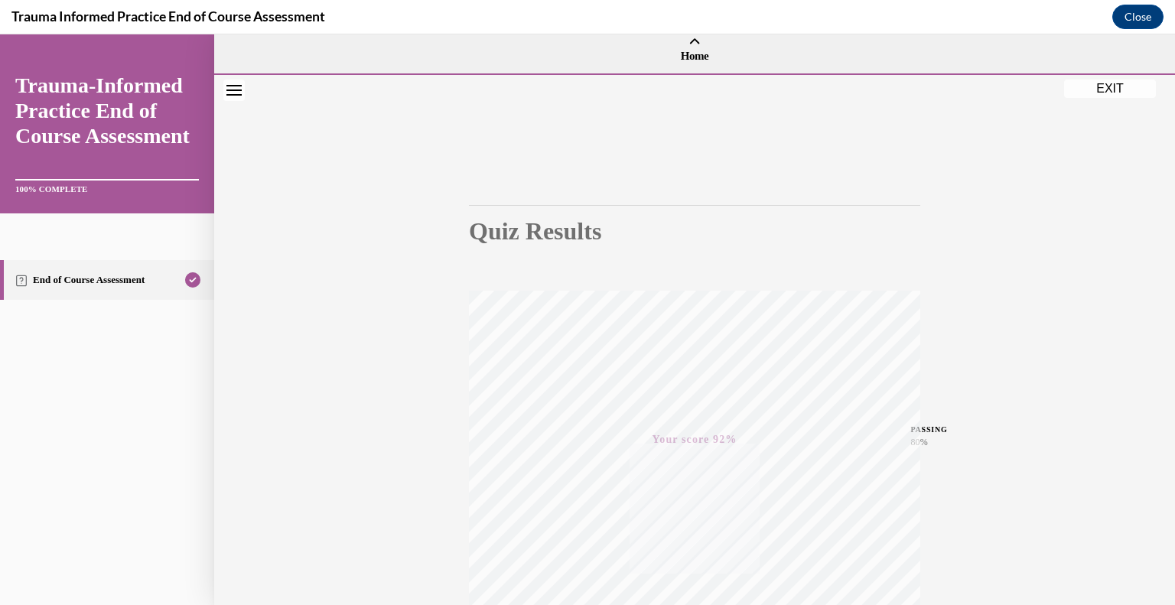
scroll to position [213, 0]
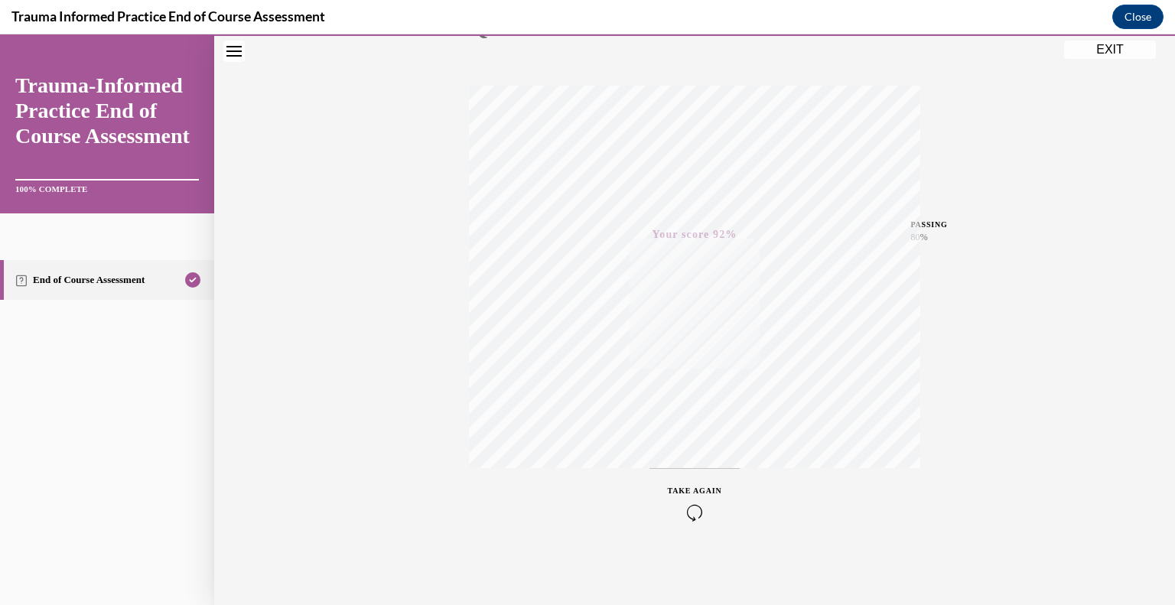
click at [1108, 55] on button "EXIT" at bounding box center [1110, 50] width 92 height 18
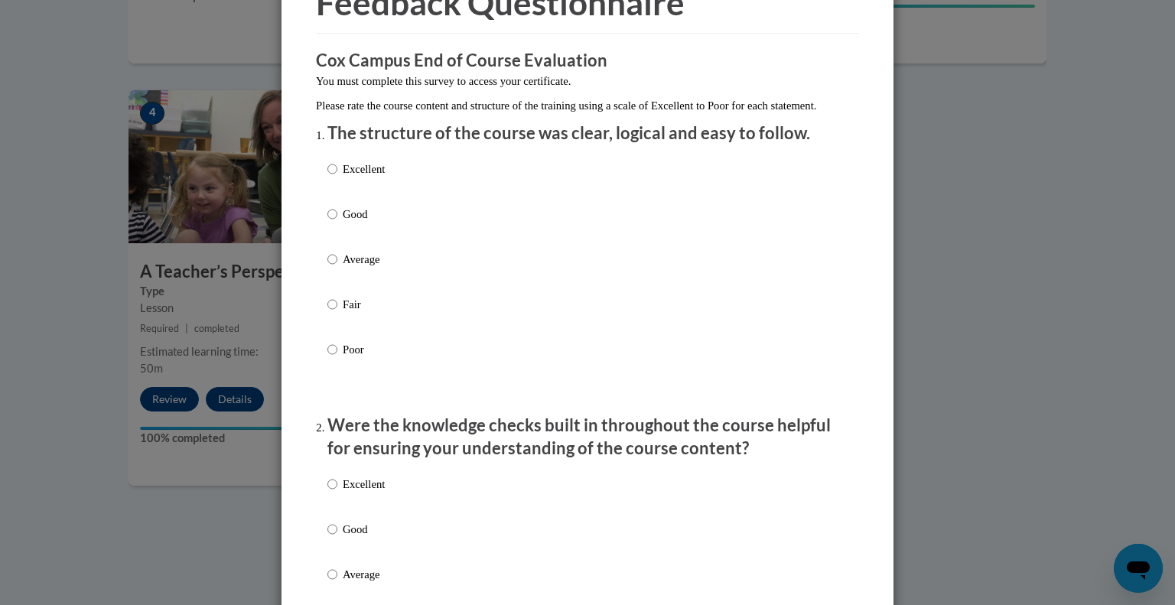
click at [358, 177] on p "Excellent" at bounding box center [364, 169] width 42 height 17
click at [337, 177] on input "Excellent" at bounding box center [332, 169] width 10 height 17
radio input "true"
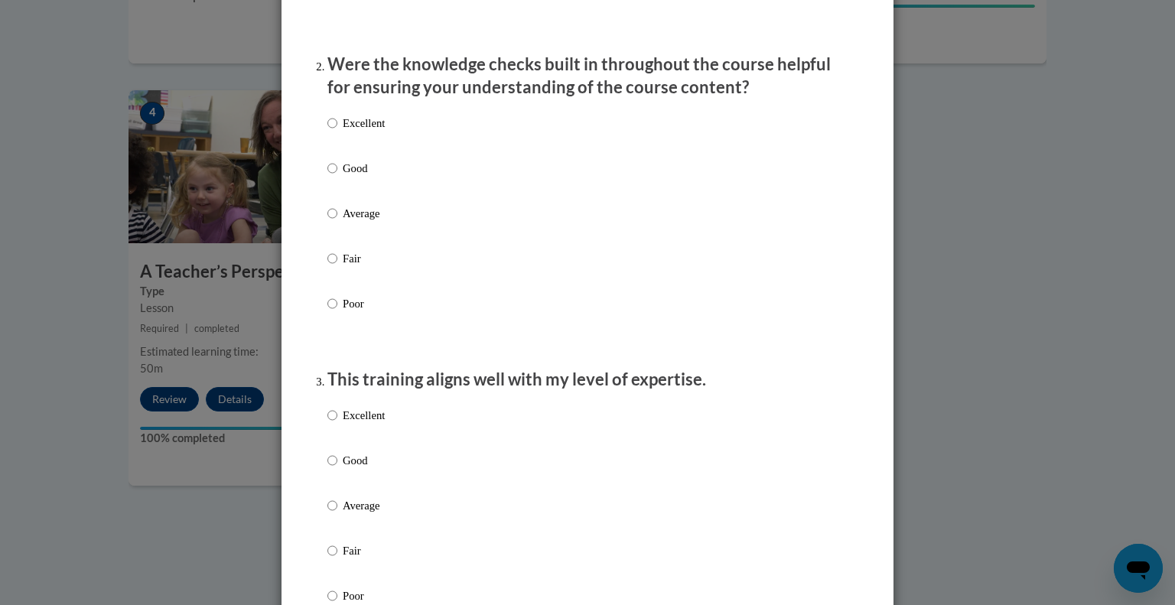
click at [353, 132] on p "Excellent" at bounding box center [364, 123] width 42 height 17
click at [337, 132] on input "Excellent" at bounding box center [332, 123] width 10 height 17
radio input "true"
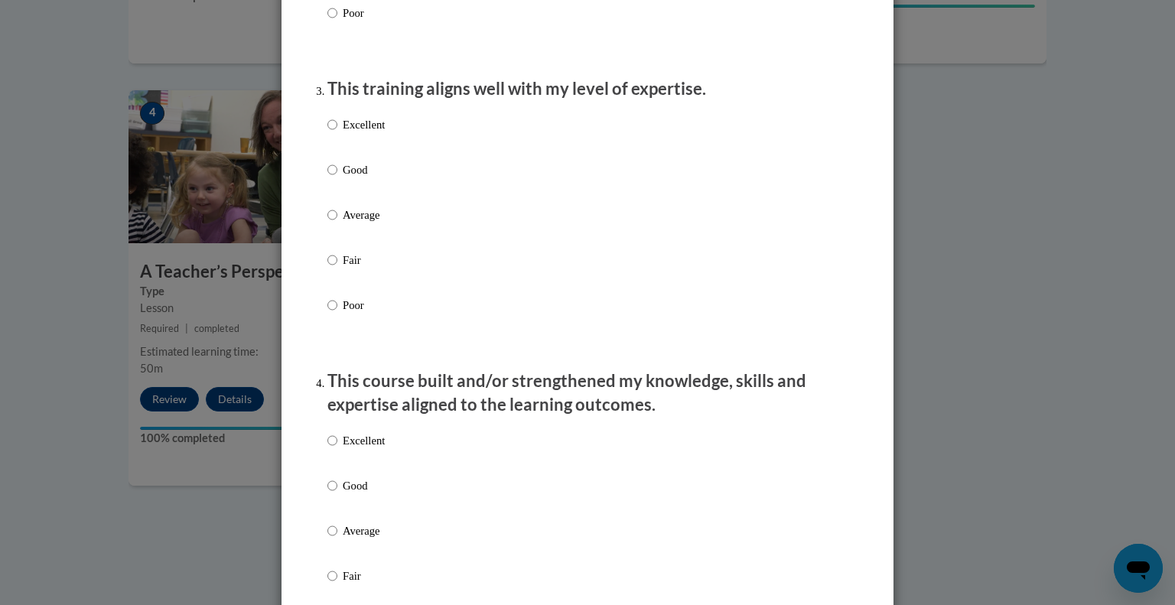
click at [353, 133] on p "Excellent" at bounding box center [364, 124] width 42 height 17
click at [337, 133] on input "Excellent" at bounding box center [332, 124] width 10 height 17
radio input "true"
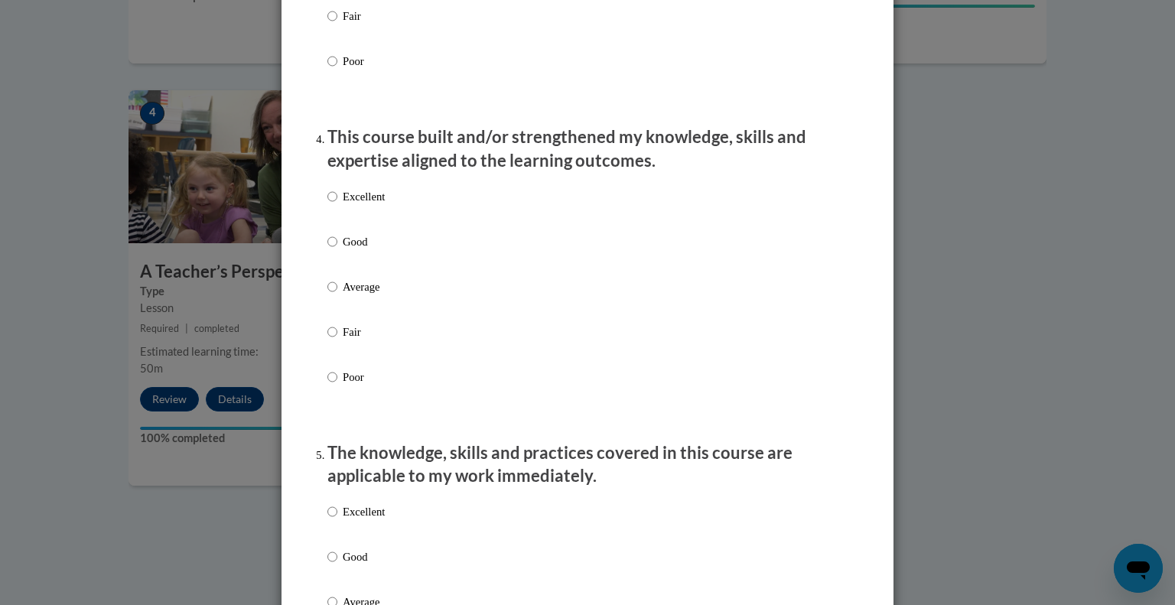
scroll to position [1004, 0]
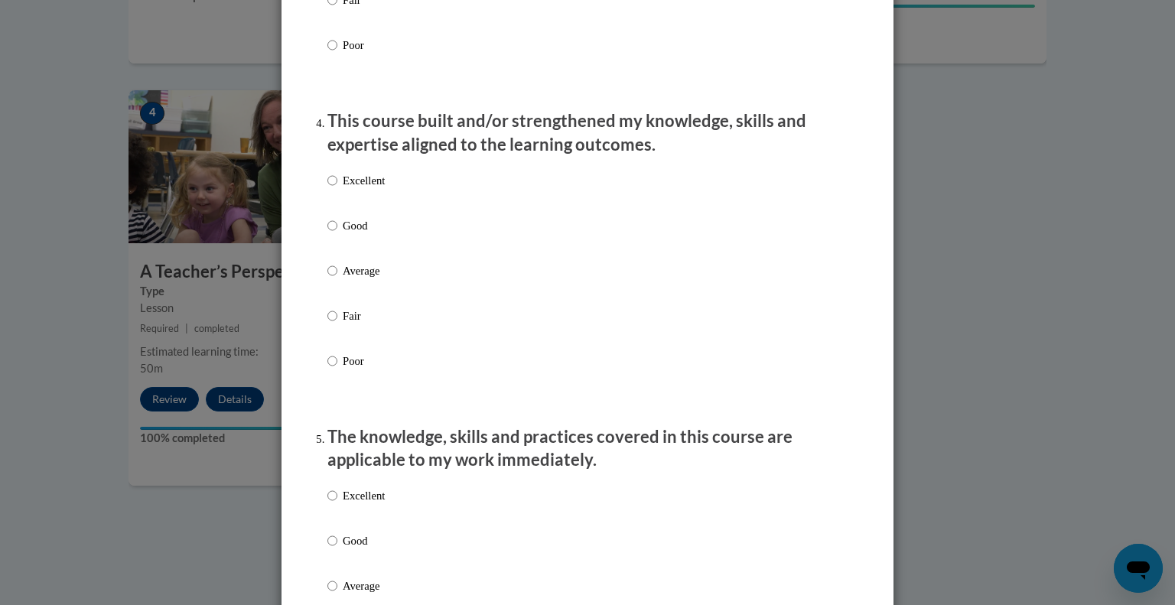
click at [343, 189] on p "Excellent" at bounding box center [364, 180] width 42 height 17
click at [337, 189] on input "Excellent" at bounding box center [332, 180] width 10 height 17
radio input "true"
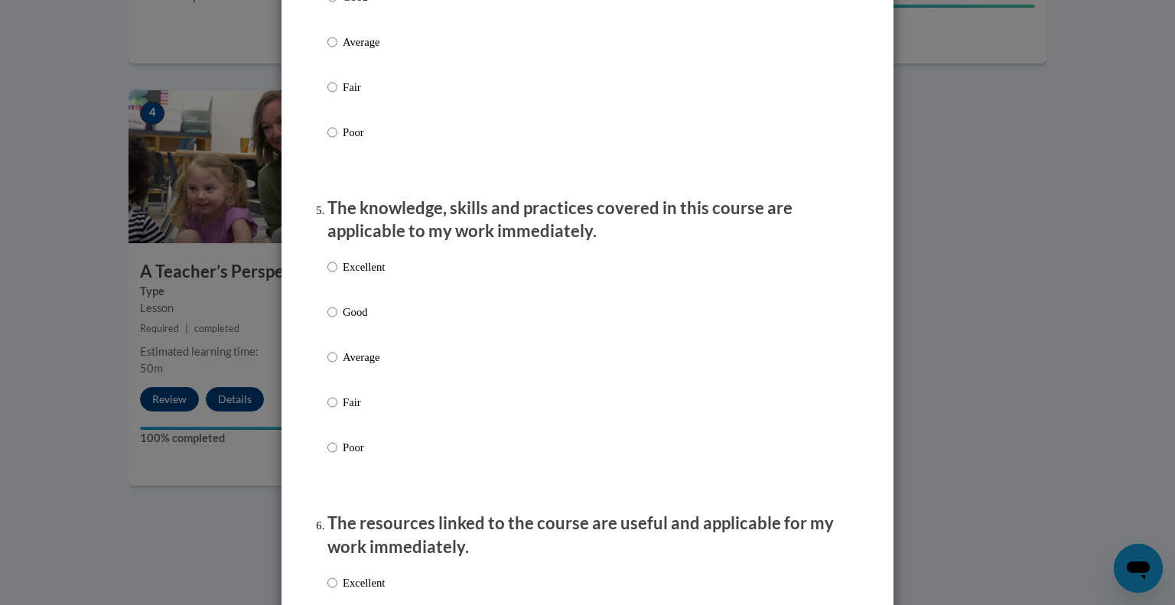
scroll to position [1235, 0]
click at [345, 273] on p "Excellent" at bounding box center [364, 264] width 42 height 17
click at [337, 273] on input "Excellent" at bounding box center [332, 264] width 10 height 17
radio input "true"
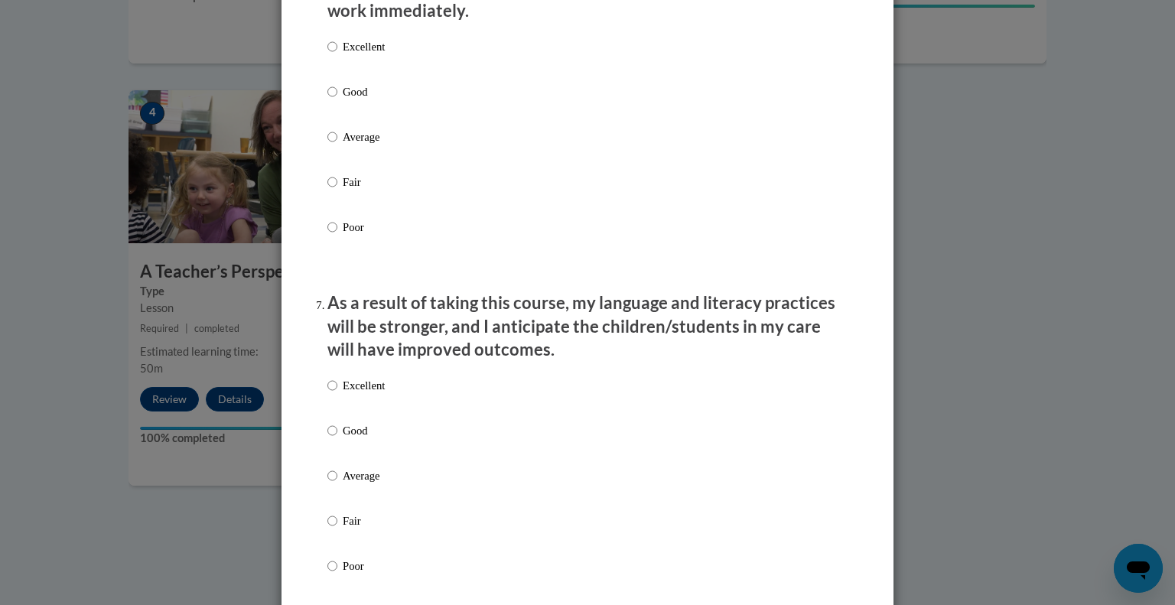
scroll to position [1770, 0]
click at [364, 54] on p "Excellent" at bounding box center [364, 45] width 42 height 17
click at [337, 54] on input "Excellent" at bounding box center [332, 45] width 10 height 17
radio input "true"
click at [343, 392] on p "Excellent" at bounding box center [364, 384] width 42 height 17
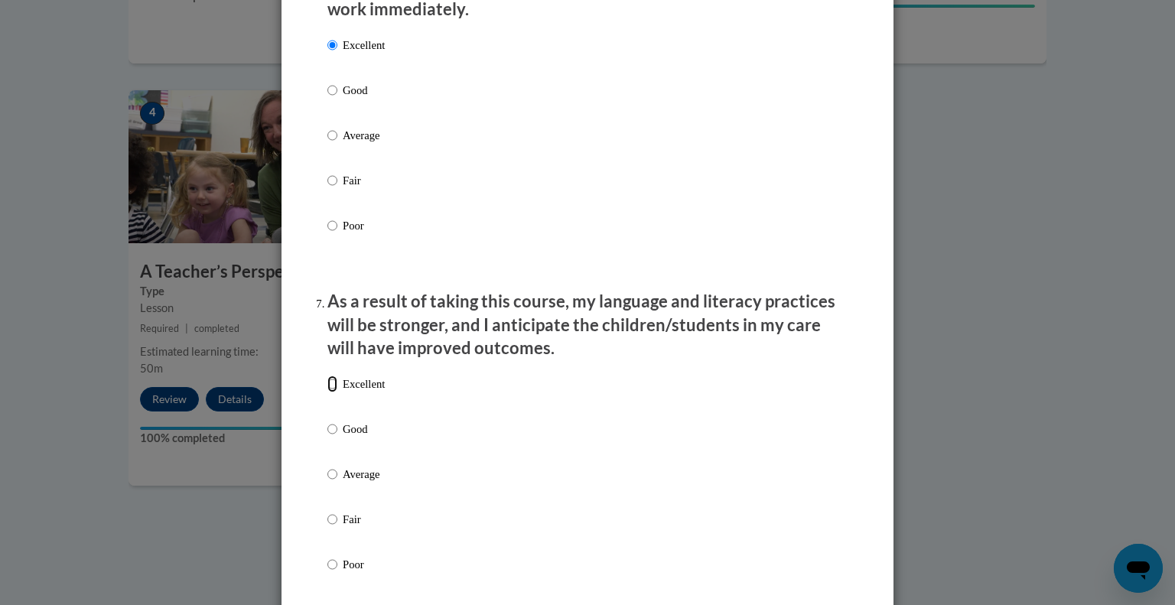
click at [337, 392] on input "Excellent" at bounding box center [332, 384] width 10 height 17
radio input "true"
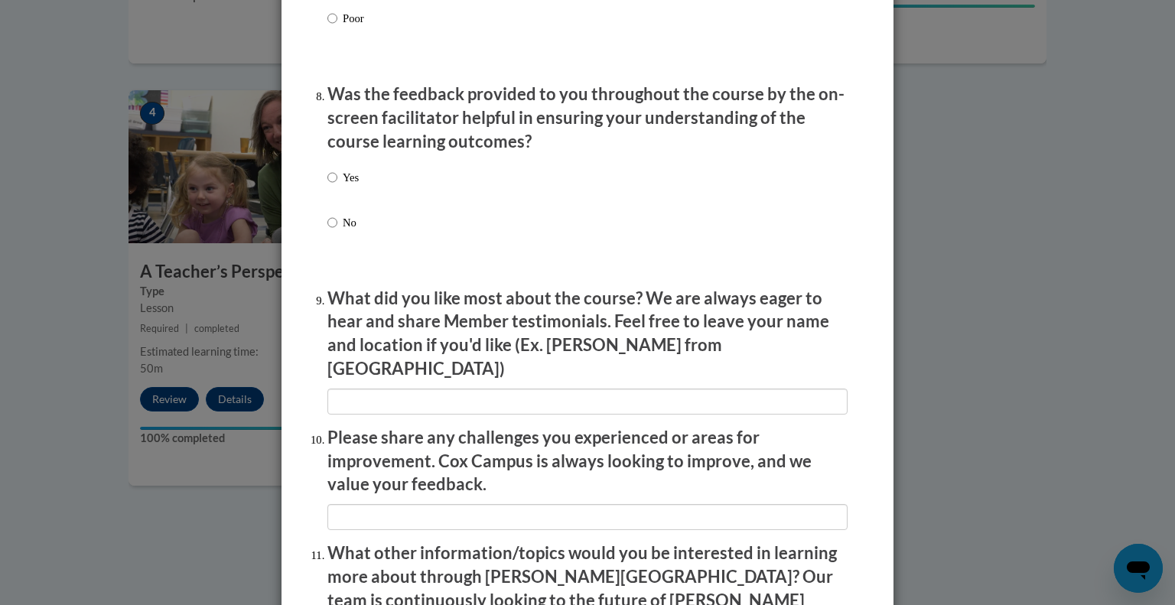
scroll to position [2318, 0]
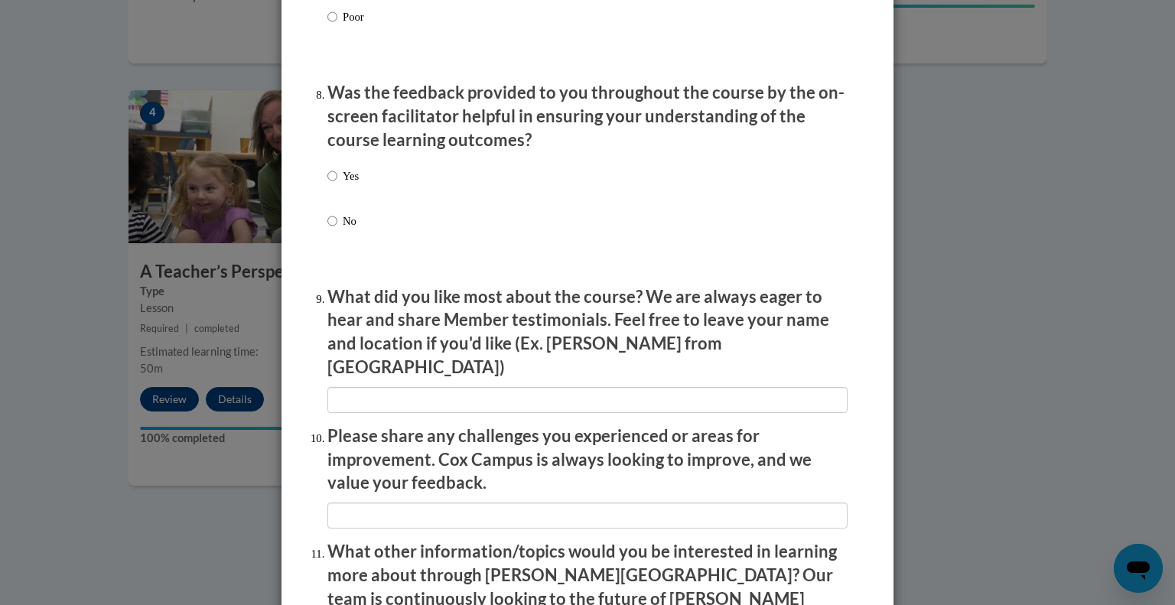
click at [343, 184] on p "Yes" at bounding box center [351, 176] width 16 height 17
click at [337, 184] on input "Yes" at bounding box center [332, 176] width 10 height 17
radio input "true"
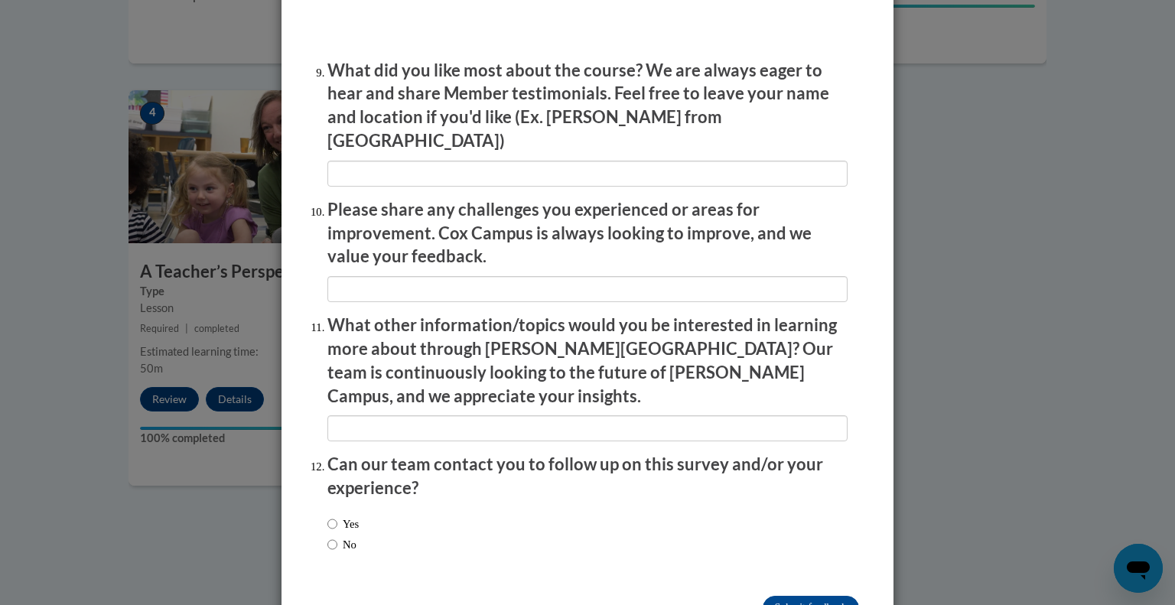
scroll to position [2580, 0]
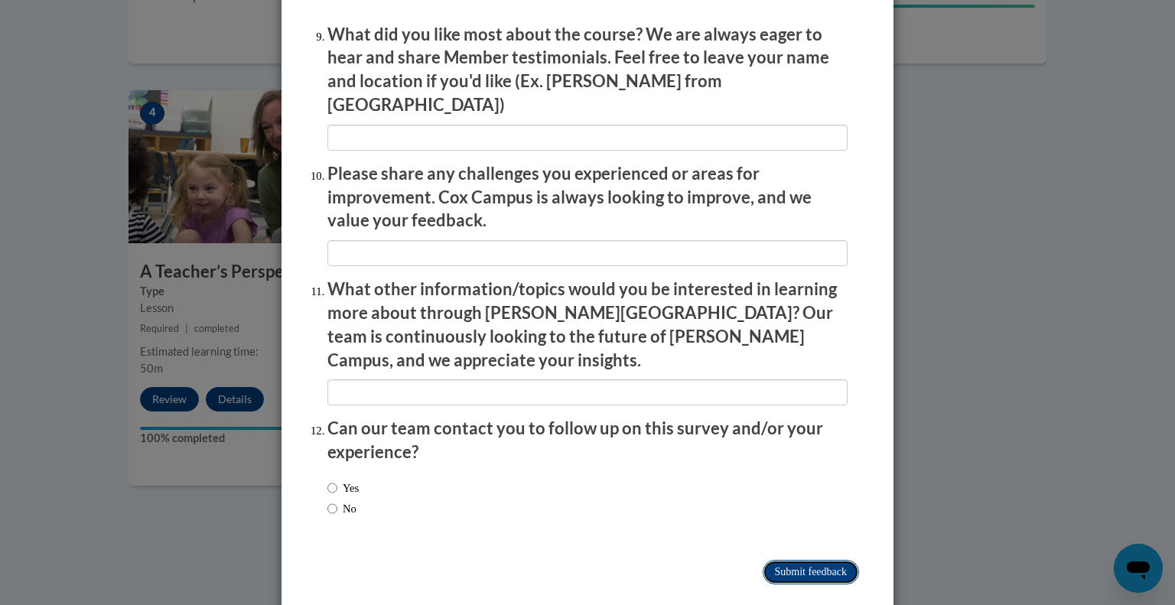
click at [775, 560] on input "Submit feedback" at bounding box center [811, 572] width 96 height 24
